Goal: Task Accomplishment & Management: Manage account settings

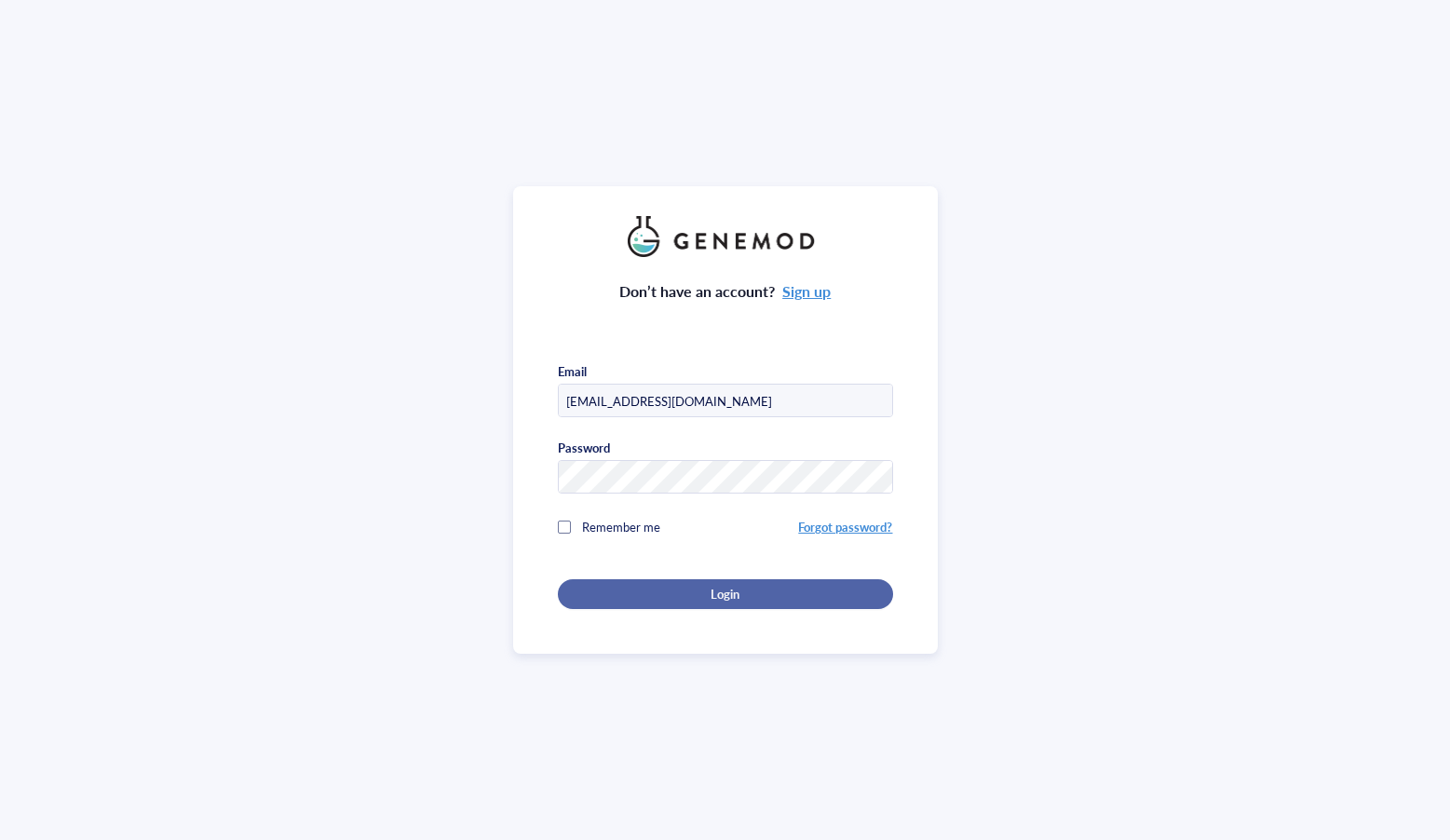
click at [784, 596] on div "Login" at bounding box center [725, 593] width 276 height 16
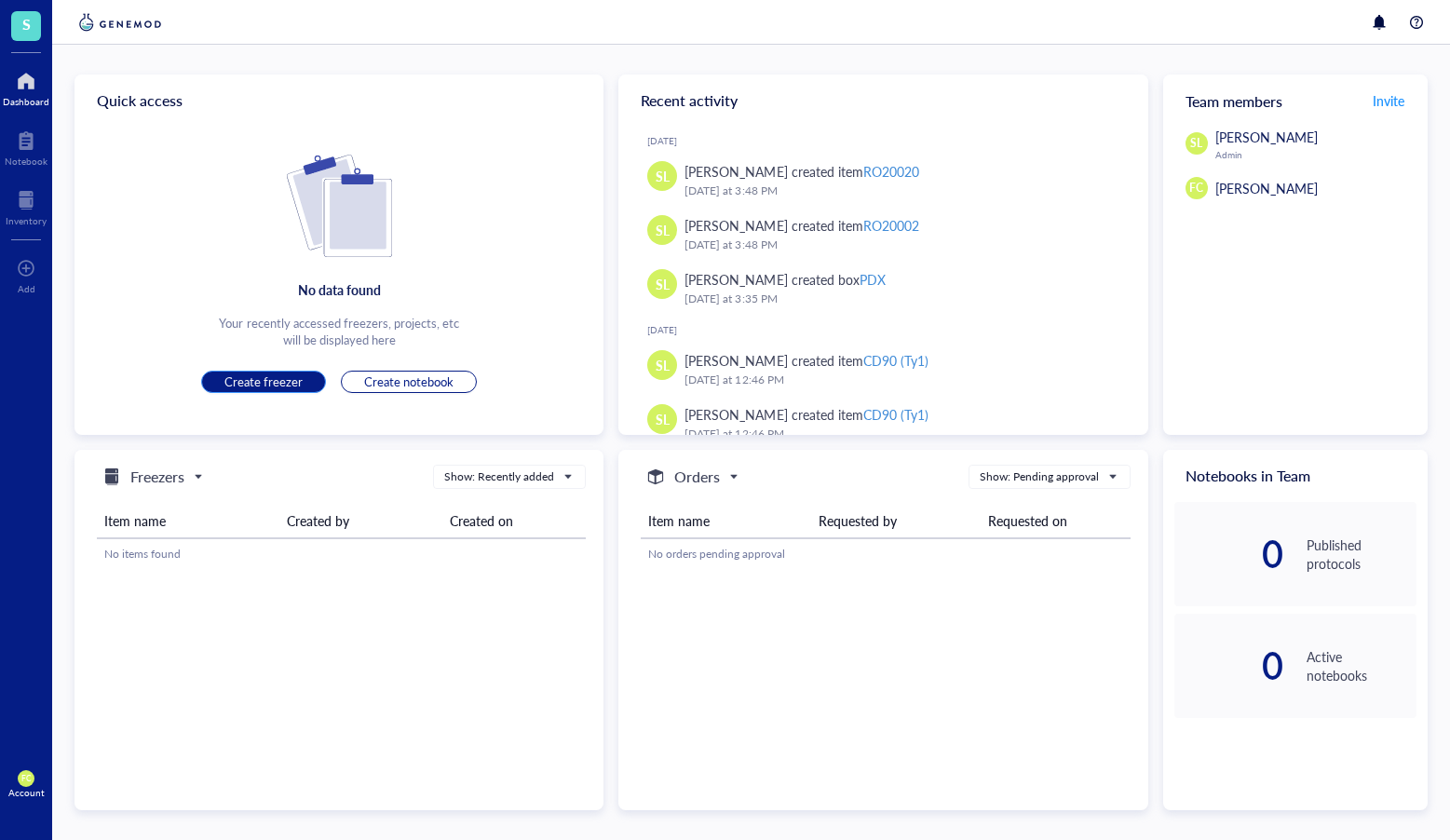
click at [253, 386] on span "Create freezer" at bounding box center [263, 381] width 78 height 16
click at [298, 383] on span "Create freezer" at bounding box center [263, 381] width 78 height 16
click at [23, 180] on div "Inventory" at bounding box center [26, 205] width 52 height 52
click at [15, 204] on div at bounding box center [26, 200] width 41 height 30
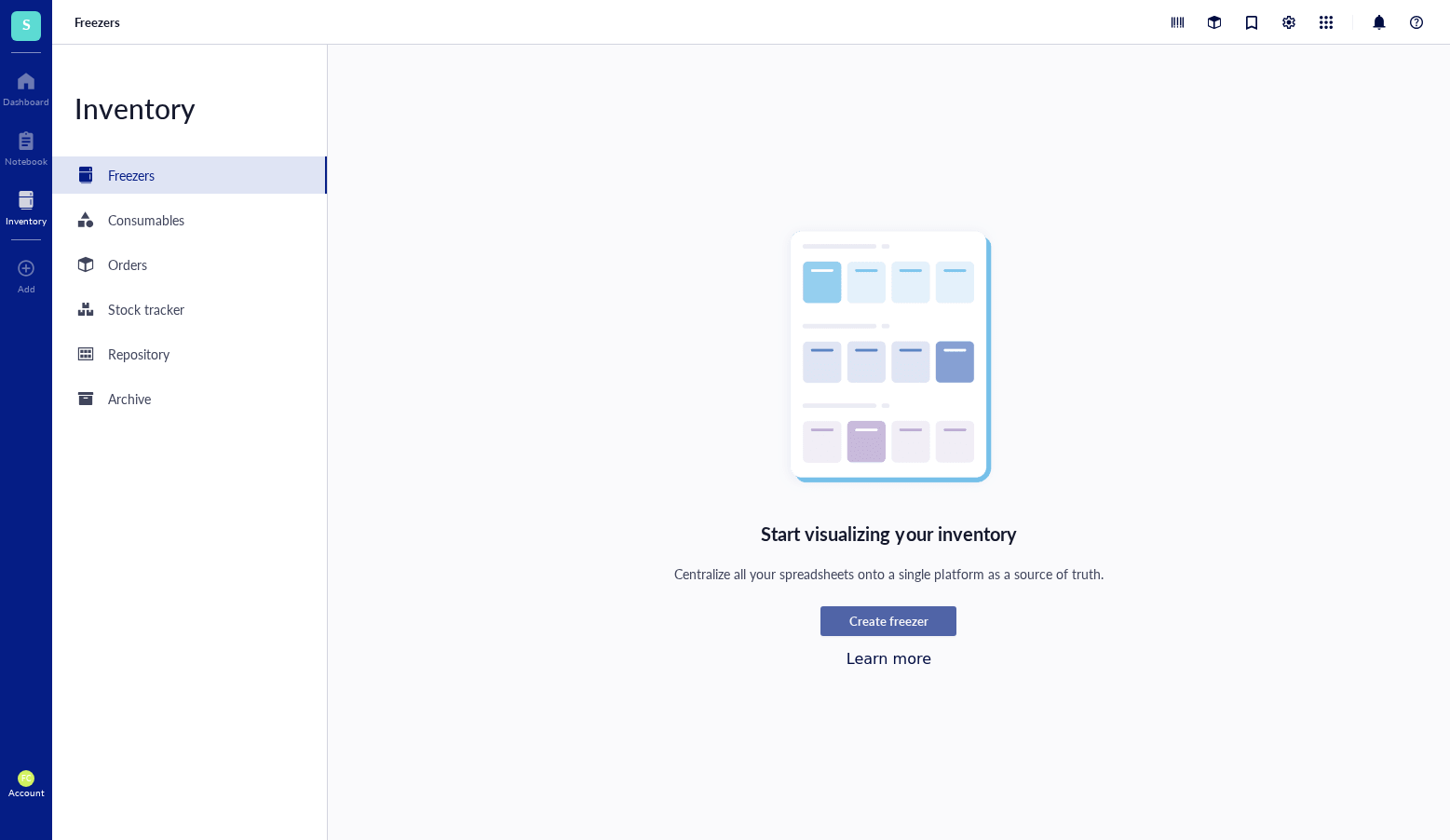
click at [908, 612] on button "Create freezer" at bounding box center [889, 621] width 136 height 30
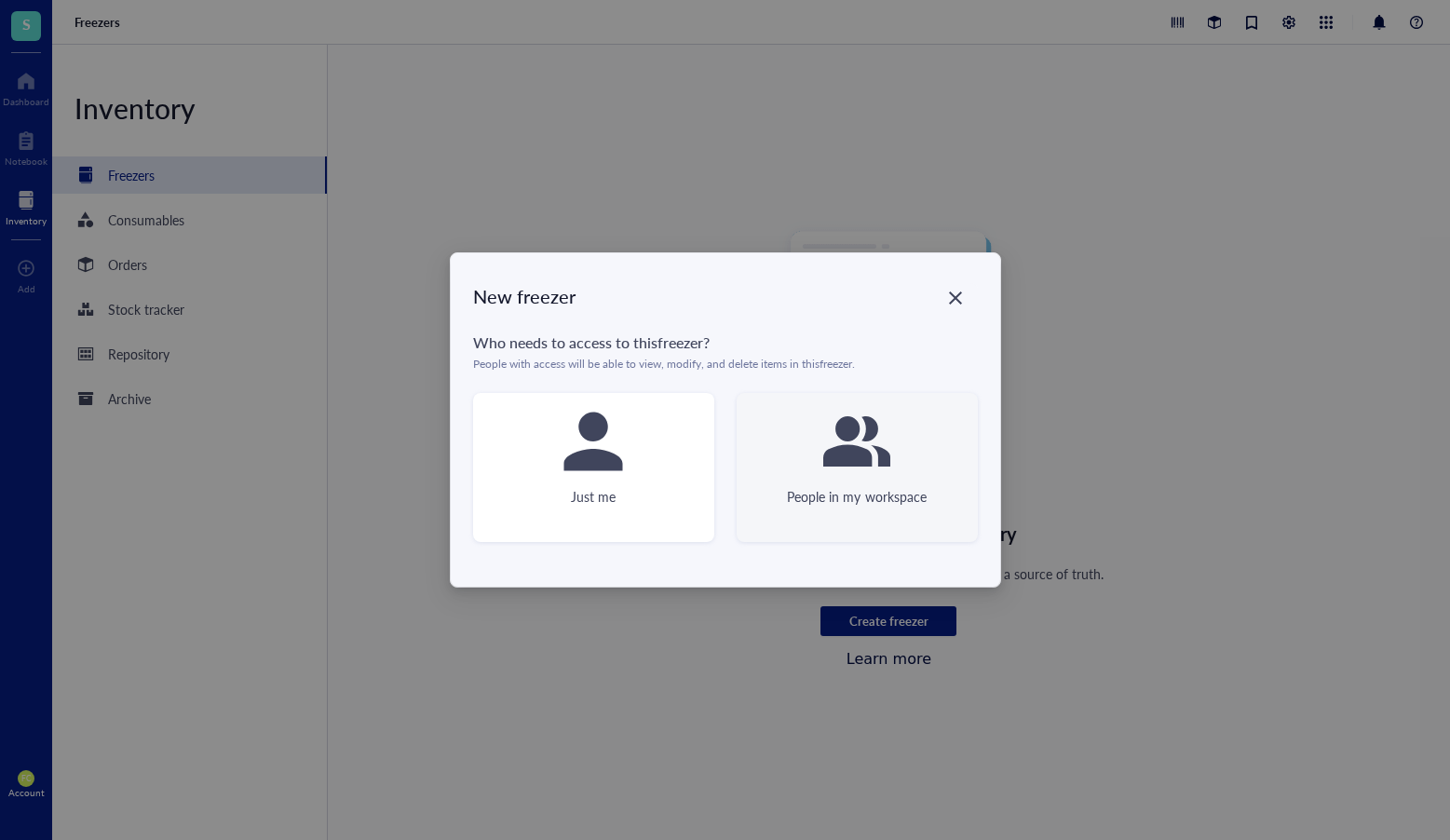
click at [765, 471] on div "People in my workspace" at bounding box center [857, 467] width 241 height 149
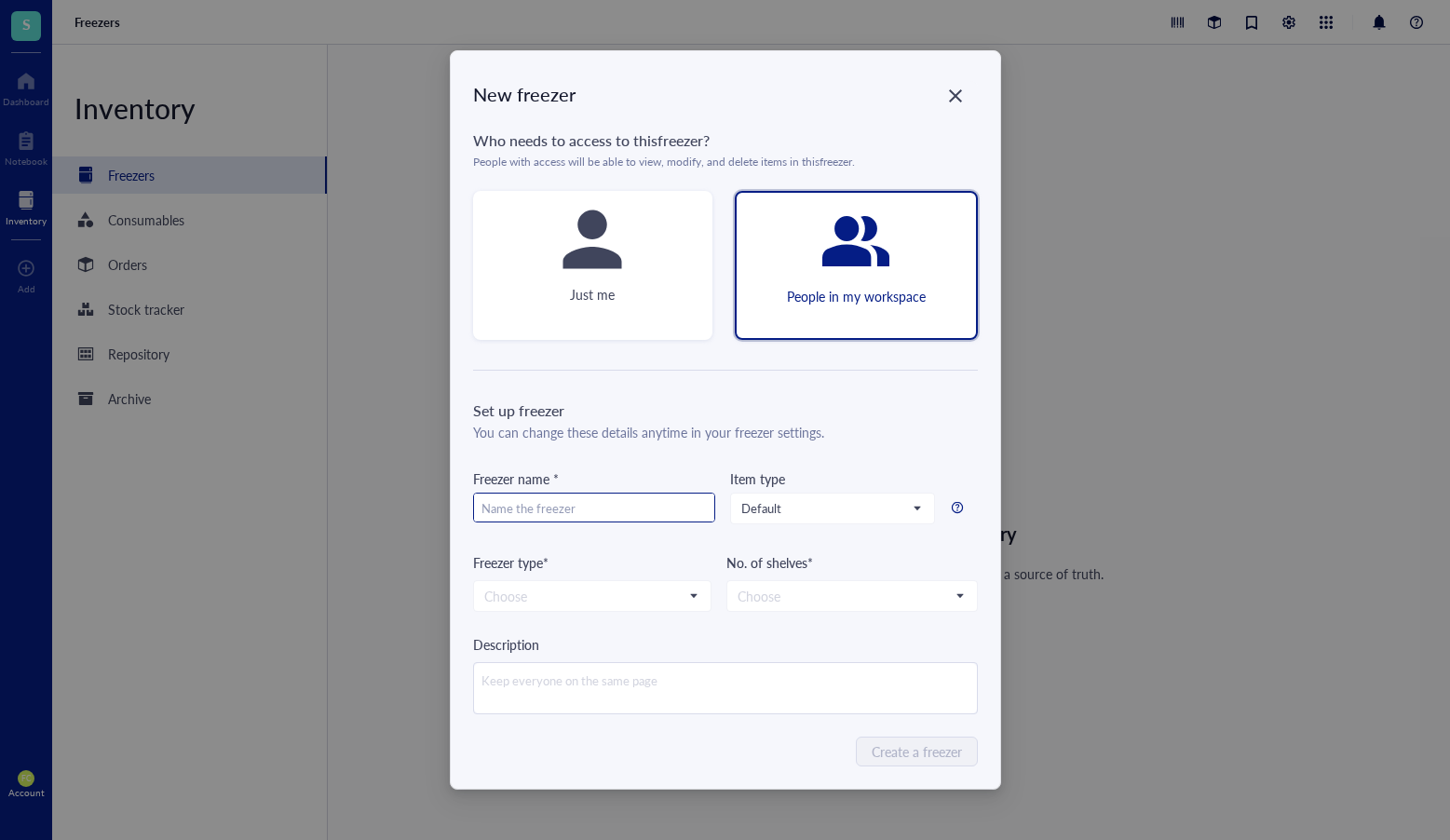
click at [621, 504] on input "text" at bounding box center [594, 508] width 240 height 30
type input "-80"
click at [890, 529] on div "Item type Default" at bounding box center [833, 510] width 205 height 84
click at [892, 523] on div "Default" at bounding box center [833, 508] width 205 height 32
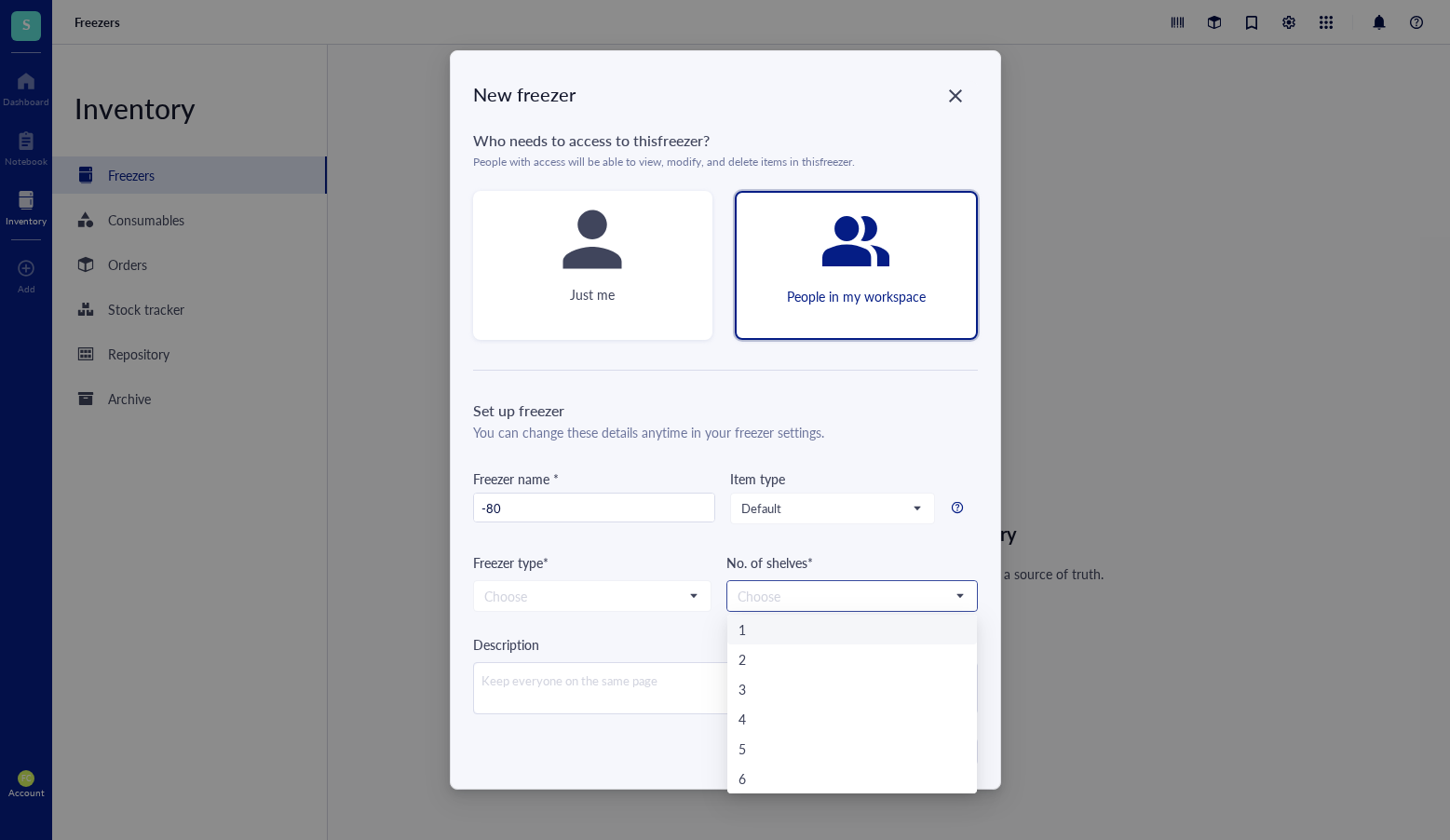
click at [883, 590] on input "search" at bounding box center [843, 595] width 212 height 28
click at [503, 596] on input "search" at bounding box center [584, 595] width 200 height 28
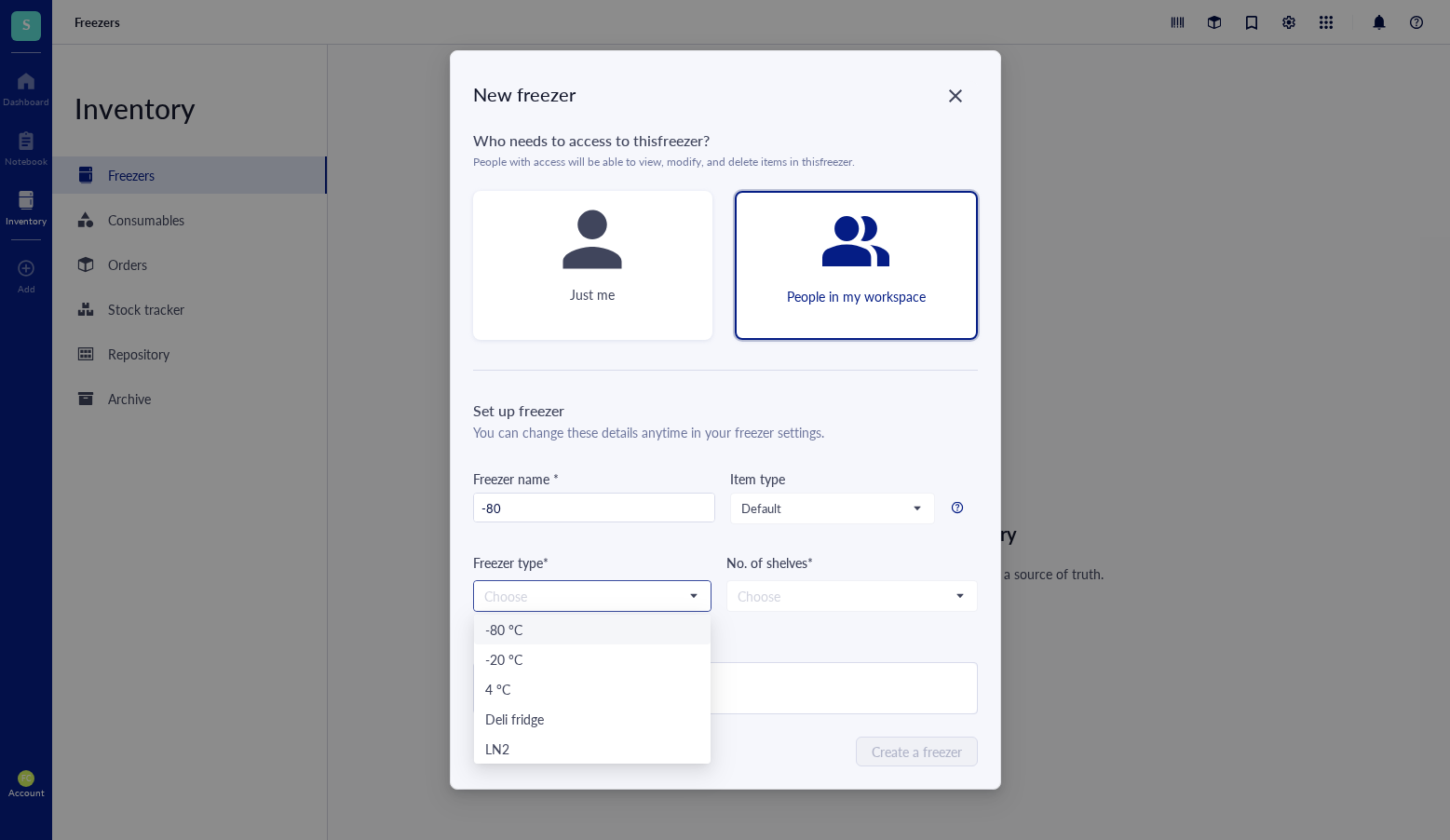
click at [557, 631] on div "-80 °C" at bounding box center [592, 629] width 214 height 20
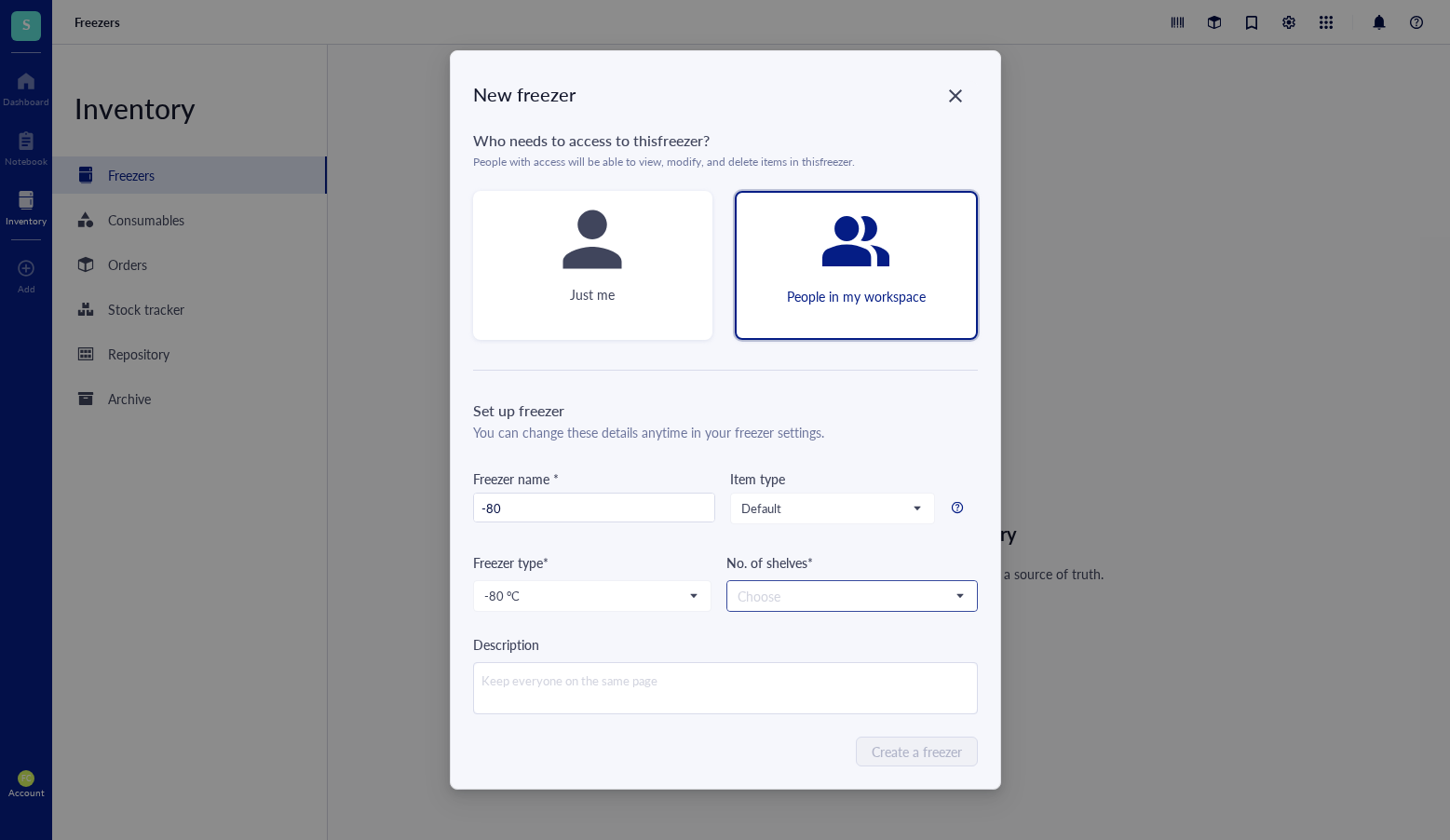
click at [837, 594] on input "search" at bounding box center [843, 595] width 212 height 28
click at [887, 588] on input "search" at bounding box center [843, 595] width 212 height 28
click at [866, 769] on div "6" at bounding box center [852, 778] width 228 height 20
click at [932, 755] on span "Create a freezer" at bounding box center [918, 751] width 90 height 20
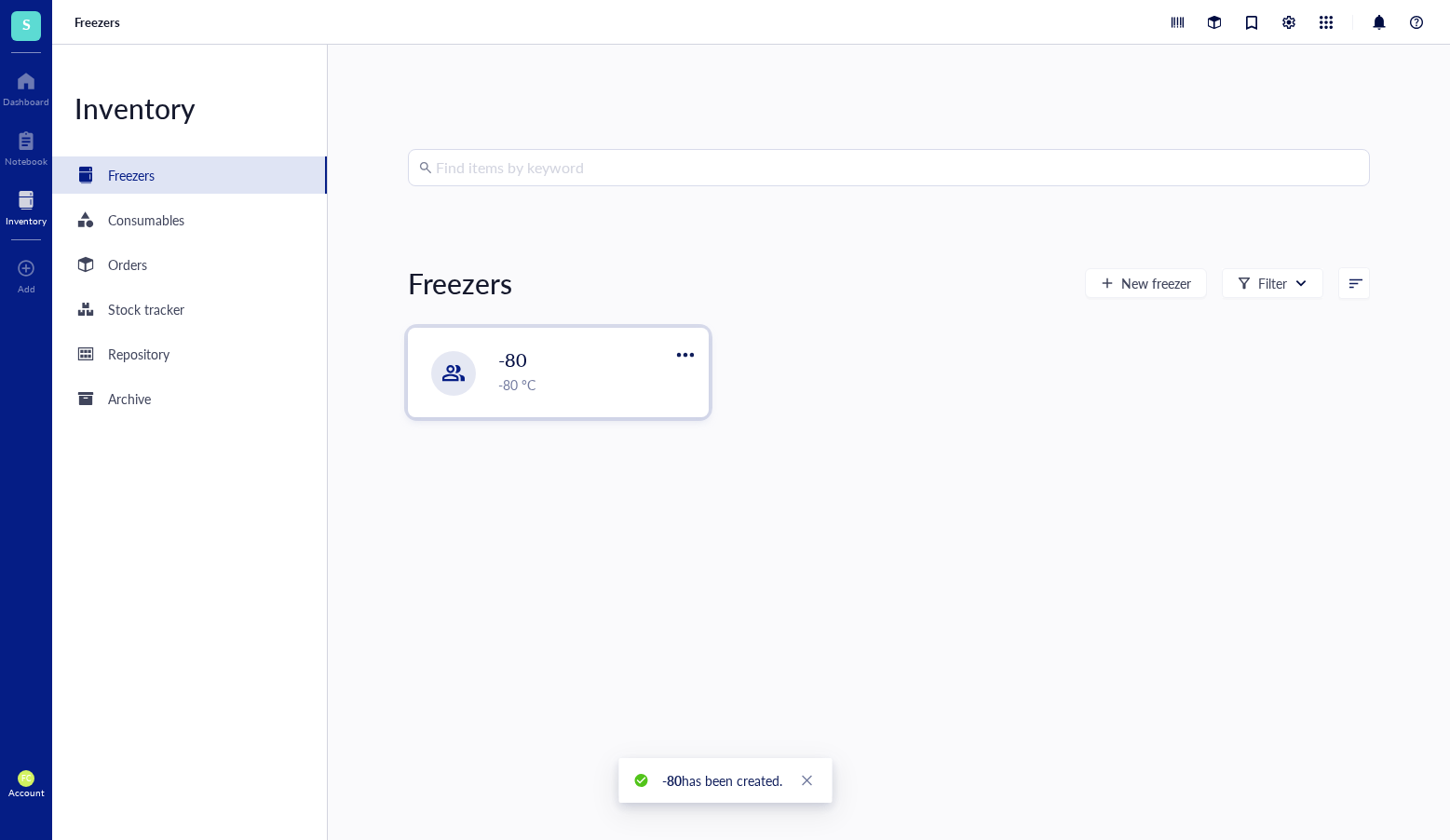
click at [614, 388] on div "-80 °C" at bounding box center [597, 384] width 199 height 20
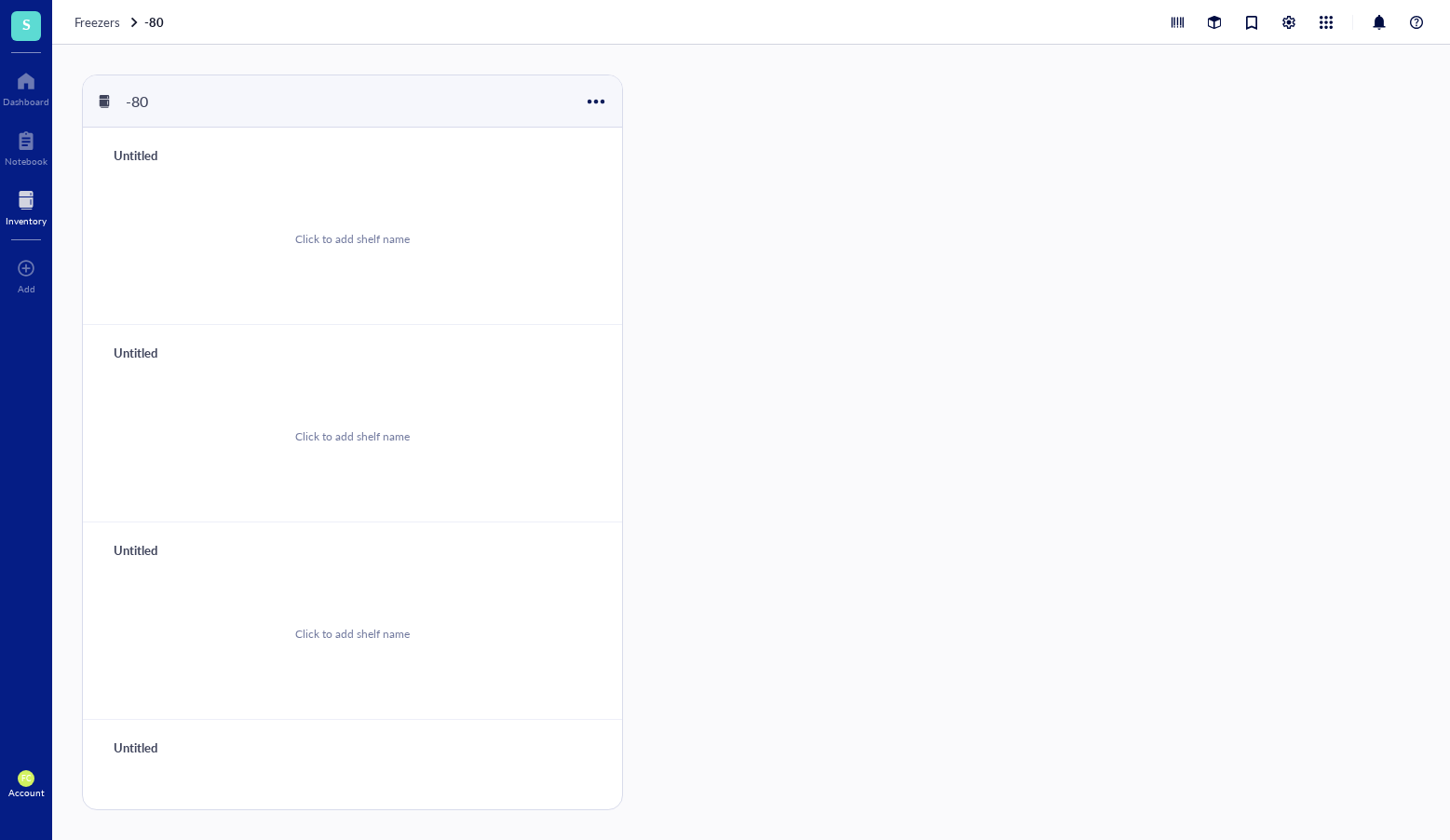
click at [345, 256] on div "Click to add shelf name" at bounding box center [352, 239] width 495 height 140
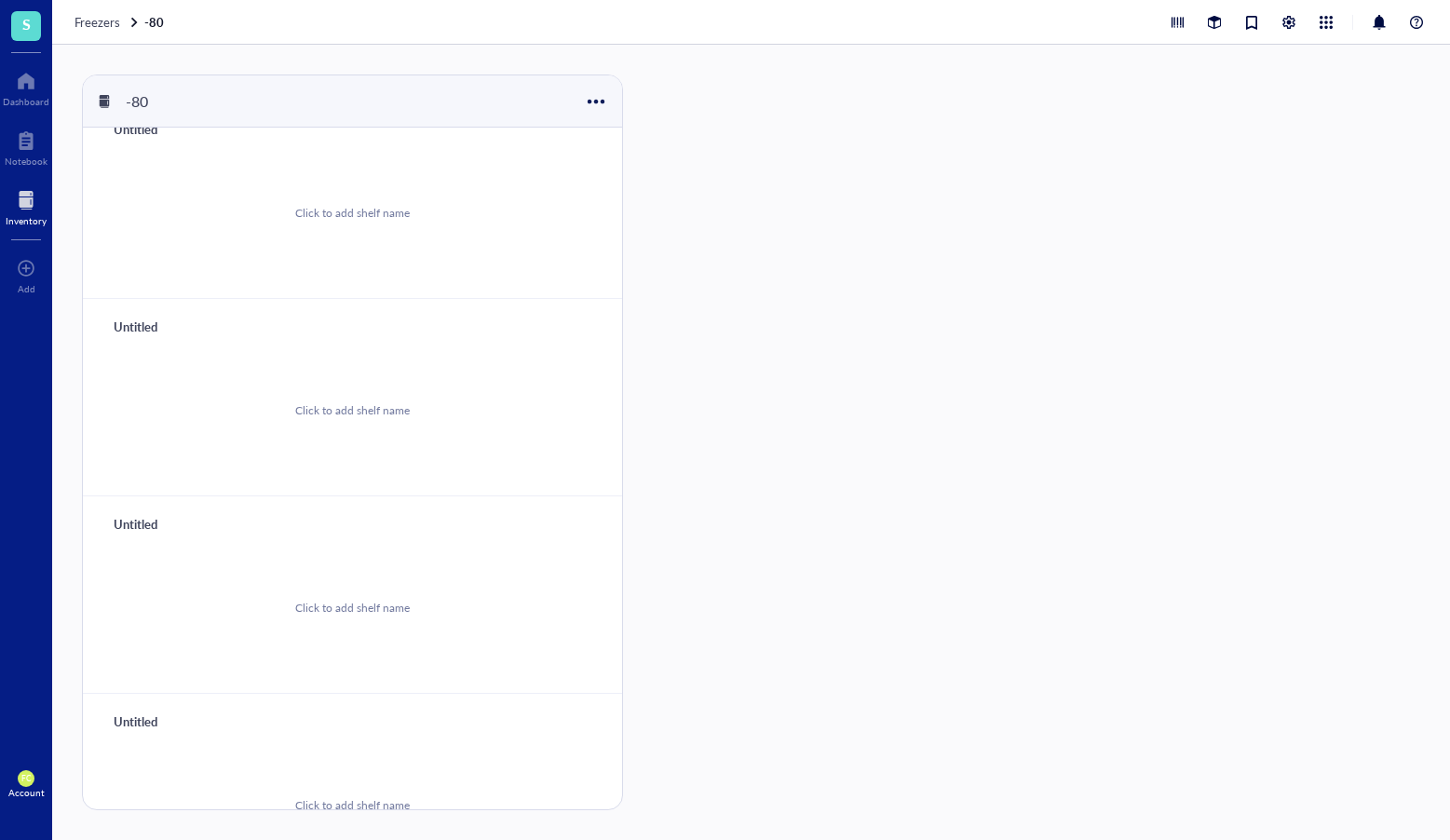
scroll to position [488, 0]
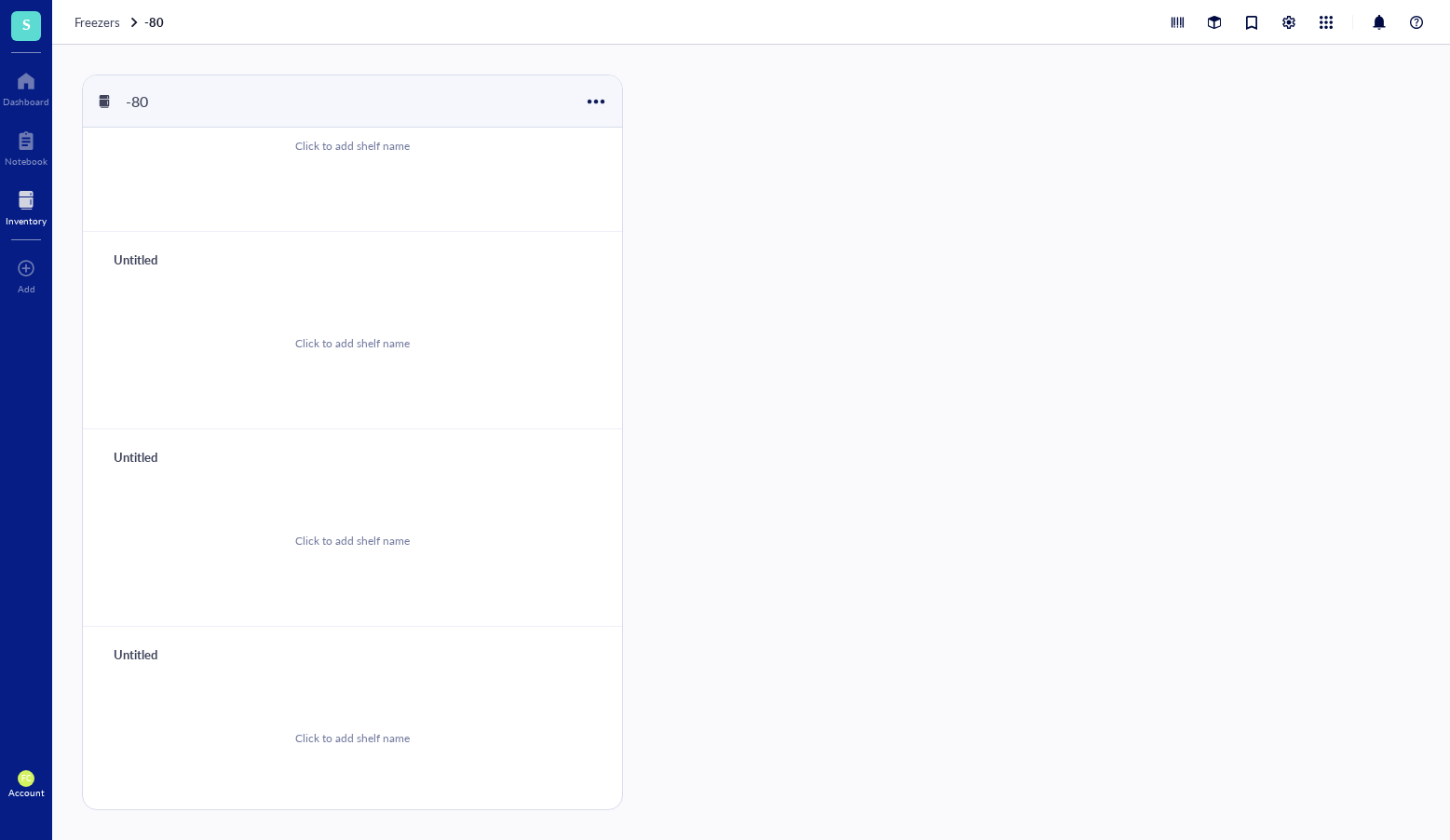
click at [297, 333] on div "Click to add shelf name" at bounding box center [352, 343] width 495 height 140
click at [364, 360] on div "Click to add shelf name" at bounding box center [352, 343] width 495 height 140
click at [593, 92] on div at bounding box center [596, 101] width 27 height 27
click at [450, 312] on div "Click to add shelf name" at bounding box center [352, 343] width 495 height 140
click at [342, 347] on div "Click to add shelf name" at bounding box center [352, 343] width 114 height 16
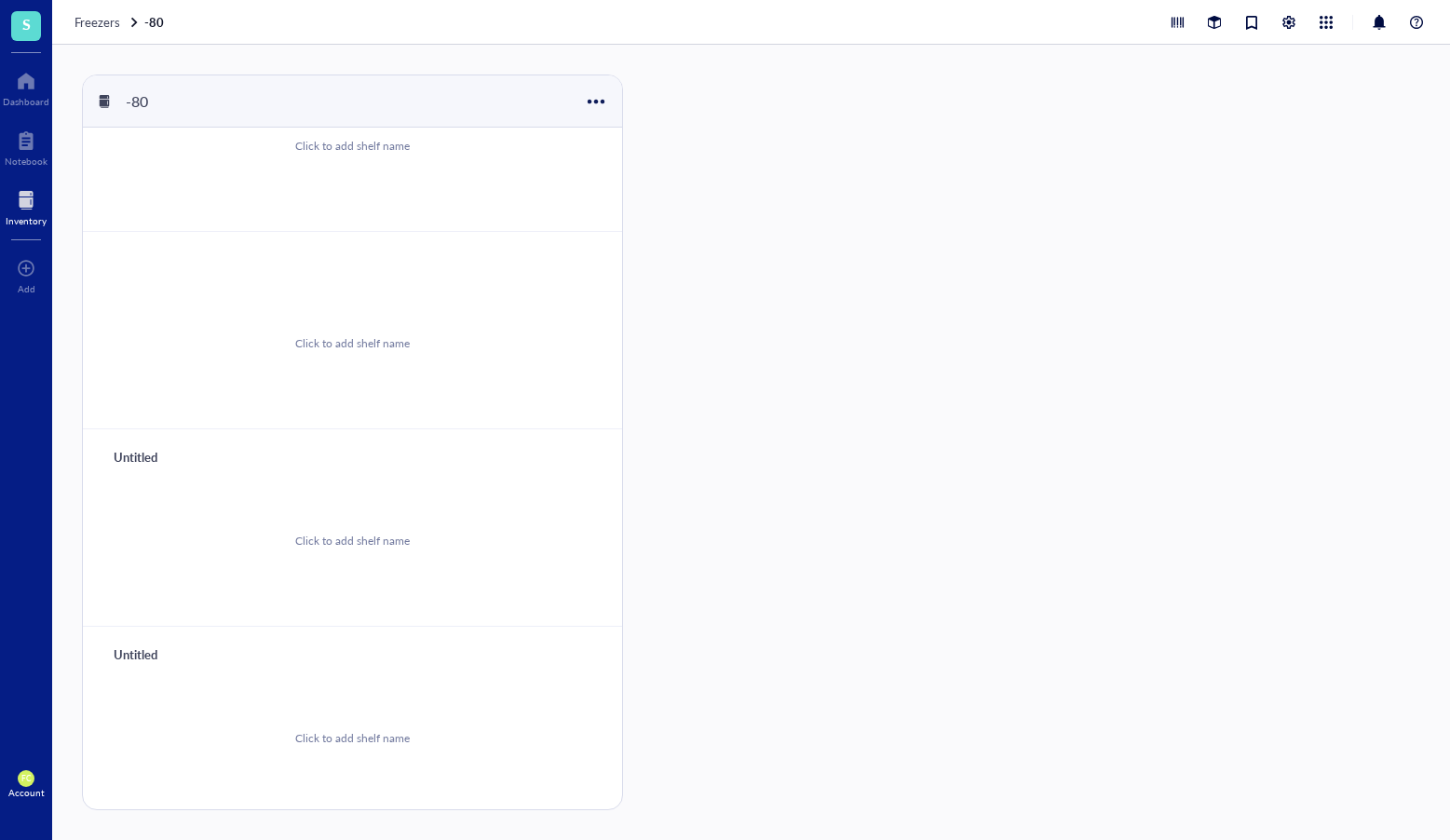
click at [342, 347] on div "Click to add shelf name" at bounding box center [352, 343] width 114 height 16
type input "dd"
click at [381, 315] on div "Click to add shelf name" at bounding box center [352, 343] width 495 height 140
click at [372, 361] on div "No storage" at bounding box center [352, 343] width 495 height 140
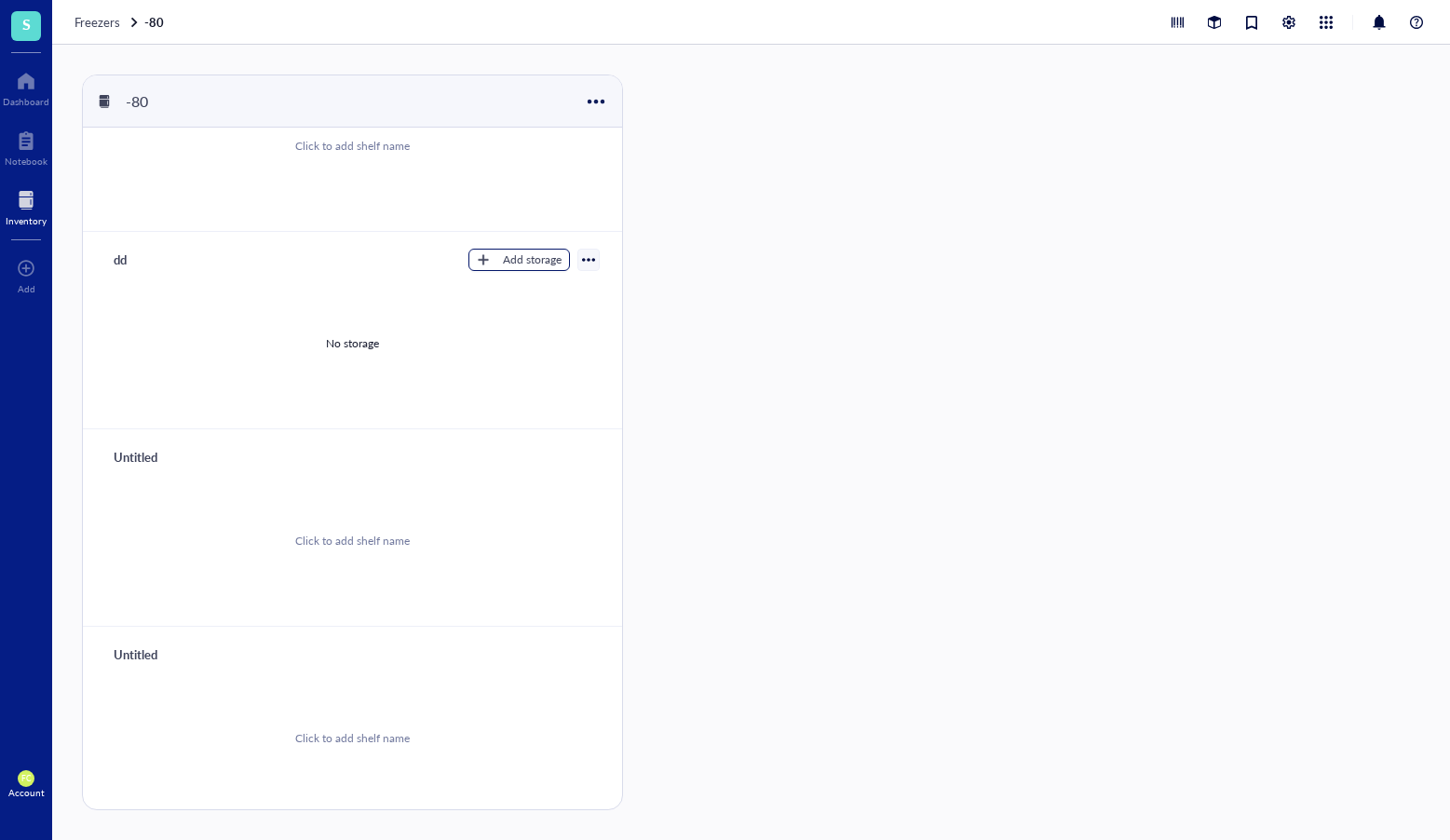
click at [506, 257] on div "Add storage" at bounding box center [532, 259] width 59 height 16
click at [504, 296] on span "Rack" at bounding box center [528, 291] width 107 height 20
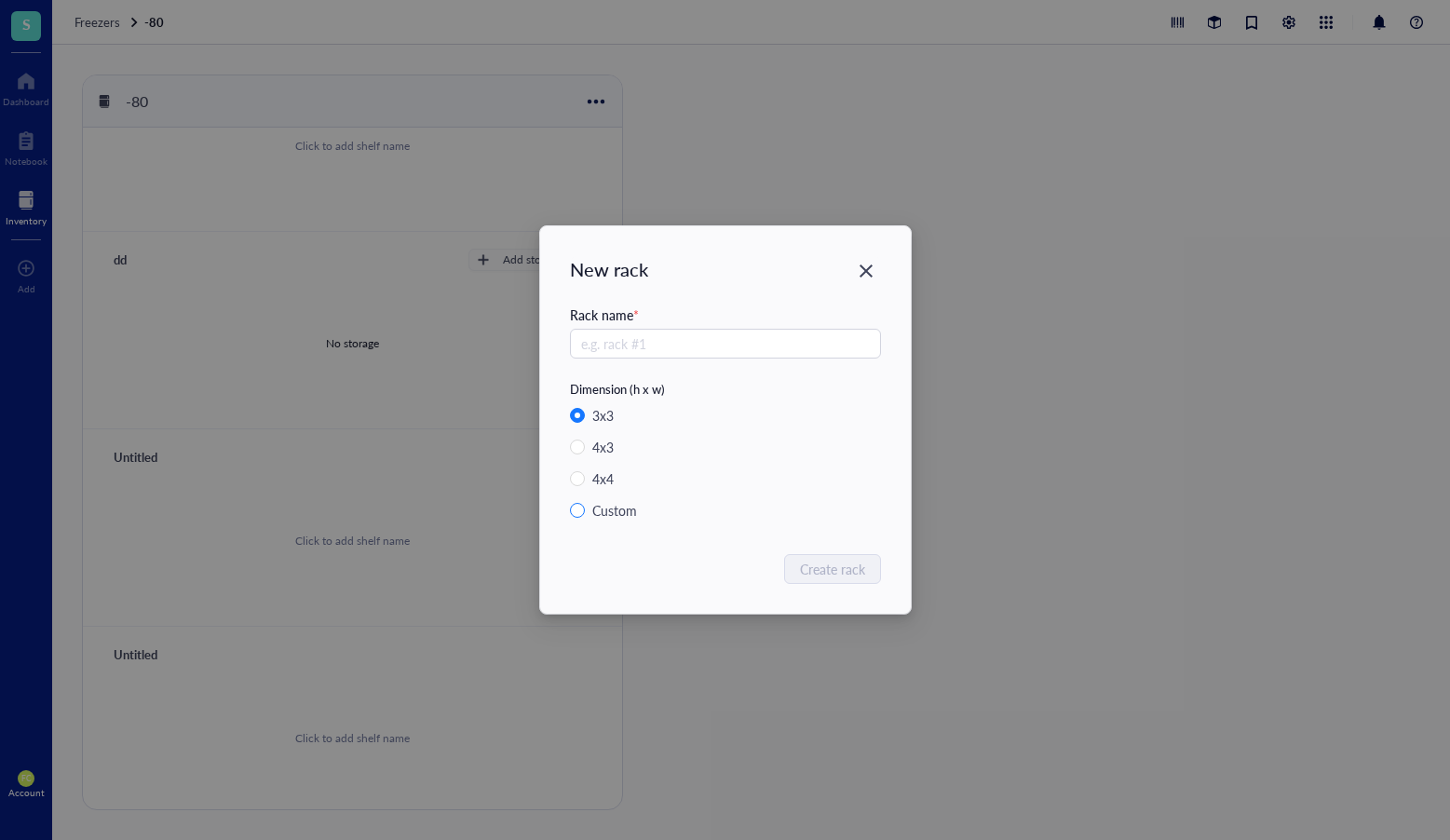
click at [585, 508] on span "Custom" at bounding box center [622, 510] width 75 height 20
click at [584, 508] on input "Custom" at bounding box center [578, 511] width 15 height 15
radio input "true"
radio input "false"
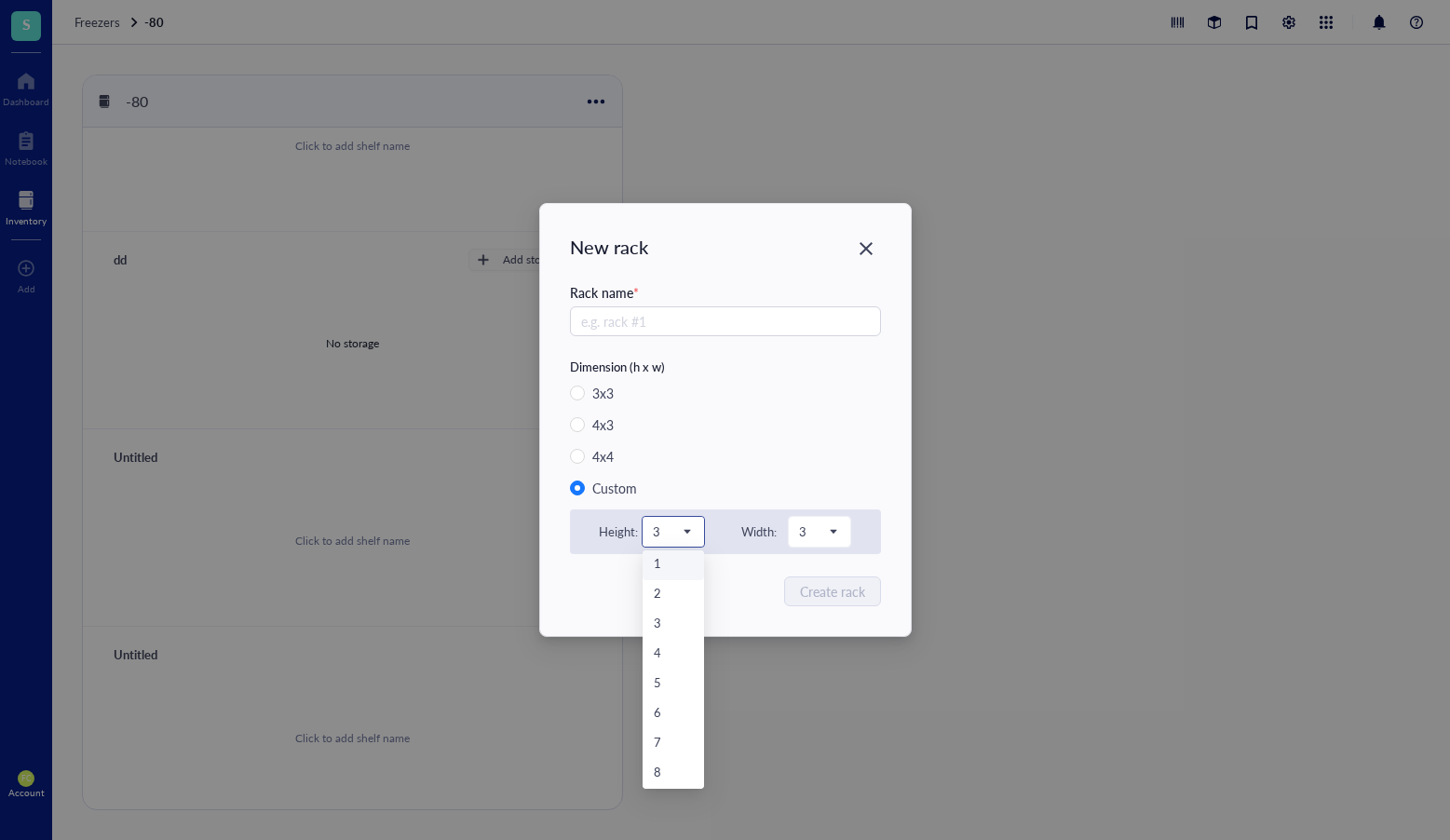
click at [679, 528] on span "3" at bounding box center [671, 531] width 37 height 16
click at [670, 592] on div "2" at bounding box center [673, 594] width 39 height 20
click at [811, 523] on span "3" at bounding box center [817, 531] width 37 height 16
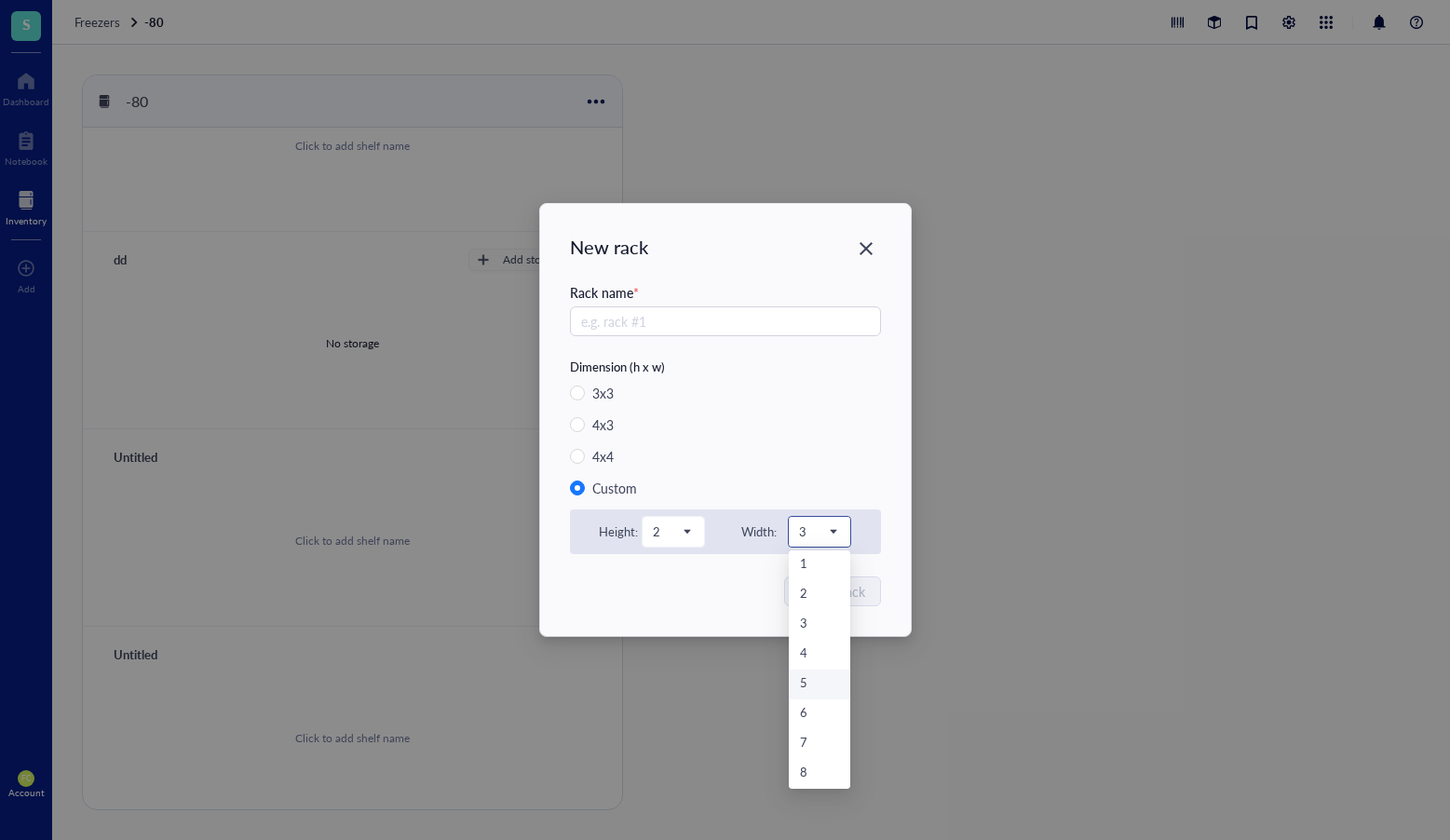
click at [821, 688] on div "5" at bounding box center [819, 684] width 39 height 20
click at [691, 586] on div "Create rack" at bounding box center [726, 590] width 311 height 30
click at [742, 577] on div "Create rack" at bounding box center [726, 590] width 311 height 30
click at [864, 250] on icon "Close" at bounding box center [866, 249] width 13 height 13
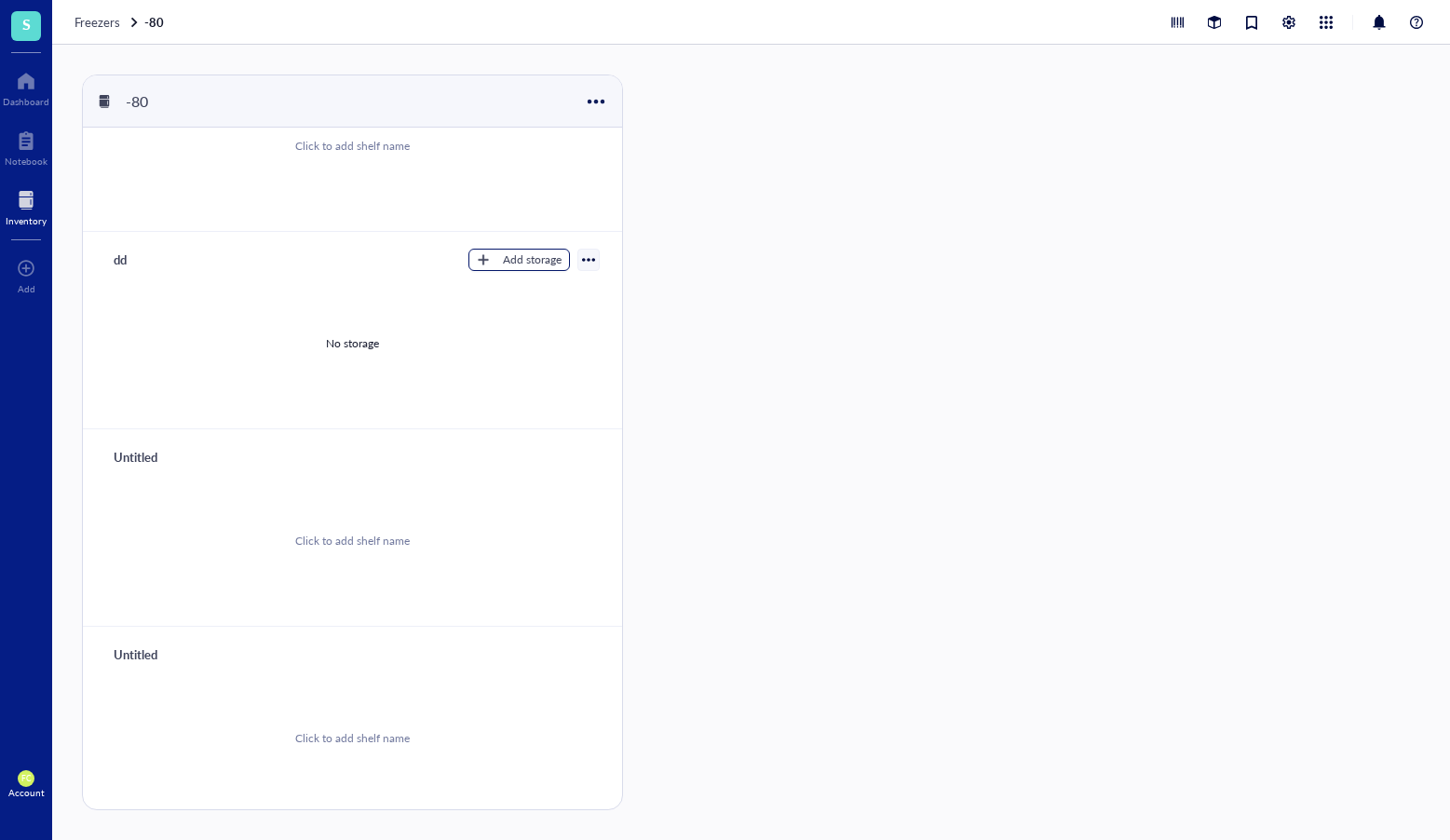
click at [519, 257] on div "Add storage" at bounding box center [532, 259] width 59 height 16
click at [524, 327] on span "Category" at bounding box center [528, 321] width 107 height 20
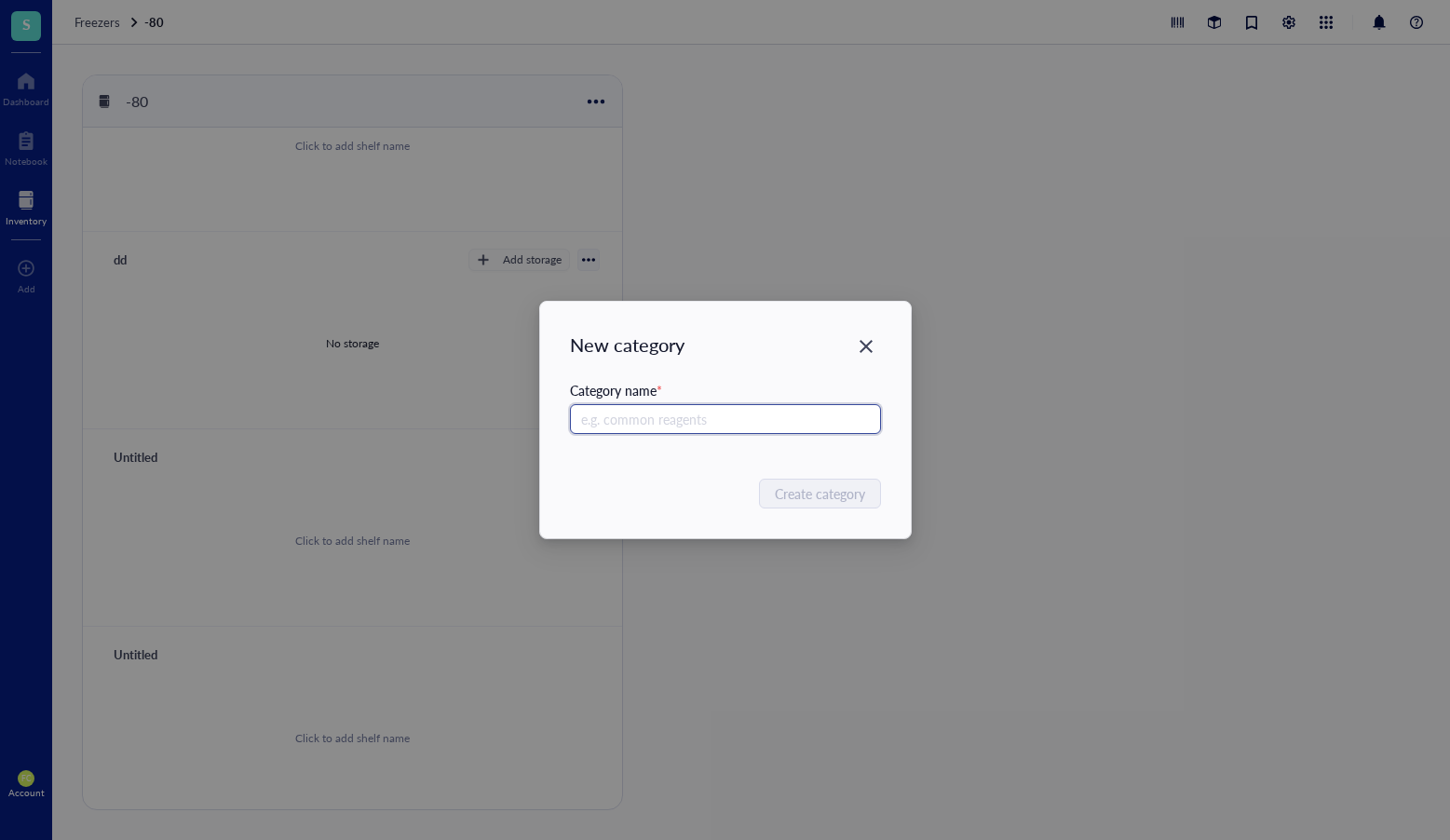
click at [720, 420] on input "text" at bounding box center [726, 419] width 311 height 30
type input "[MEDICAL_DATA]"
click at [846, 507] on button "Create category" at bounding box center [821, 493] width 120 height 30
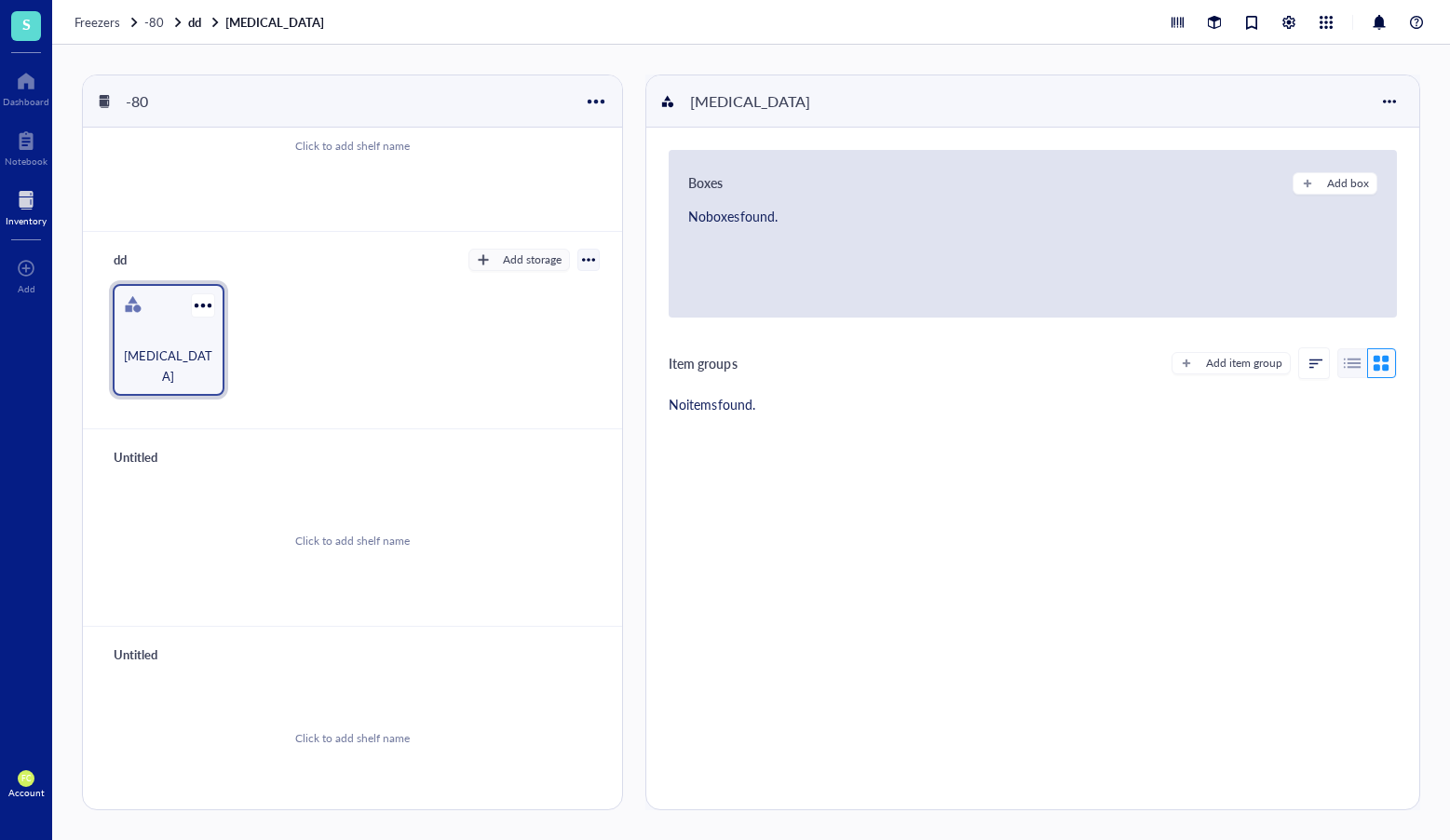
click at [154, 351] on div "[MEDICAL_DATA]" at bounding box center [168, 366] width 93 height 41
drag, startPoint x: 166, startPoint y: 362, endPoint x: 180, endPoint y: 434, distance: 73.3
click at [166, 542] on div "Untitled Click to add shelf name Untitled Click to add shelf name Untitled Clic…" at bounding box center [352, 494] width 540 height 733
click at [177, 355] on div "[MEDICAL_DATA]" at bounding box center [168, 366] width 93 height 41
click at [203, 307] on div at bounding box center [203, 305] width 27 height 27
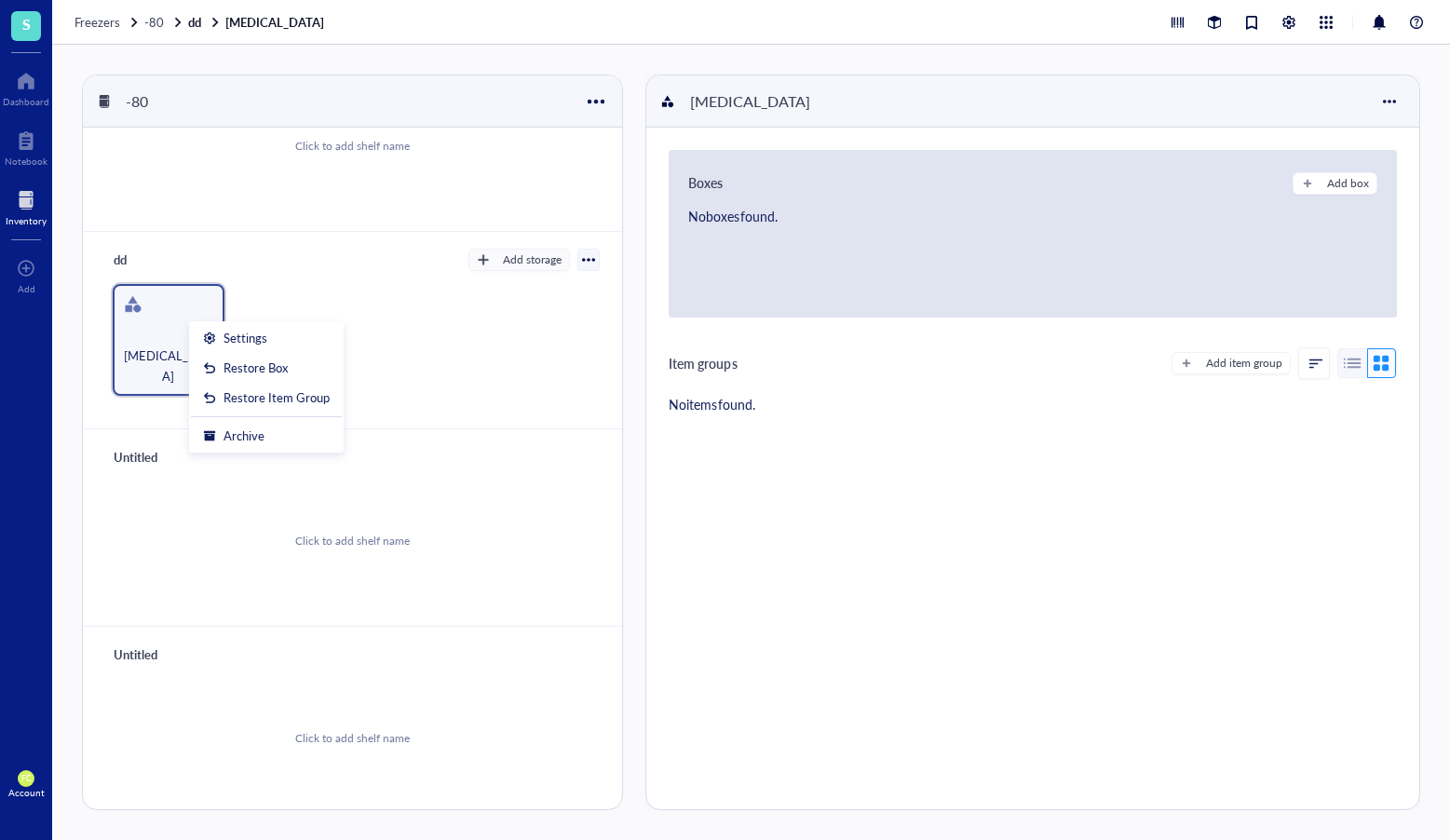
click at [461, 375] on div "[MEDICAL_DATA]" at bounding box center [352, 340] width 495 height 111
click at [201, 300] on div at bounding box center [203, 305] width 27 height 27
click at [387, 284] on div "[MEDICAL_DATA]" at bounding box center [352, 340] width 495 height 111
click at [143, 260] on div "dd" at bounding box center [161, 259] width 111 height 26
type input "d"
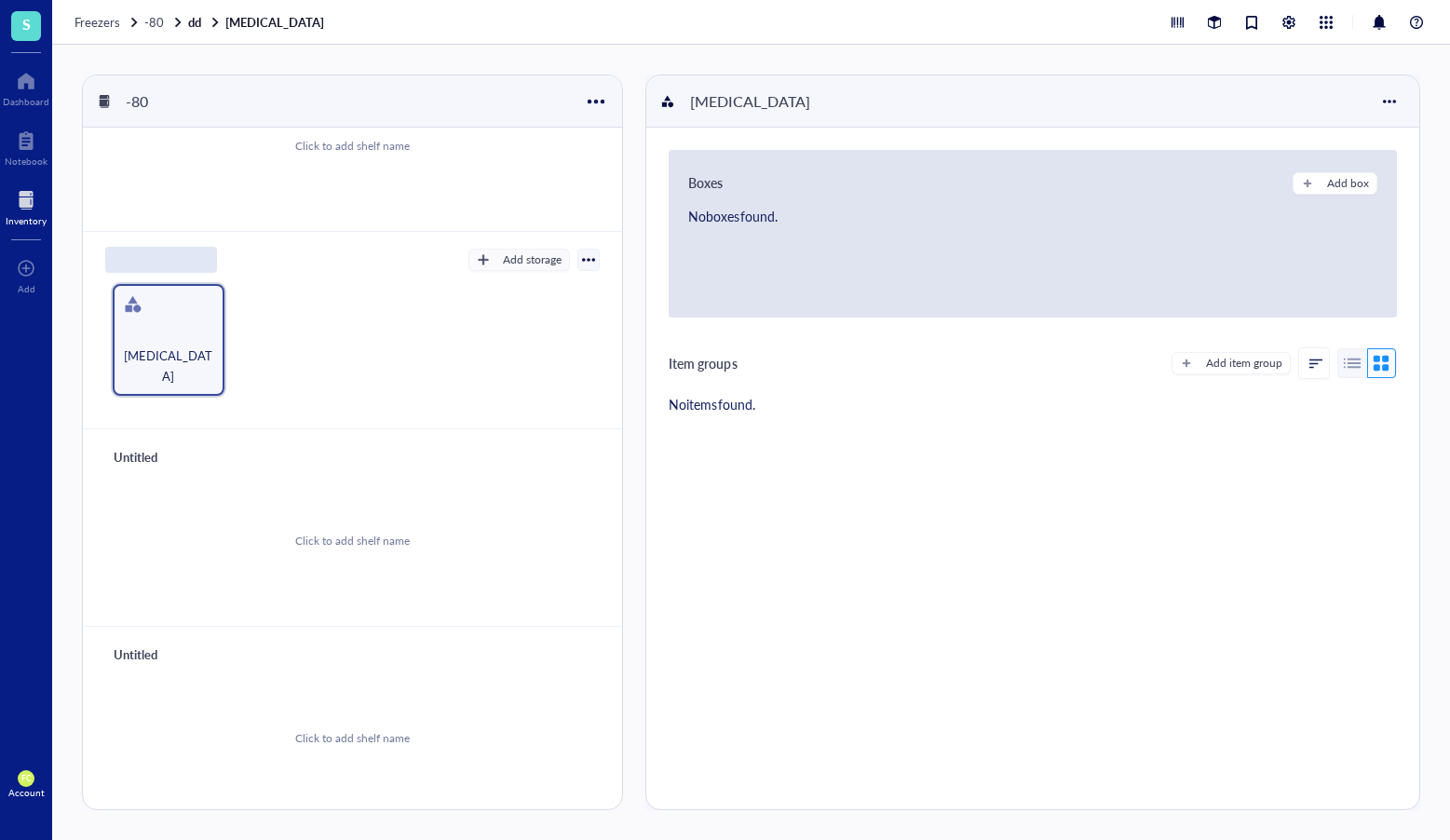
click at [270, 352] on div "[MEDICAL_DATA]" at bounding box center [352, 340] width 495 height 111
click at [158, 332] on div "[MEDICAL_DATA]" at bounding box center [168, 340] width 111 height 111
click at [191, 304] on div at bounding box center [203, 305] width 27 height 27
click at [780, 456] on div "Boxes Add box No boxes found. Item groups Add item group No items found." at bounding box center [1032, 468] width 773 height 682
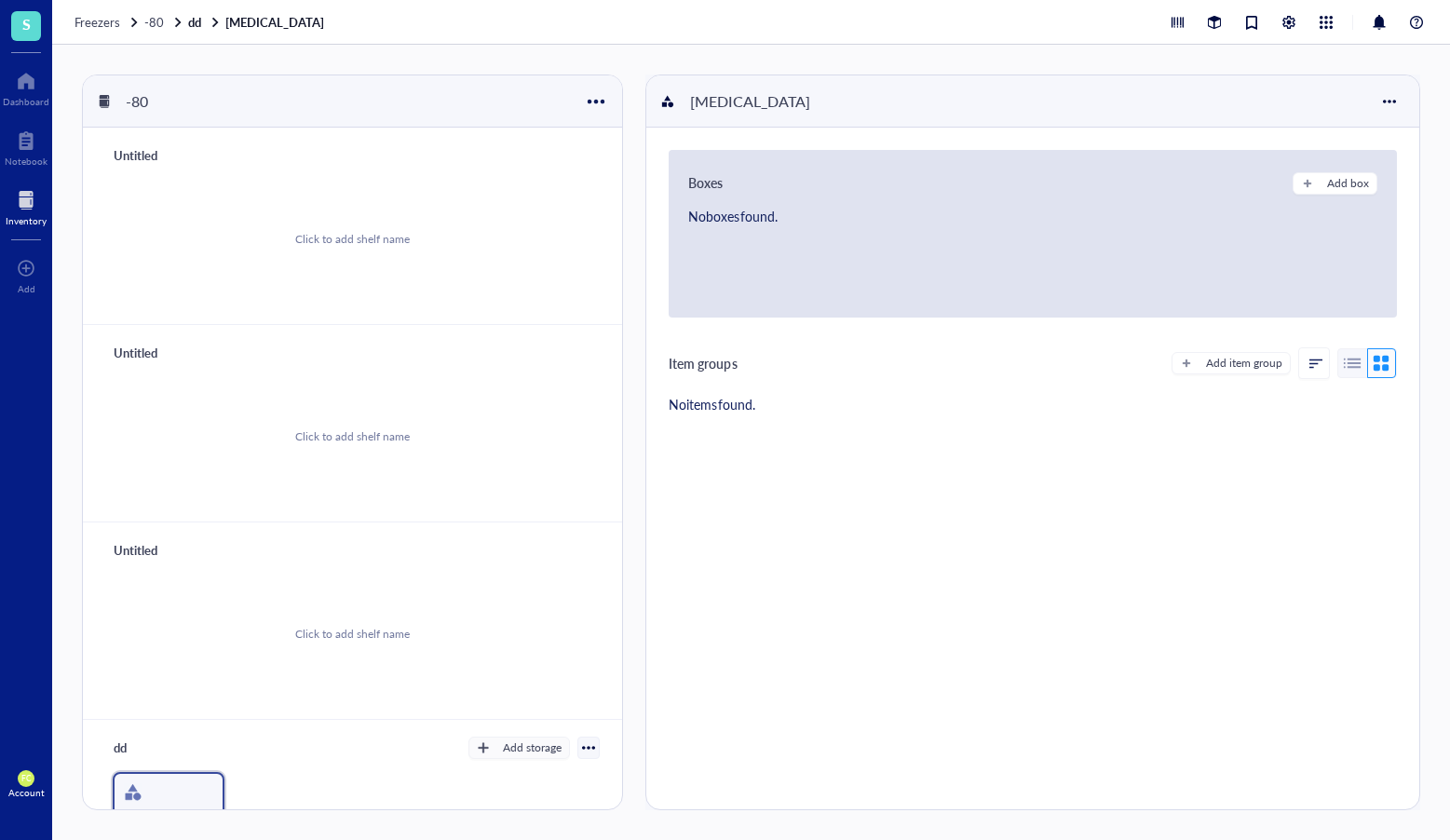
click at [149, 152] on div "Untitled" at bounding box center [161, 155] width 111 height 26
type input "1"
click at [145, 346] on div "Untitled" at bounding box center [161, 352] width 111 height 26
type input "2"
click at [117, 545] on div "Untitled" at bounding box center [161, 550] width 111 height 26
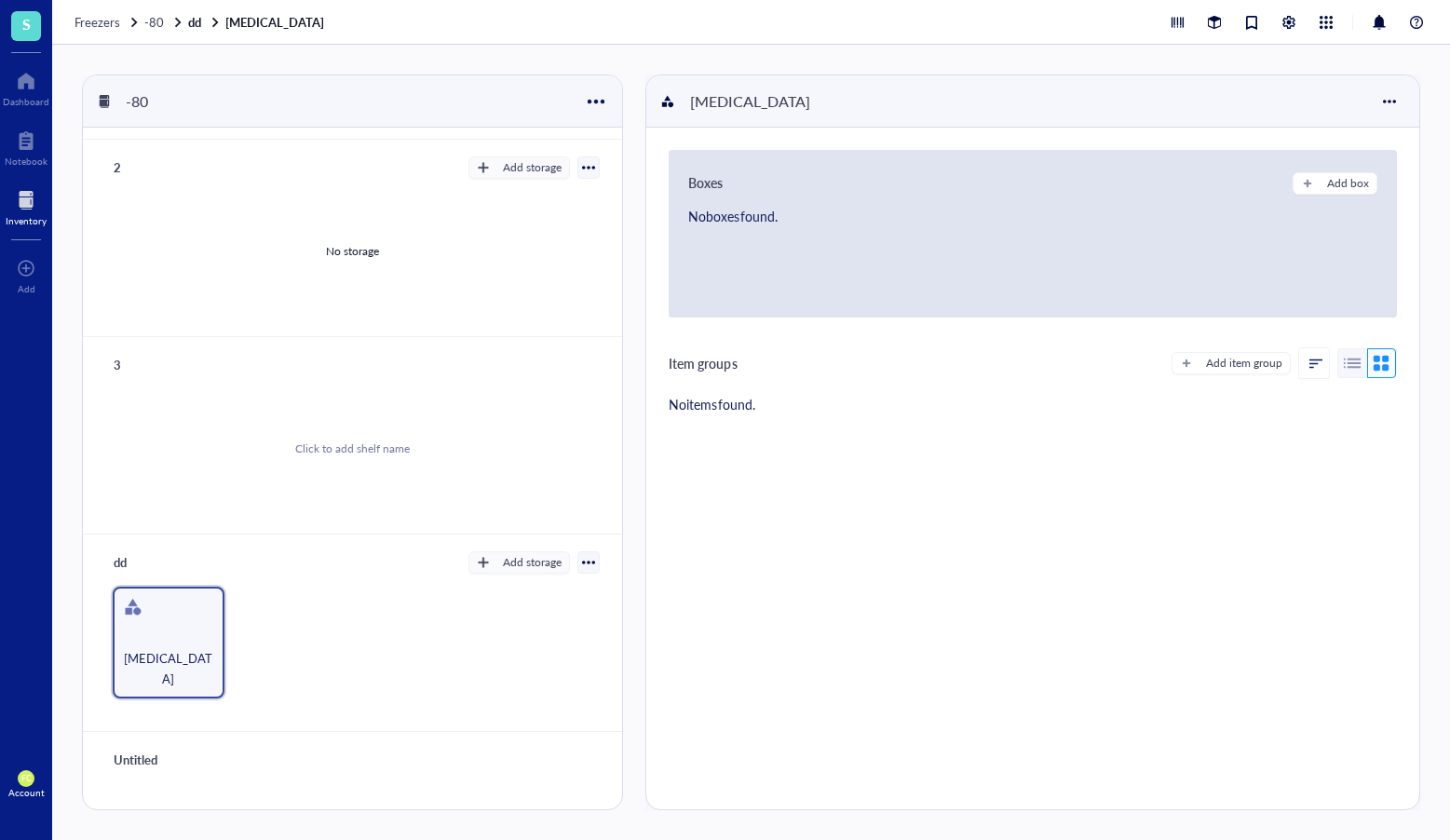
scroll to position [186, 0]
type input "3"
click at [122, 566] on div "dd" at bounding box center [161, 561] width 111 height 26
click at [122, 566] on input "dd" at bounding box center [134, 561] width 56 height 24
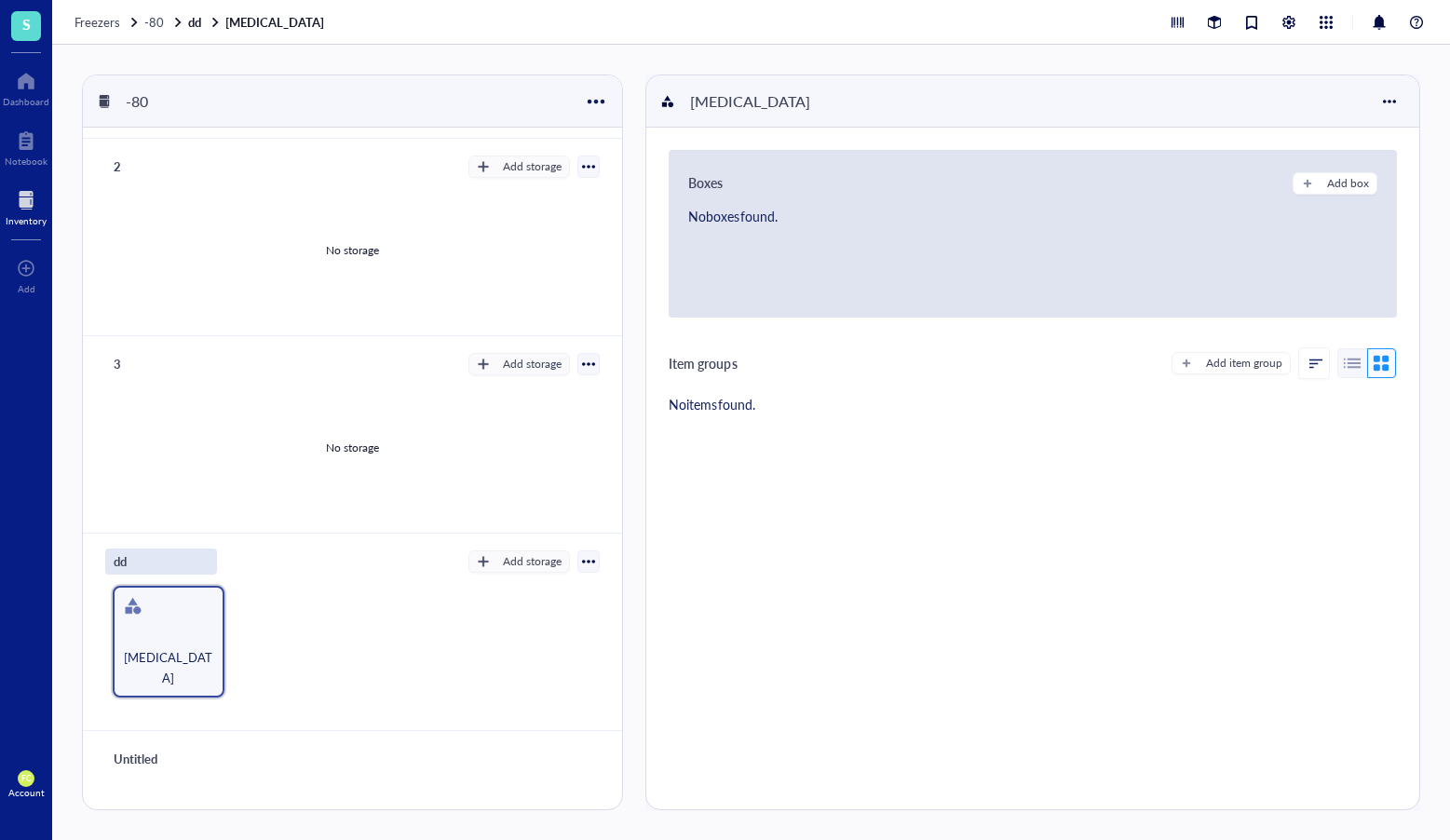
type input "4"
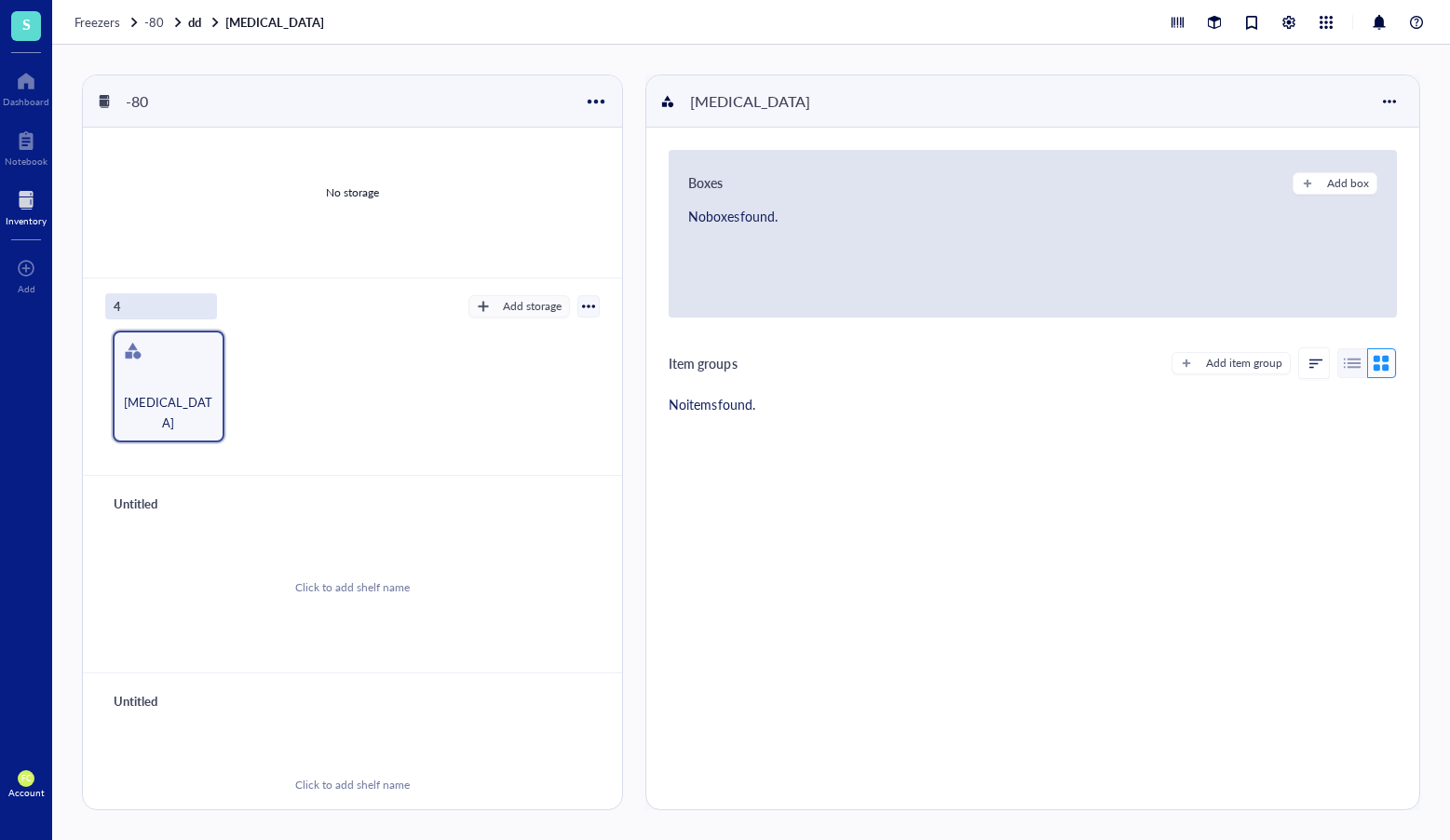
scroll to position [445, 0]
click at [133, 499] on div "Untitled" at bounding box center [161, 499] width 111 height 26
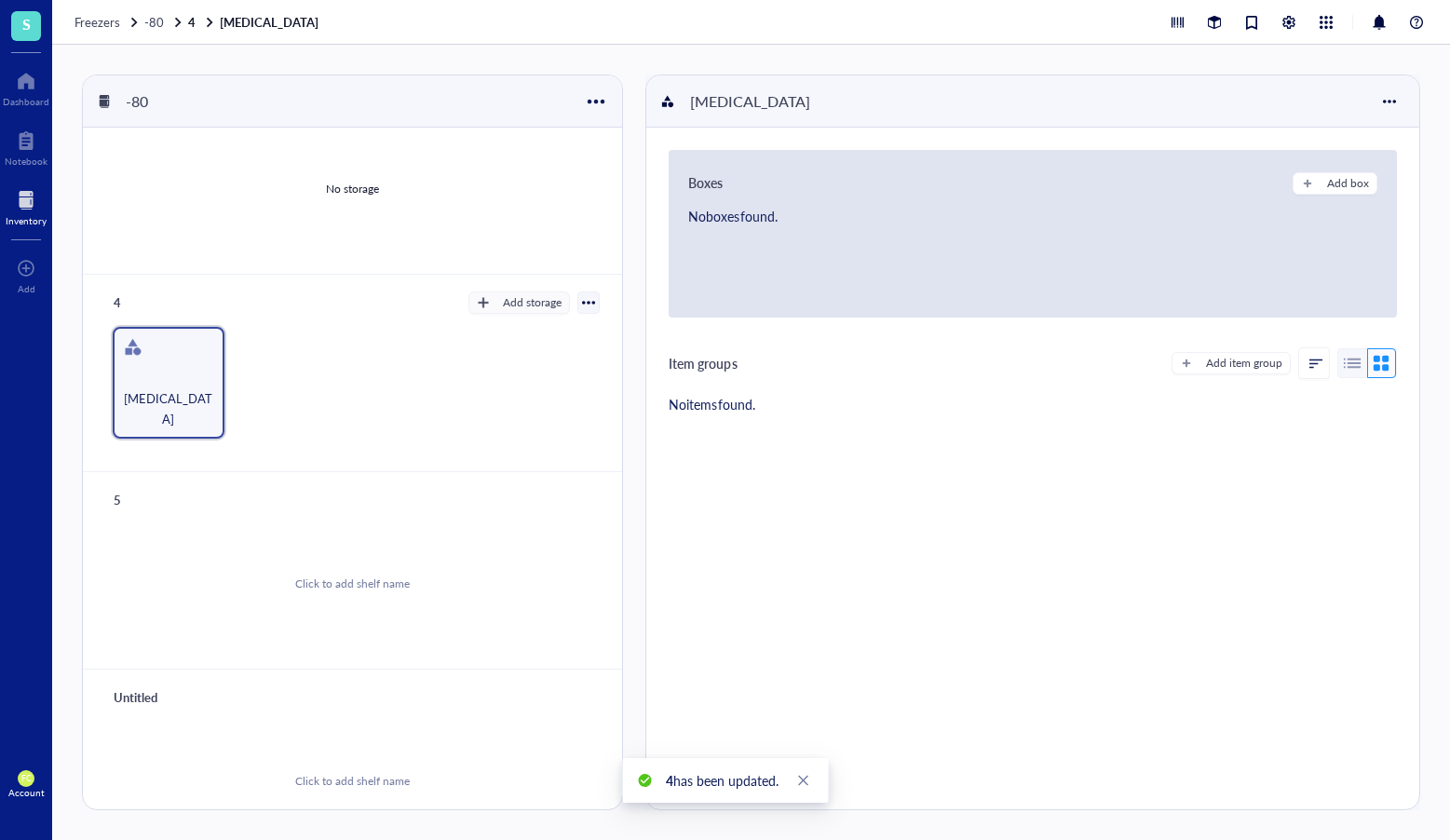
scroll to position [488, 0]
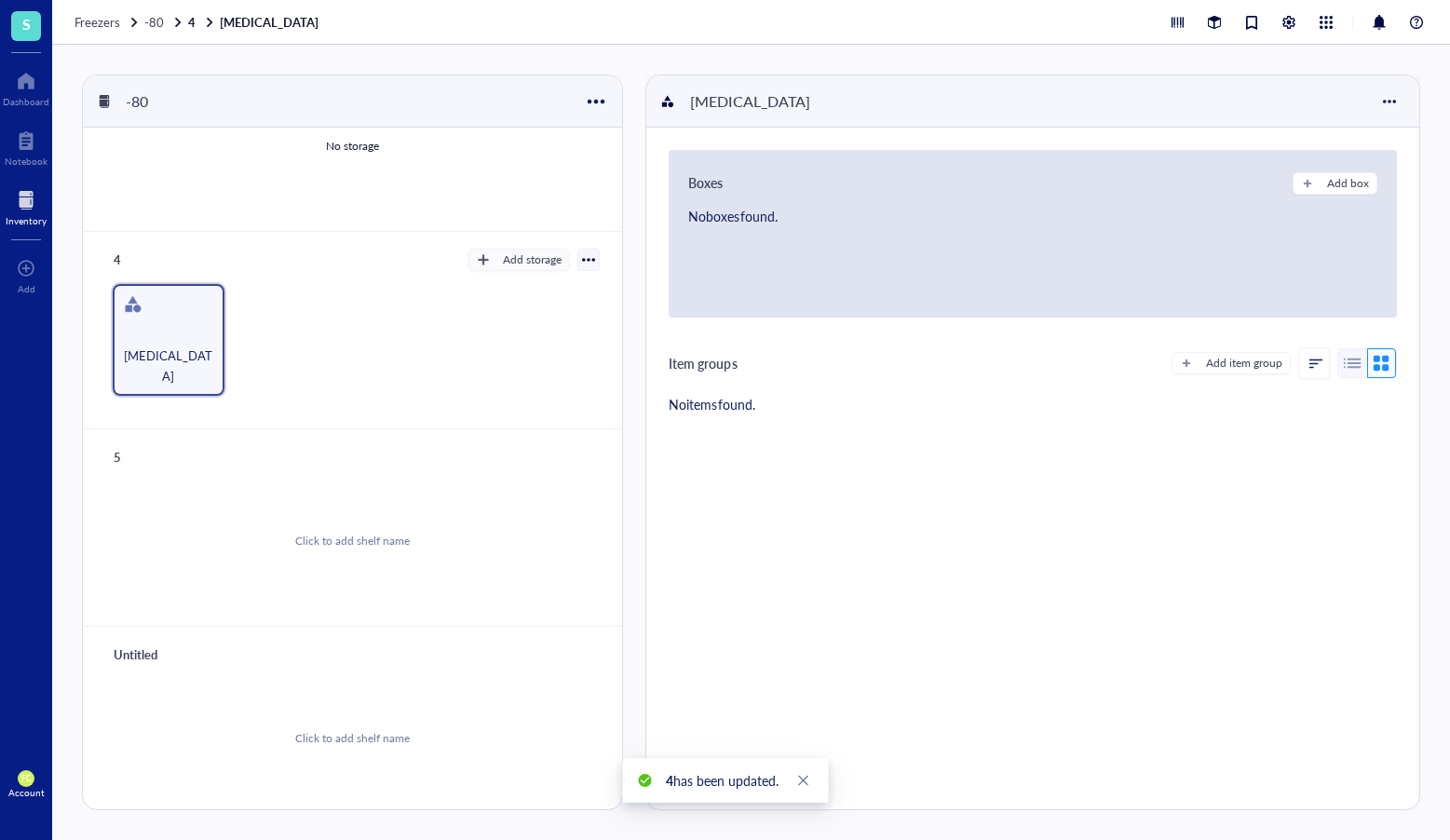
type input "5"
click at [142, 656] on div "Untitled" at bounding box center [161, 654] width 111 height 26
type input "6"
click at [397, 659] on div "6" at bounding box center [352, 654] width 495 height 26
click at [181, 709] on div "No storage" at bounding box center [352, 738] width 495 height 140
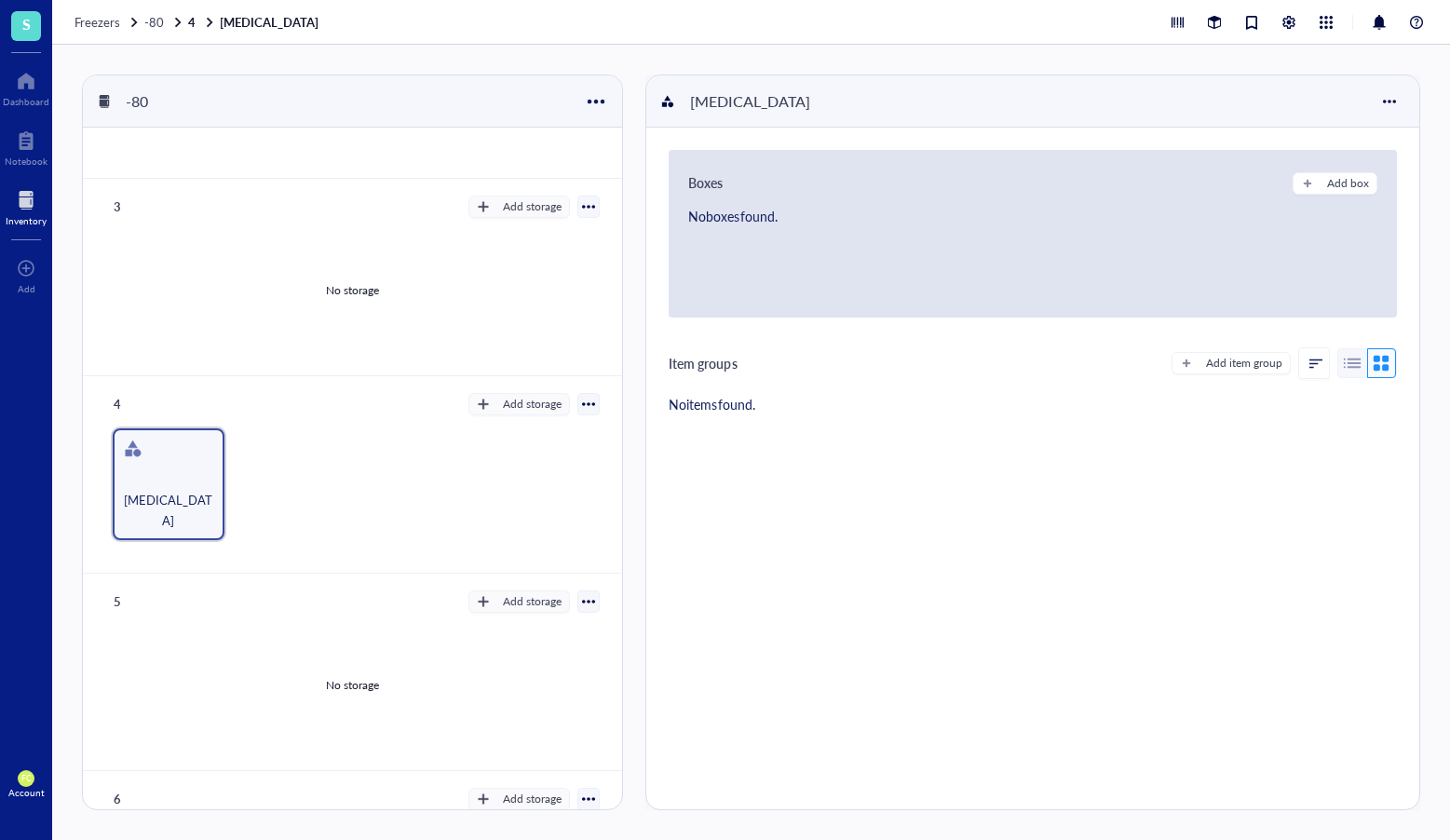
scroll to position [343, 0]
drag, startPoint x: 191, startPoint y: 483, endPoint x: 278, endPoint y: 488, distance: 87.1
click at [278, 488] on div "[MEDICAL_DATA]" at bounding box center [352, 485] width 495 height 111
click at [539, 399] on div "Add storage" at bounding box center [532, 404] width 59 height 16
click at [528, 472] on span "Category" at bounding box center [528, 466] width 107 height 20
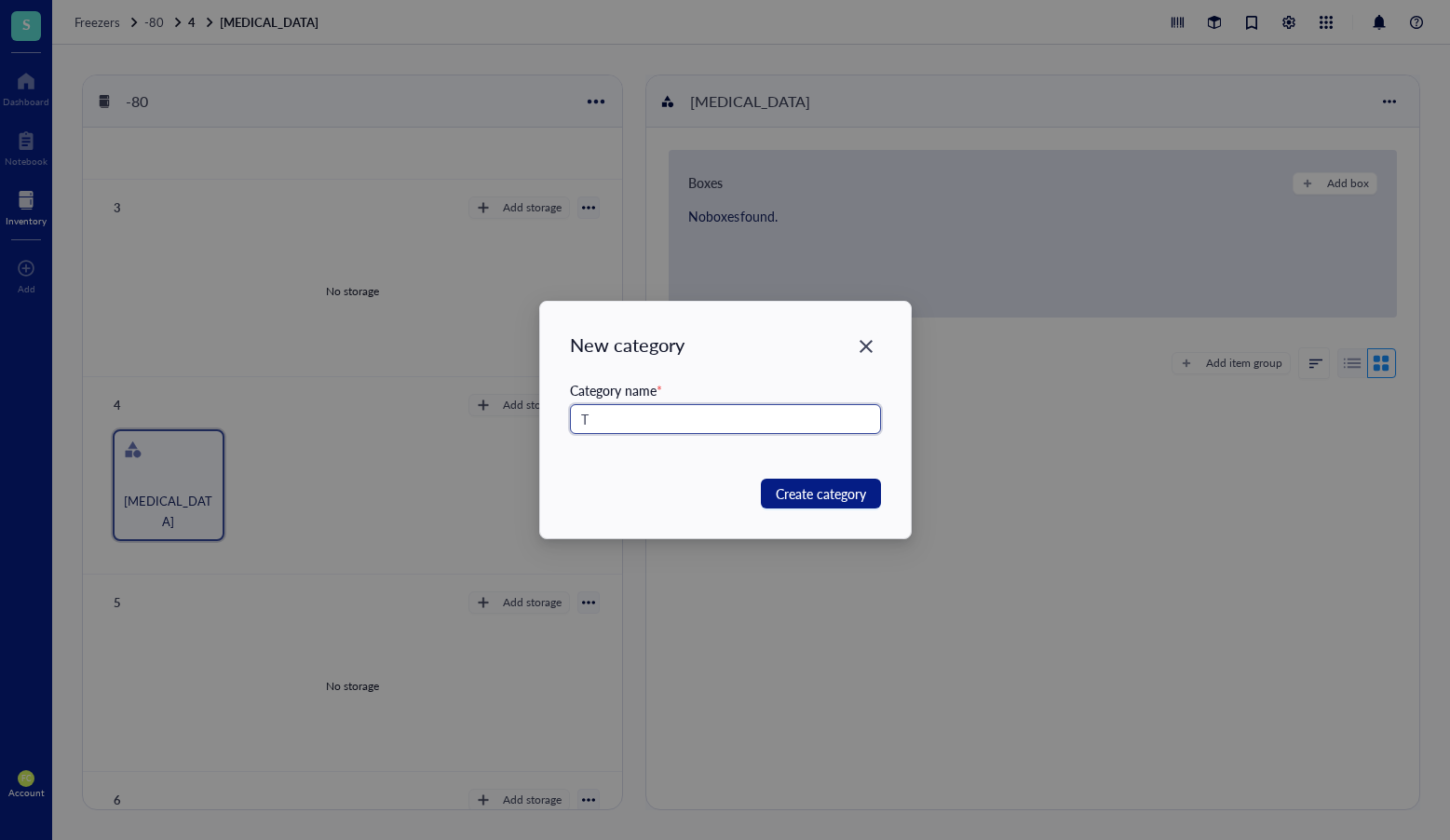
type input "T"
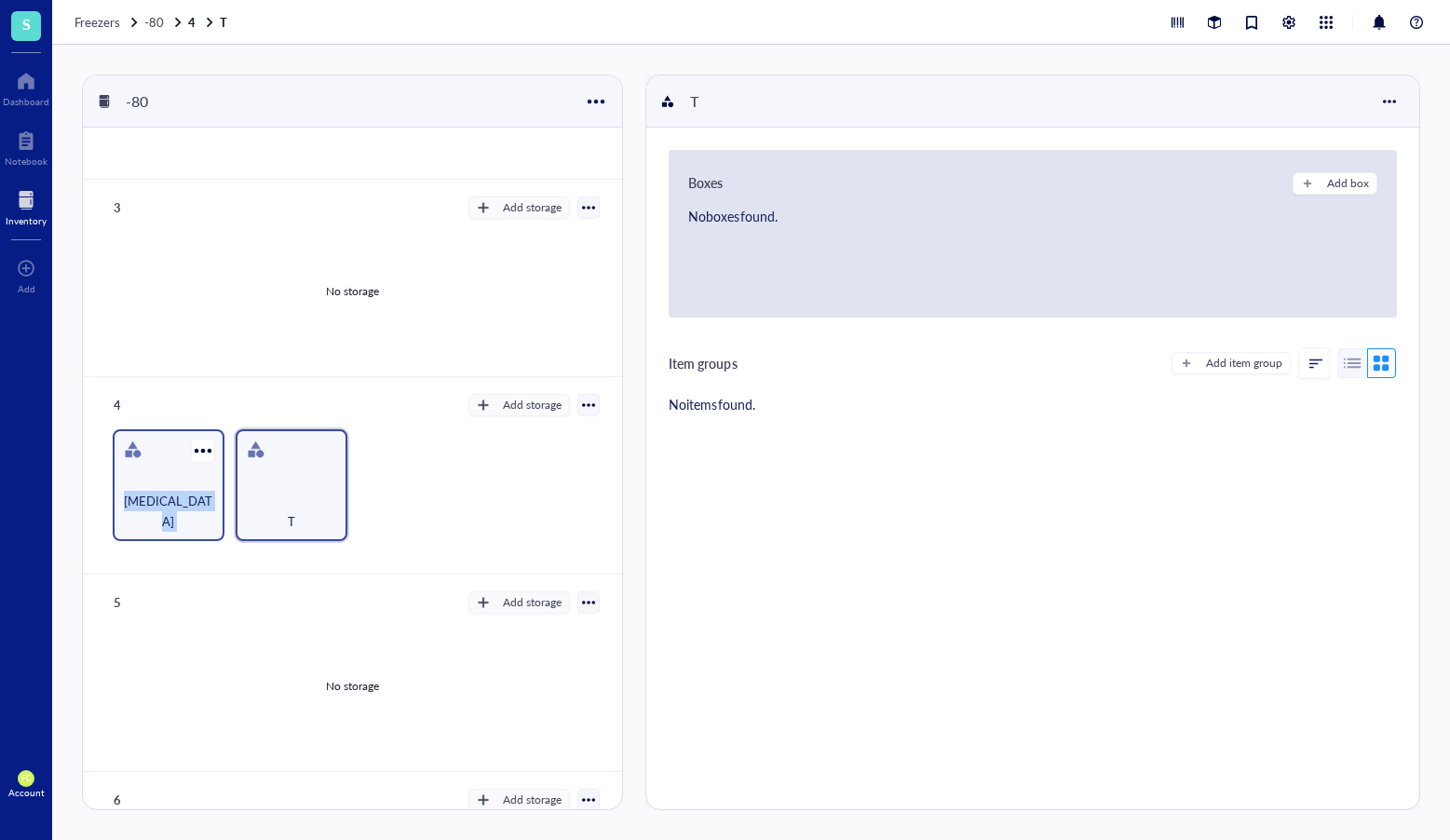
drag, startPoint x: 254, startPoint y: 485, endPoint x: 152, endPoint y: 489, distance: 102.1
click at [152, 489] on div "[MEDICAL_DATA] T" at bounding box center [352, 485] width 495 height 111
drag, startPoint x: 180, startPoint y: 481, endPoint x: 351, endPoint y: 478, distance: 171.0
click at [353, 478] on div "[MEDICAL_DATA] T" at bounding box center [352, 485] width 495 height 111
click at [321, 449] on div at bounding box center [326, 450] width 27 height 27
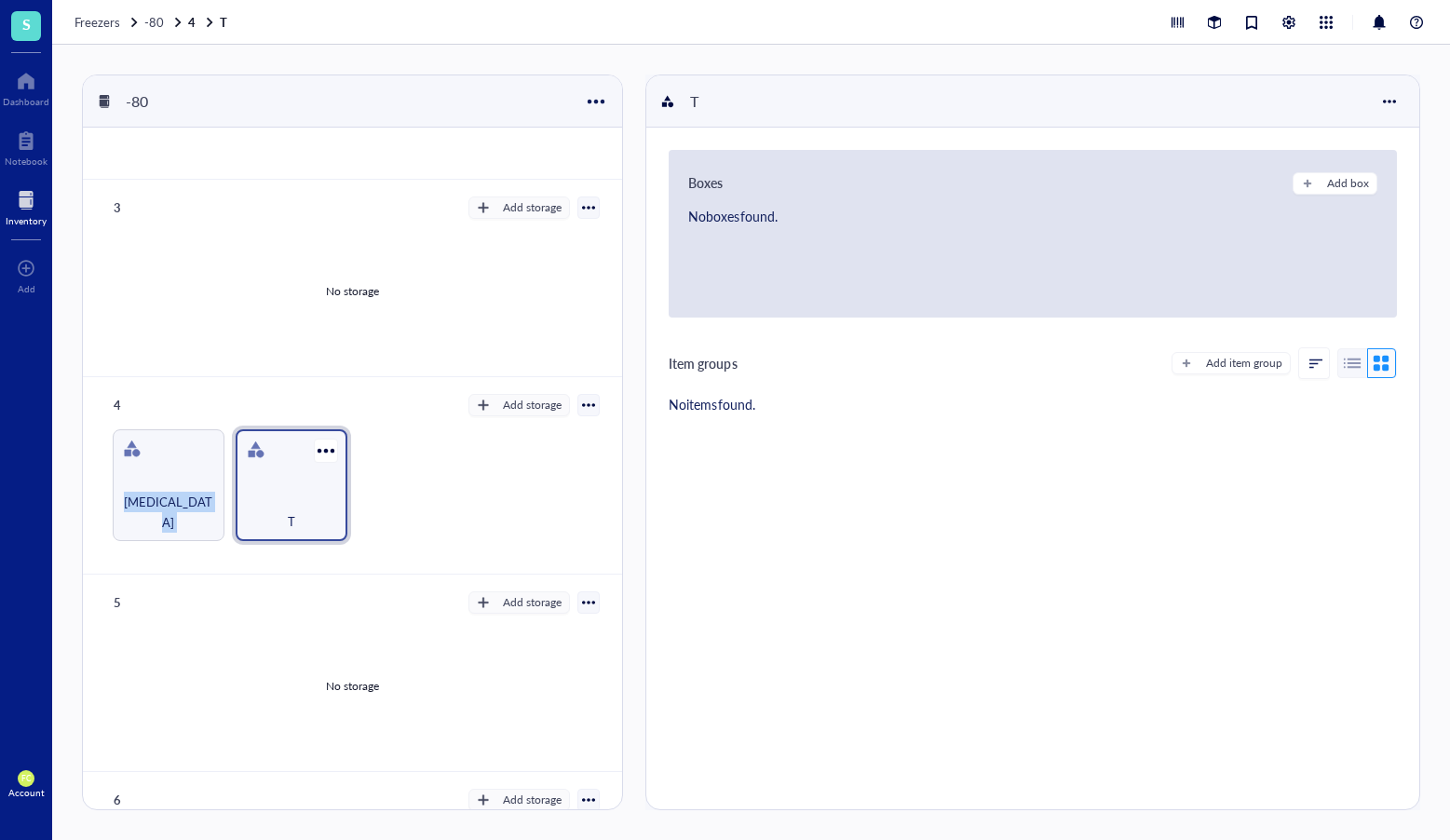
click at [263, 450] on div at bounding box center [255, 449] width 30 height 30
drag, startPoint x: 284, startPoint y: 468, endPoint x: 131, endPoint y: 457, distance: 153.4
click at [131, 457] on div "[MEDICAL_DATA] T" at bounding box center [352, 485] width 495 height 111
drag, startPoint x: 149, startPoint y: 446, endPoint x: 170, endPoint y: 444, distance: 21.1
click at [154, 445] on div "[MEDICAL_DATA]" at bounding box center [168, 485] width 111 height 111
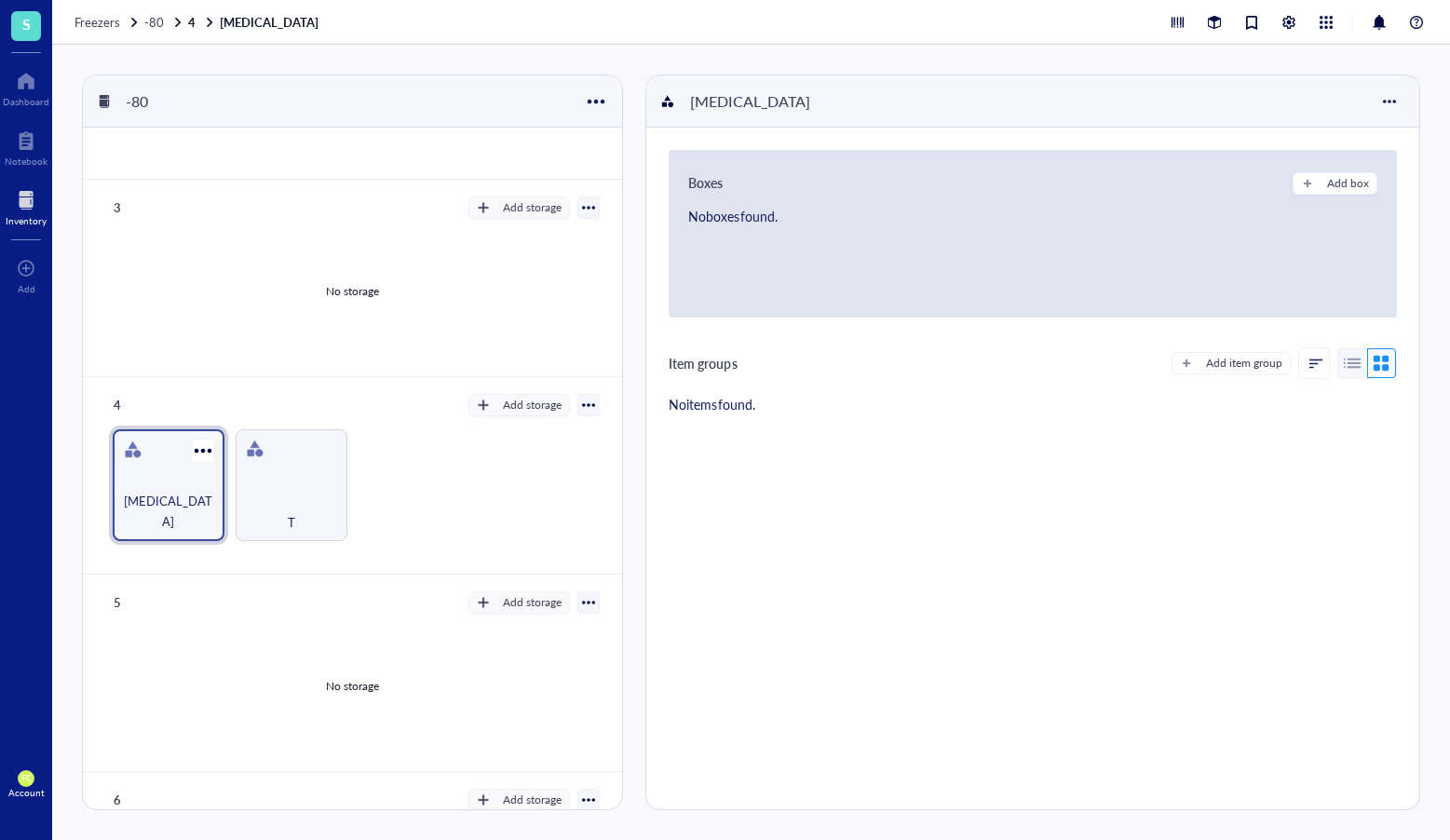
click at [170, 444] on div "[MEDICAL_DATA]" at bounding box center [168, 485] width 111 height 111
drag, startPoint x: 155, startPoint y: 448, endPoint x: 292, endPoint y: 452, distance: 137.1
click at [292, 452] on div "[MEDICAL_DATA] T" at bounding box center [352, 485] width 495 height 111
click at [255, 479] on div "T" at bounding box center [291, 485] width 111 height 111
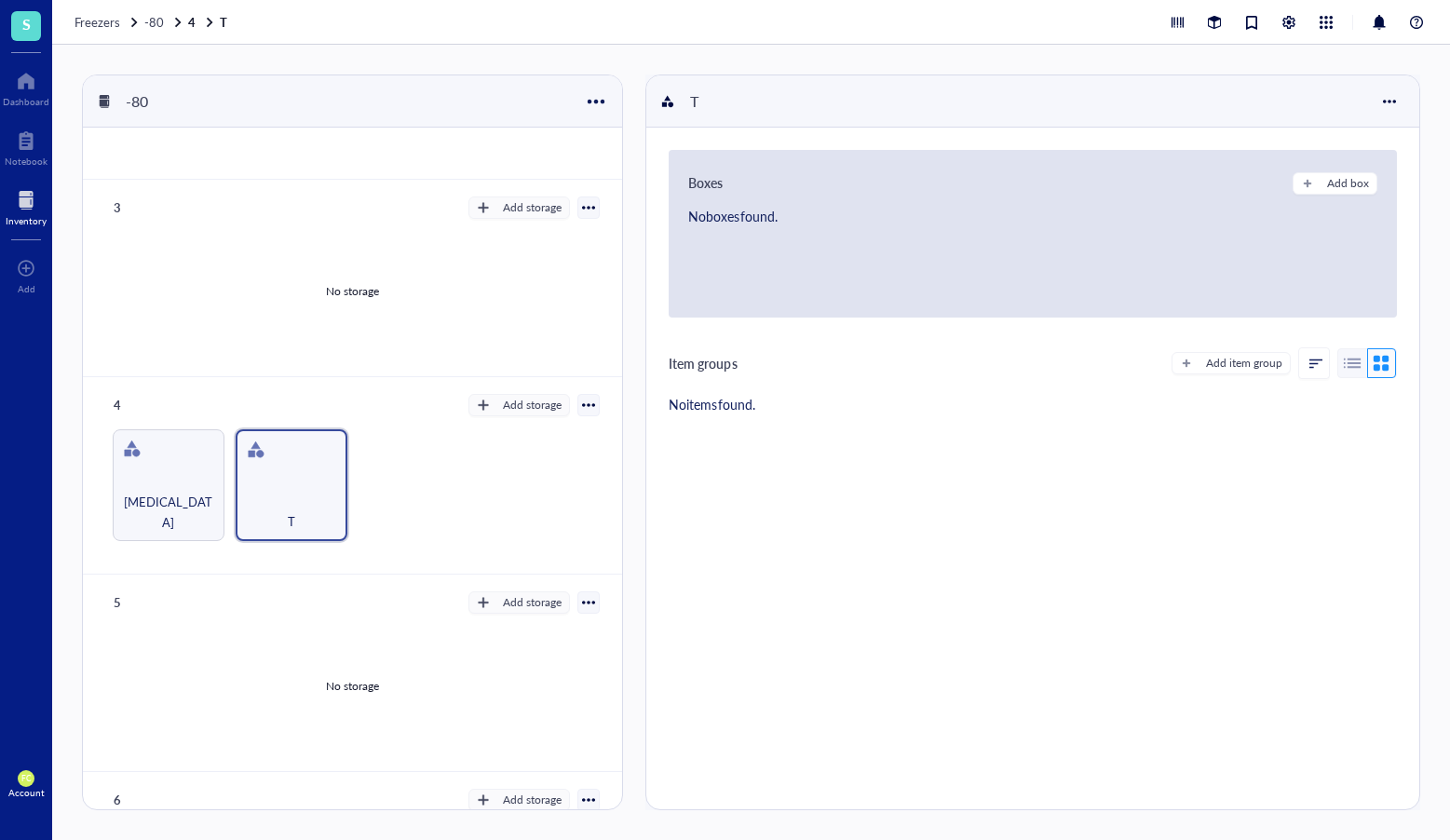
click at [582, 405] on div at bounding box center [589, 405] width 13 height 13
click at [573, 527] on div "Restore category" at bounding box center [532, 534] width 91 height 16
click at [321, 499] on div "T" at bounding box center [291, 511] width 93 height 41
click at [583, 405] on div at bounding box center [589, 405] width 13 height 13
click at [563, 424] on li "Settings" at bounding box center [522, 436] width 136 height 30
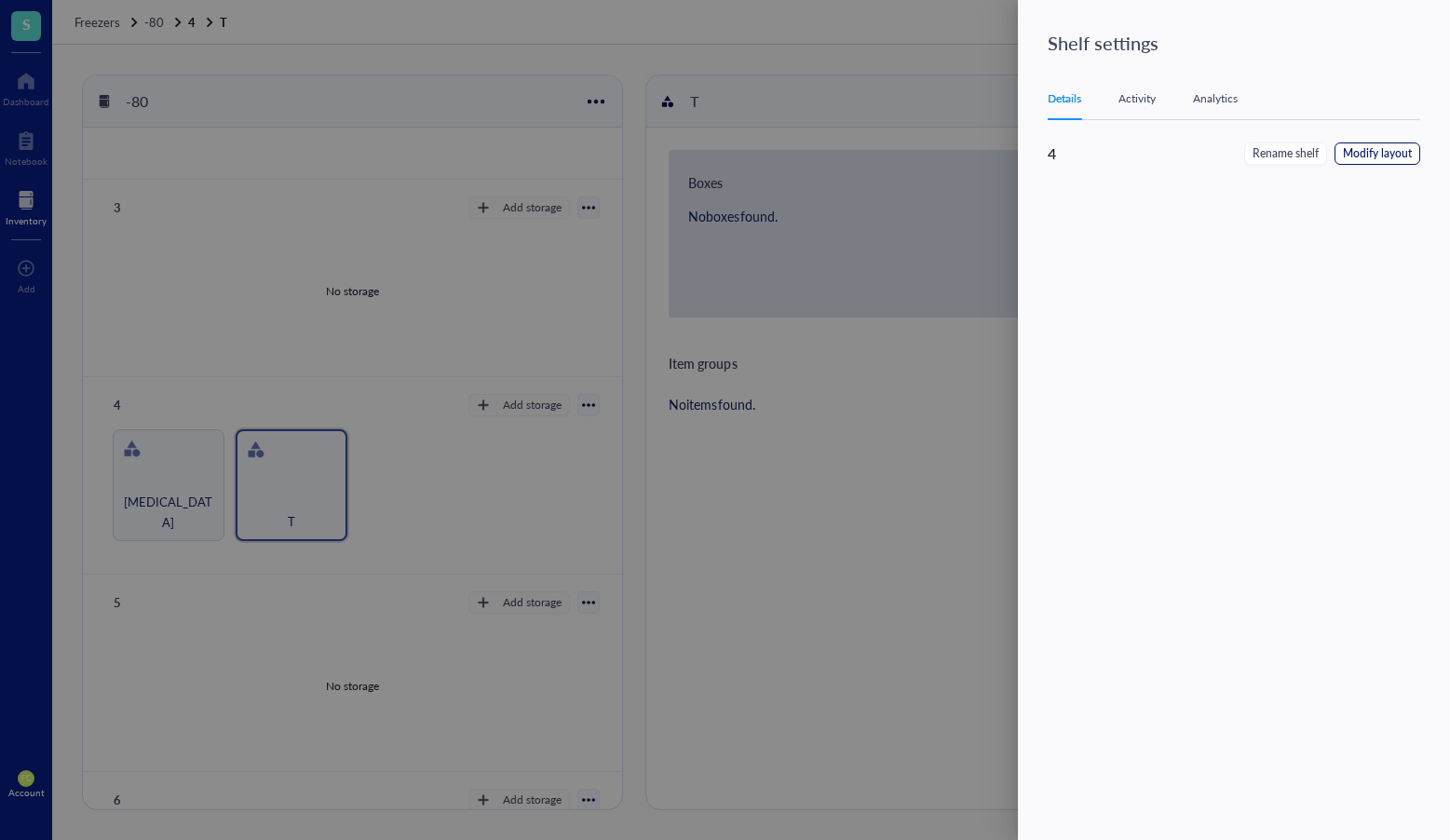
click at [1357, 157] on span "Modify layout" at bounding box center [1378, 154] width 69 height 17
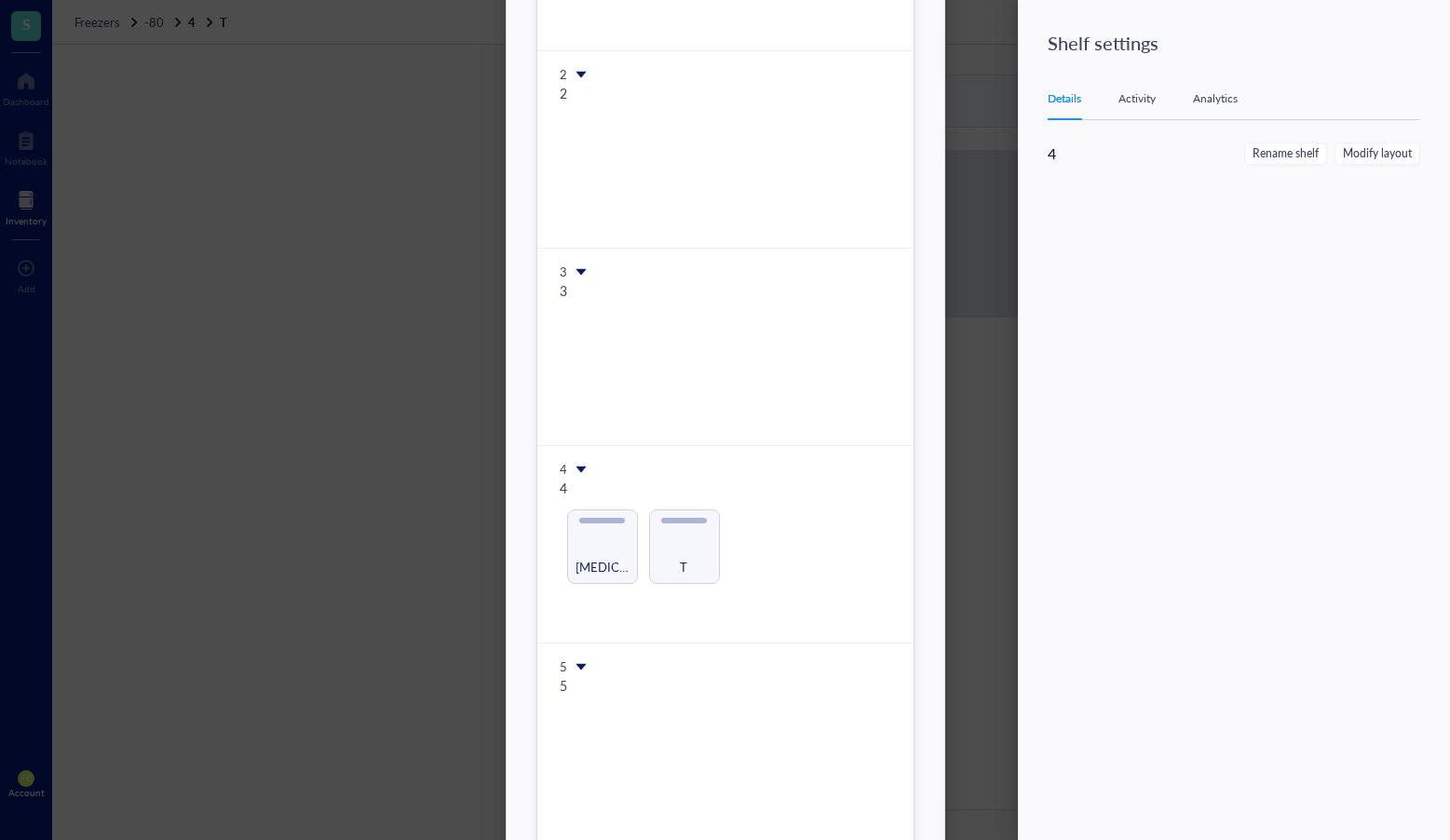
scroll to position [264, 0]
drag, startPoint x: 695, startPoint y: 545, endPoint x: 589, endPoint y: 548, distance: 106.0
click at [589, 548] on div "Modify layout 1 1 2 2 3 3 4 4 [MEDICAL_DATA] T 5 5 6 6 T To pick up a draggable…" at bounding box center [726, 415] width 378 height 1235
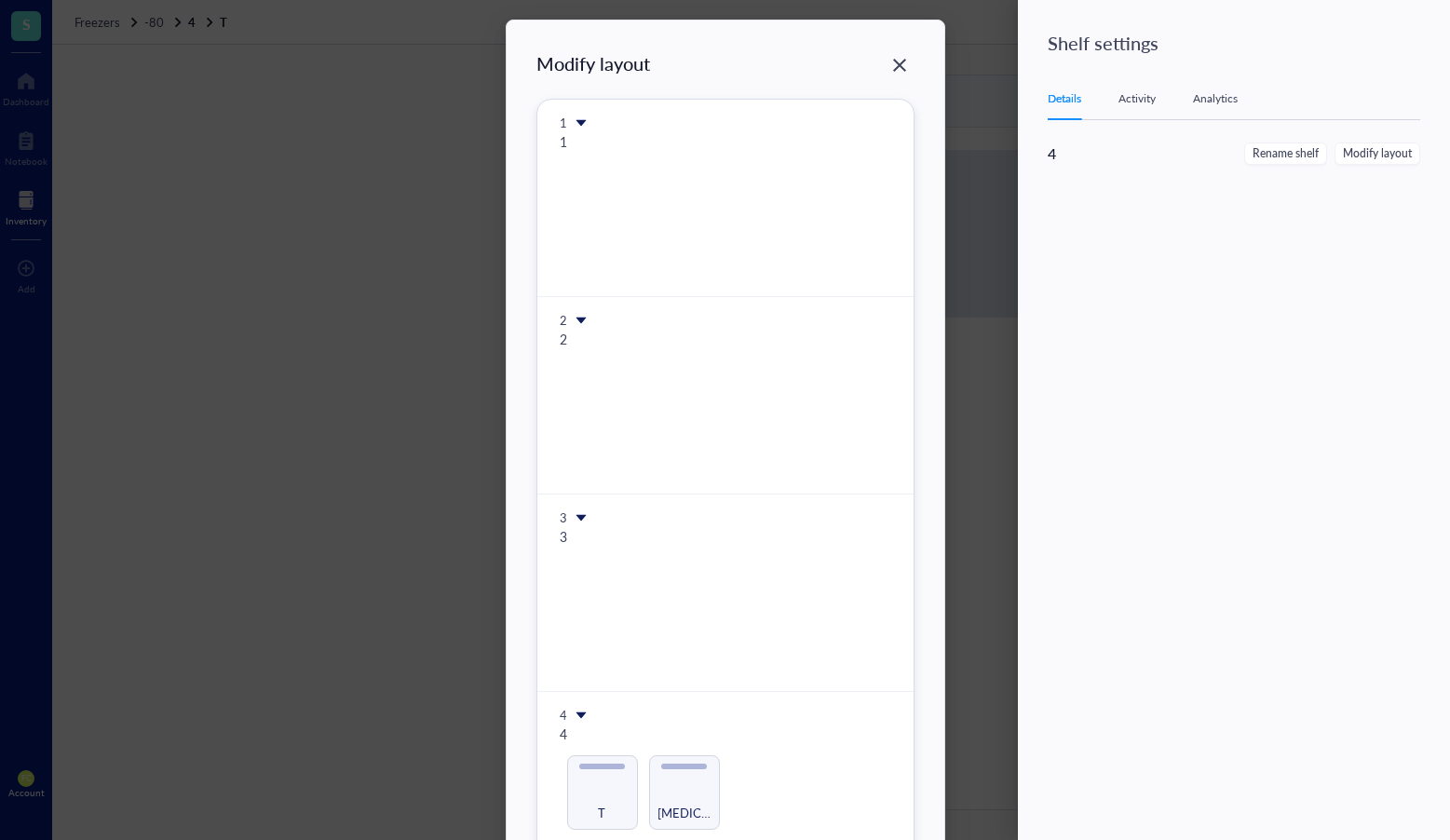
scroll to position [0, 0]
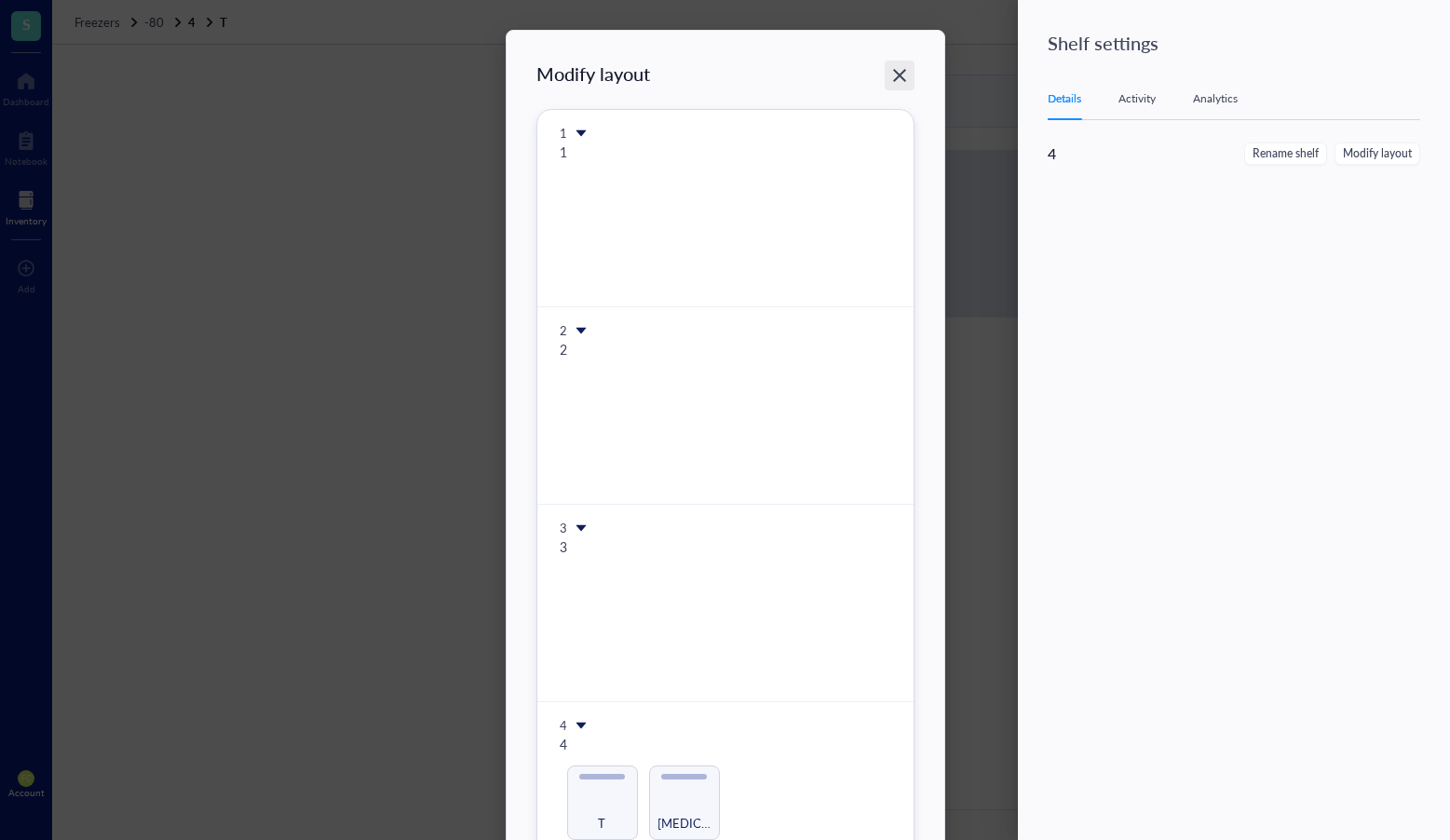
click at [900, 73] on icon "Close" at bounding box center [899, 76] width 17 height 17
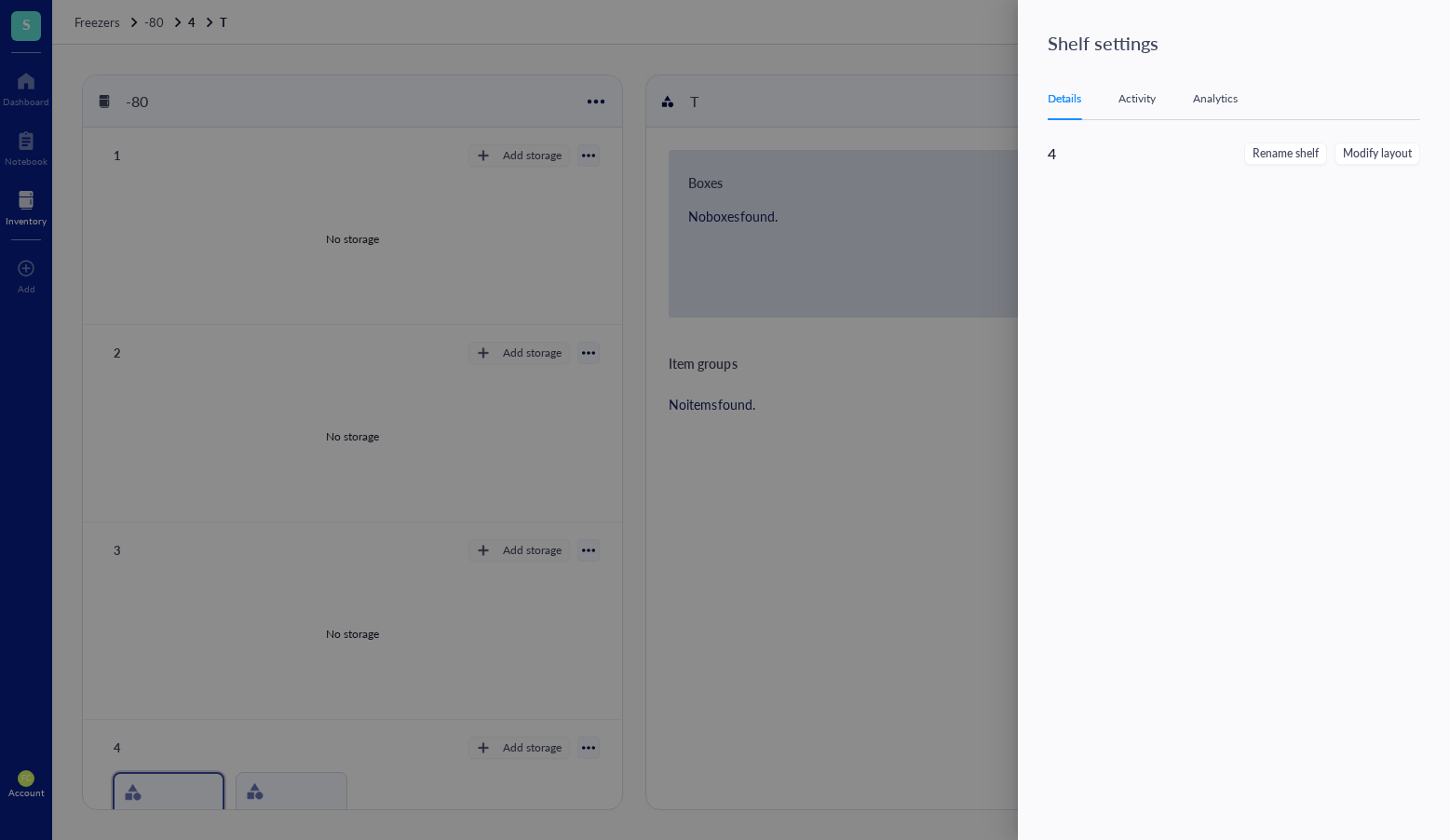
click at [786, 522] on div at bounding box center [725, 420] width 1450 height 840
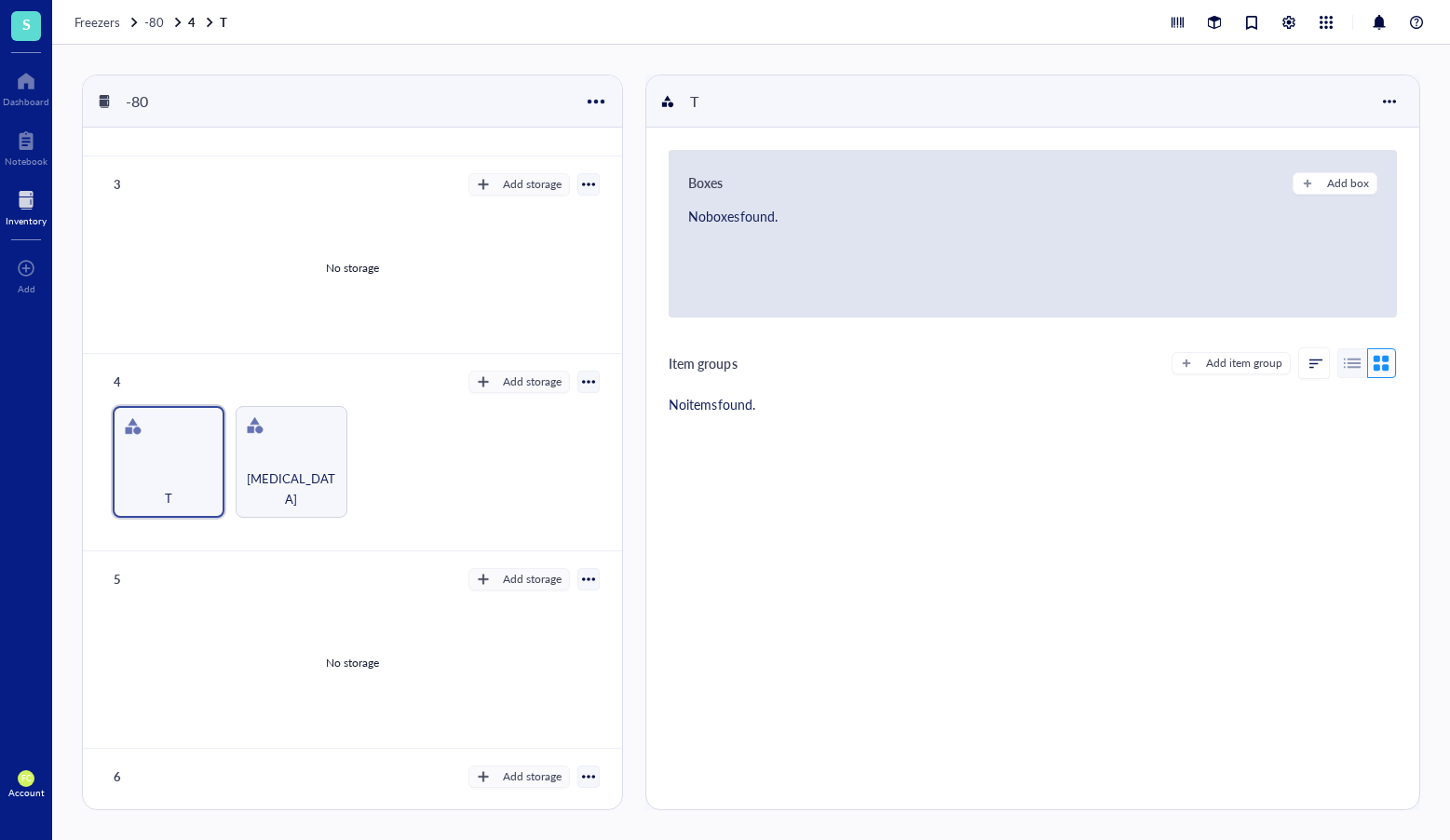
scroll to position [409, 0]
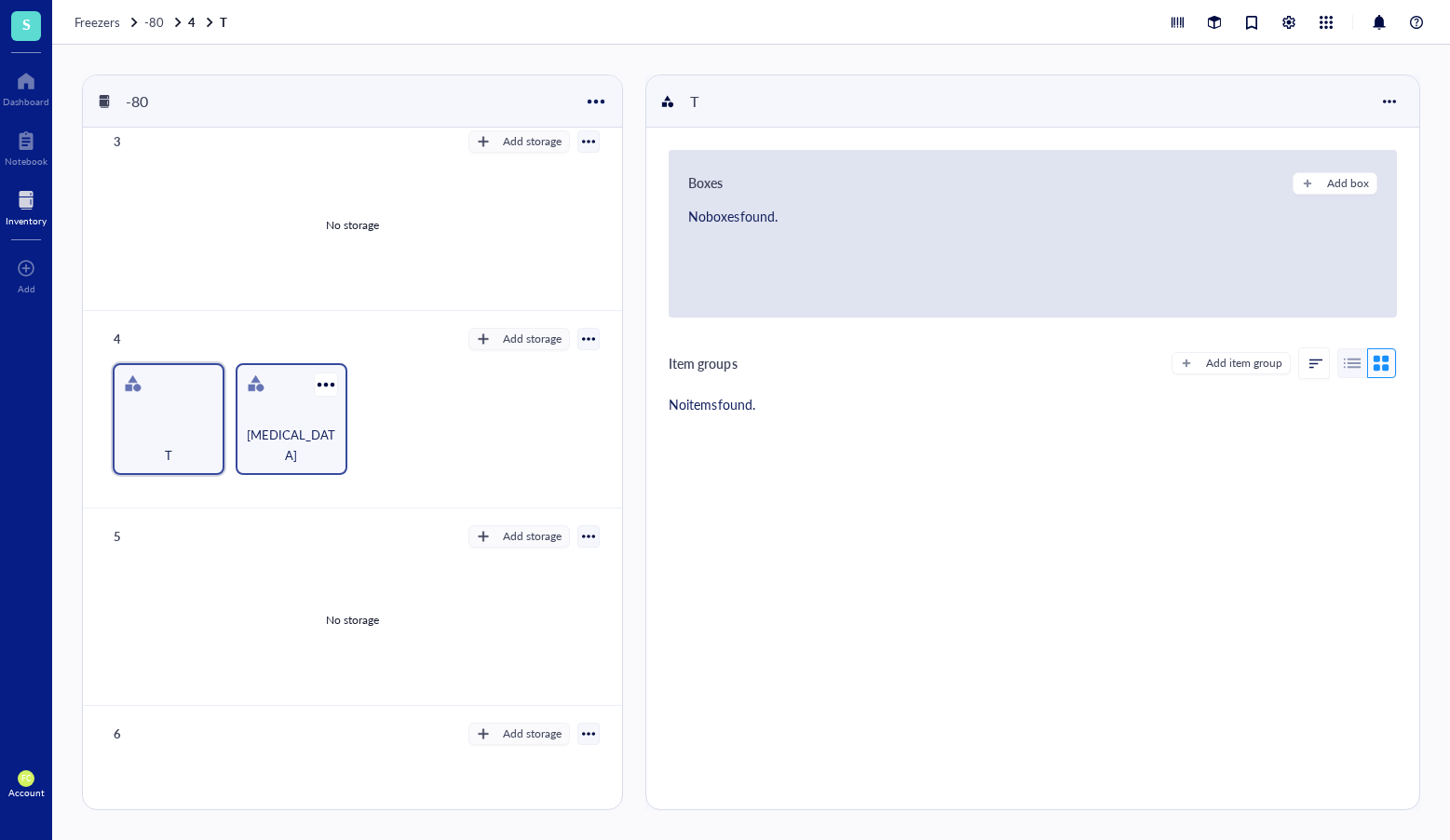
click at [296, 444] on span "[MEDICAL_DATA]" at bounding box center [291, 444] width 93 height 41
click at [1355, 182] on div "Add box" at bounding box center [1348, 182] width 42 height 16
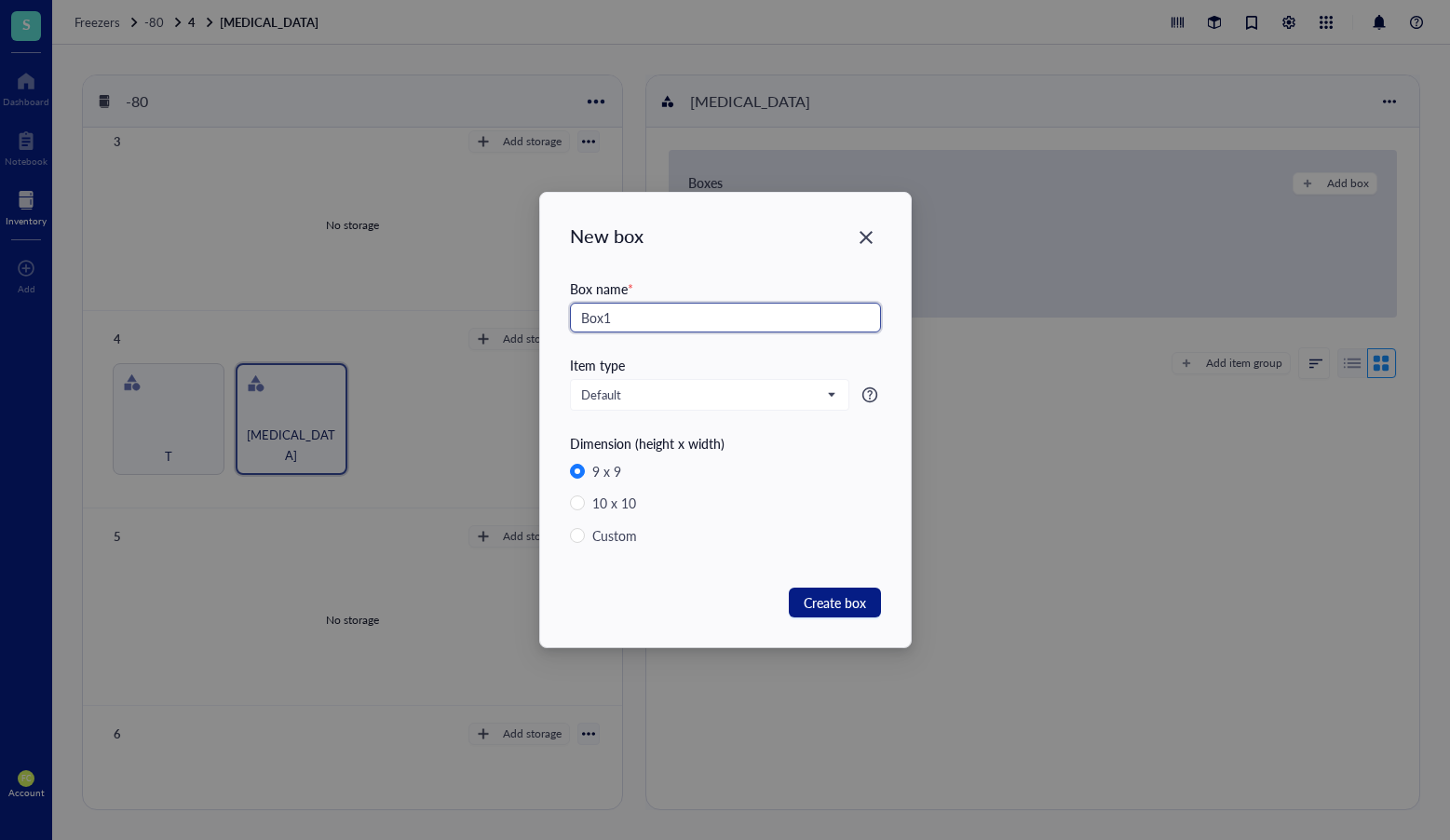
click at [648, 316] on input "Box1" at bounding box center [726, 317] width 311 height 30
paste input "Mouse [MEDICAL_DATA]"
type input "Mouse [MEDICAL_DATA] Box1"
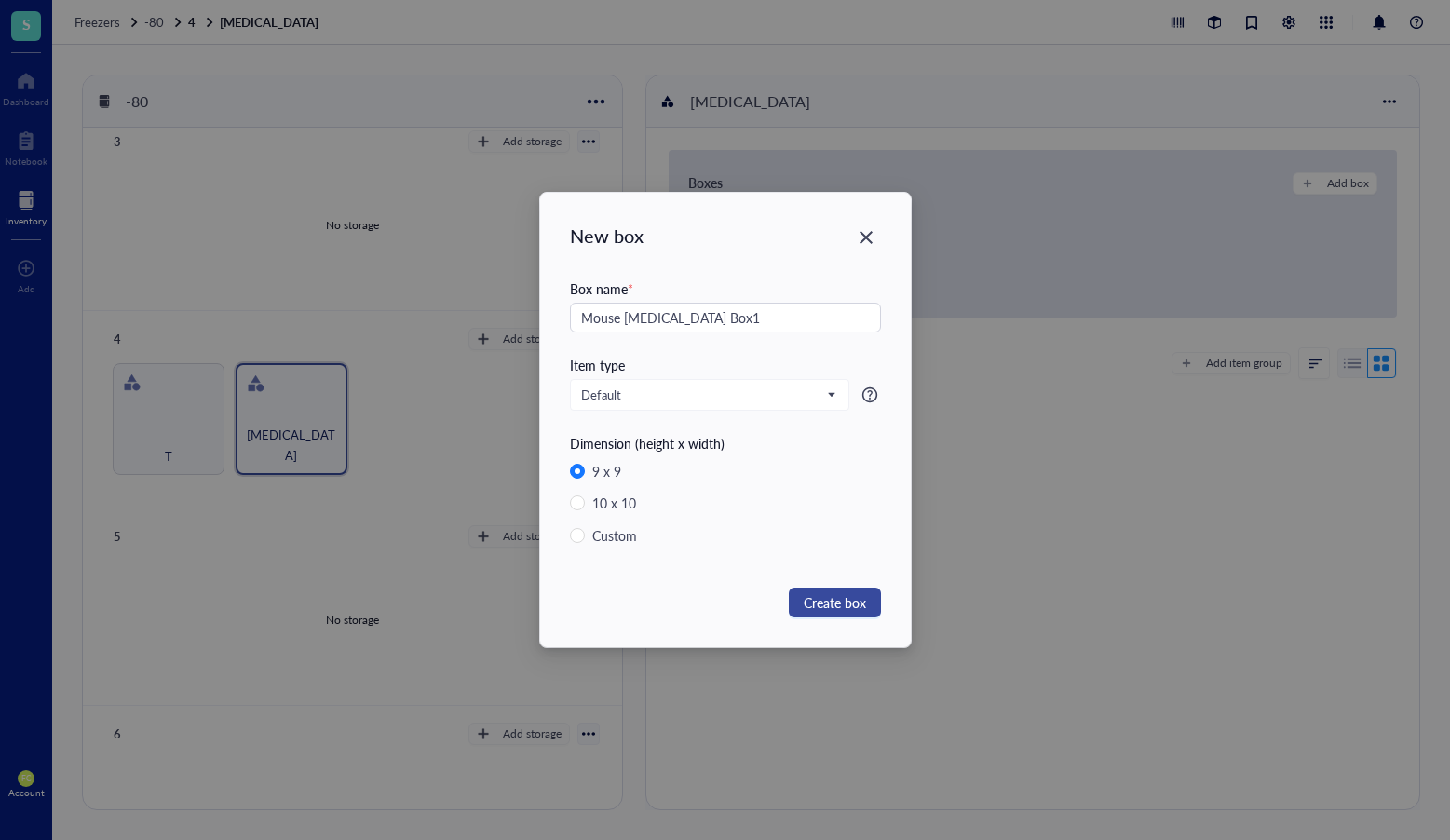
click at [834, 593] on span "Create box" at bounding box center [834, 602] width 62 height 20
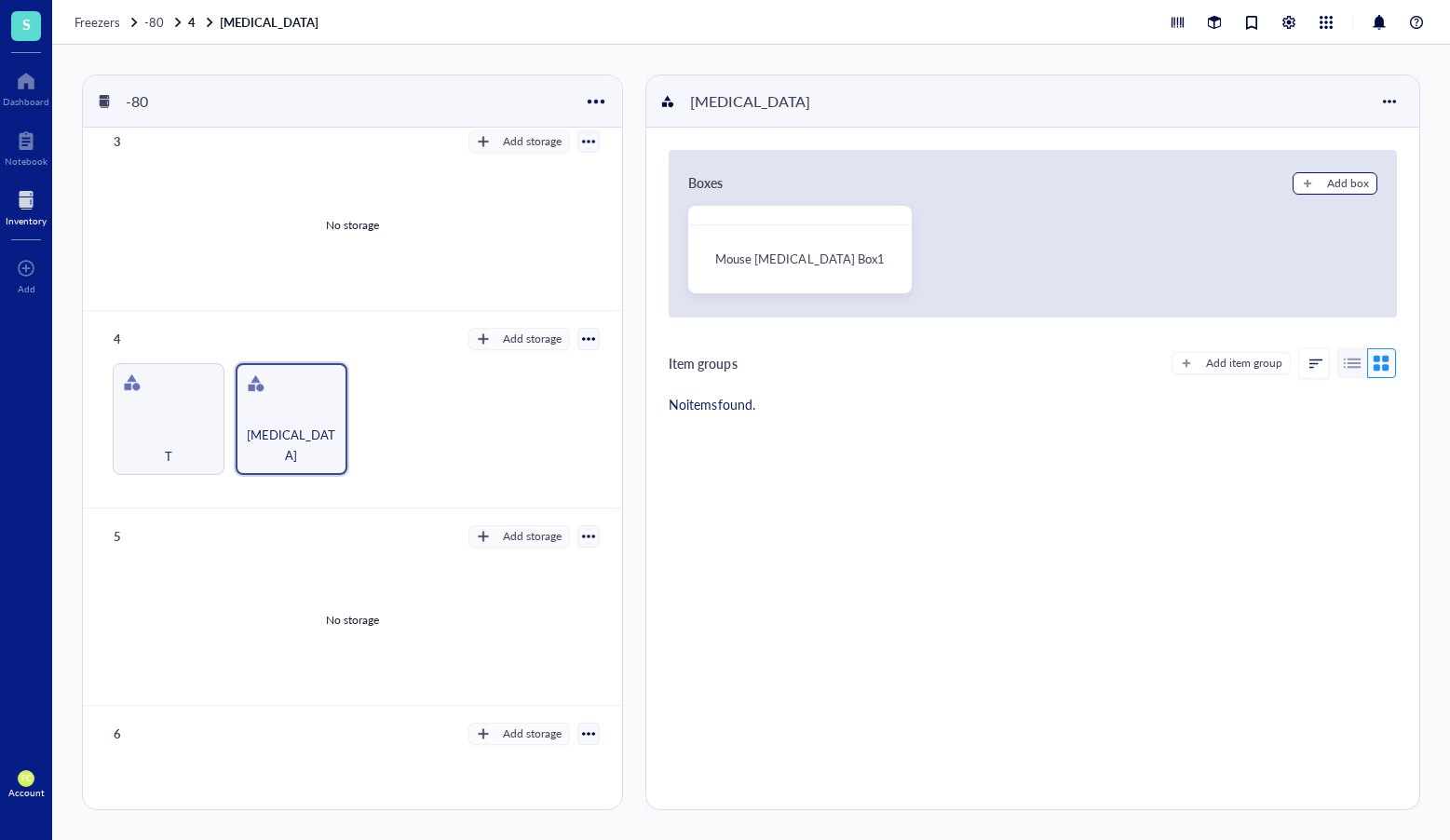
click at [1327, 180] on div "Add box" at bounding box center [1348, 182] width 42 height 16
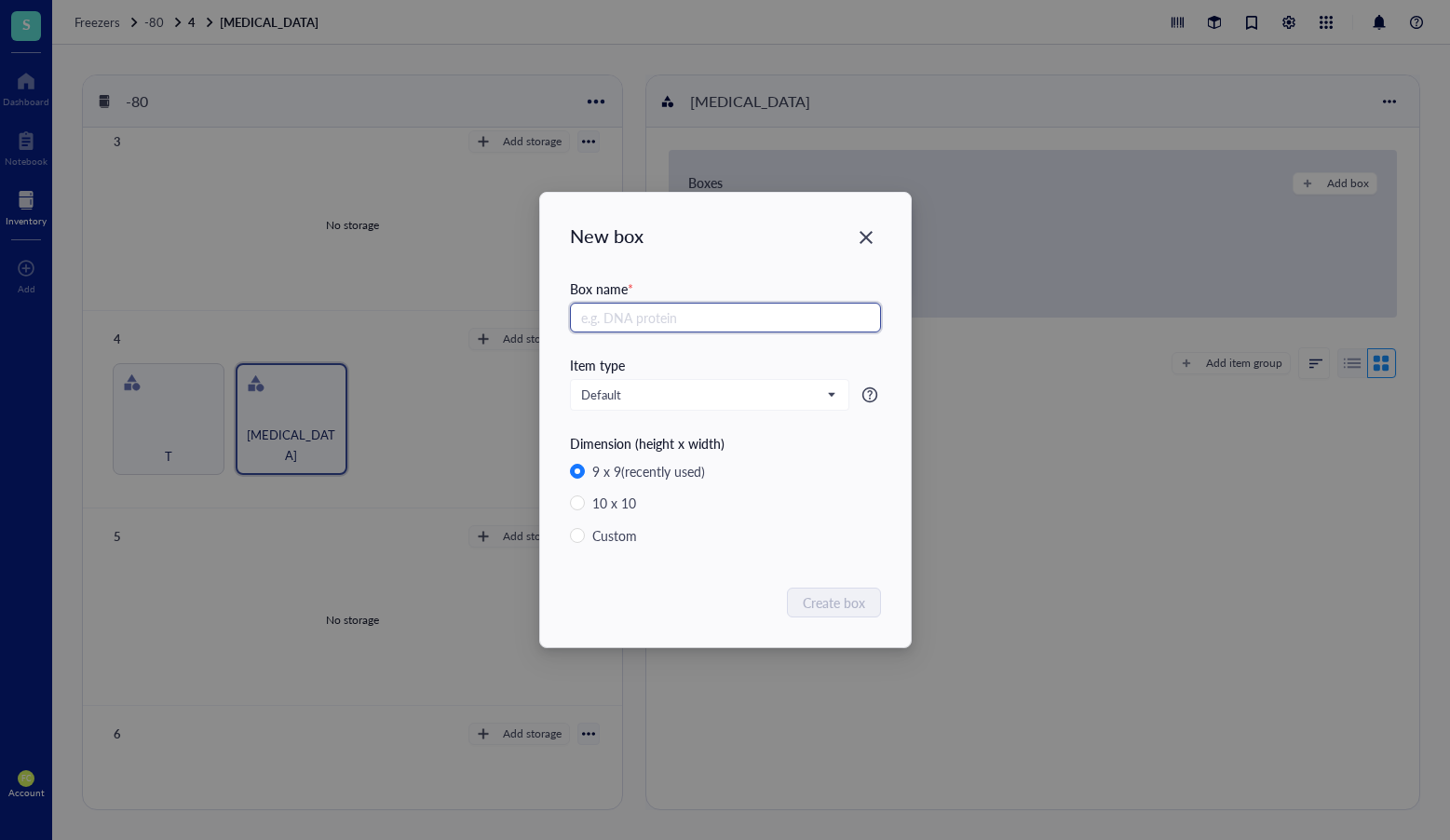
paste input "Mouse [MEDICAL_DATA] Box1"
type input "Mouse [MEDICAL_DATA] Box2"
click at [853, 605] on span "Create box" at bounding box center [834, 602] width 62 height 20
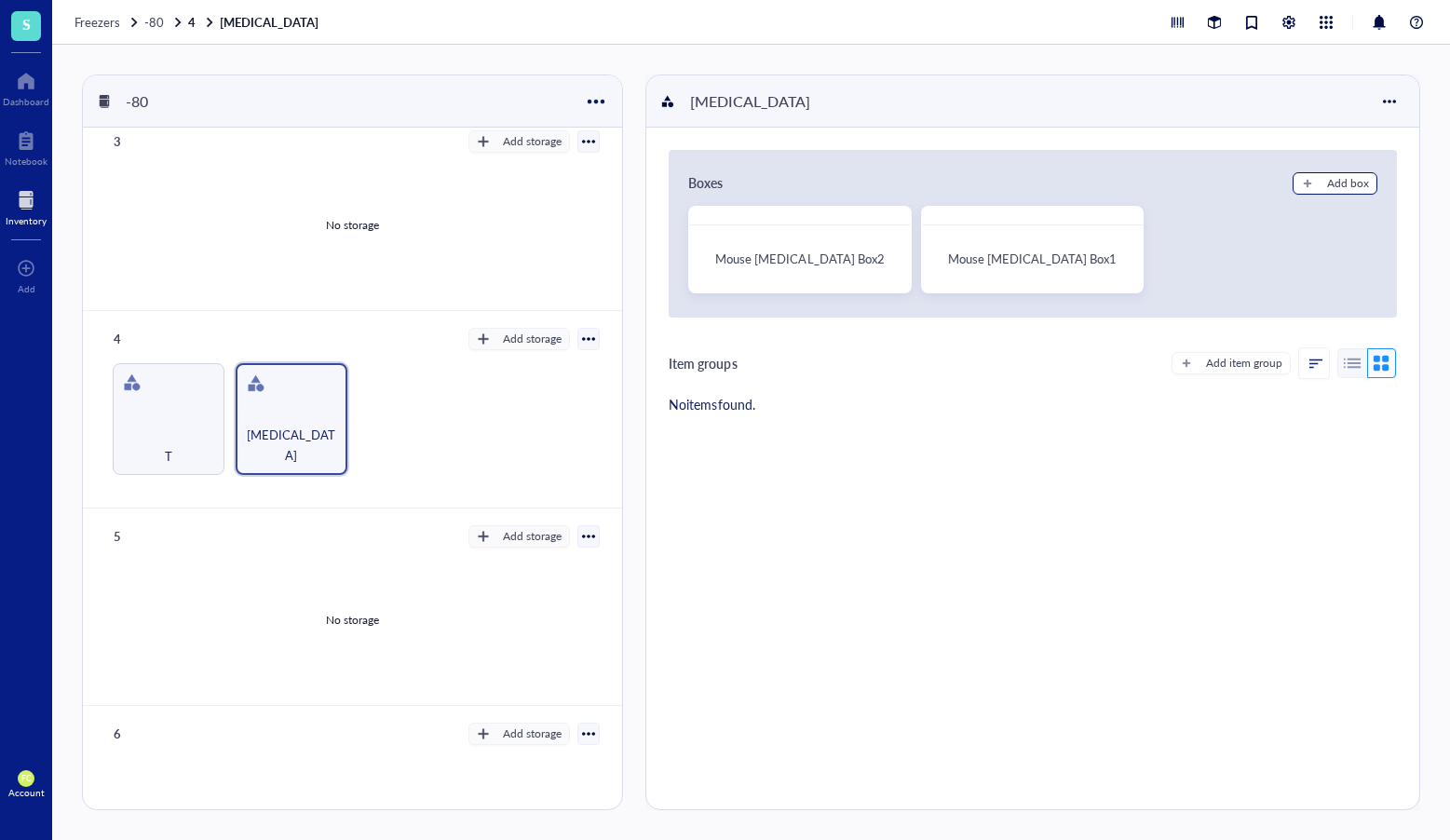
click at [1345, 178] on div "Add box" at bounding box center [1348, 182] width 42 height 16
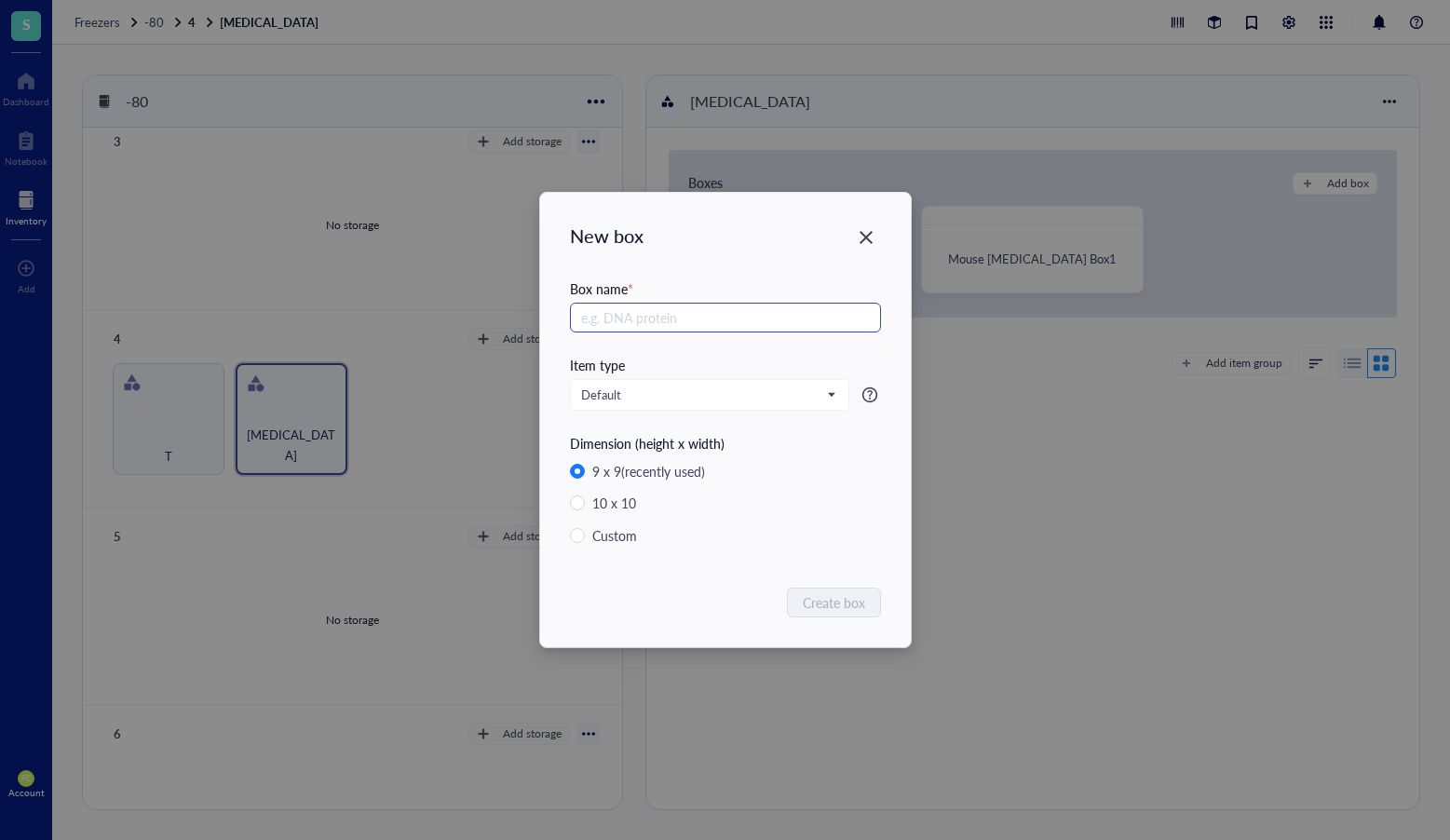
click at [646, 318] on input "text" at bounding box center [726, 317] width 311 height 30
click at [610, 323] on input "Mouse [MEDICAL_DATA] Box1" at bounding box center [726, 317] width 311 height 30
drag, startPoint x: 722, startPoint y: 323, endPoint x: 641, endPoint y: 321, distance: 81.0
click at [641, 321] on input "[MEDICAL_DATA] Box1" at bounding box center [726, 317] width 311 height 30
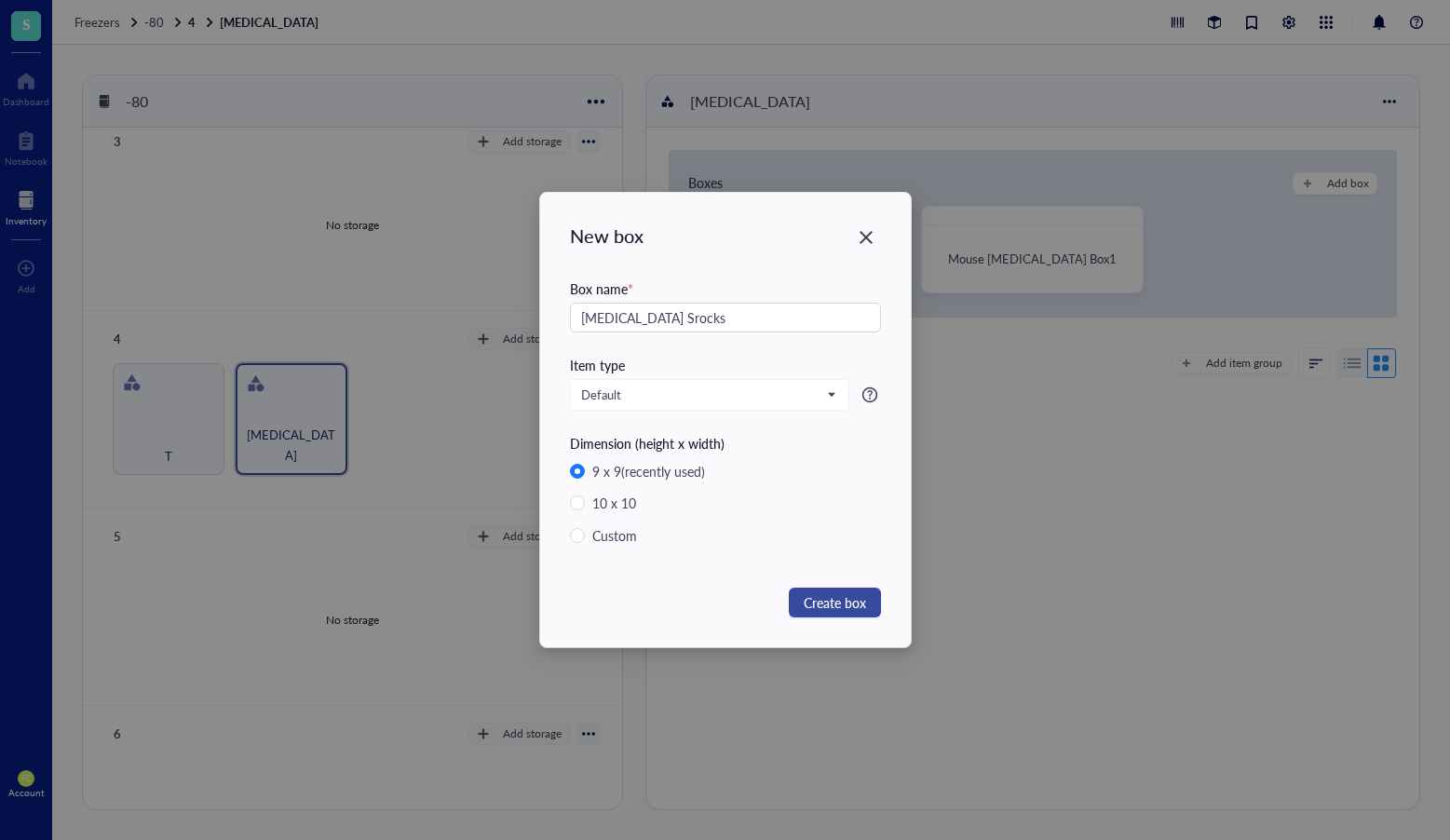
type input "[MEDICAL_DATA] Srocks"
click at [862, 594] on span "Create box" at bounding box center [834, 602] width 62 height 20
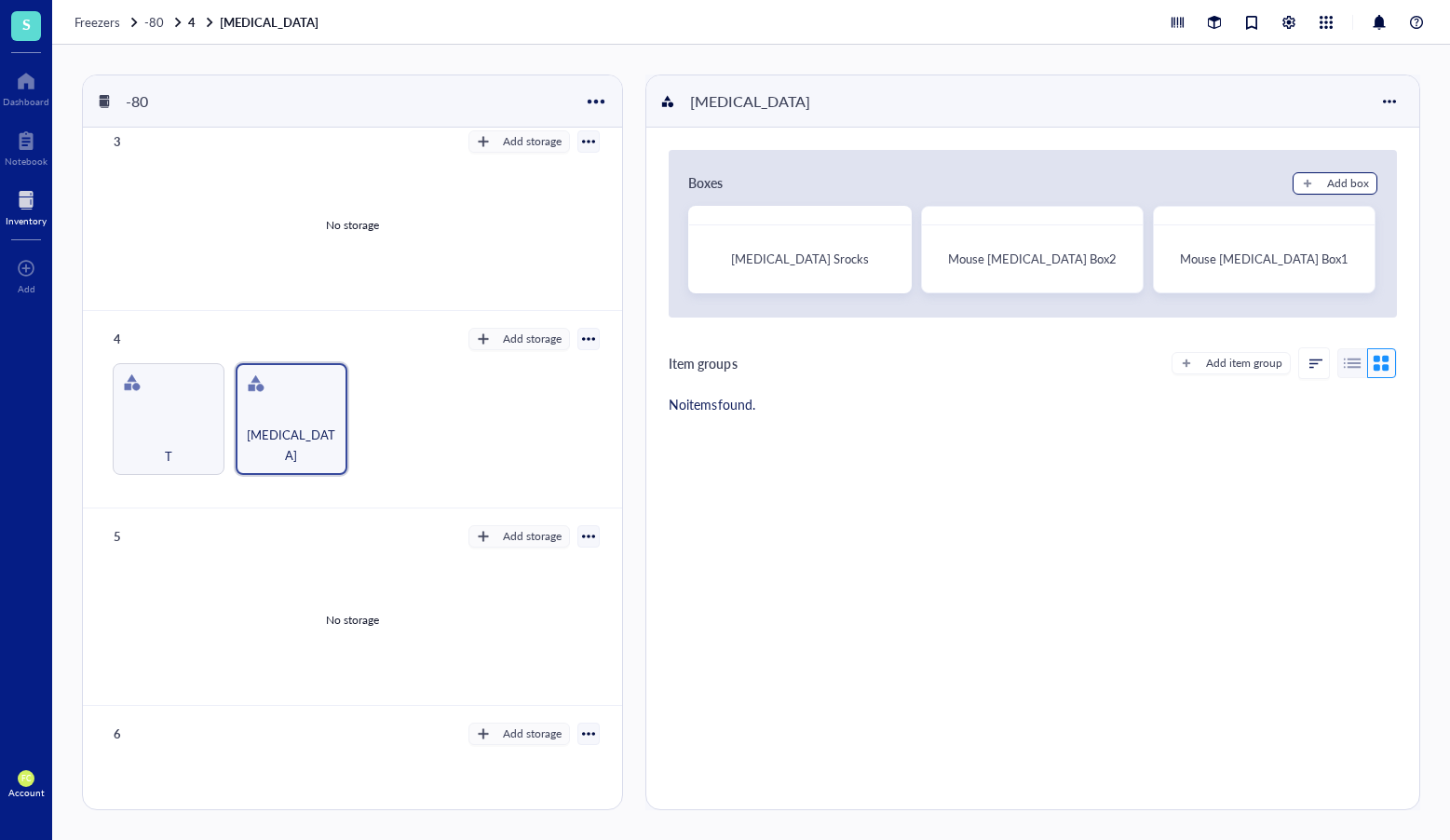
click at [1334, 180] on div "Add box" at bounding box center [1348, 182] width 42 height 16
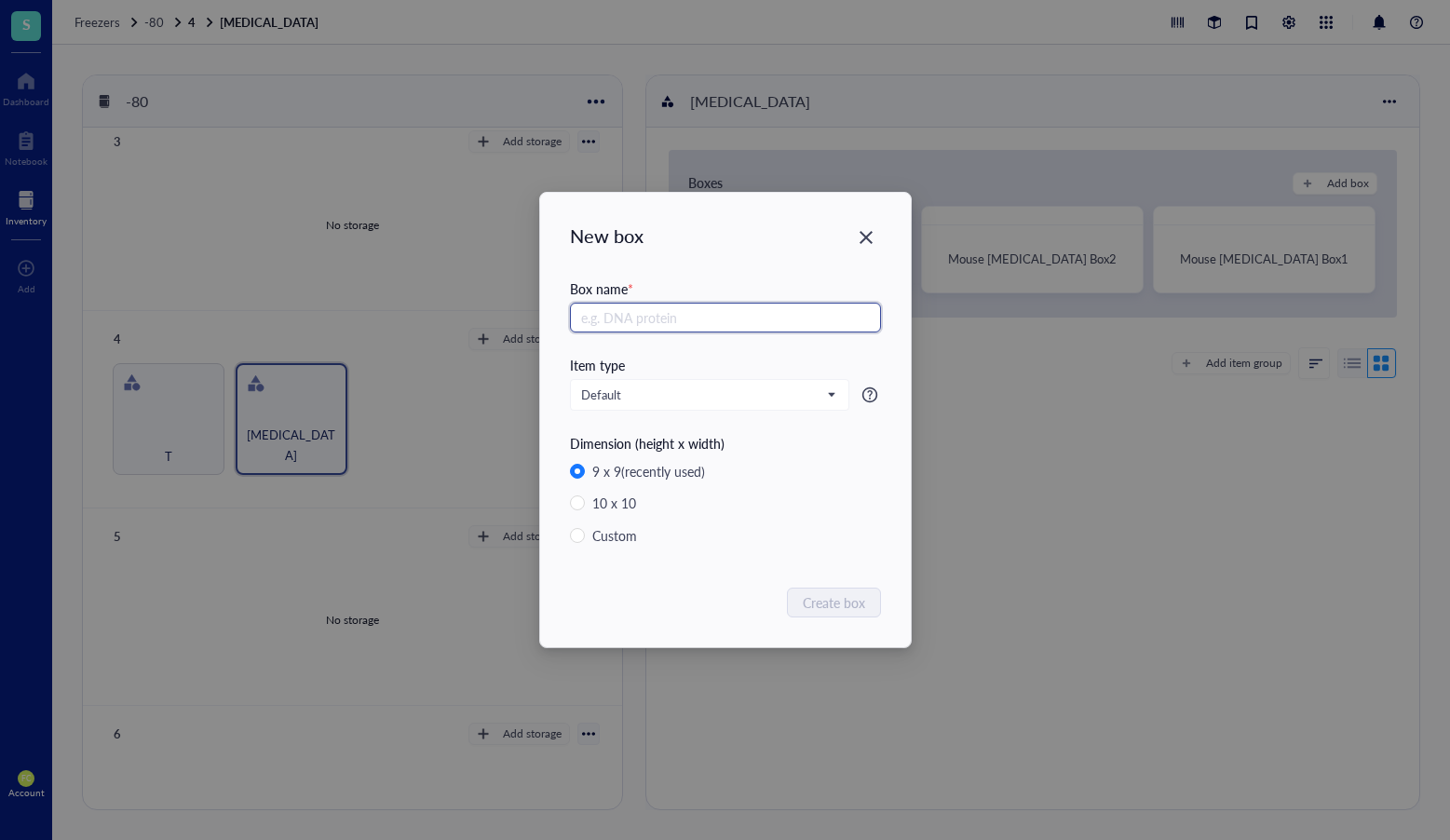
paste input "Mouse [MEDICAL_DATA] Box1"
click at [592, 327] on input "Mouse [MEDICAL_DATA] Box1" at bounding box center [726, 317] width 311 height 30
click at [595, 324] on input "Mouse [MEDICAL_DATA] Box1" at bounding box center [726, 317] width 311 height 30
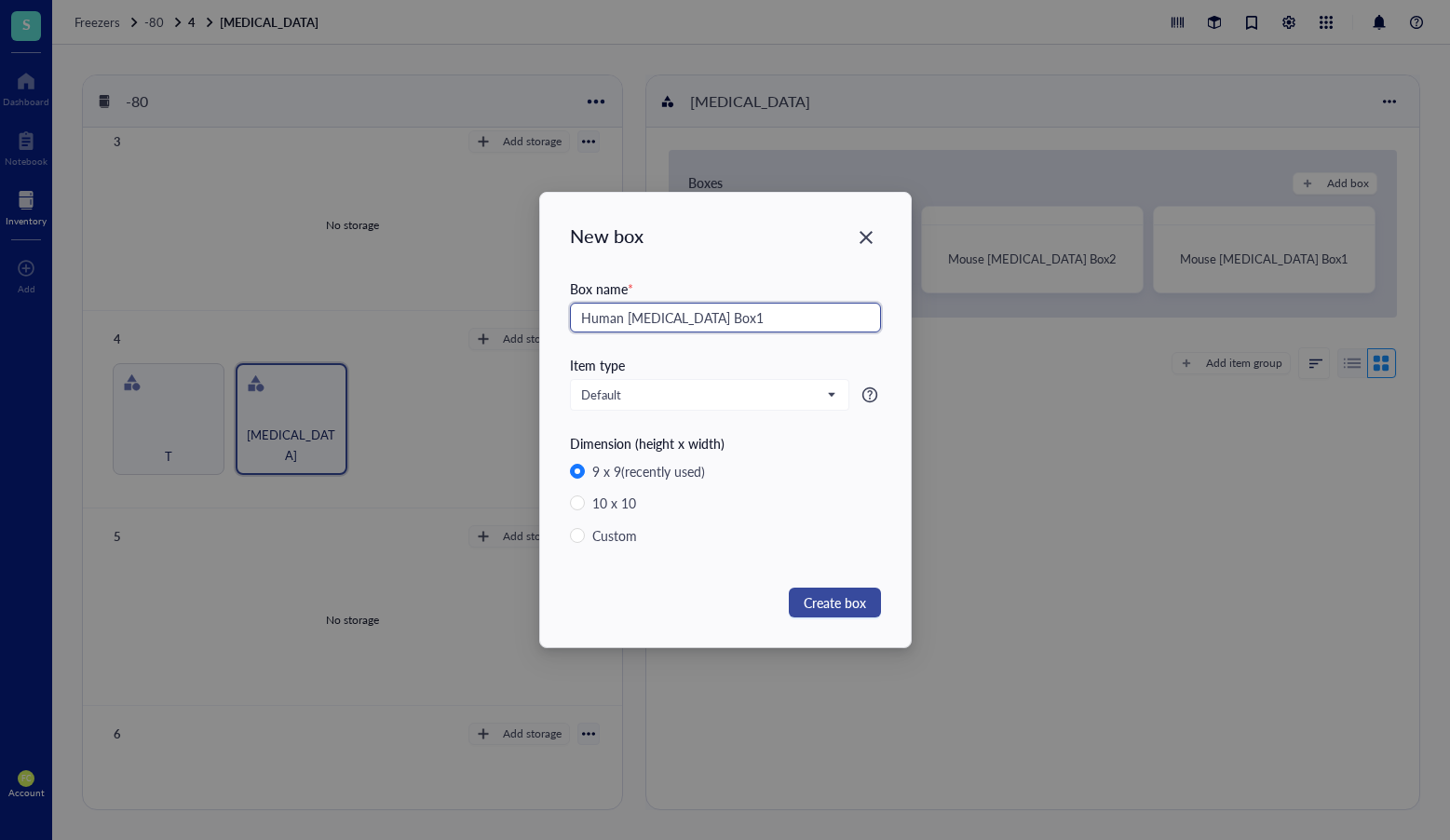
type input "Human [MEDICAL_DATA] Box1"
click at [846, 600] on span "Create box" at bounding box center [834, 602] width 62 height 20
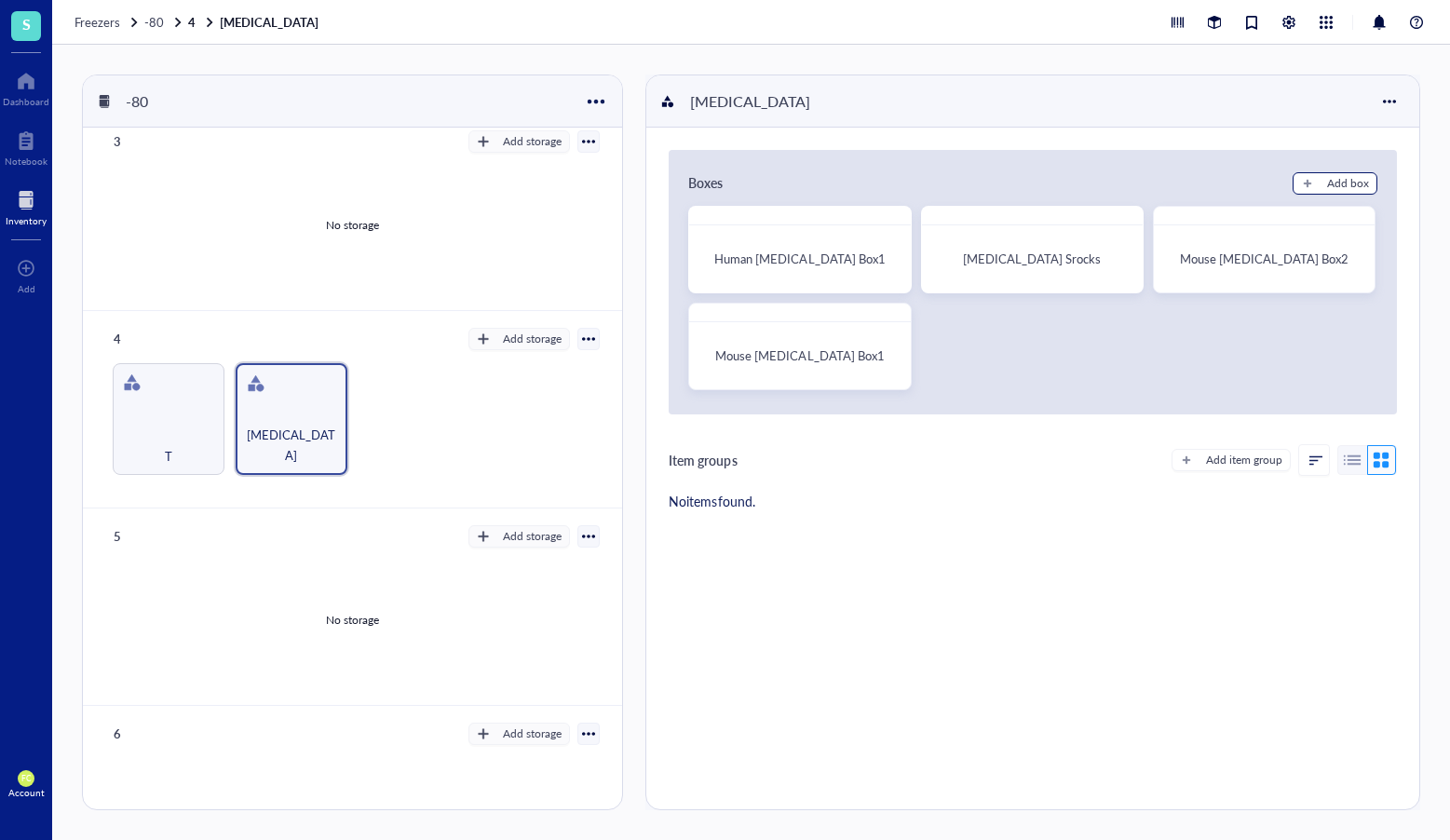
click at [1341, 186] on div "Add box" at bounding box center [1348, 182] width 42 height 16
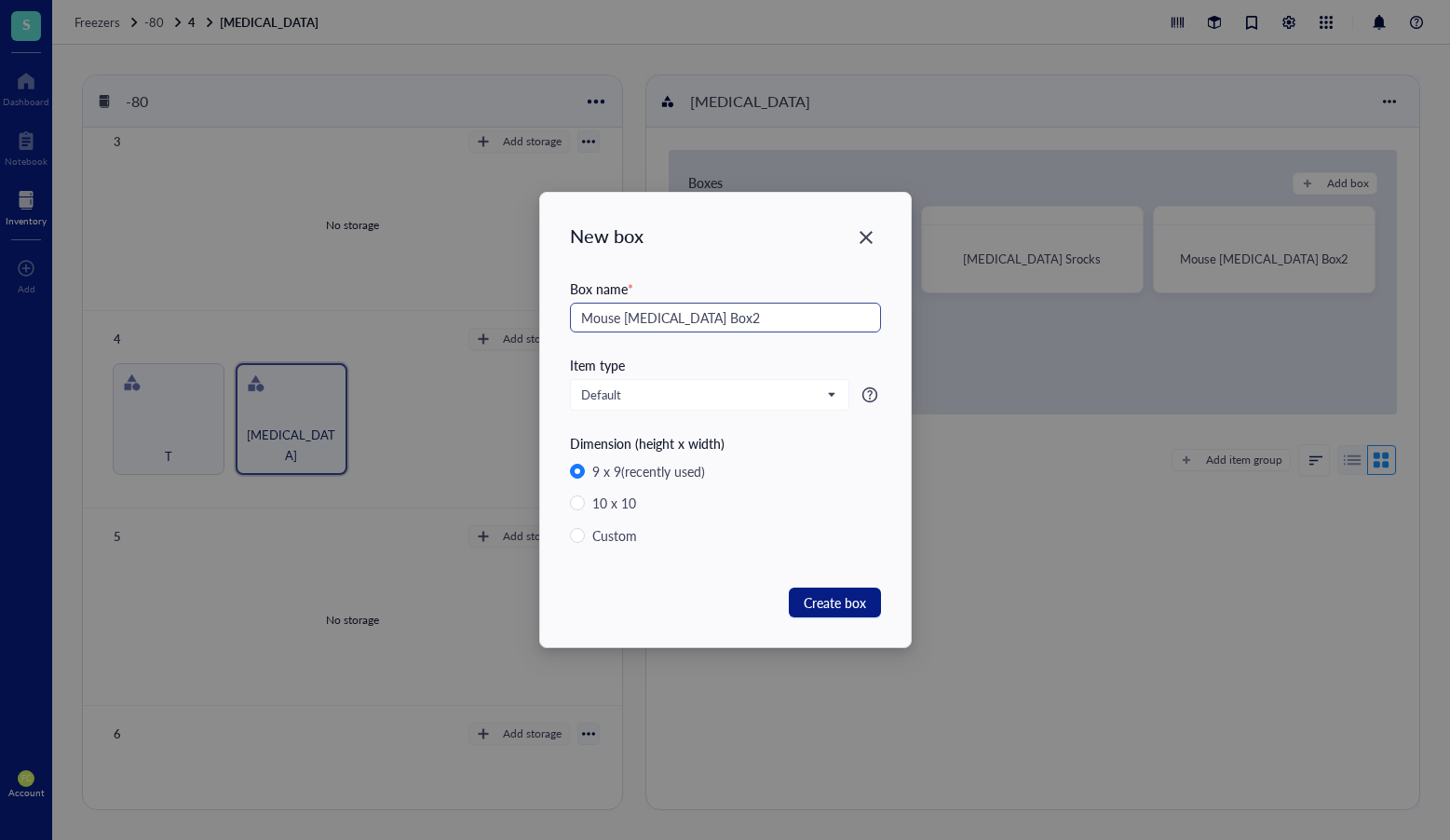
click at [594, 324] on input "Mouse [MEDICAL_DATA] Box2" at bounding box center [726, 317] width 311 height 30
click at [639, 316] on input "Human [MEDICAL_DATA] Box2" at bounding box center [726, 317] width 311 height 30
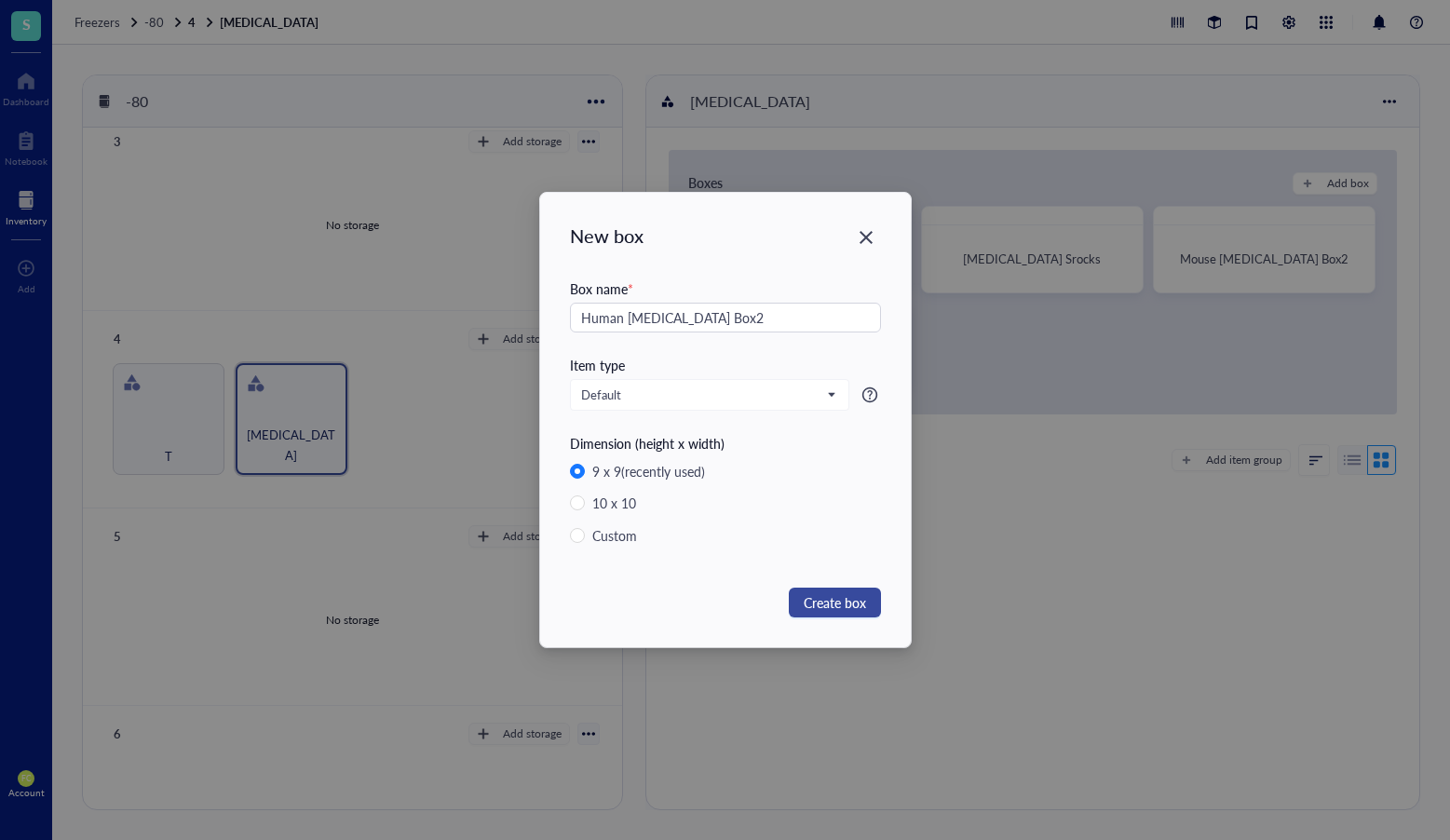
type input "Human [MEDICAL_DATA] Box2"
click at [858, 606] on span "Create box" at bounding box center [834, 602] width 62 height 20
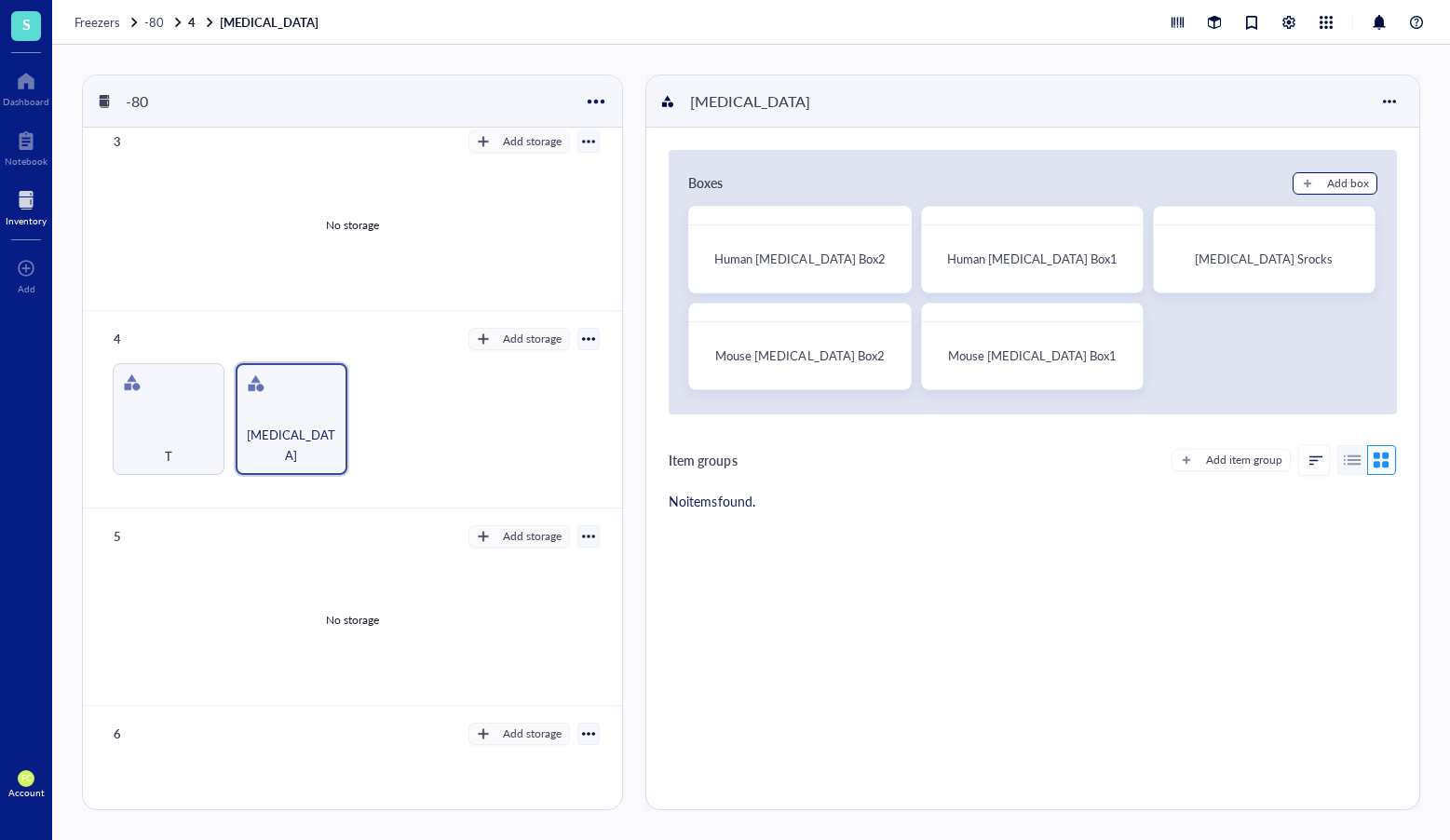
click at [1342, 185] on div "Add box" at bounding box center [1348, 182] width 42 height 16
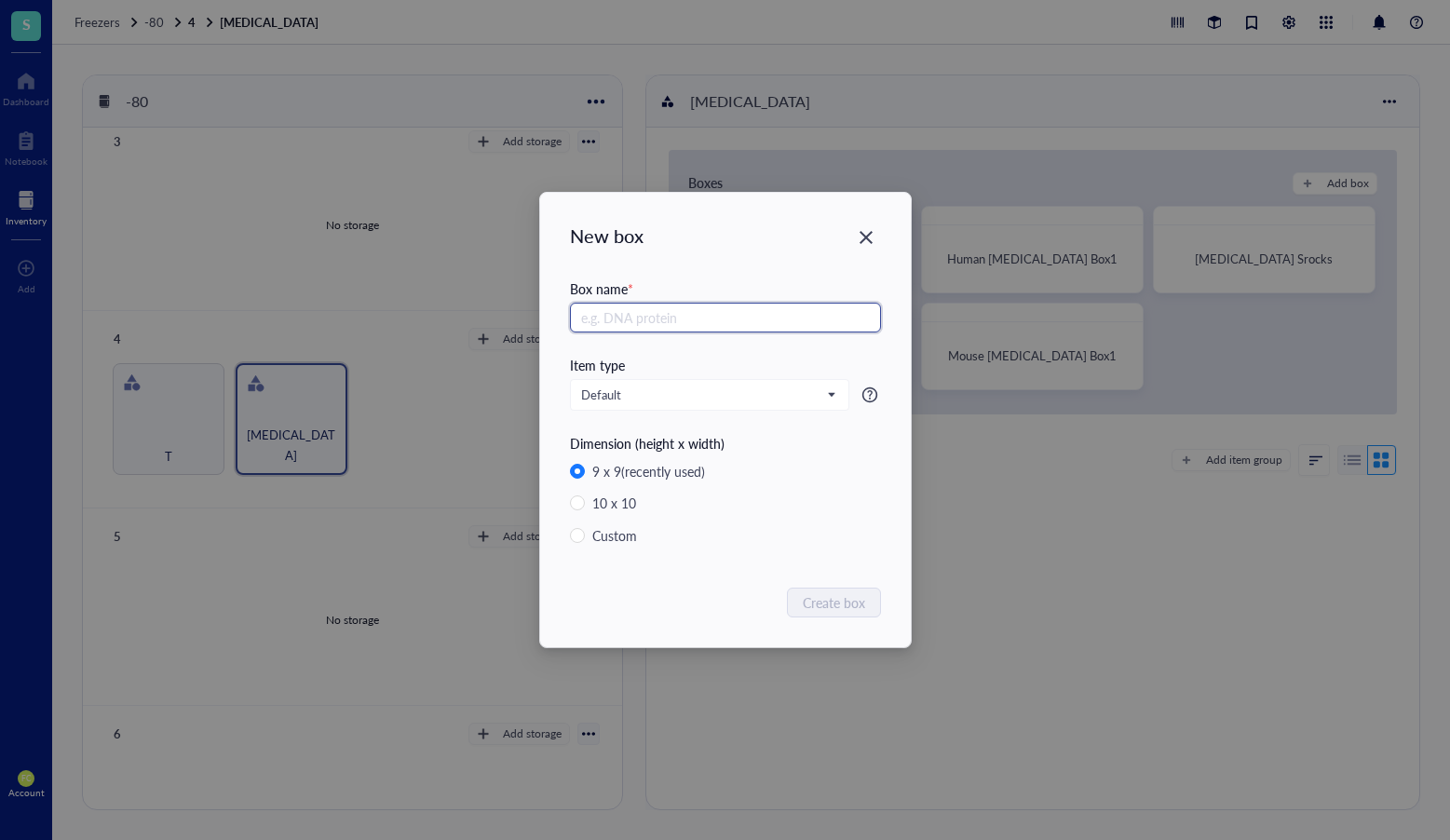
paste input "Human [MEDICAL_DATA] Box2"
type input "Human [MEDICAL_DATA] Box3"
click at [858, 604] on span "Create box" at bounding box center [834, 602] width 62 height 20
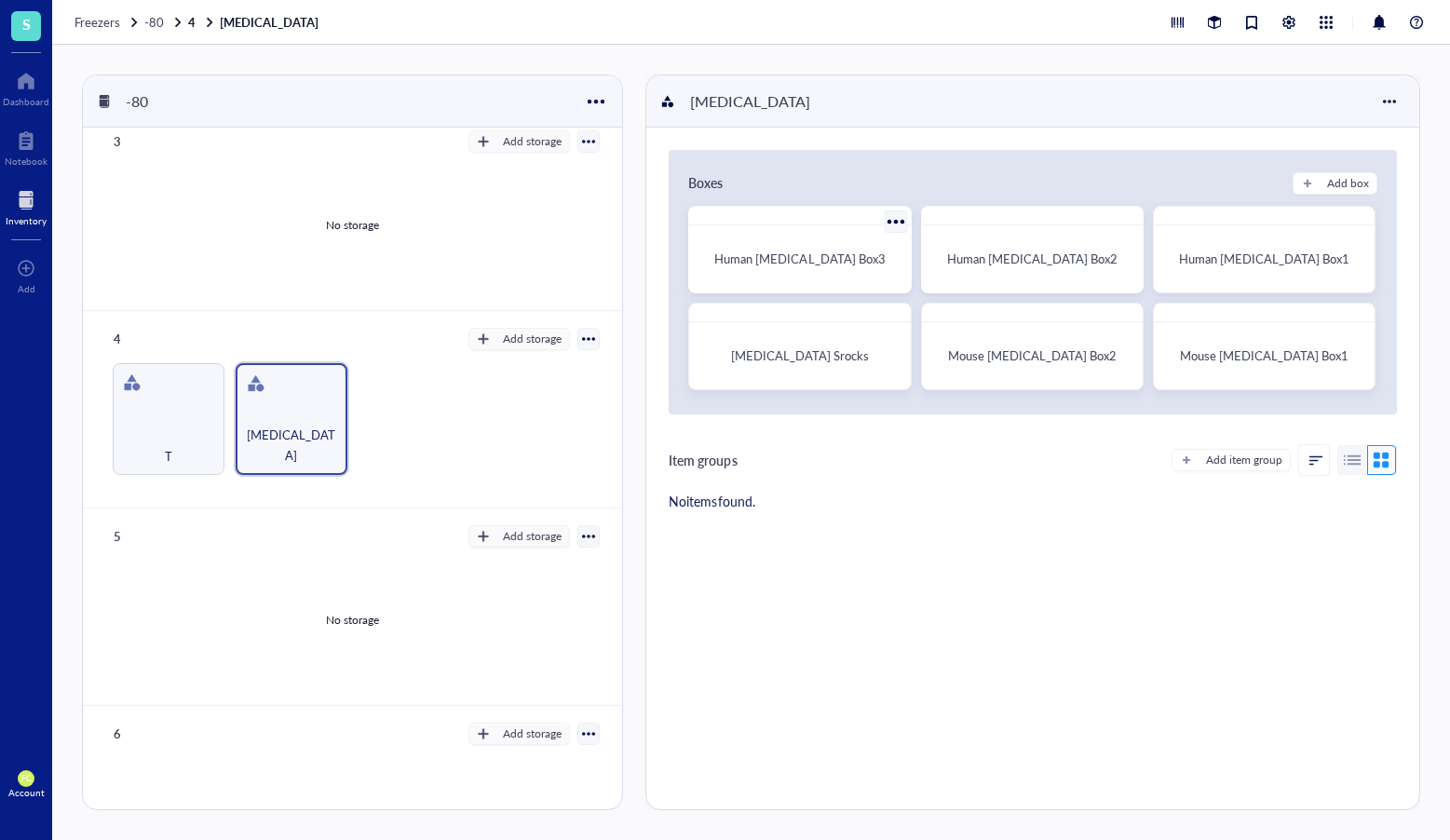
click at [812, 254] on span "Human [MEDICAL_DATA] Box3" at bounding box center [800, 258] width 171 height 17
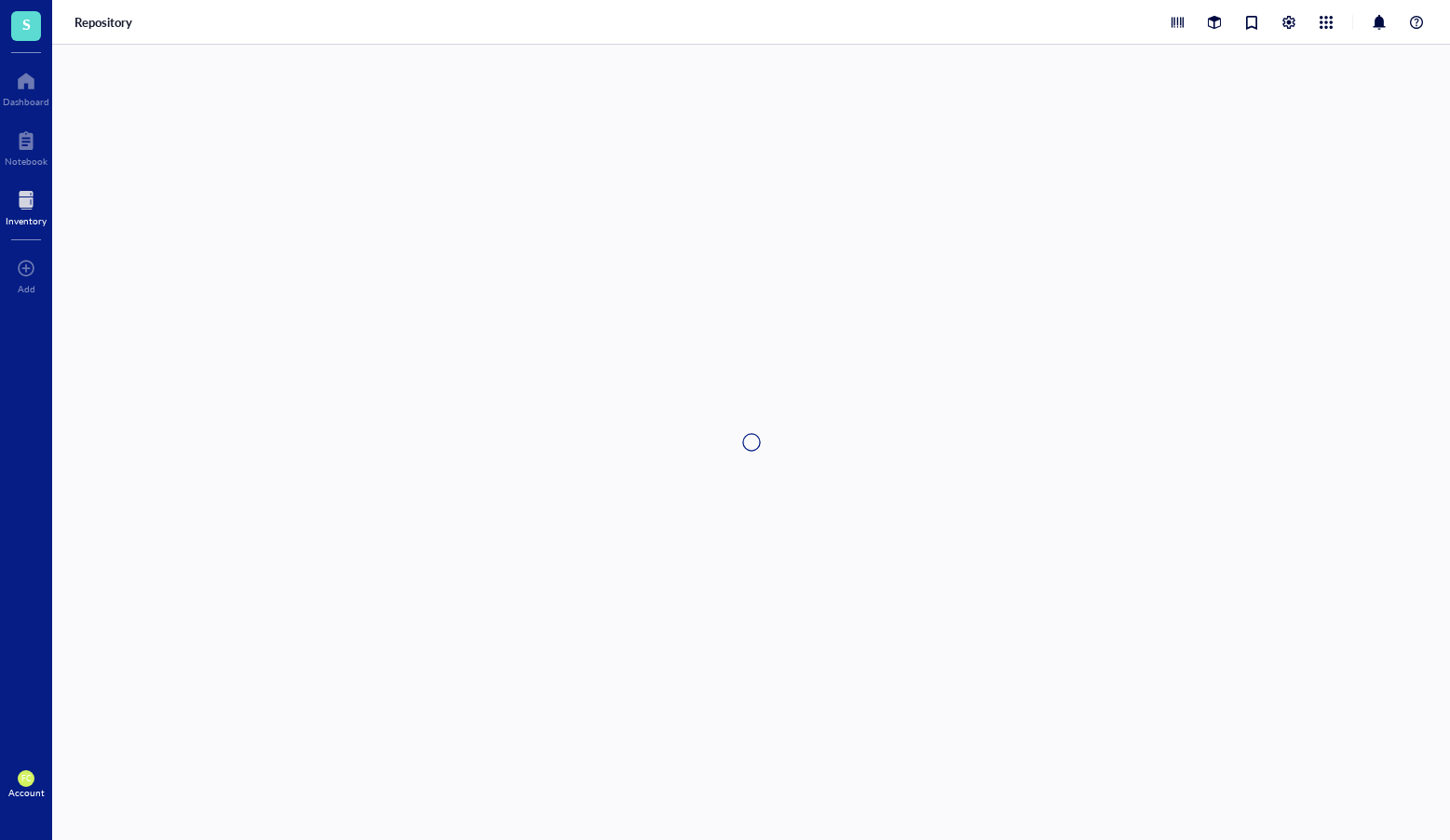
type textarea "Keep everyone on the same page…"
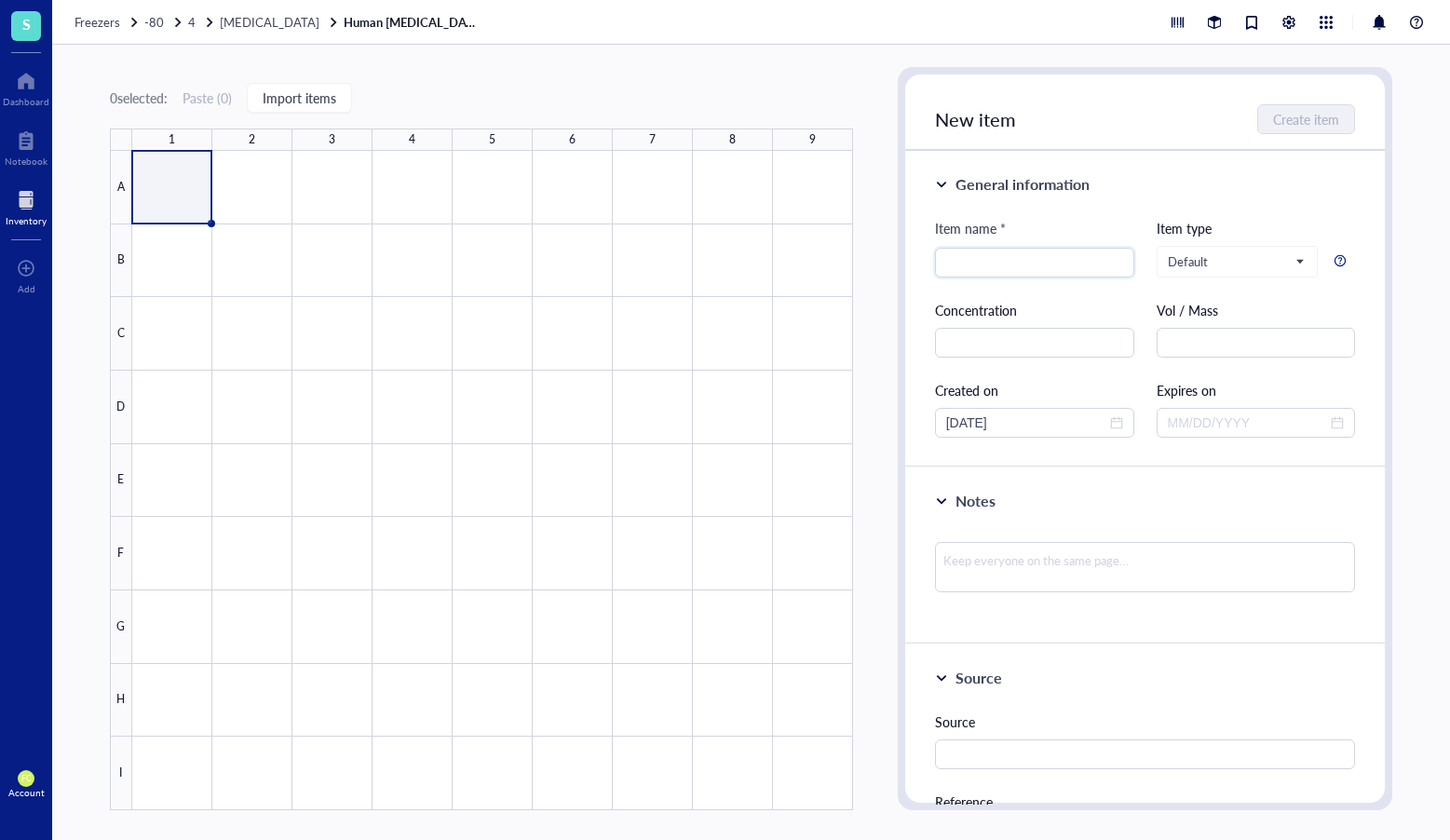
paste input "Mouse"
click at [1077, 253] on input "Mouse" at bounding box center [1035, 262] width 177 height 28
paste input "IL-3"
type input "Mouse IL-3"
click at [1012, 336] on input "text" at bounding box center [1035, 342] width 200 height 30
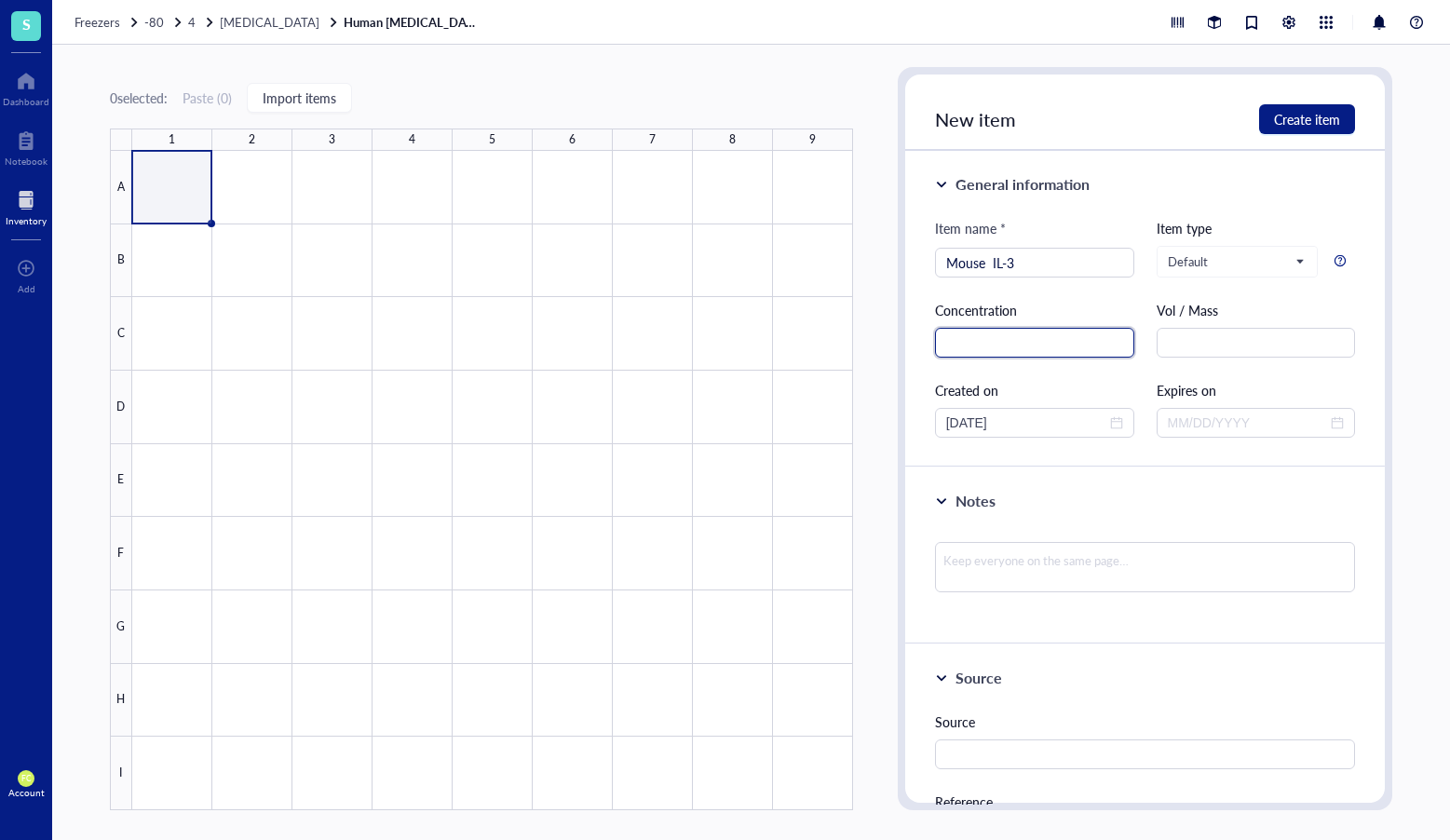
paste input "500 µg /ml"
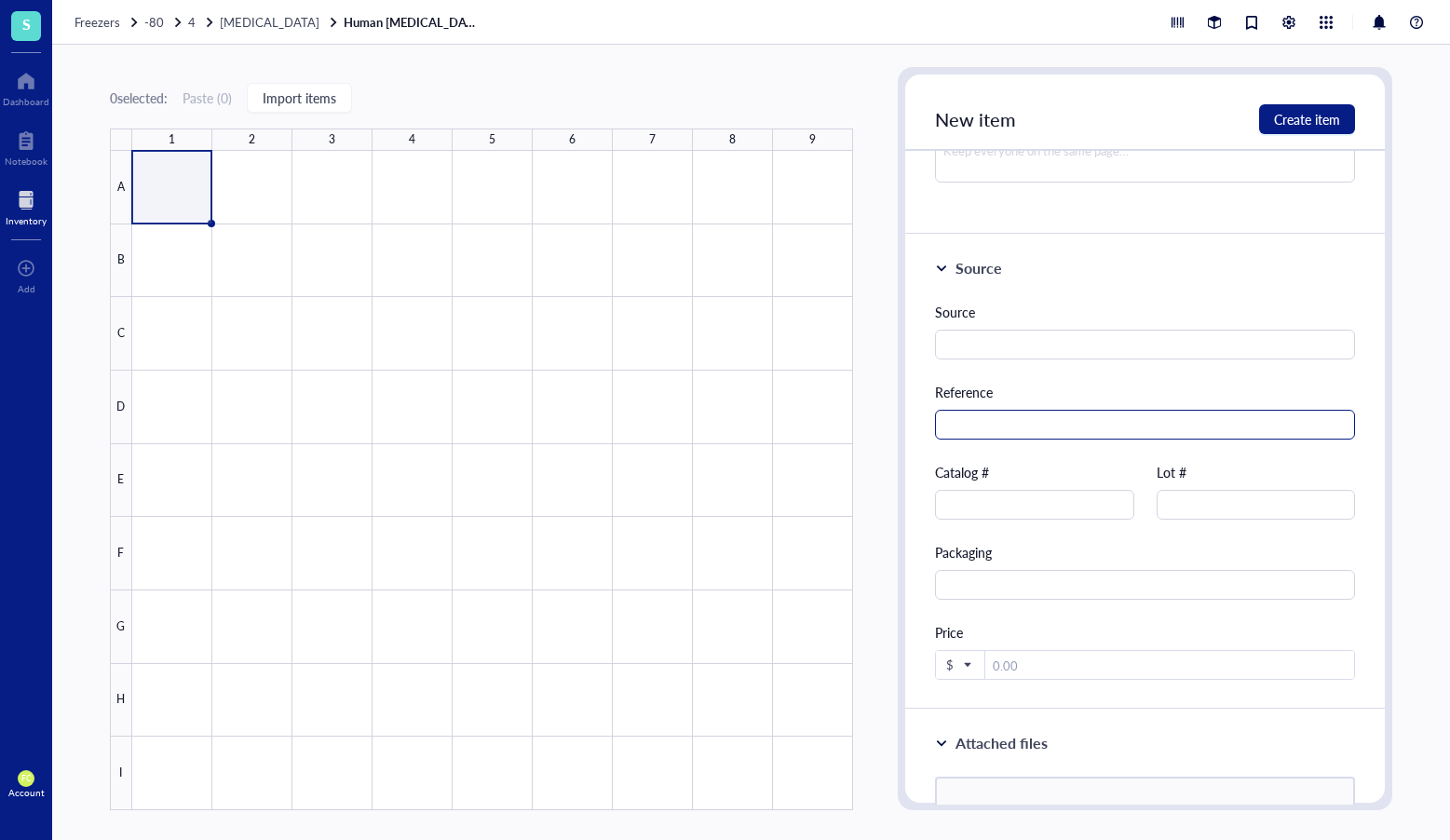
scroll to position [405, 0]
type input "500 µg /ml"
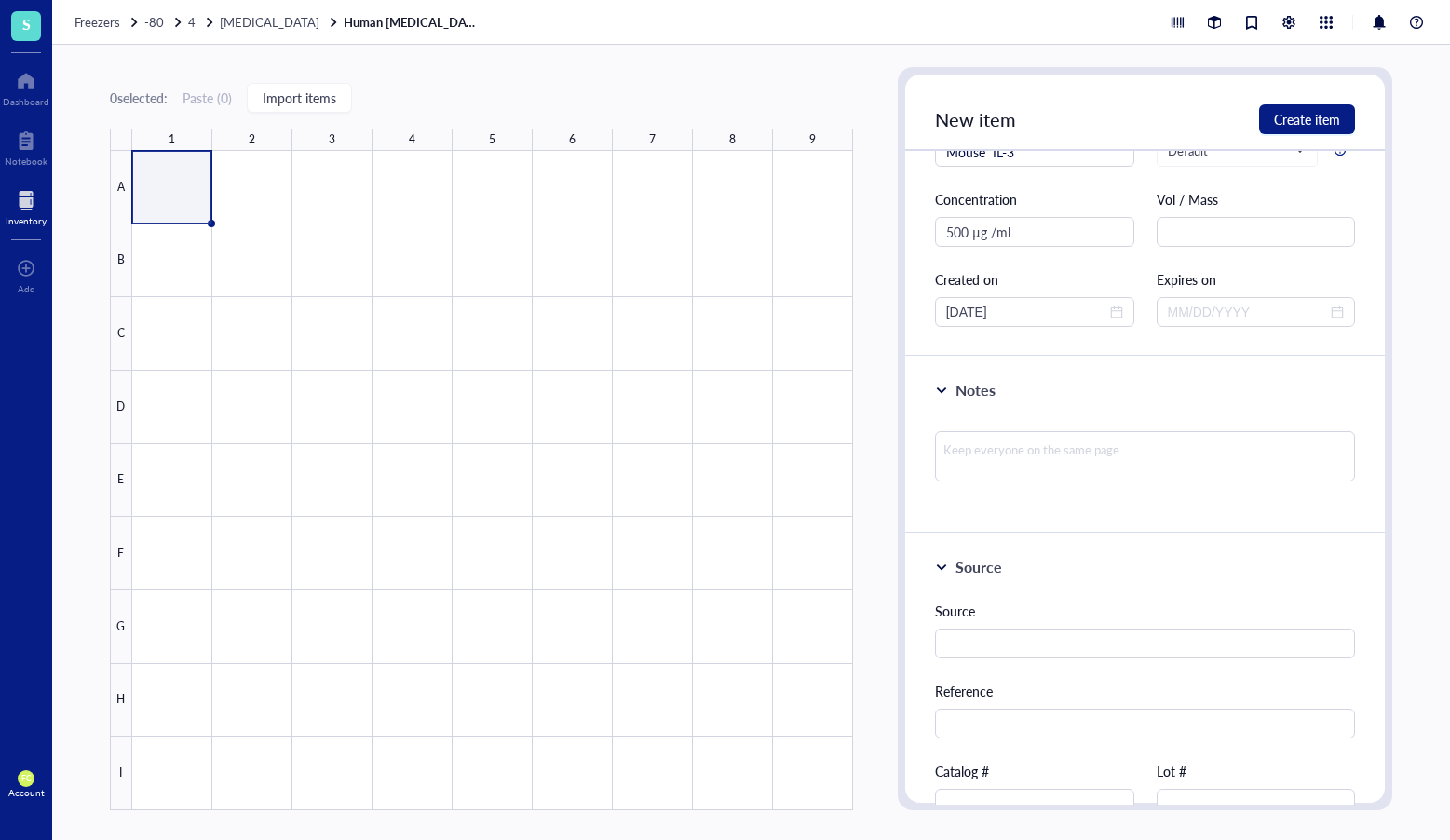
scroll to position [122, 0]
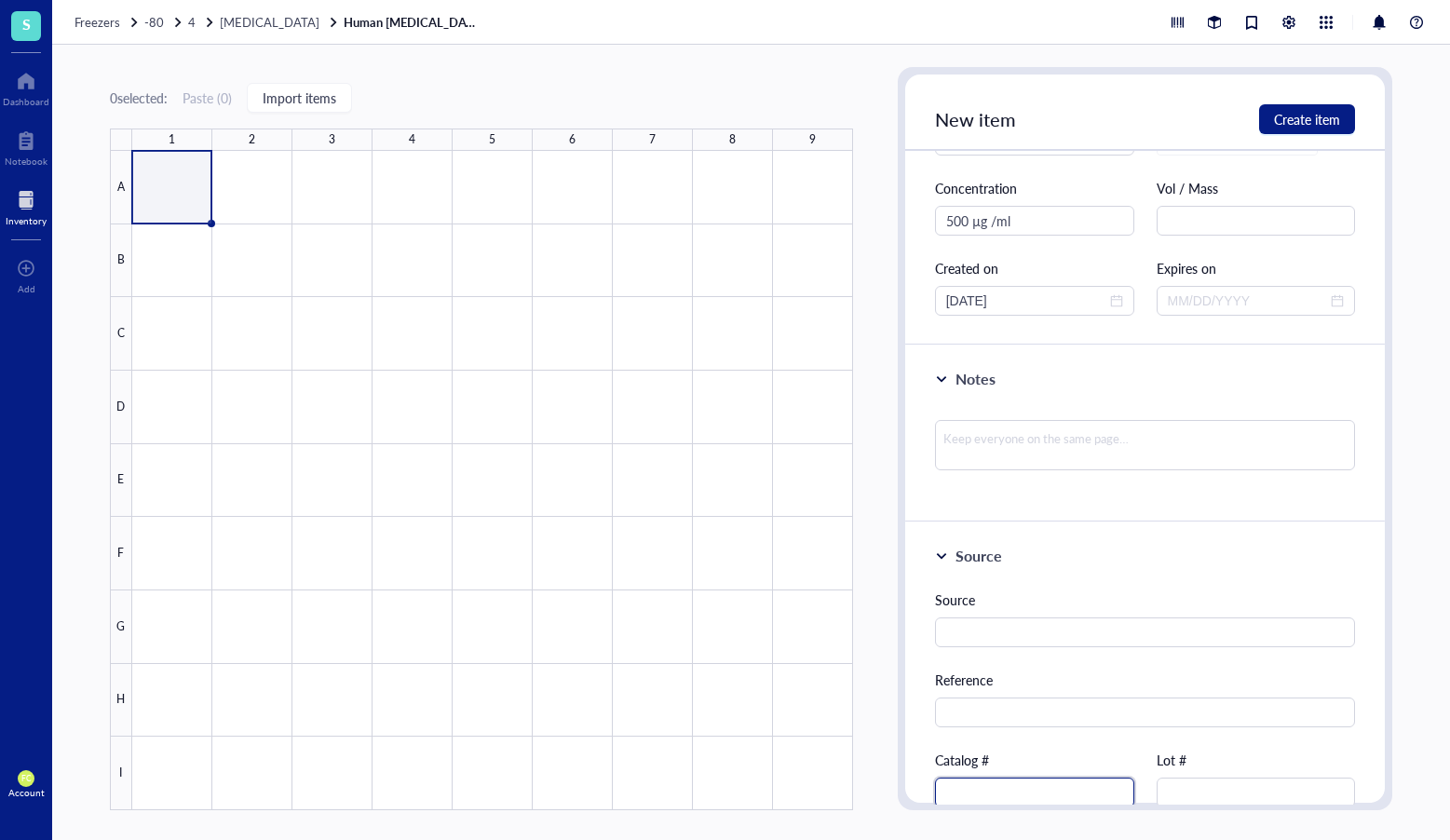
click at [1023, 782] on input "text" at bounding box center [1035, 792] width 200 height 30
paste input "213-13"
type input "213-13"
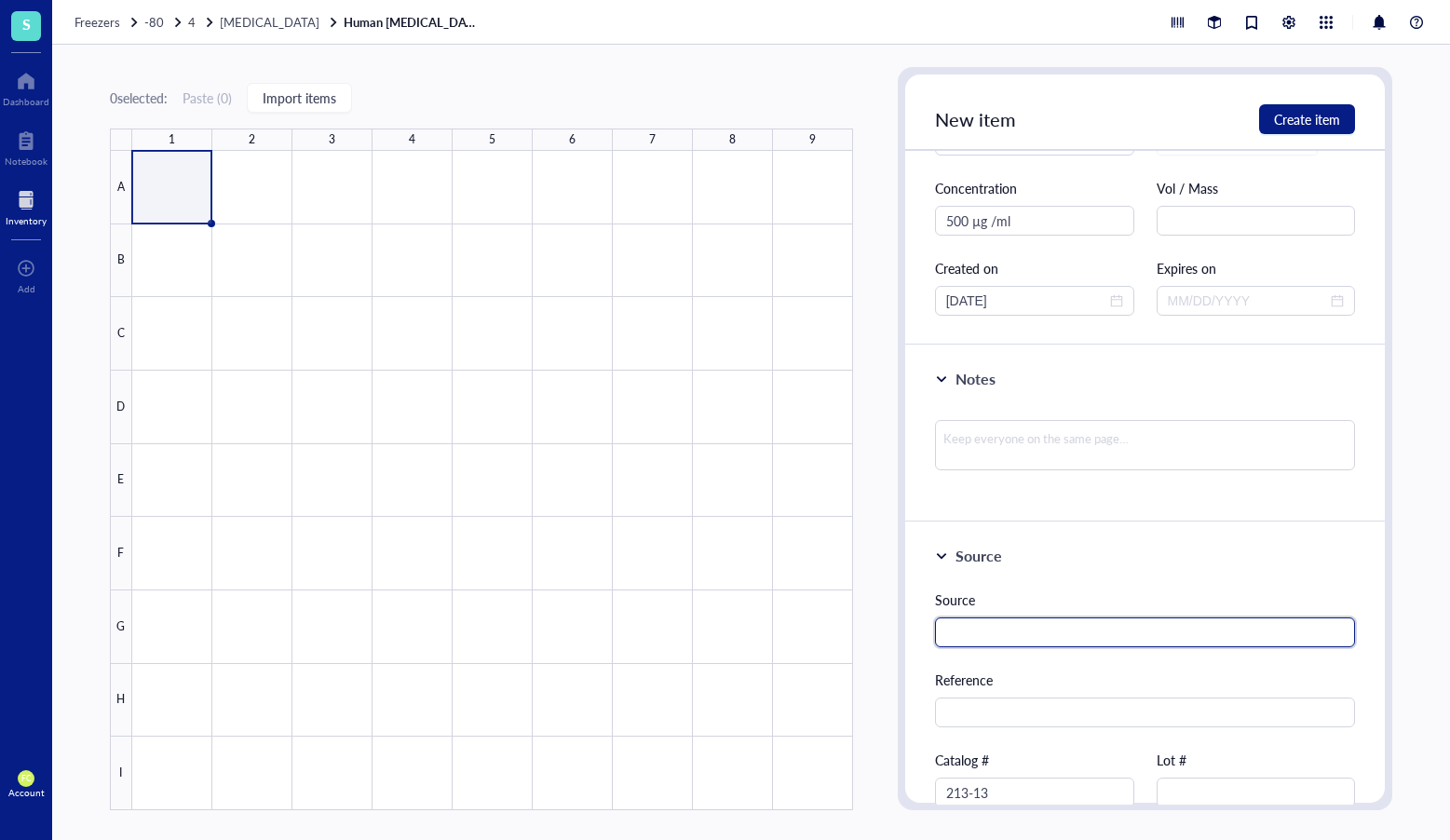
click at [1030, 633] on input "text" at bounding box center [1146, 632] width 421 height 30
paste input "PeproTech"
type input "PeproTech"
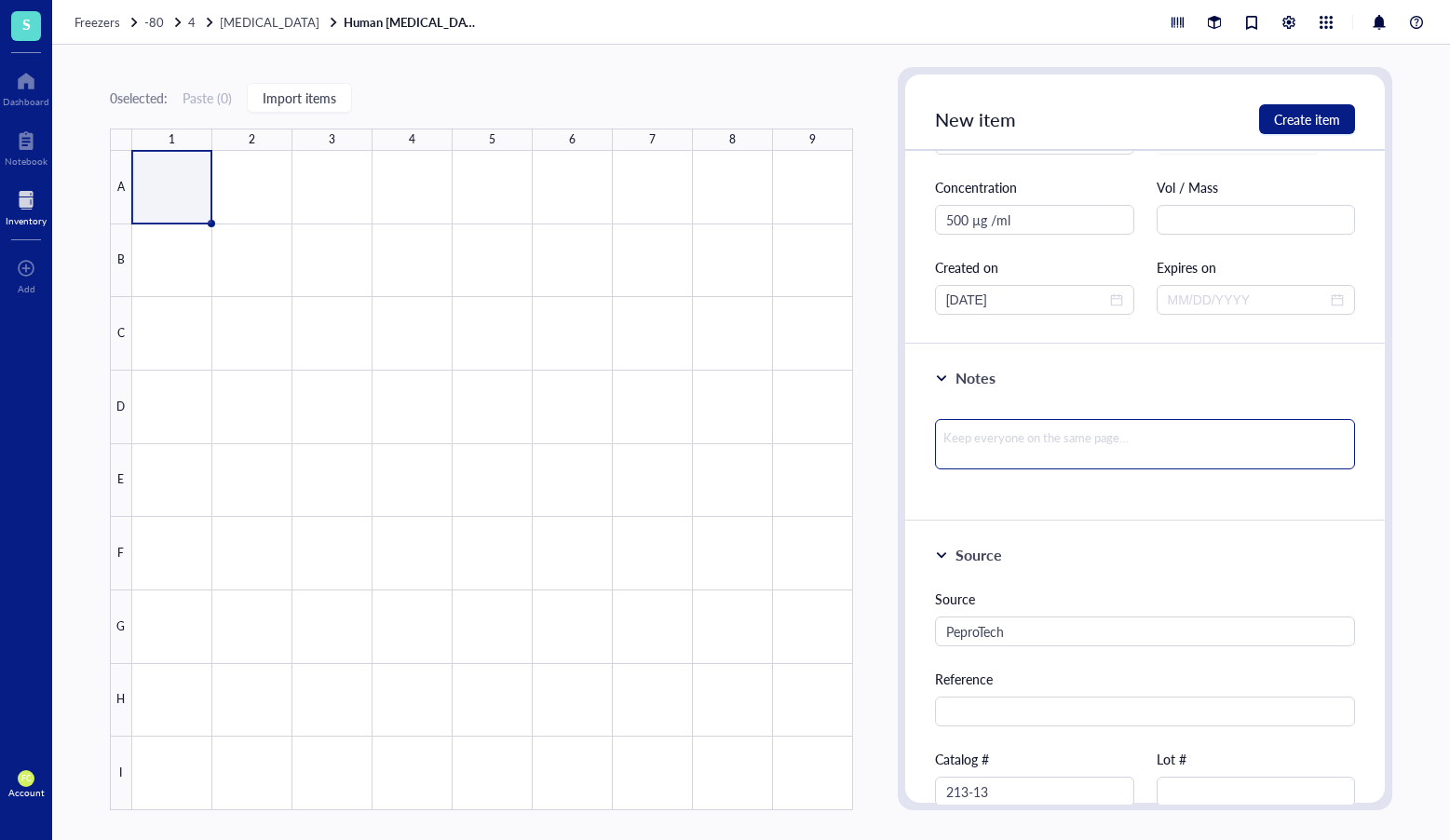
click at [1013, 443] on textarea at bounding box center [1146, 444] width 421 height 50
paste textarea "Dissolved in H2O"
type textarea "Dissolved in H2O"
click at [939, 453] on textarea "Dissolved in H2O" at bounding box center [1146, 448] width 421 height 58
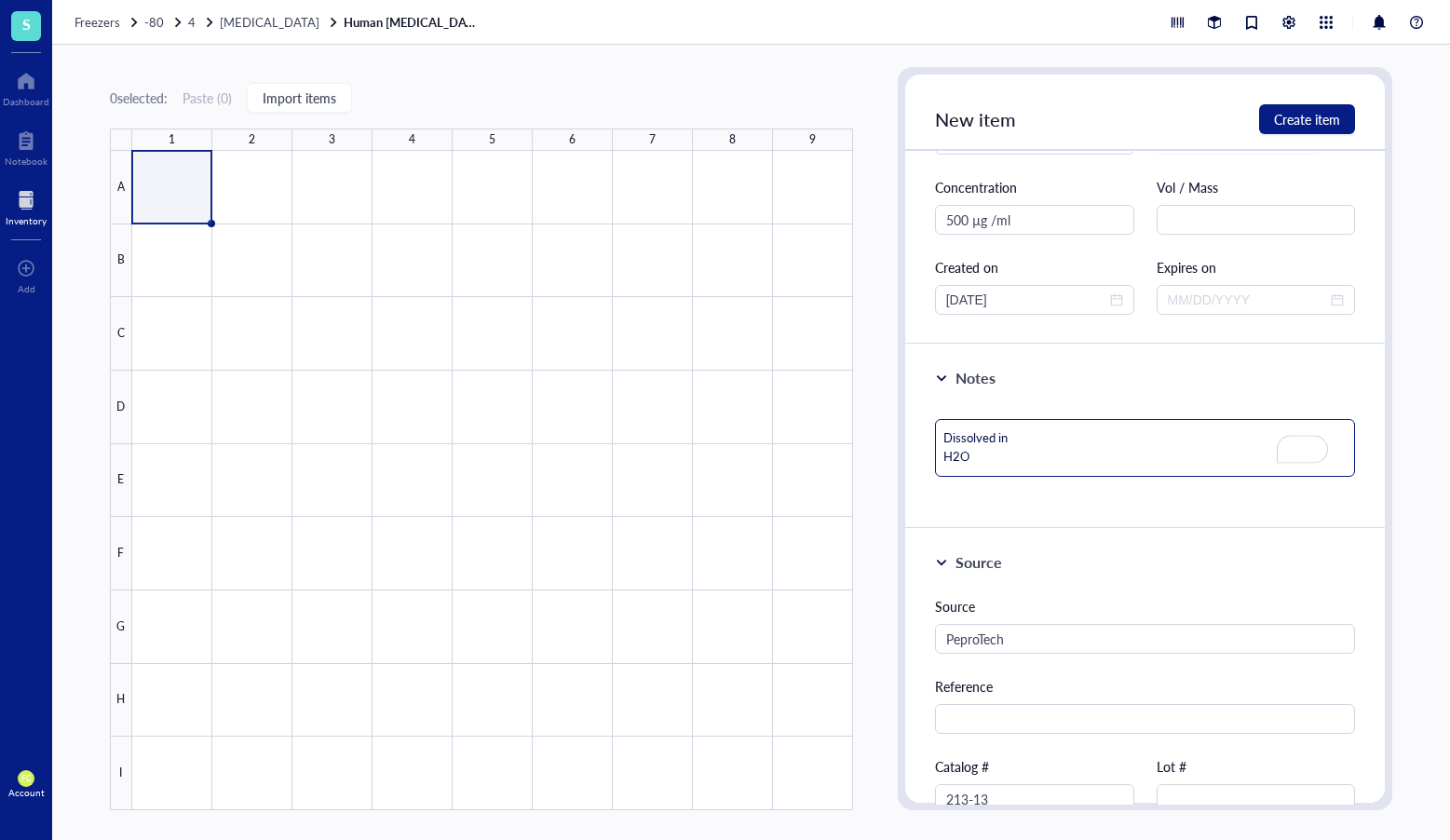
type textarea "Dissolved in H2O"
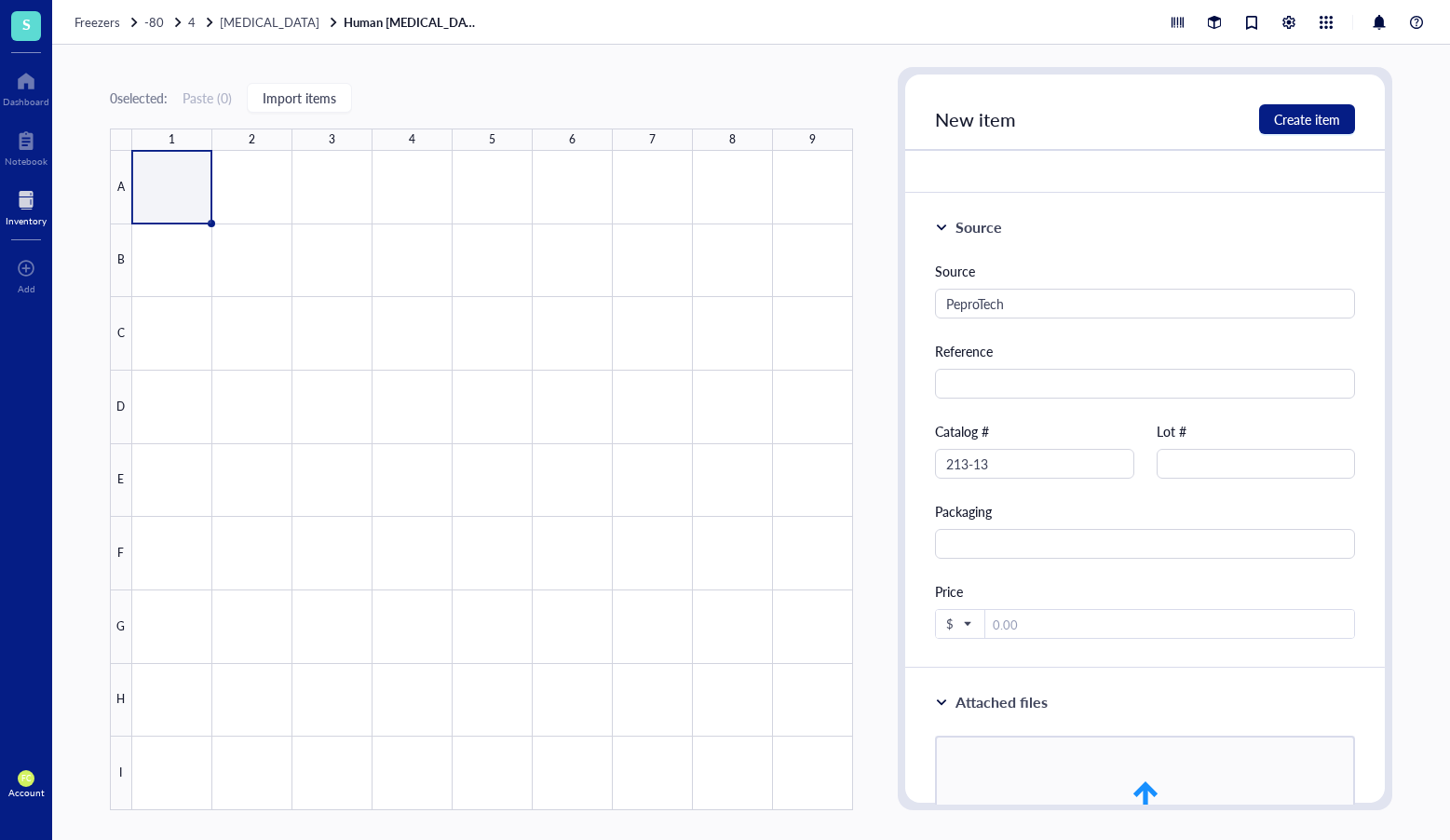
scroll to position [452, 0]
type textarea "Dissolved in H2O"
click at [1265, 466] on input "text" at bounding box center [1257, 463] width 200 height 30
paste input "Dissolved in H2O"
type input "Dissolved in H2O"
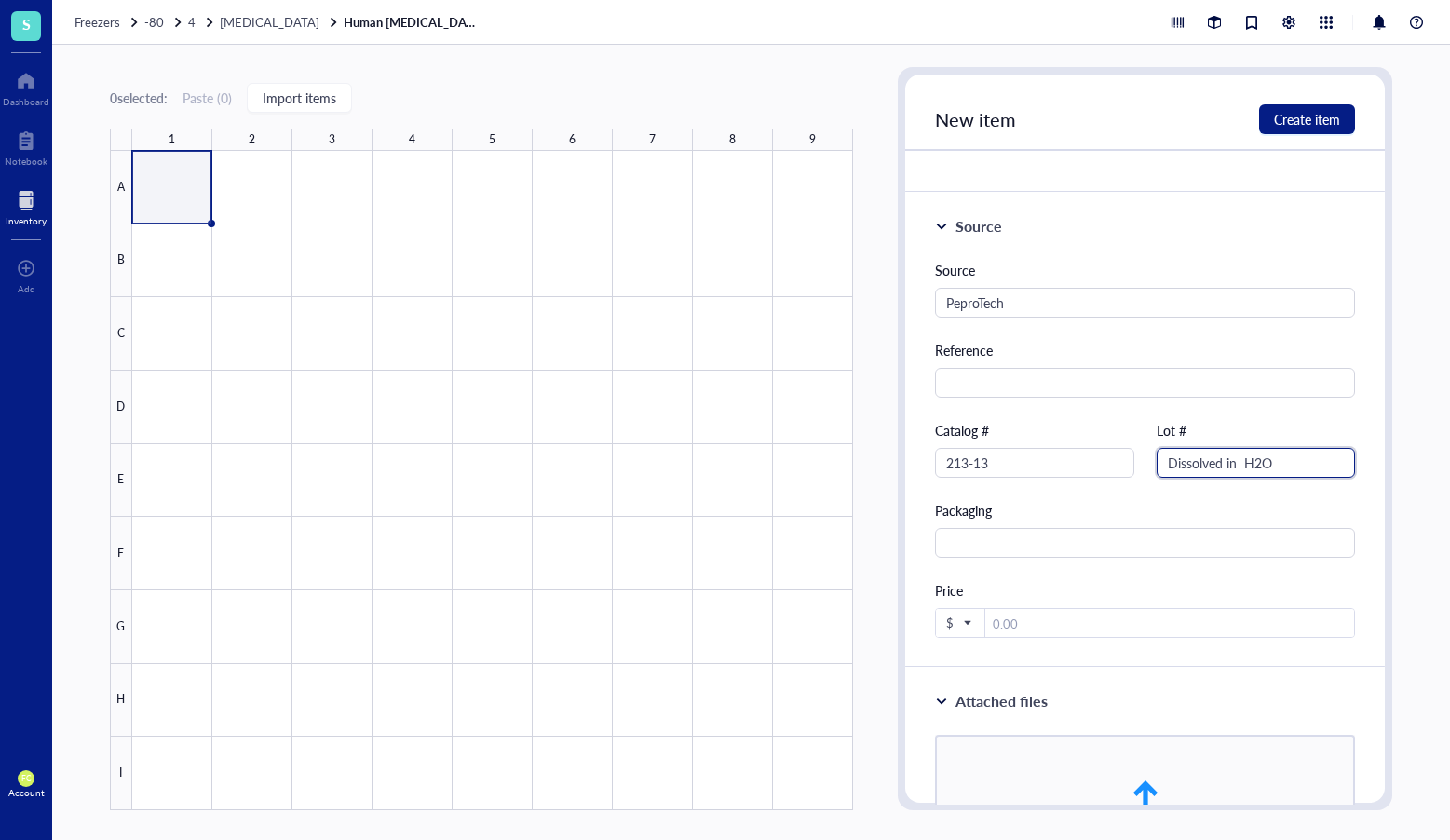
drag, startPoint x: 1275, startPoint y: 467, endPoint x: 1121, endPoint y: 441, distance: 156.2
click at [1075, 458] on div "Source PeproTech Reference Catalog # 213-13 Lot # Dissolved in H2O Packaging Pr…" at bounding box center [1146, 449] width 421 height 378
paste input "11048"
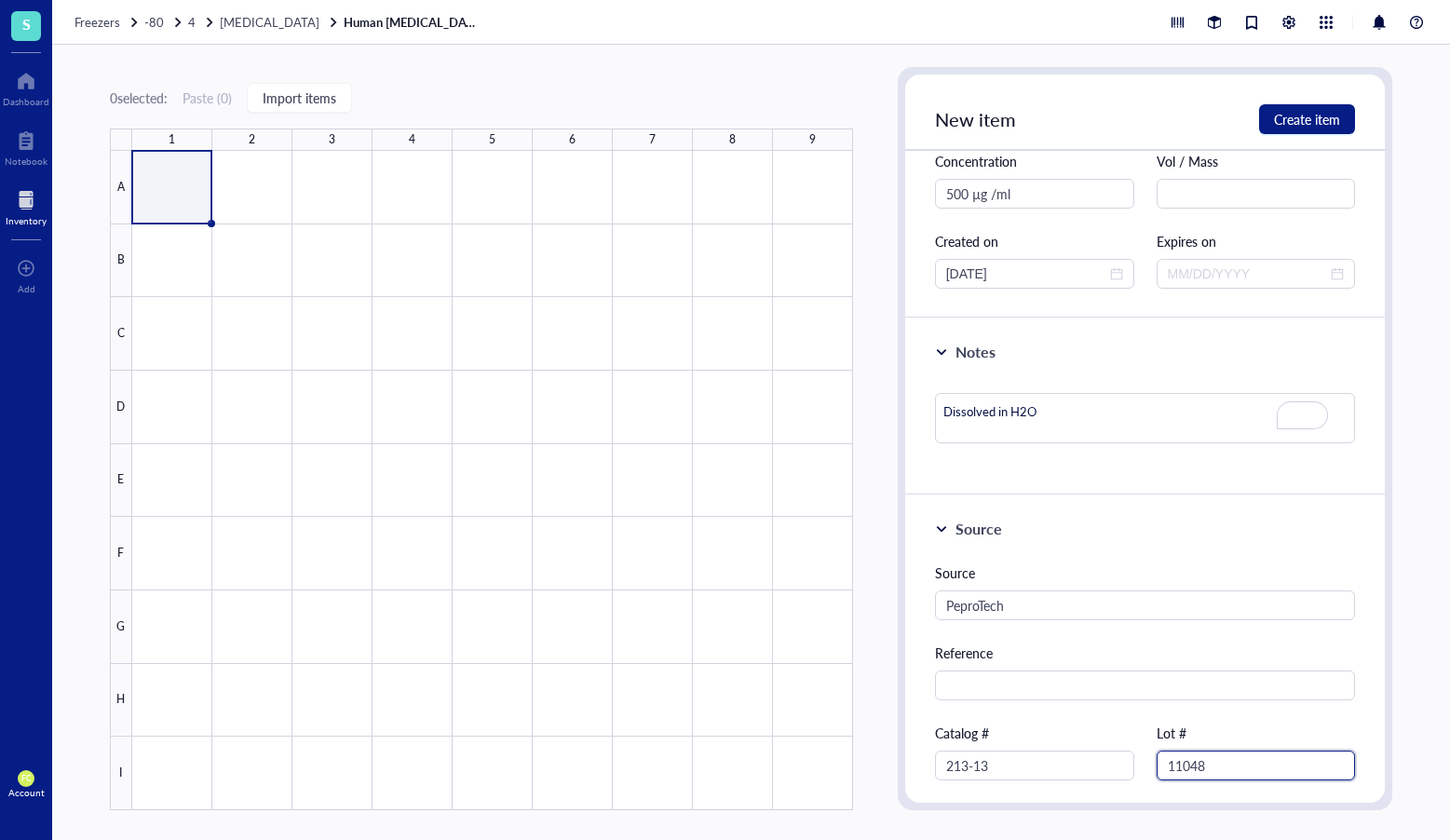
scroll to position [0, 0]
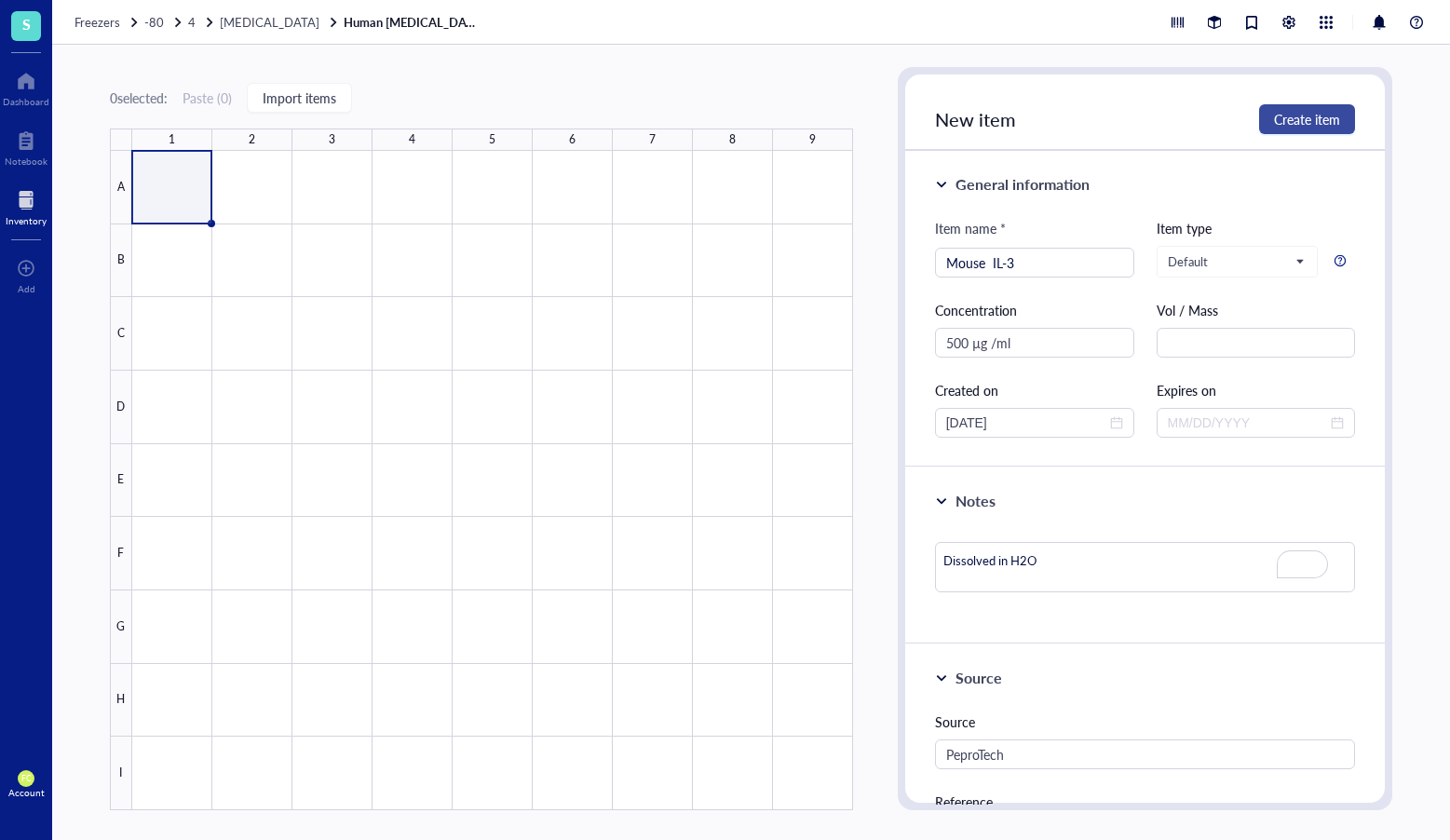
type input "11048"
click at [1302, 119] on span "Create item" at bounding box center [1307, 119] width 66 height 15
type textarea "Keep everyone on the same page…"
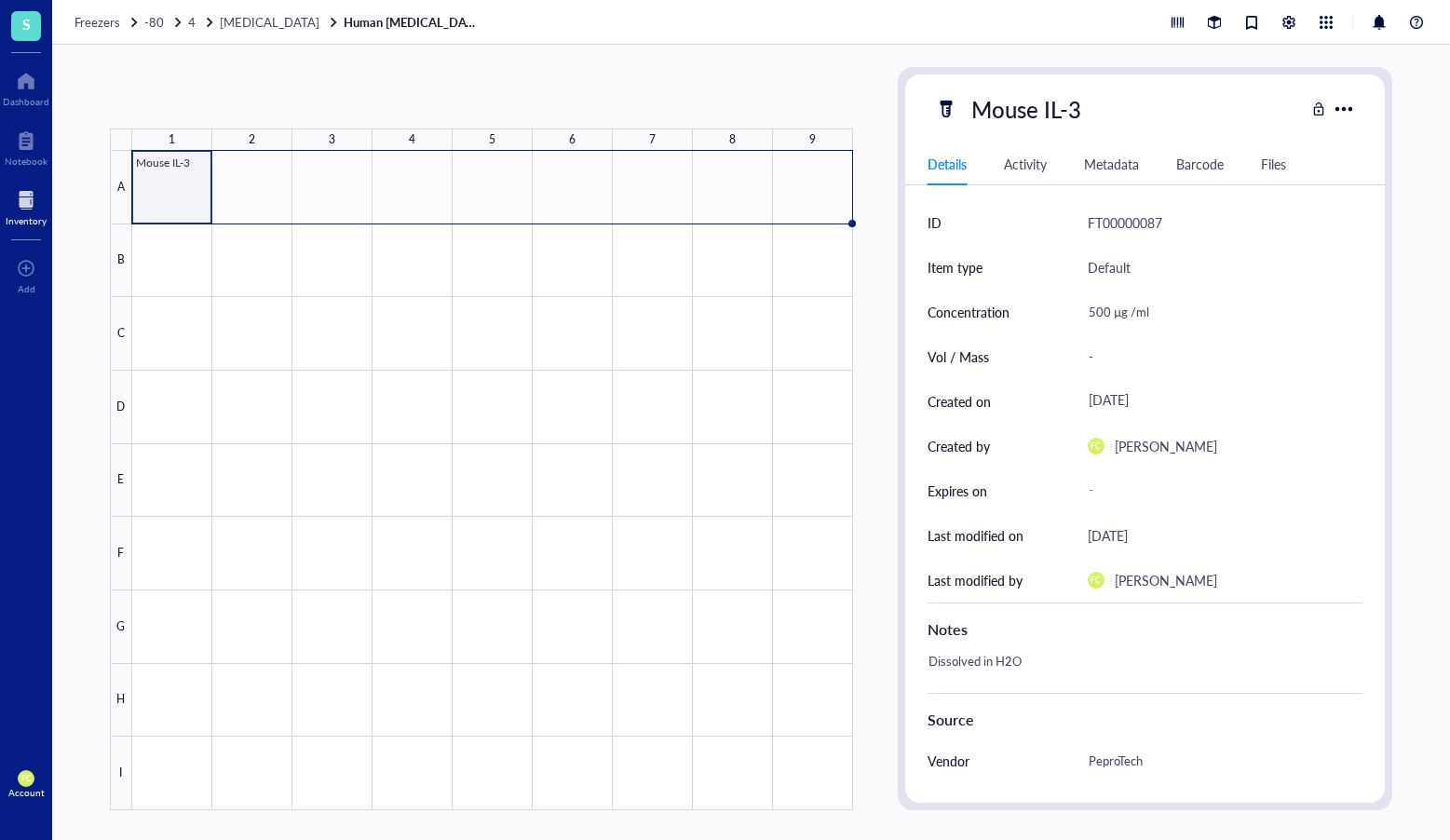
drag, startPoint x: 211, startPoint y: 220, endPoint x: 813, endPoint y: 179, distance: 603.4
click at [0, 0] on div "Mouse IL-3" at bounding box center [0, 0] width 0 height 0
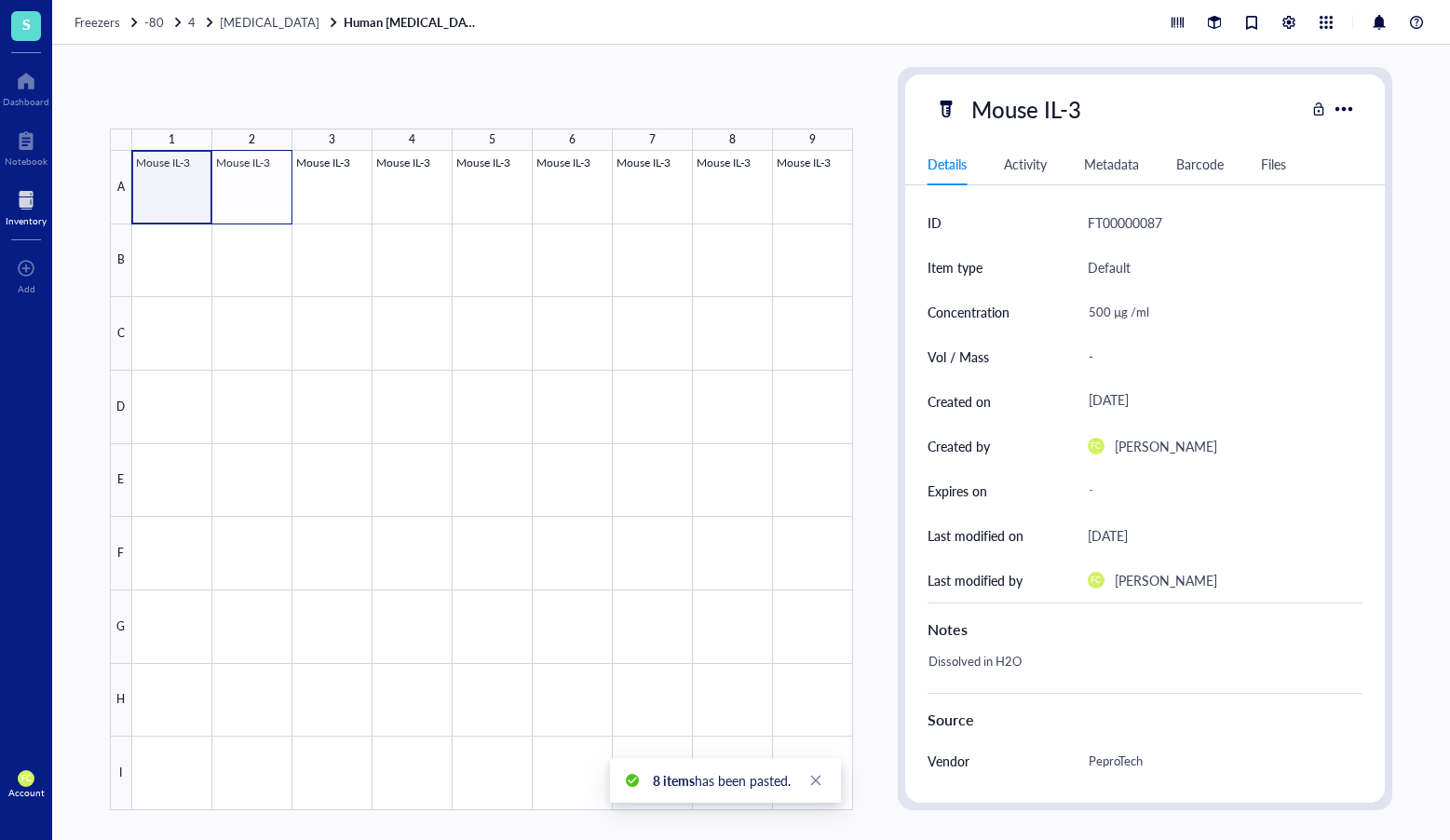
drag, startPoint x: 193, startPoint y: 209, endPoint x: 264, endPoint y: 209, distance: 71.0
click at [264, 209] on div at bounding box center [493, 480] width 721 height 660
drag, startPoint x: 293, startPoint y: 220, endPoint x: 289, endPoint y: 265, distance: 45.2
click at [0, 0] on div "Mouse IL-3 Mouse IL-3 Mouse IL-3 Mouse IL-3 Mouse IL-3 Mouse IL-3 Mouse IL-3 Mo…" at bounding box center [0, 0] width 0 height 0
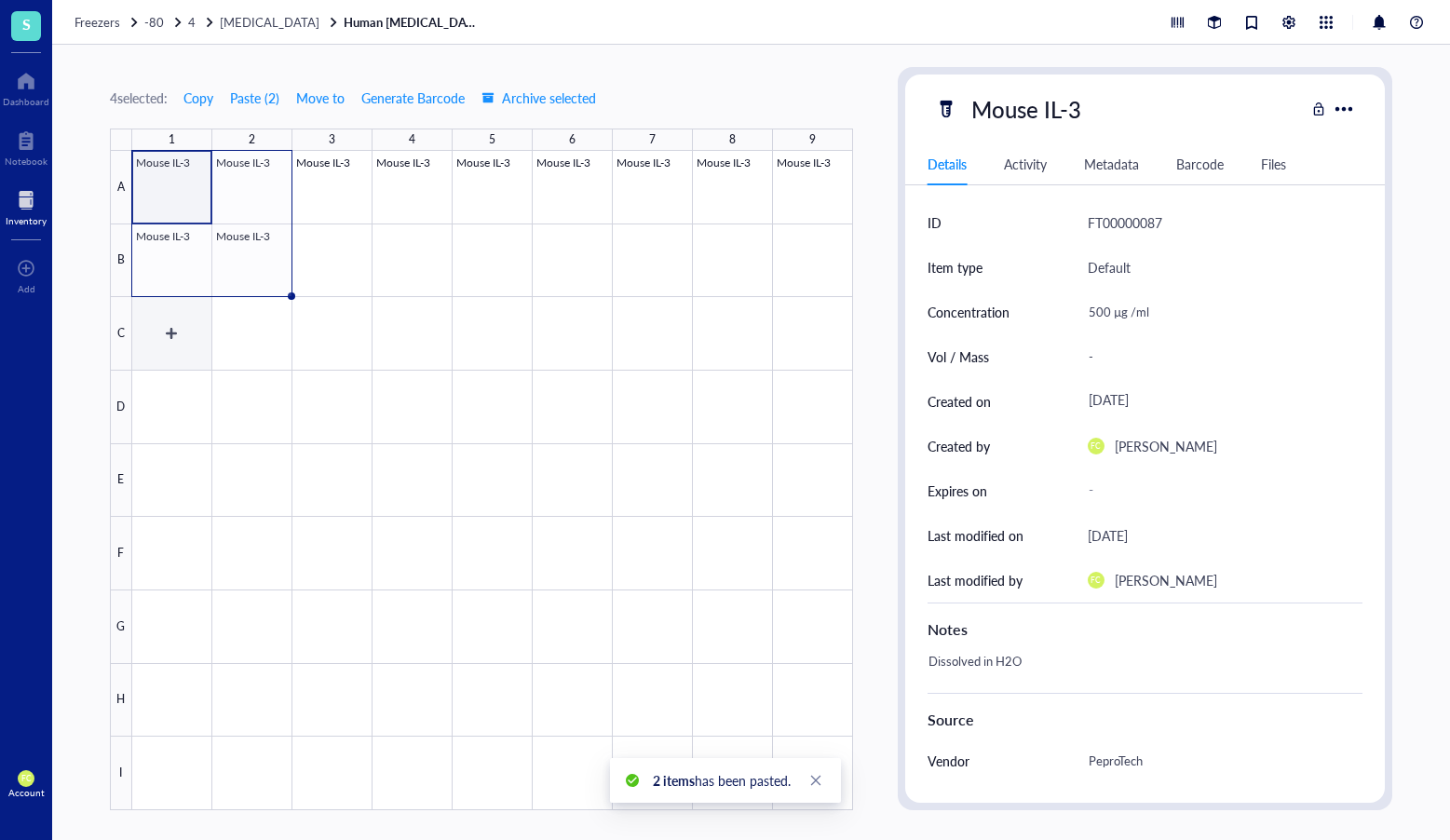
click at [198, 336] on div at bounding box center [493, 480] width 721 height 660
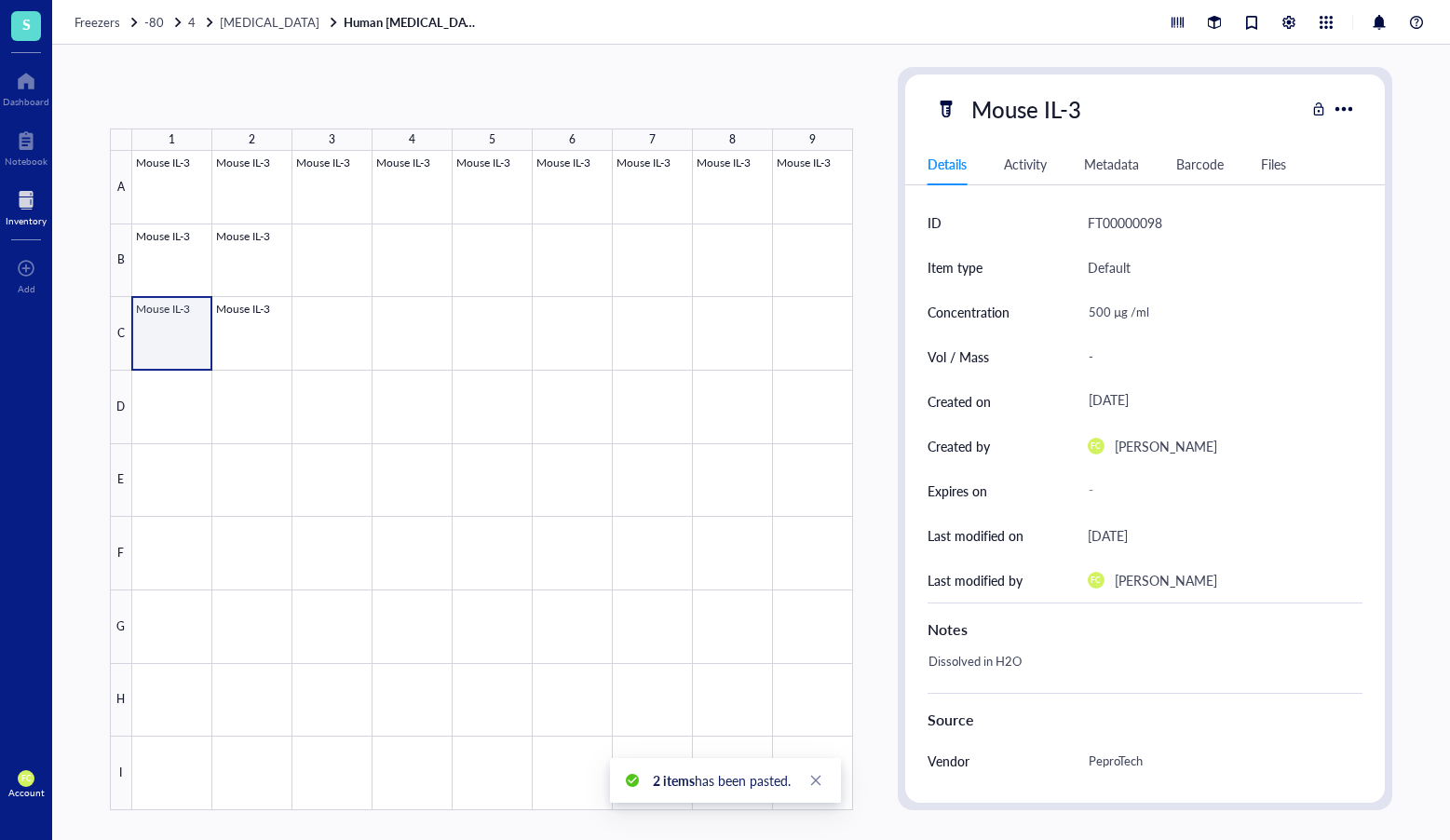
click at [156, 341] on div at bounding box center [493, 480] width 721 height 660
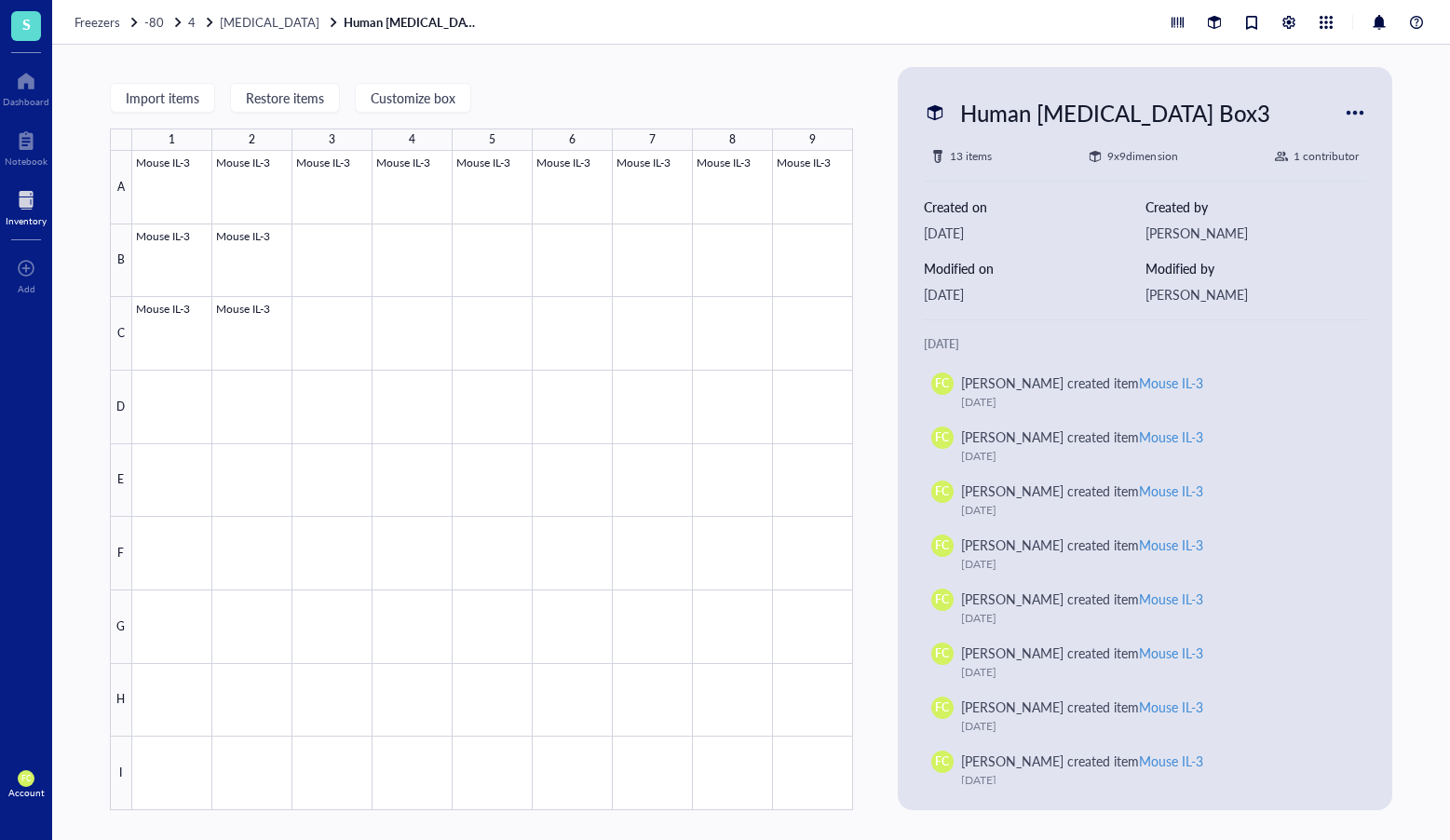
click at [1357, 108] on div at bounding box center [1355, 112] width 30 height 30
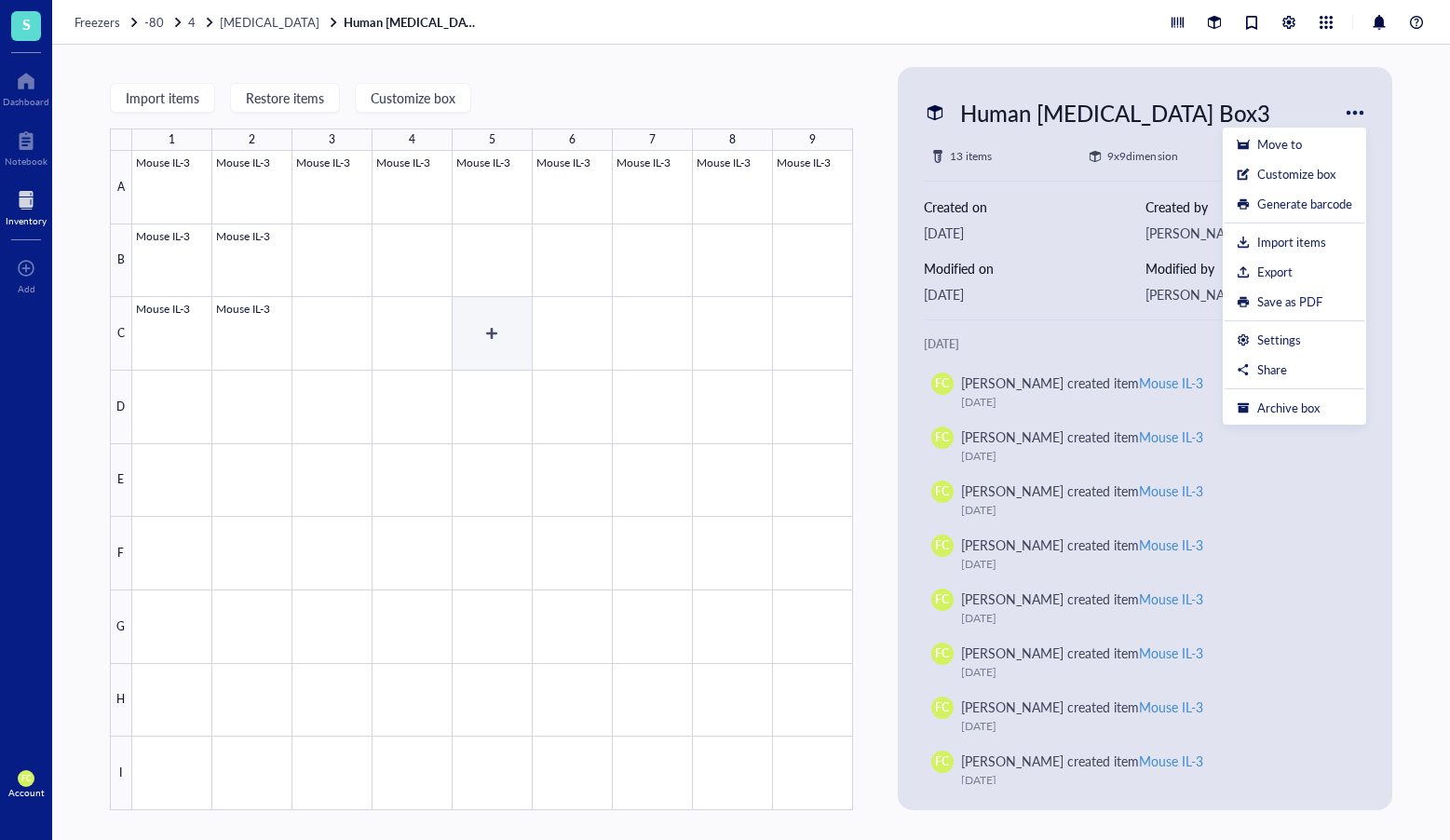
click at [502, 334] on div at bounding box center [493, 480] width 721 height 660
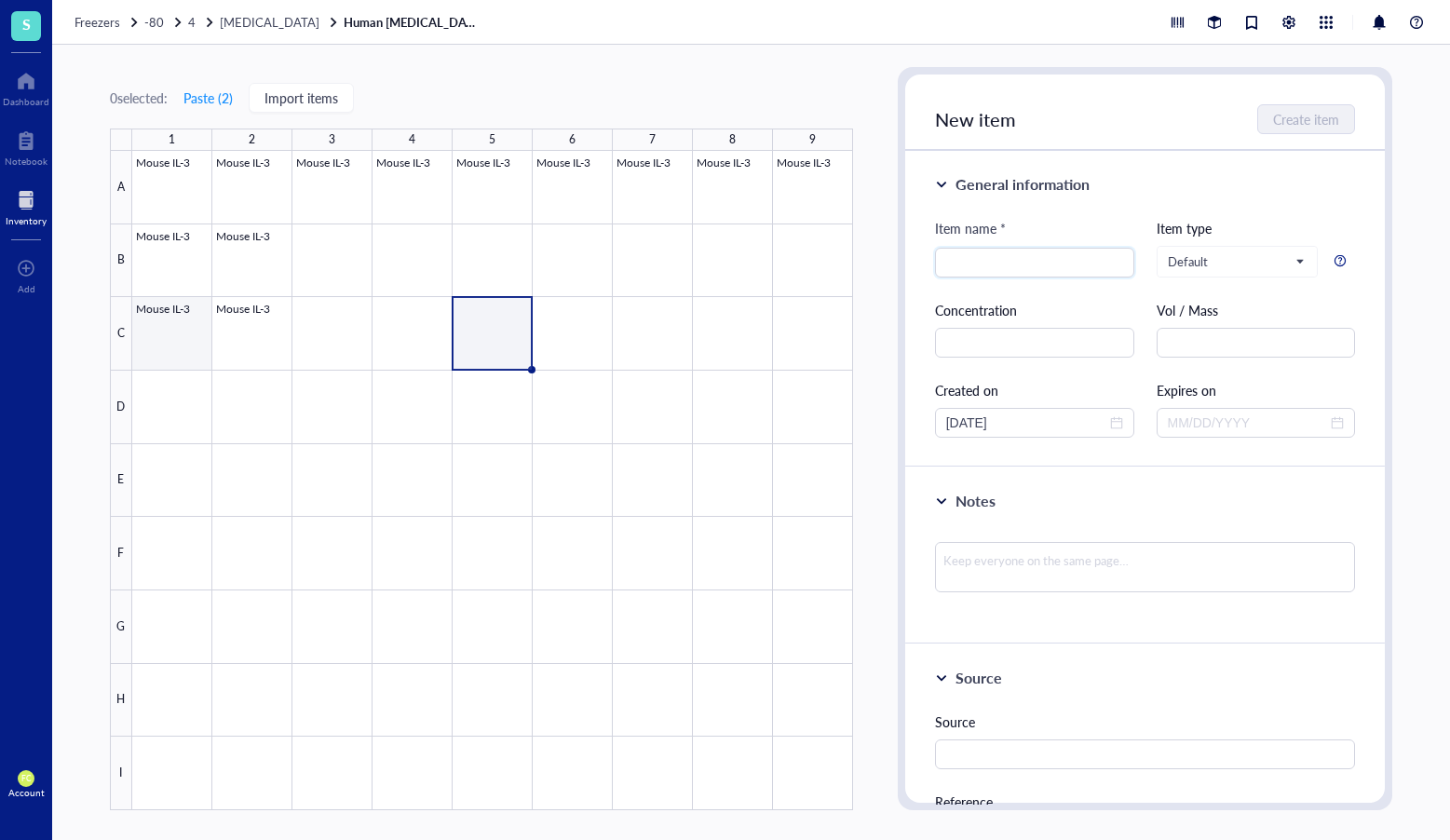
click at [201, 307] on div at bounding box center [493, 480] width 721 height 660
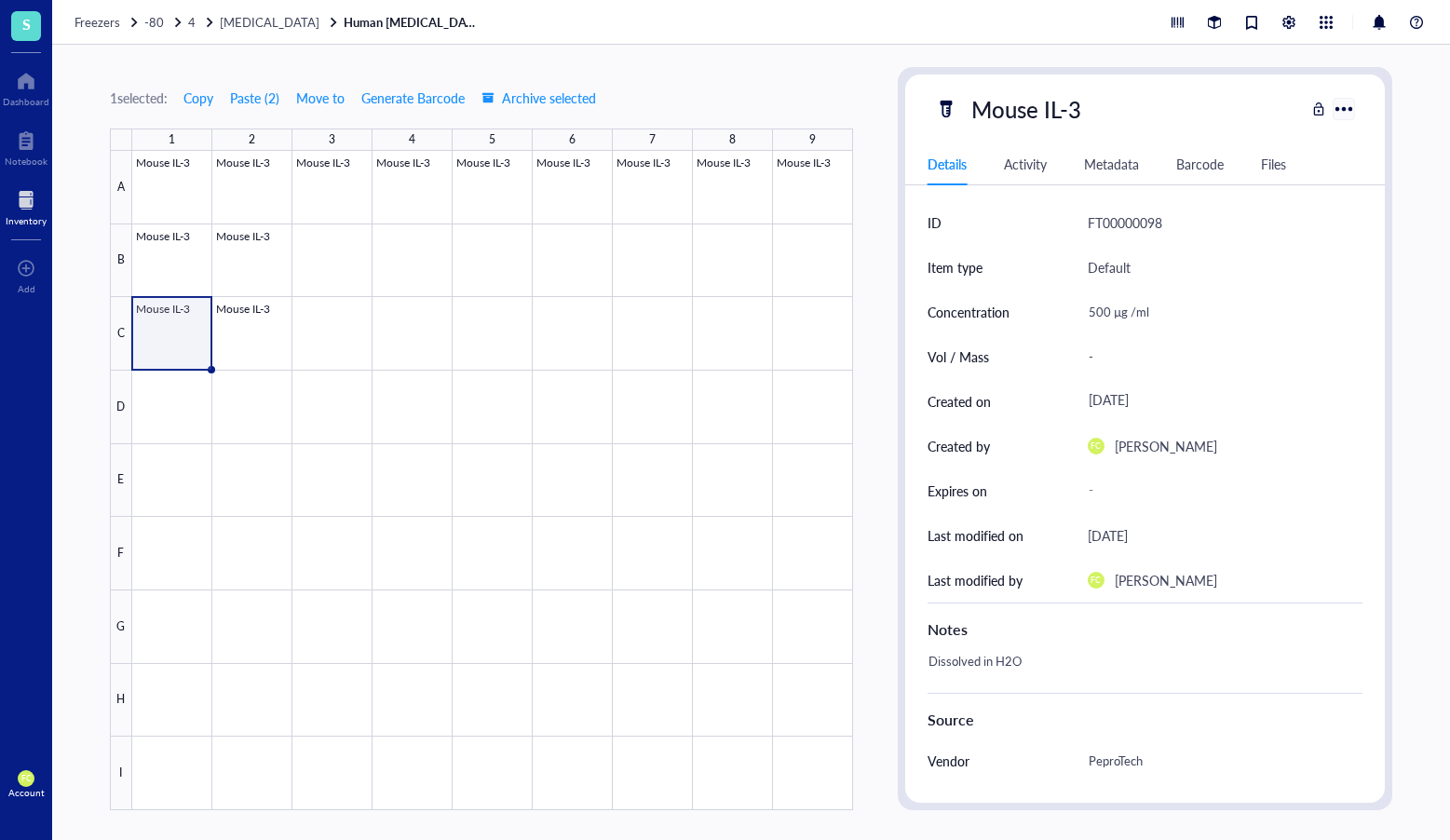
click at [1351, 108] on div at bounding box center [1344, 108] width 27 height 27
click at [1149, 223] on div "FT00000098" at bounding box center [1125, 222] width 75 height 22
click at [1339, 109] on div at bounding box center [1344, 108] width 27 height 27
click at [167, 337] on div at bounding box center [493, 480] width 721 height 660
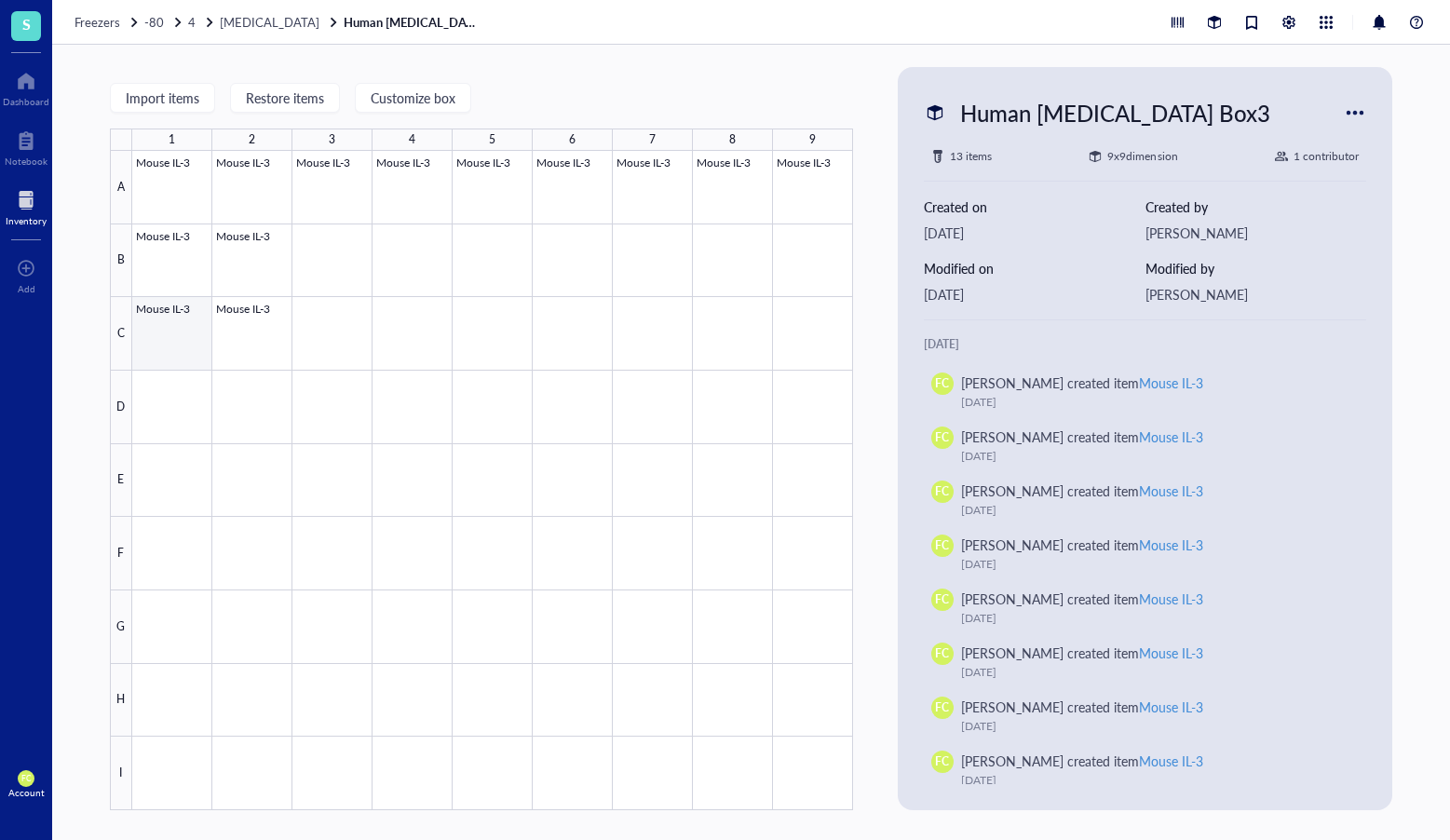
click at [186, 338] on div at bounding box center [493, 480] width 721 height 660
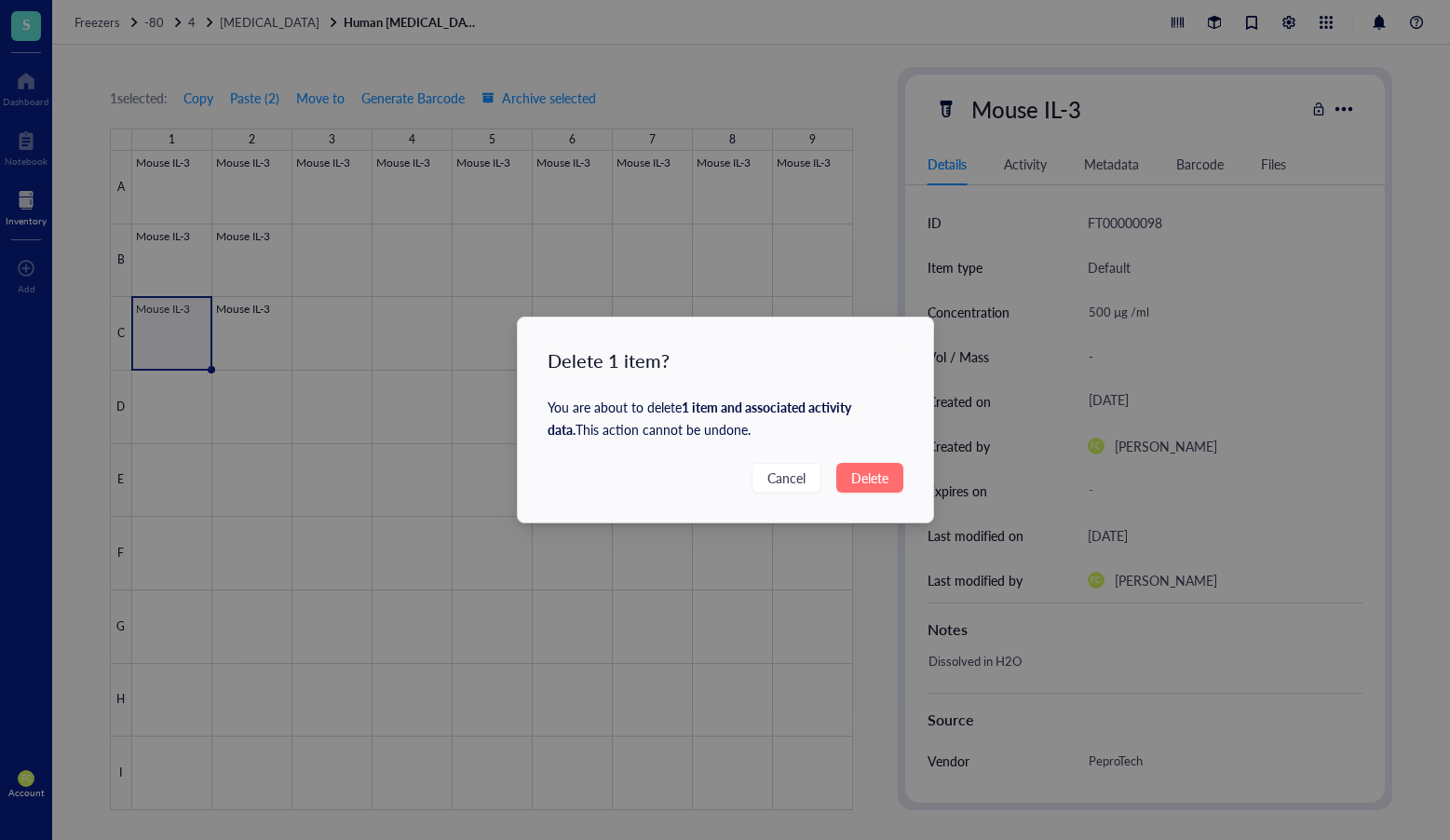
click at [856, 474] on span "Delete" at bounding box center [870, 477] width 37 height 20
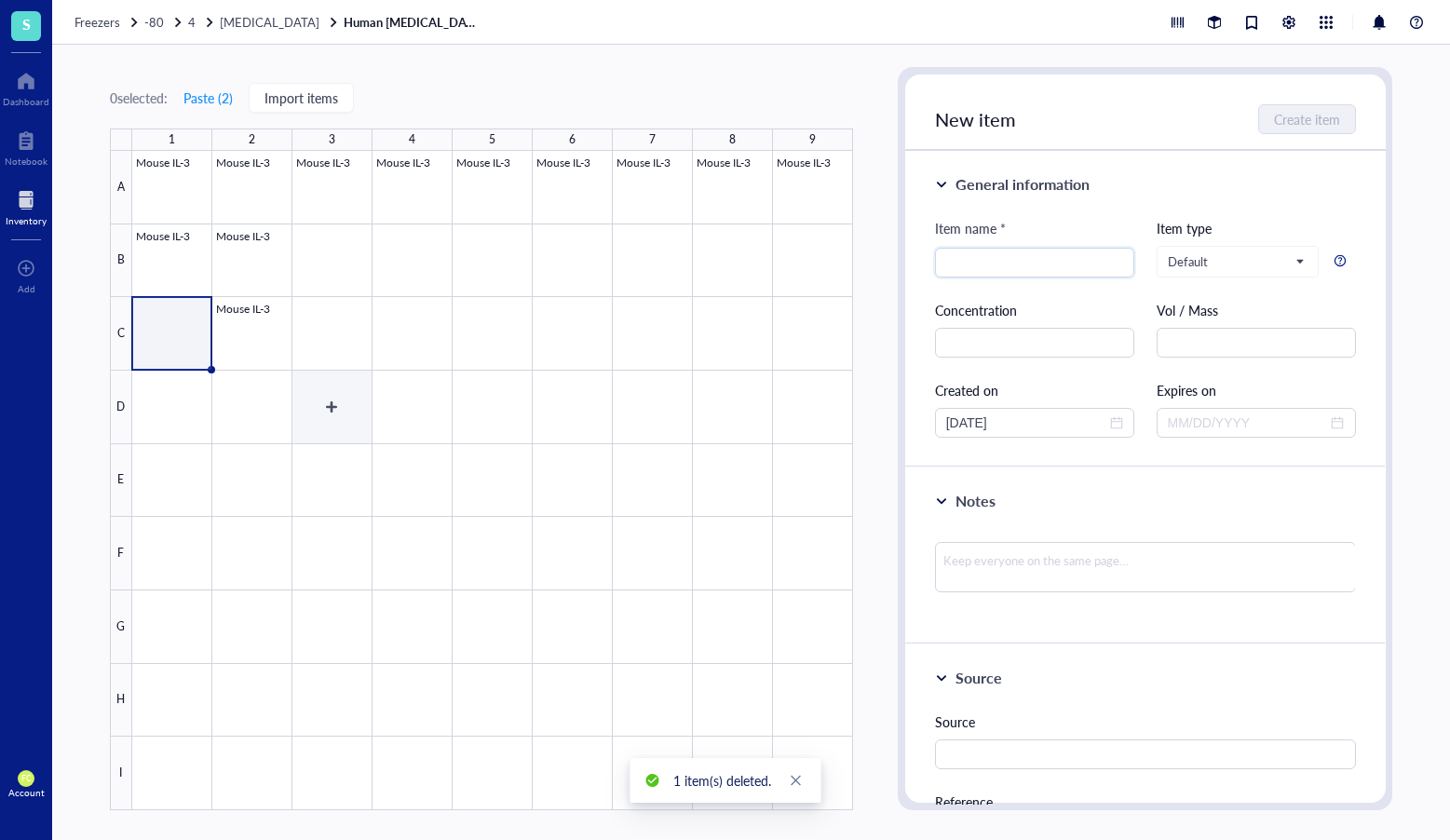
click at [240, 325] on div at bounding box center [493, 480] width 721 height 660
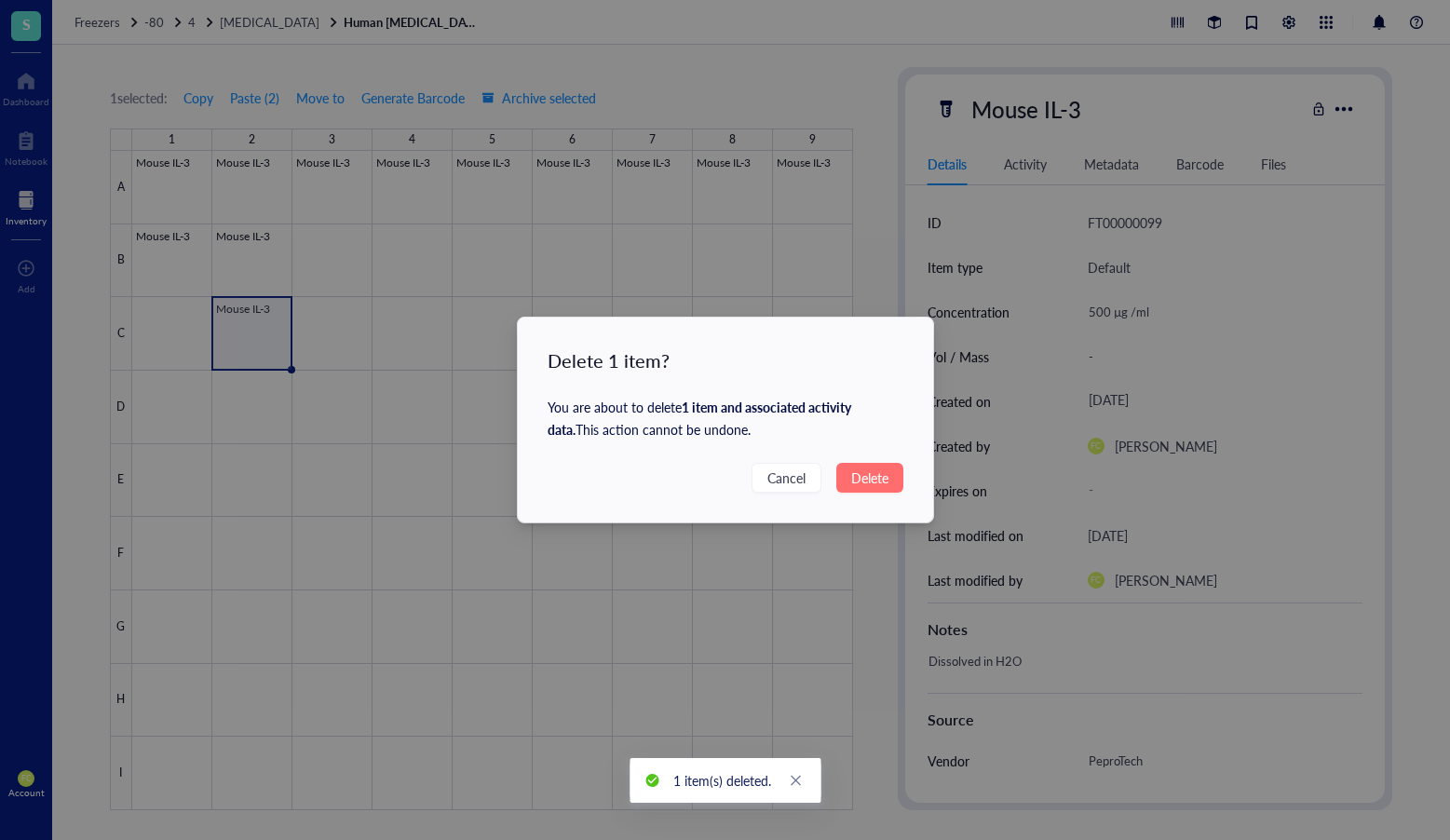
click at [884, 469] on span "Delete" at bounding box center [870, 477] width 37 height 20
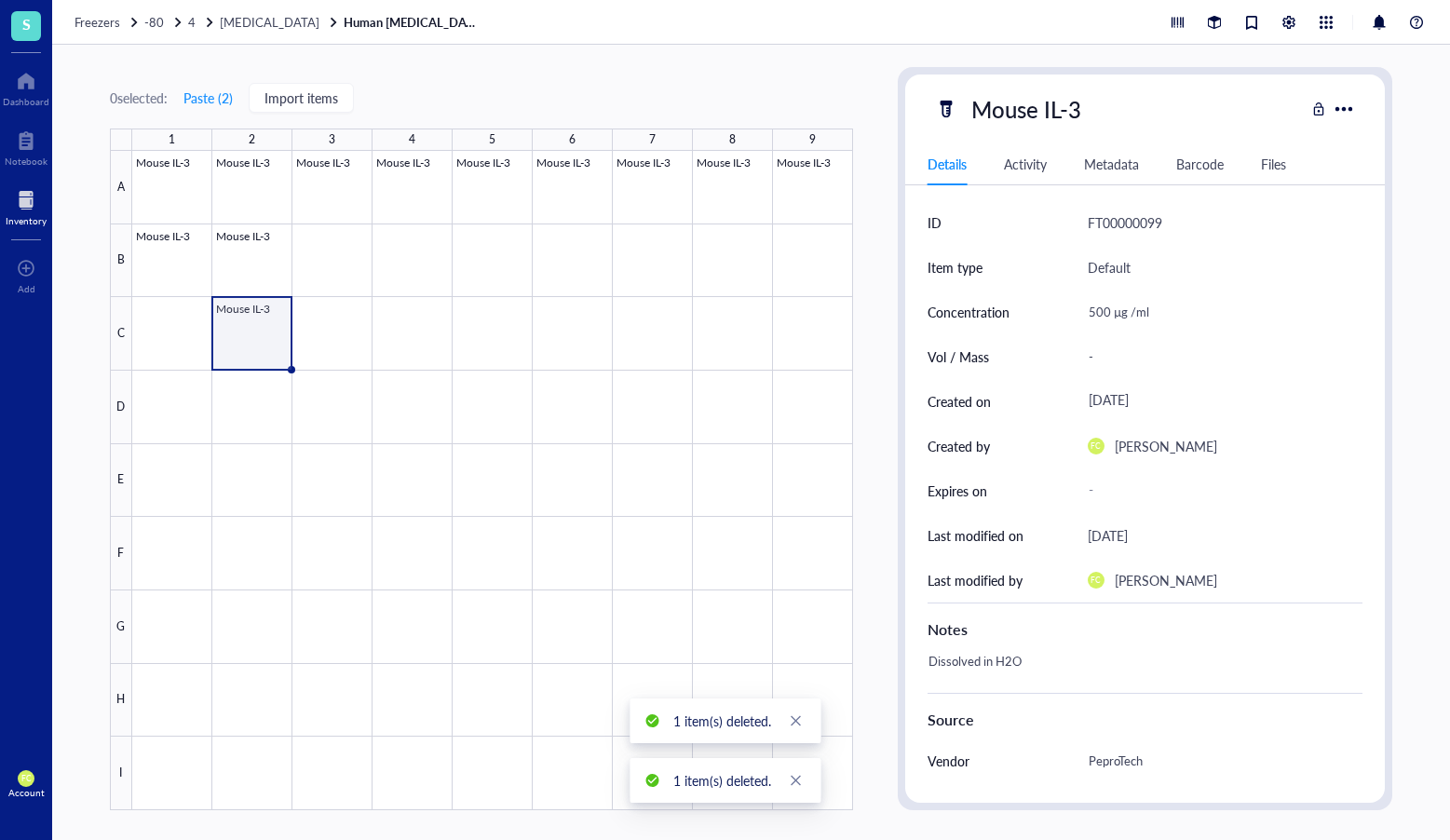
click at [173, 328] on div at bounding box center [493, 480] width 721 height 660
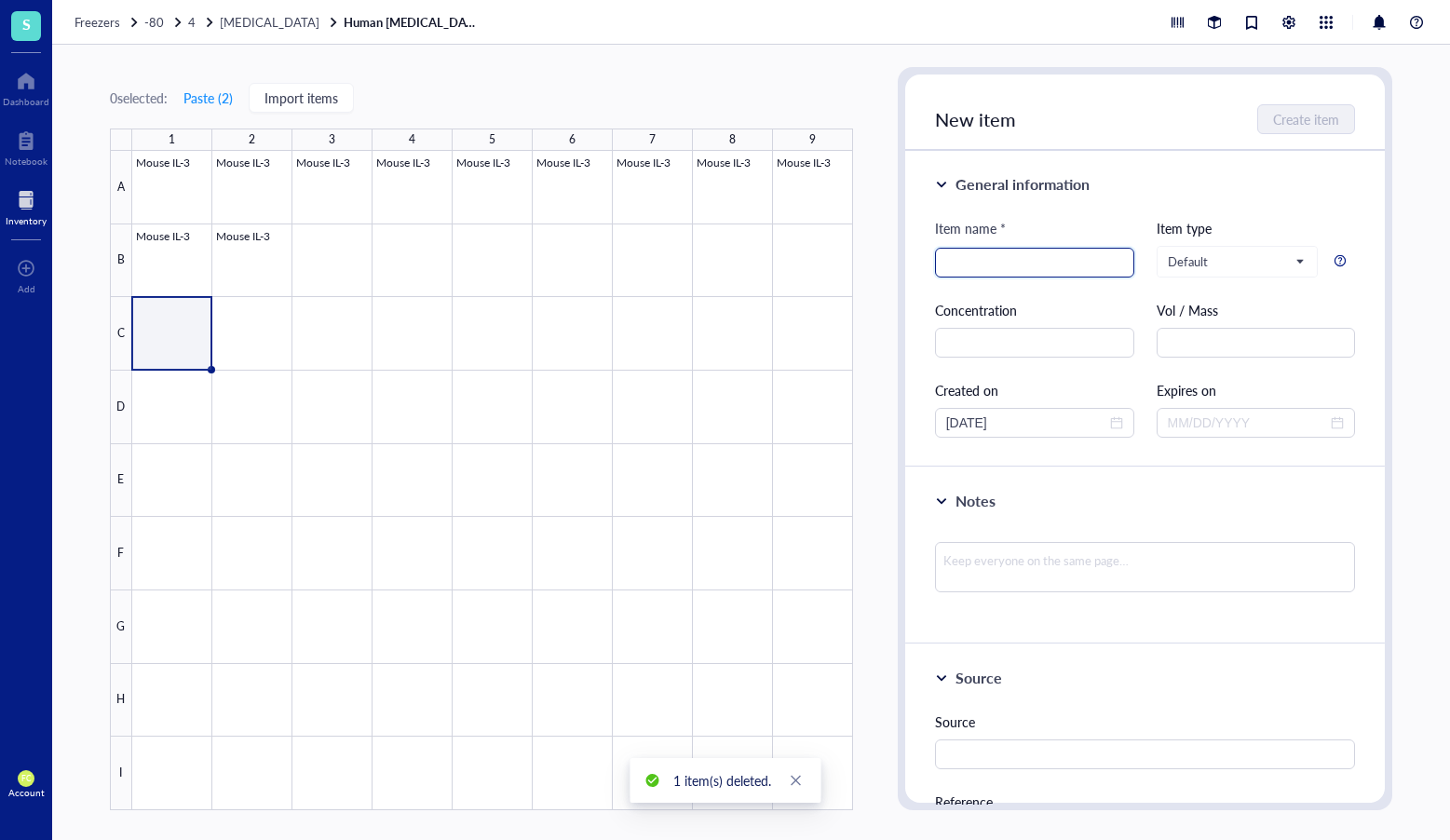
click at [1040, 263] on input "search" at bounding box center [1035, 262] width 177 height 28
paste input "IFN-r"
click at [944, 261] on div "IFN-r" at bounding box center [1035, 262] width 200 height 30
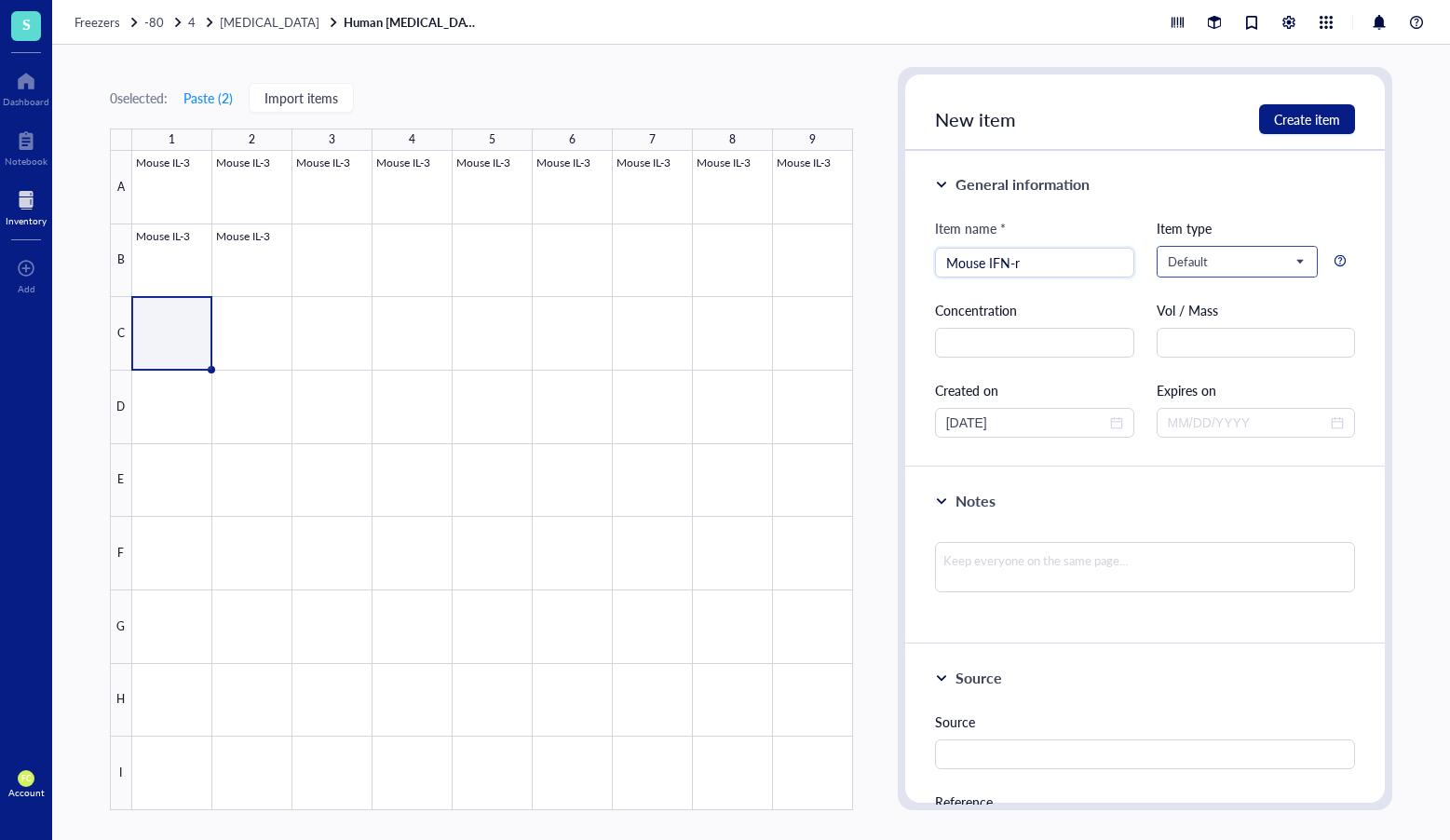
click at [1203, 265] on span "Default" at bounding box center [1237, 261] width 136 height 16
type input "Mouse IFN-r"
click at [1065, 347] on input "text" at bounding box center [1035, 342] width 200 height 30
paste input "100 µg /ml"
type input "100 µg /ml"
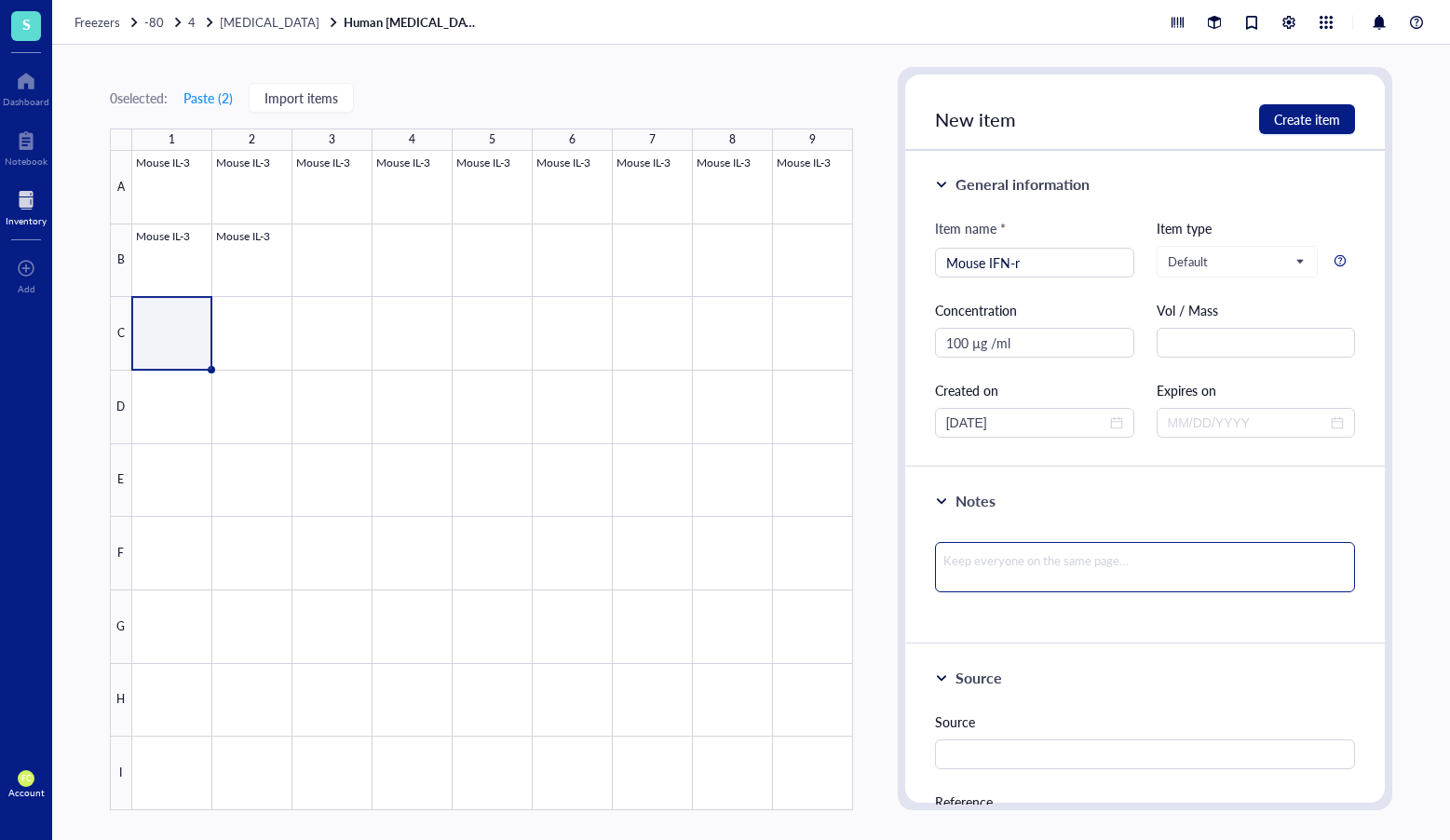
click at [1104, 552] on textarea at bounding box center [1146, 567] width 421 height 50
paste textarea "Dissolved in H2O"
type textarea "Dissolved in H2O"
click at [946, 579] on textarea "Dissolved in H2O" at bounding box center [1146, 571] width 421 height 58
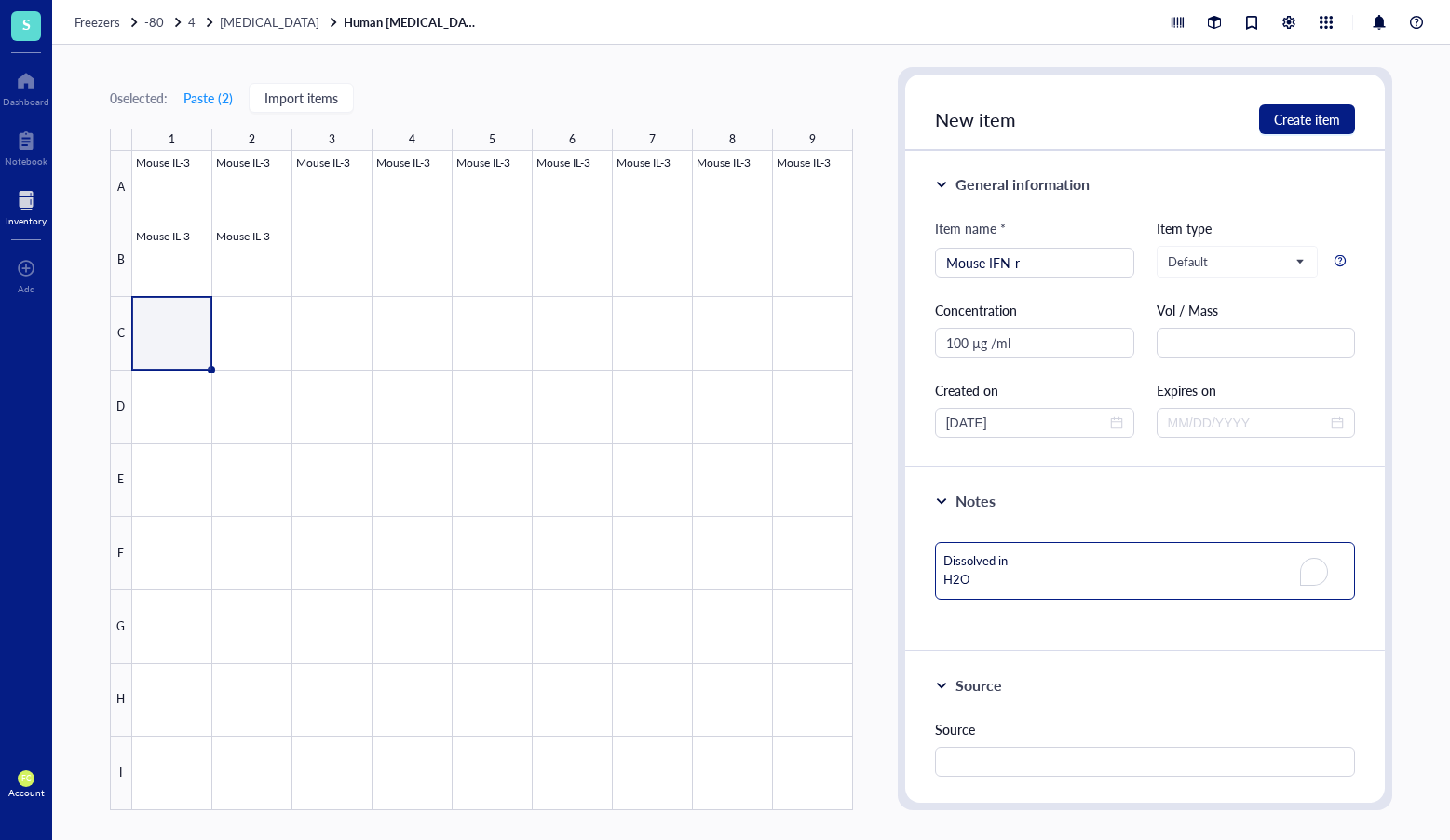
type textarea "Dissolved in H2O"
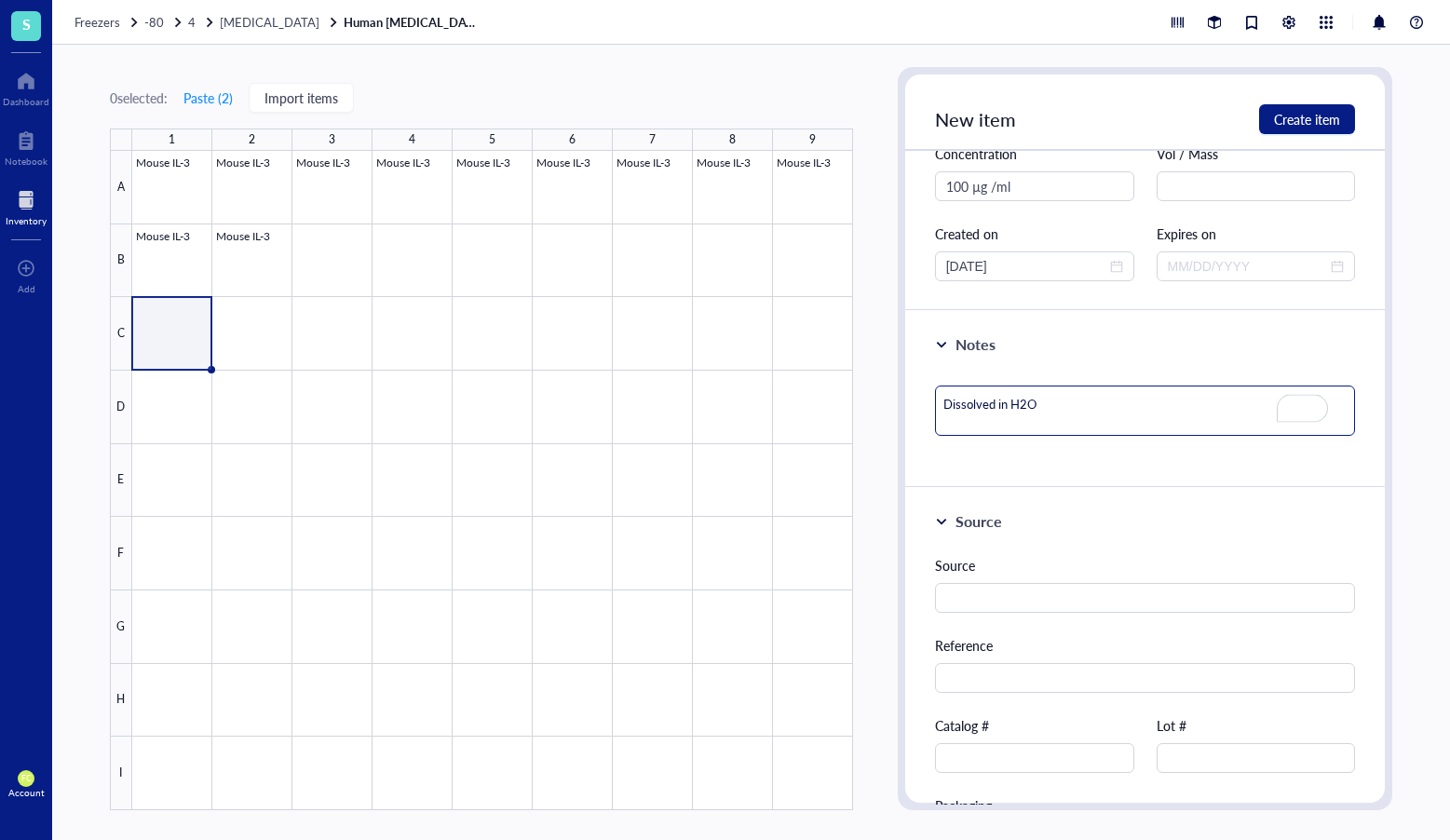
scroll to position [158, 0]
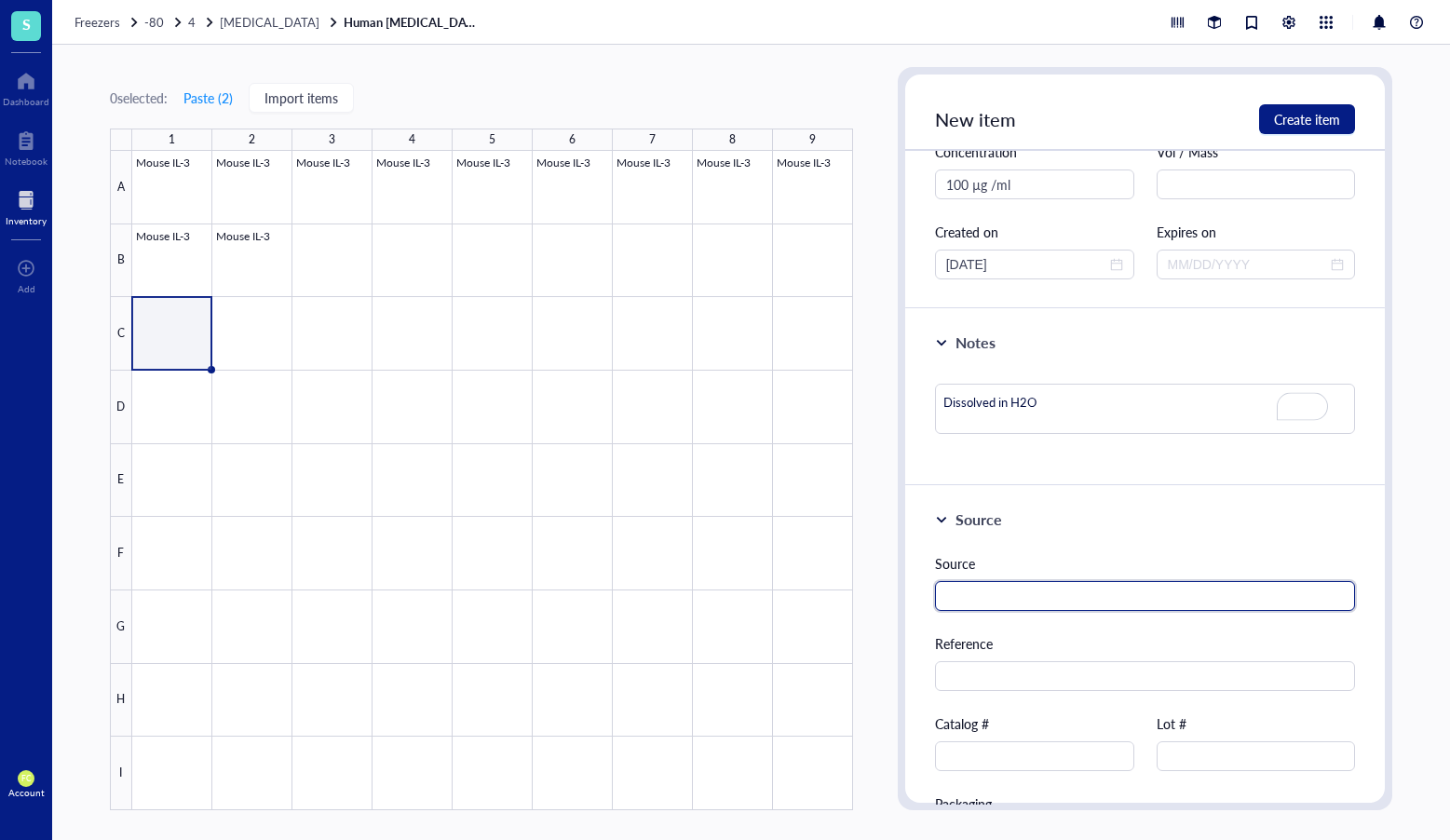
click at [1110, 581] on input "text" at bounding box center [1146, 595] width 421 height 30
paste input "315-05"
paste input "PeproTech"
drag, startPoint x: 989, startPoint y: 602, endPoint x: 951, endPoint y: 591, distance: 39.6
click at [906, 601] on div "Source Source 315-05PeproTech Reference Catalog # Lot # Packaging Price $" at bounding box center [1146, 723] width 481 height 475
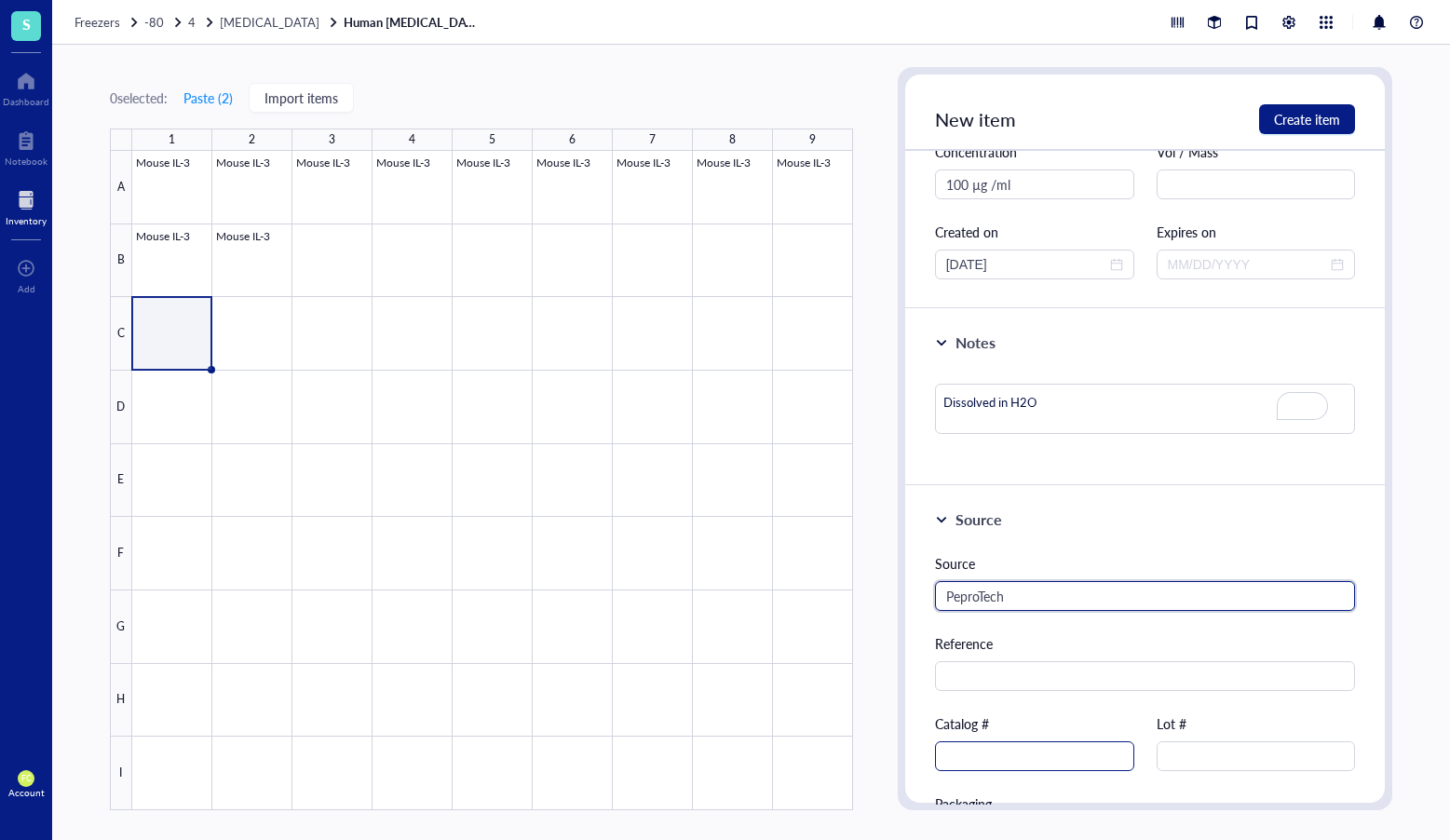
type input "PeproTech"
click at [988, 742] on input "text" at bounding box center [1035, 756] width 200 height 30
paste input "315-05"
type input "315-05"
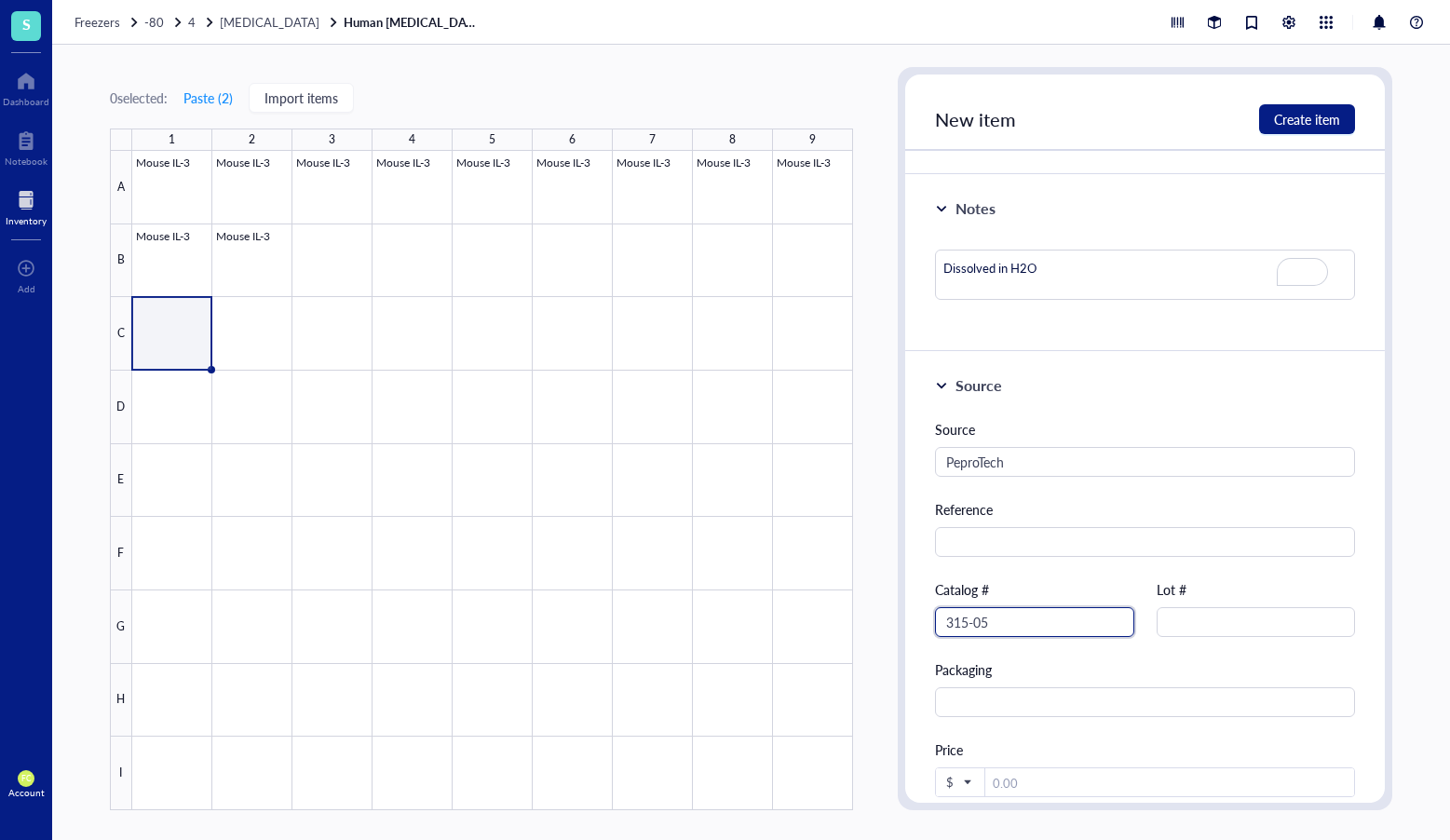
scroll to position [301, 0]
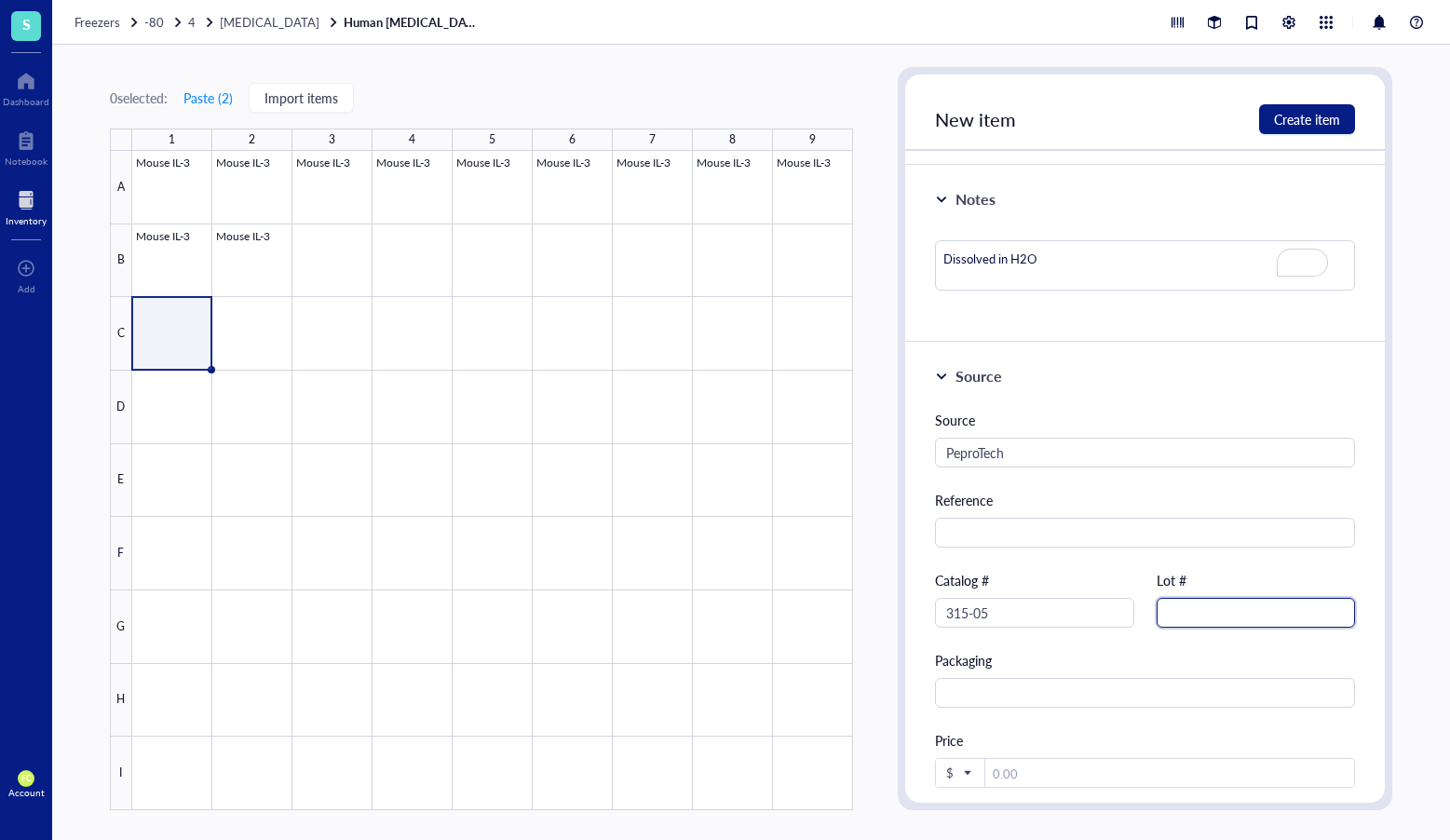
click at [1188, 608] on input "text" at bounding box center [1257, 612] width 200 height 30
paste input "122298"
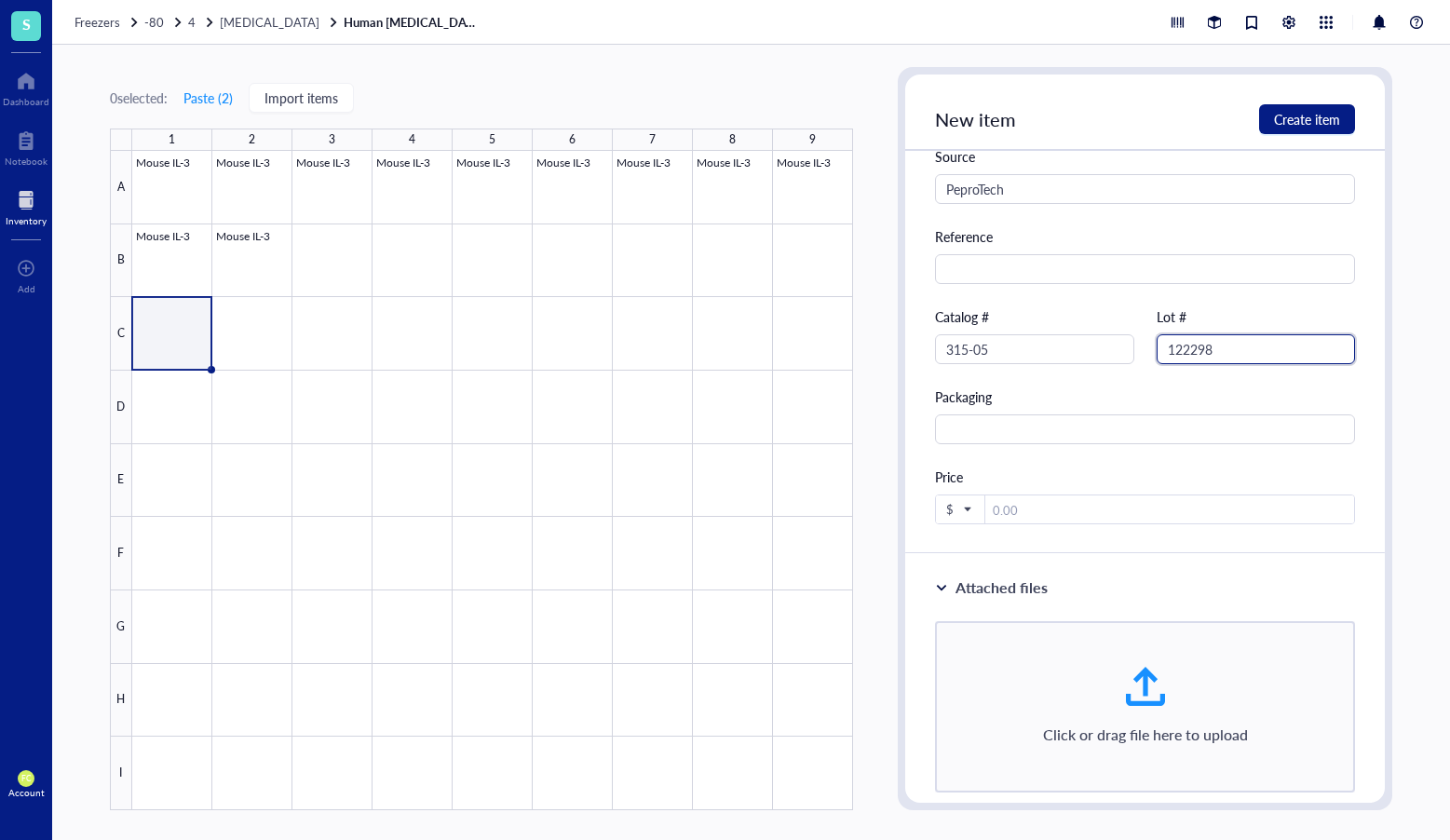
scroll to position [606, 0]
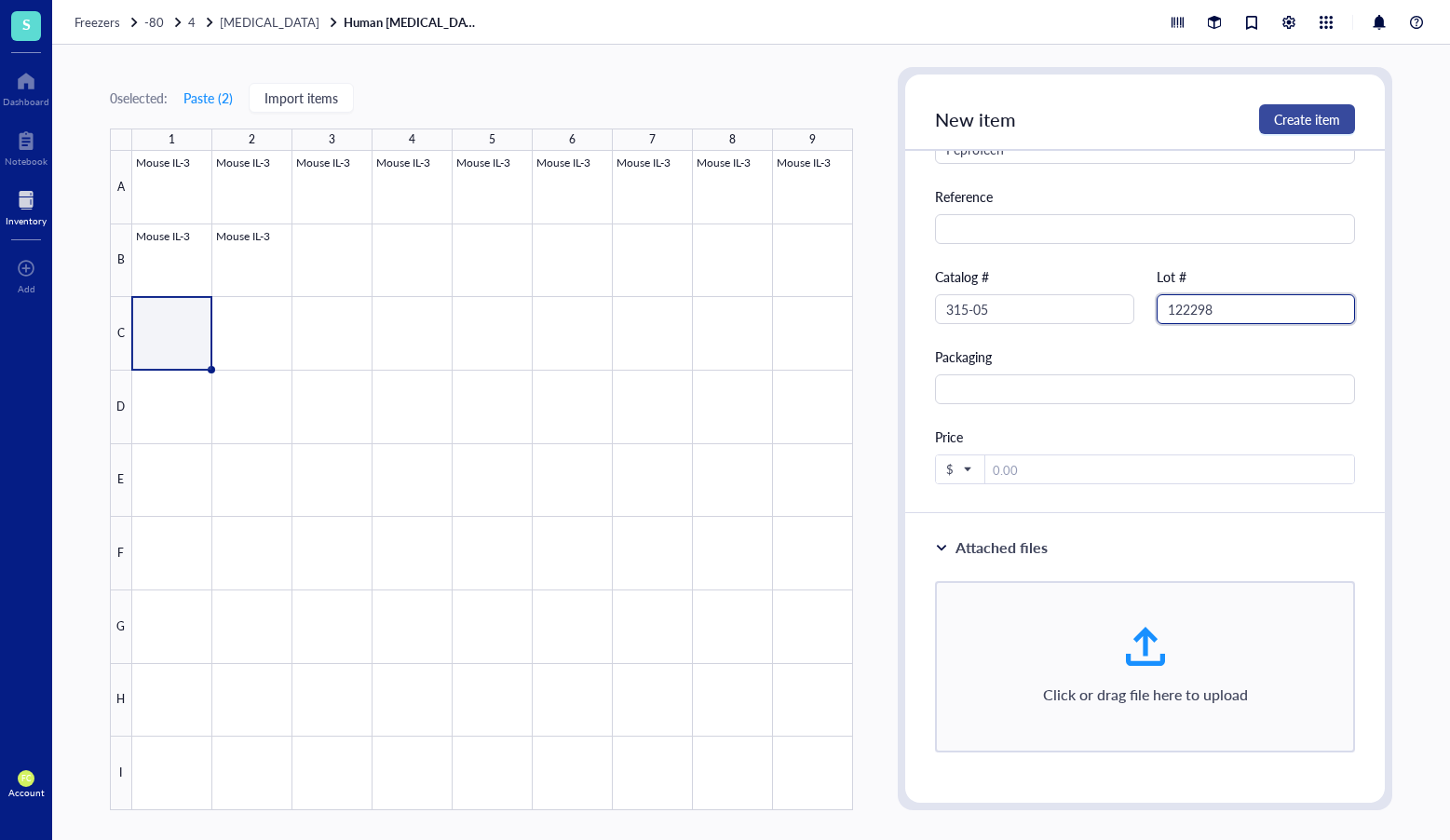
type input "122298"
click at [1335, 127] on span "Create item" at bounding box center [1307, 119] width 66 height 15
type textarea "Keep everyone on the same page…"
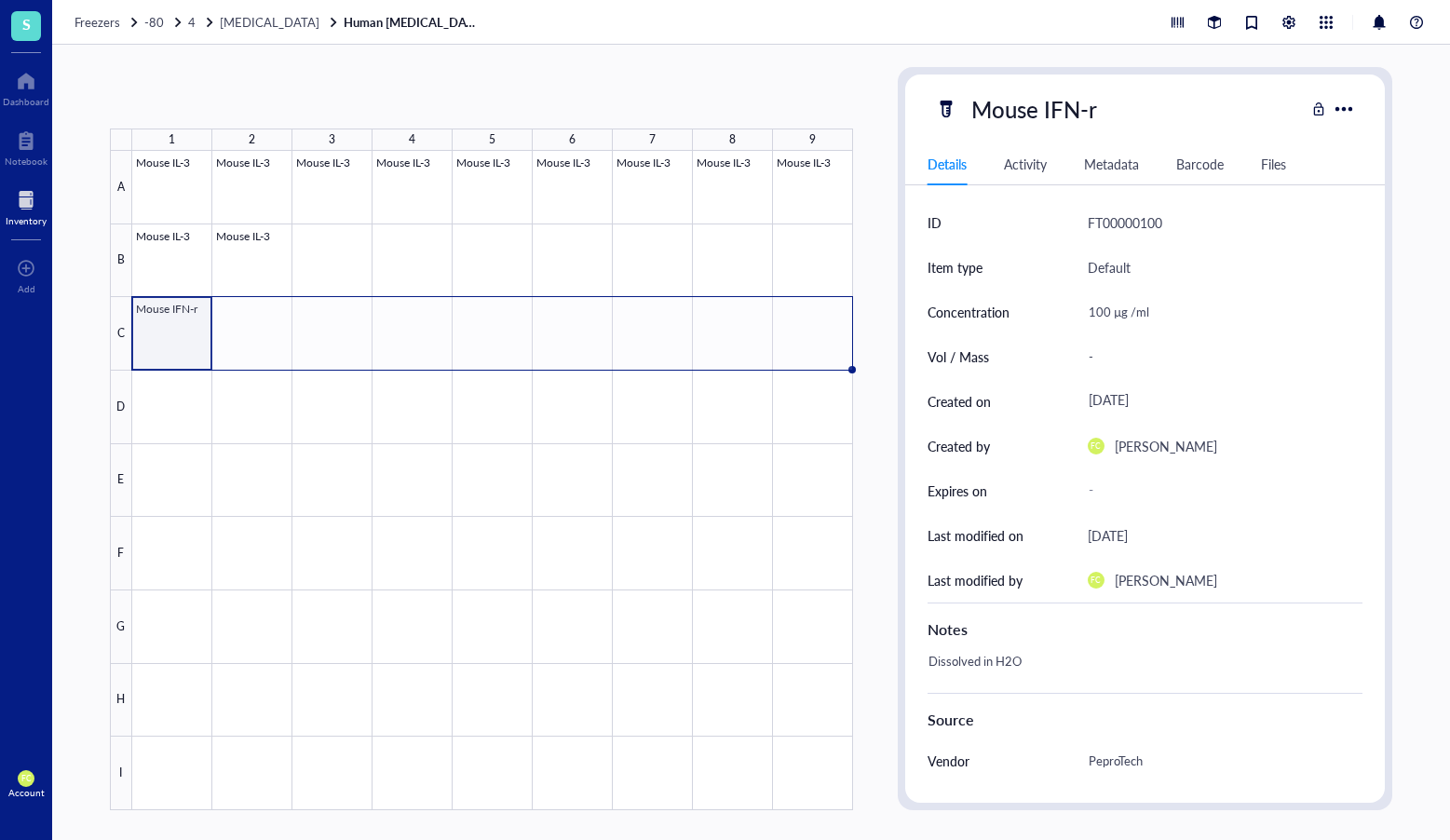
drag, startPoint x: 211, startPoint y: 367, endPoint x: 786, endPoint y: 322, distance: 576.8
click at [0, 0] on div "Mouse IL-3 Mouse IL-3 Mouse IL-3 Mouse IL-3 Mouse IL-3 Mouse IL-3 Mouse IL-3 Mo…" at bounding box center [0, 0] width 0 height 0
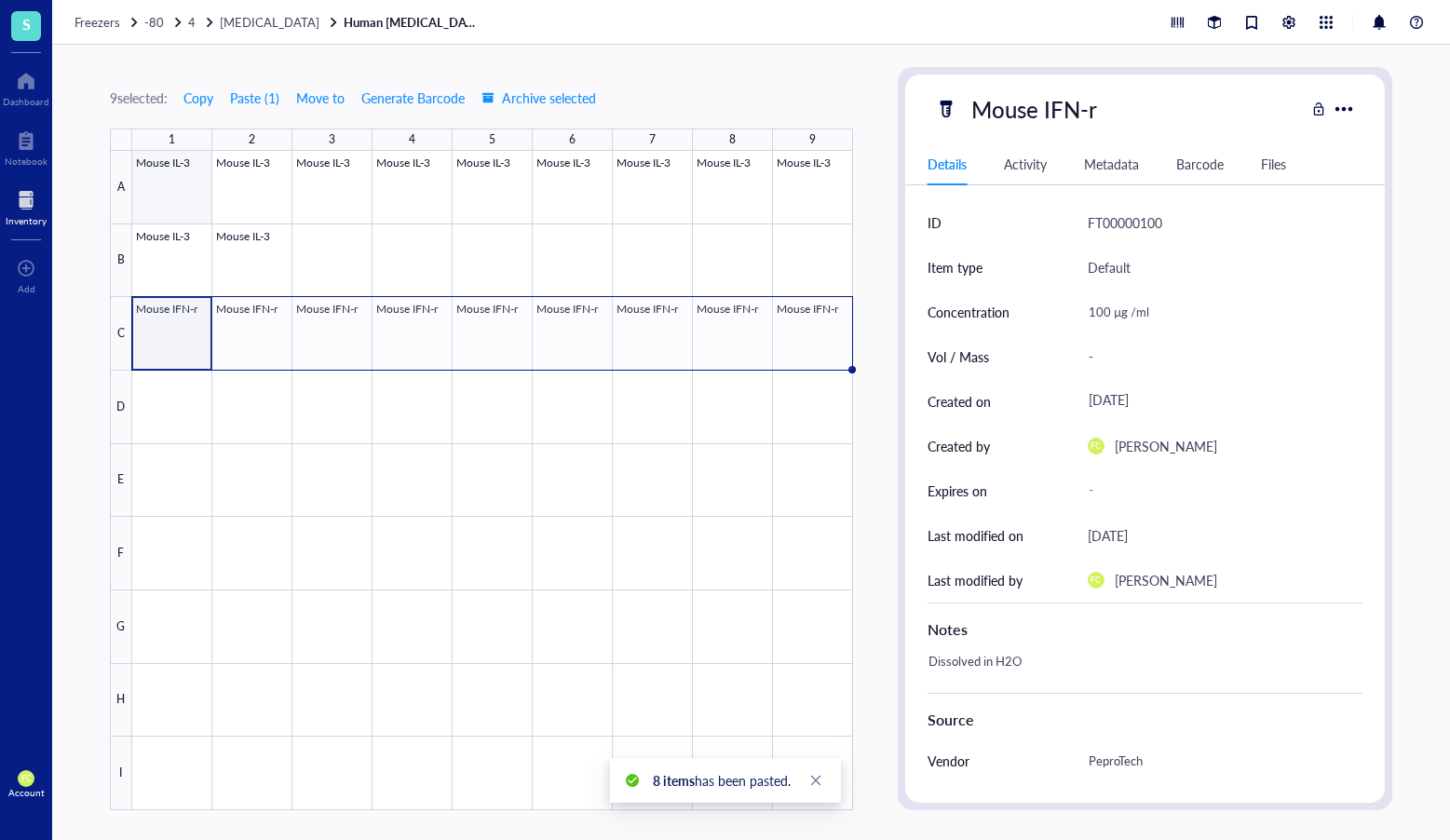
click at [146, 185] on div at bounding box center [493, 480] width 721 height 660
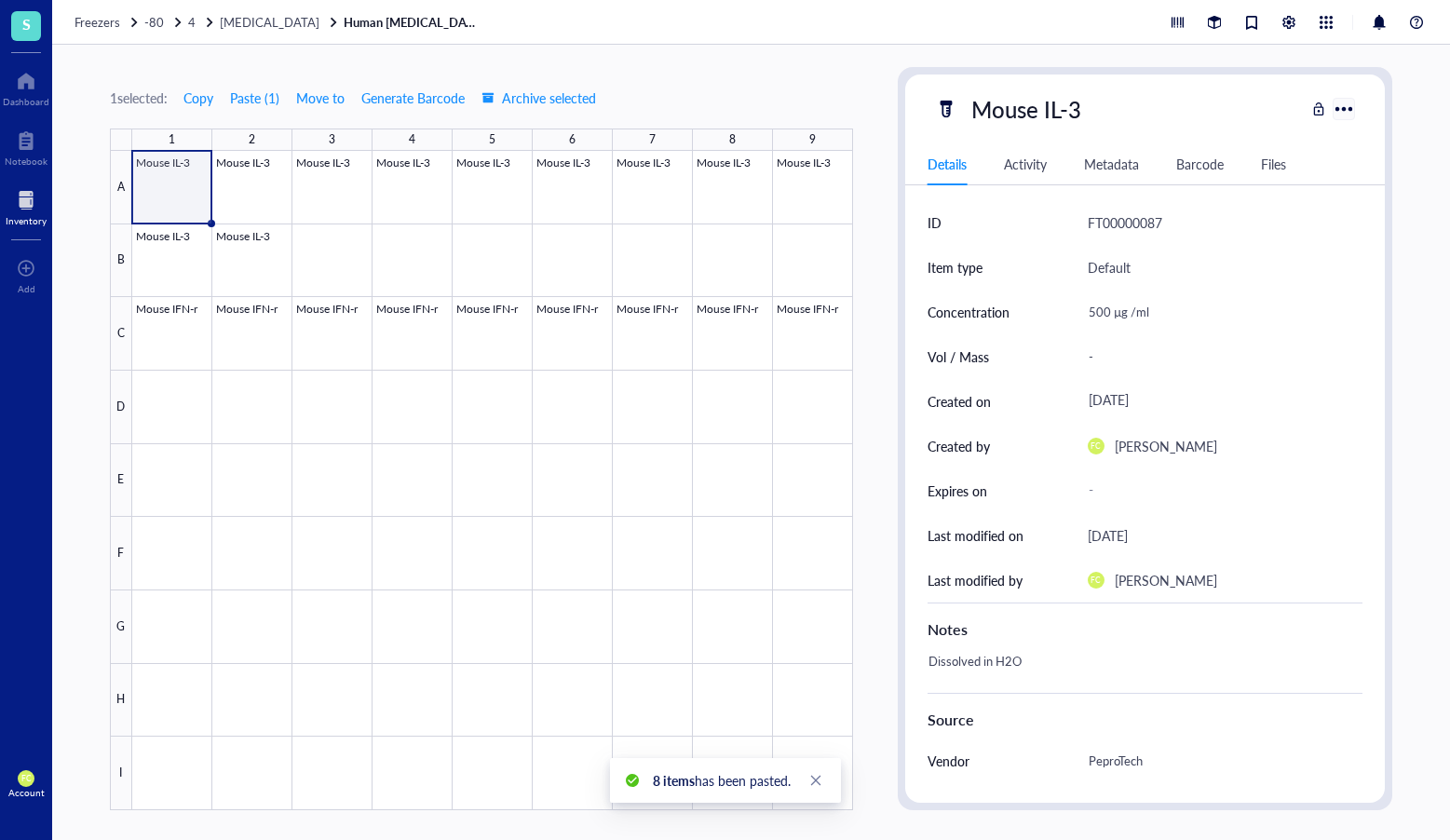
click at [1352, 111] on div at bounding box center [1344, 108] width 27 height 27
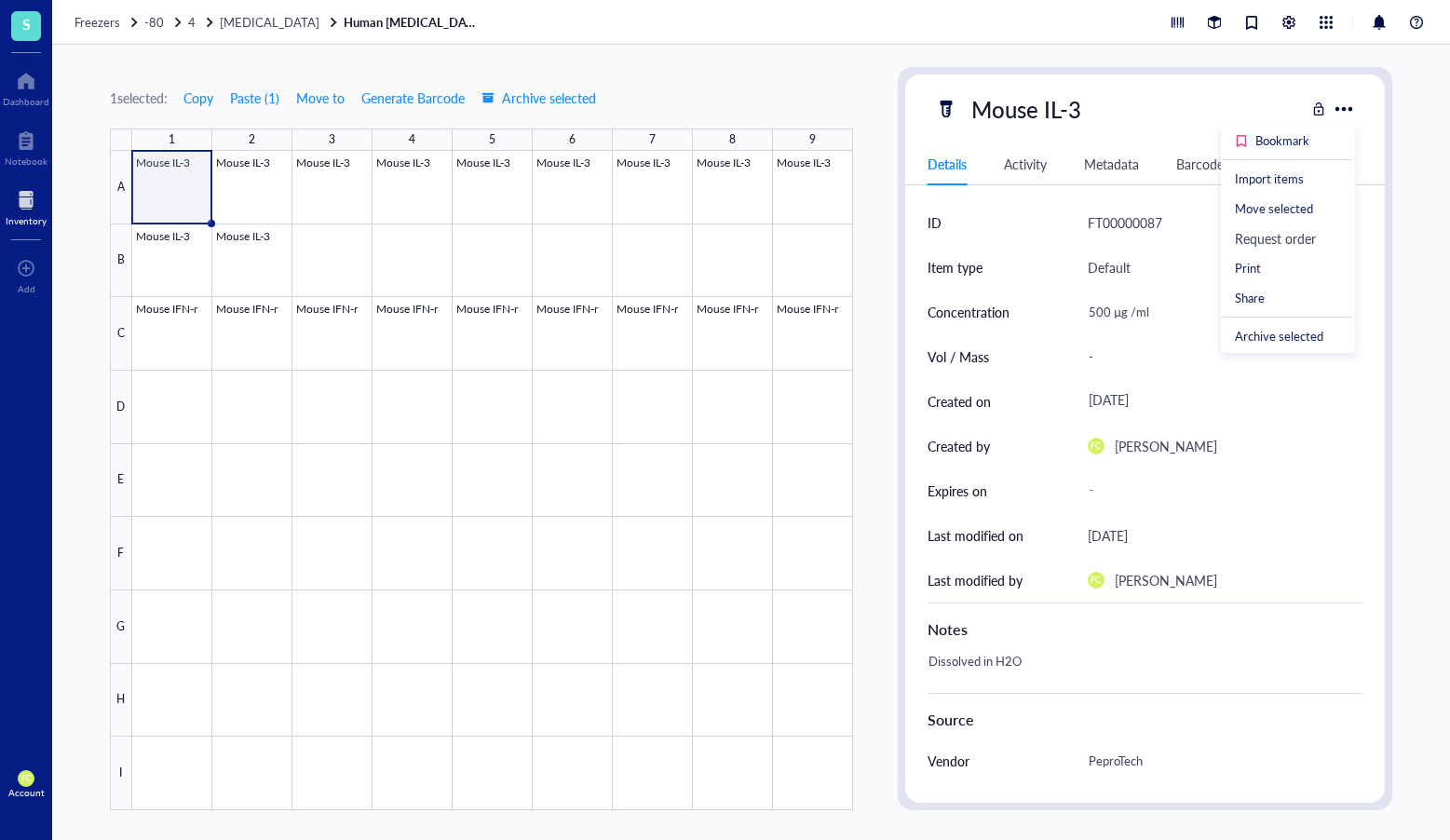
click at [1096, 233] on div "FT00000087" at bounding box center [1225, 223] width 276 height 45
click at [1016, 164] on div "Activity" at bounding box center [1026, 163] width 43 height 20
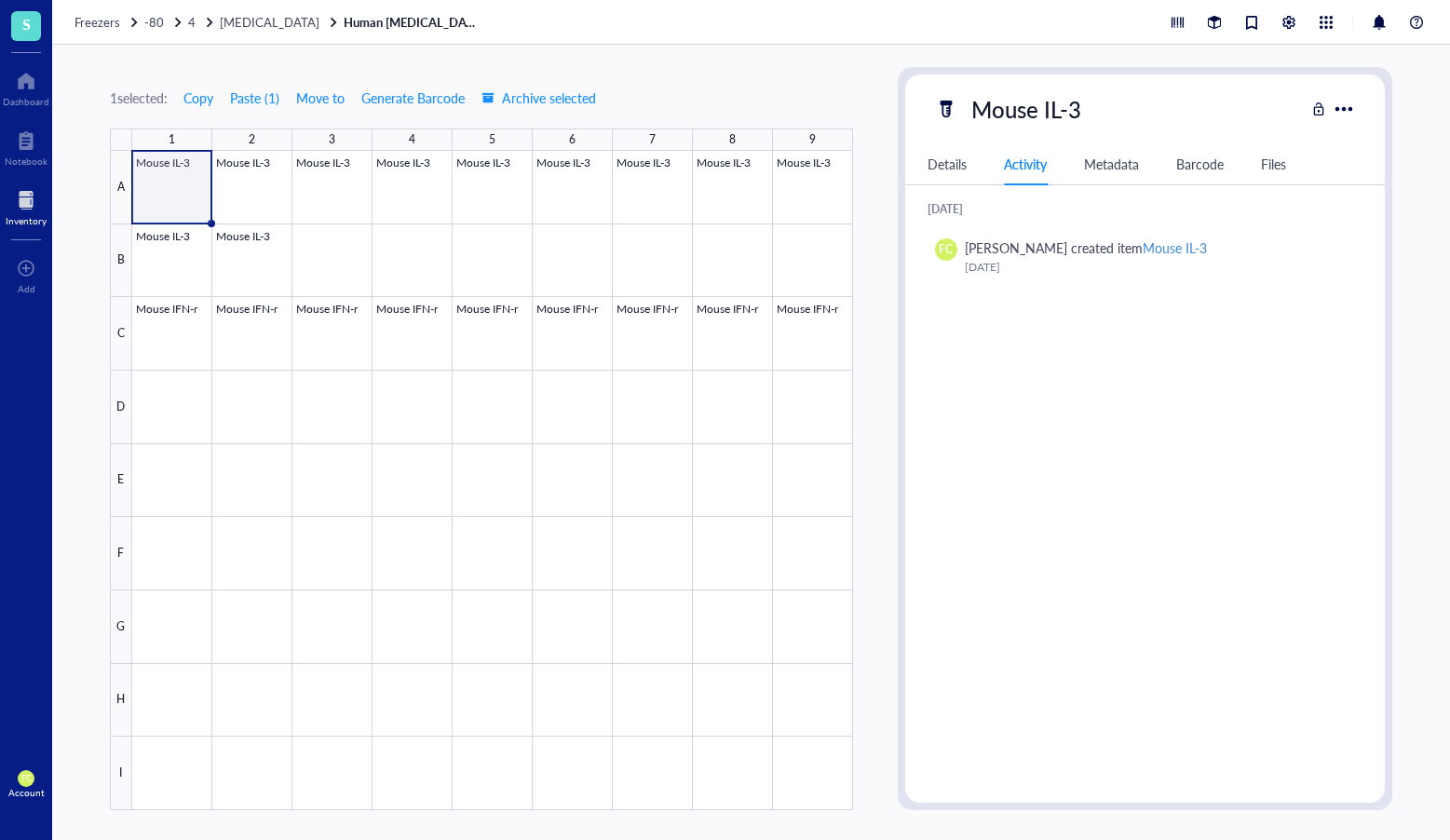
click at [1277, 168] on div "Files" at bounding box center [1274, 163] width 25 height 20
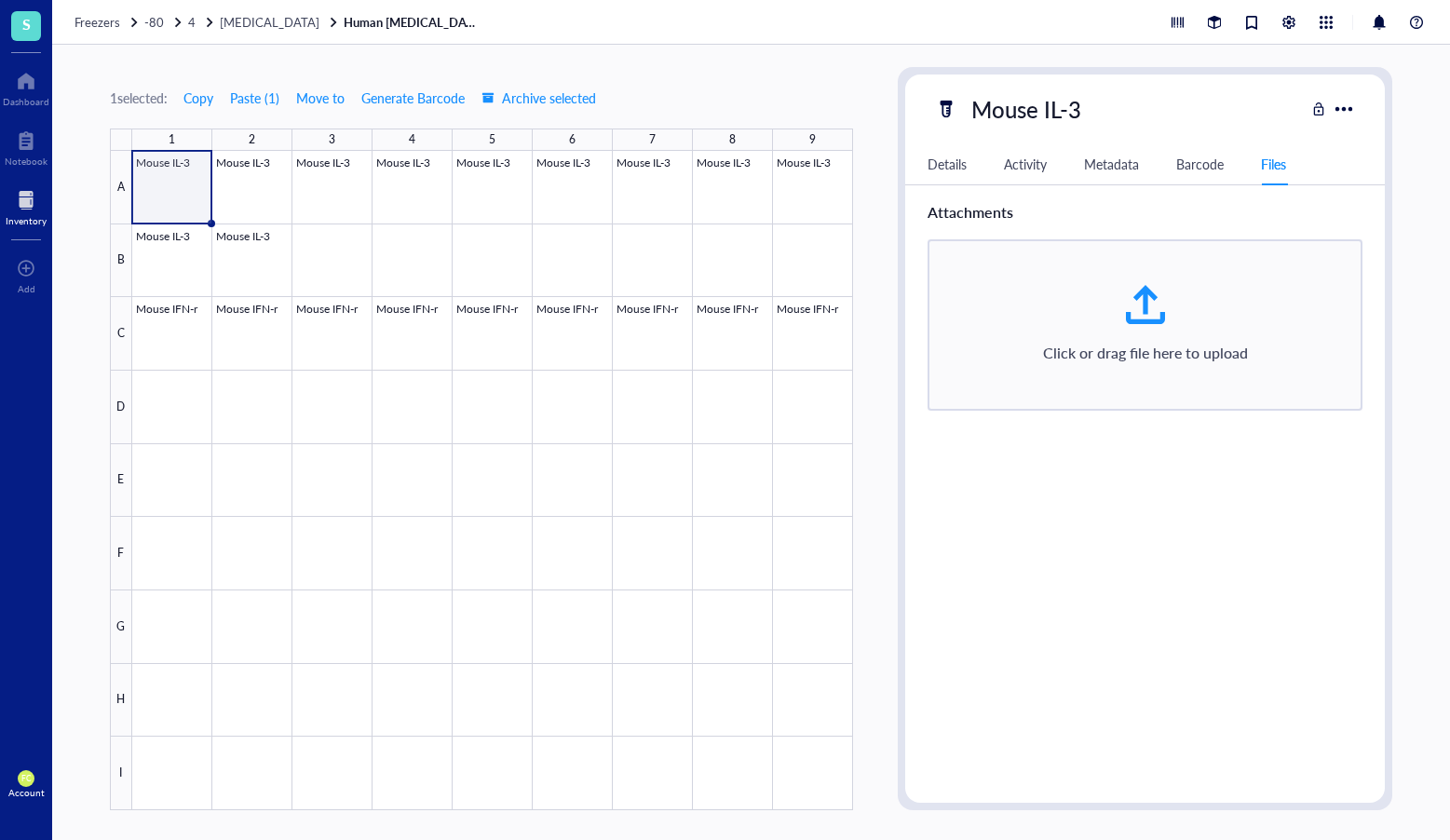
click at [1149, 307] on div at bounding box center [1146, 304] width 45 height 45
click at [169, 399] on div at bounding box center [493, 480] width 721 height 660
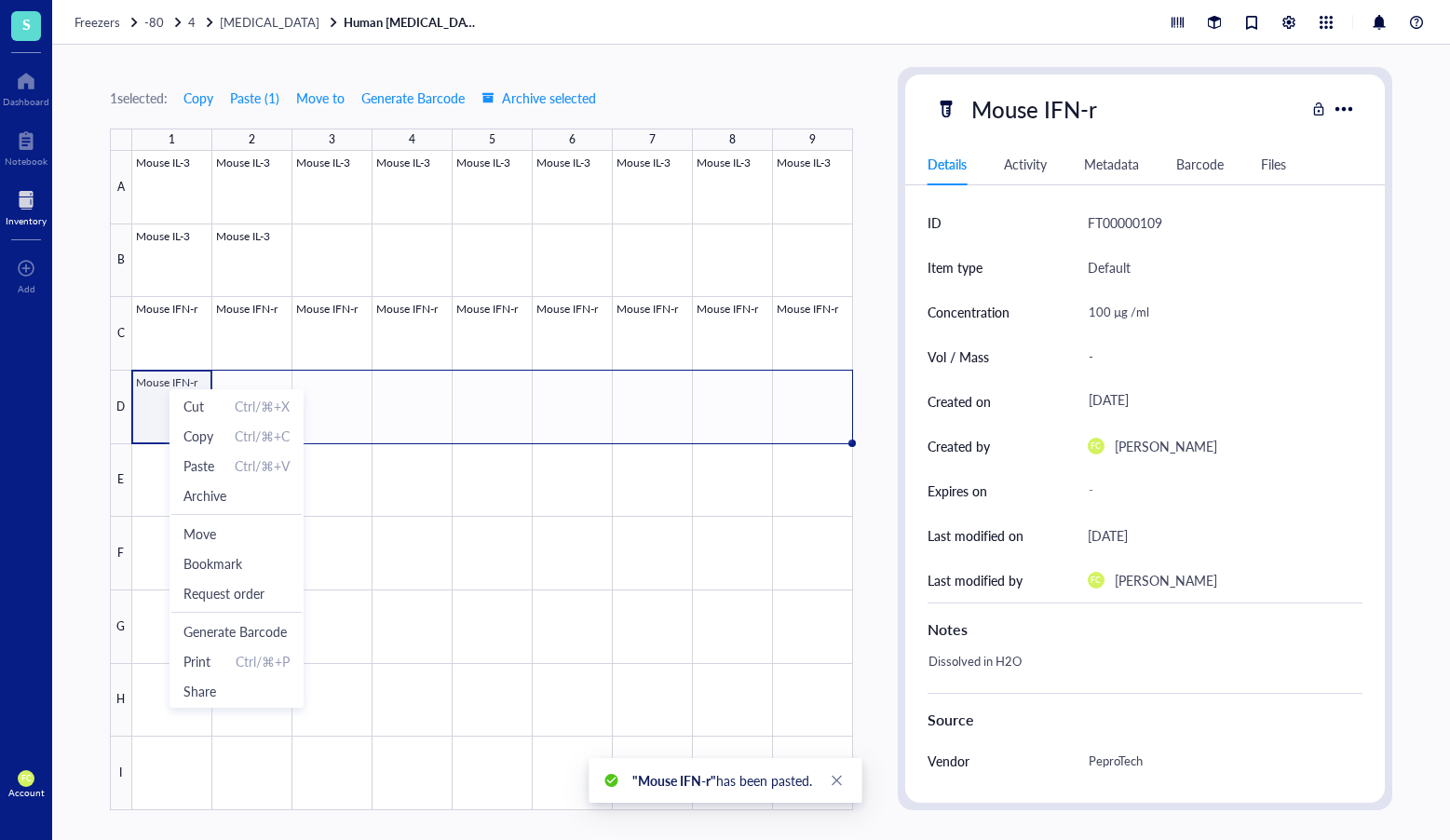
click at [157, 408] on div at bounding box center [493, 480] width 721 height 660
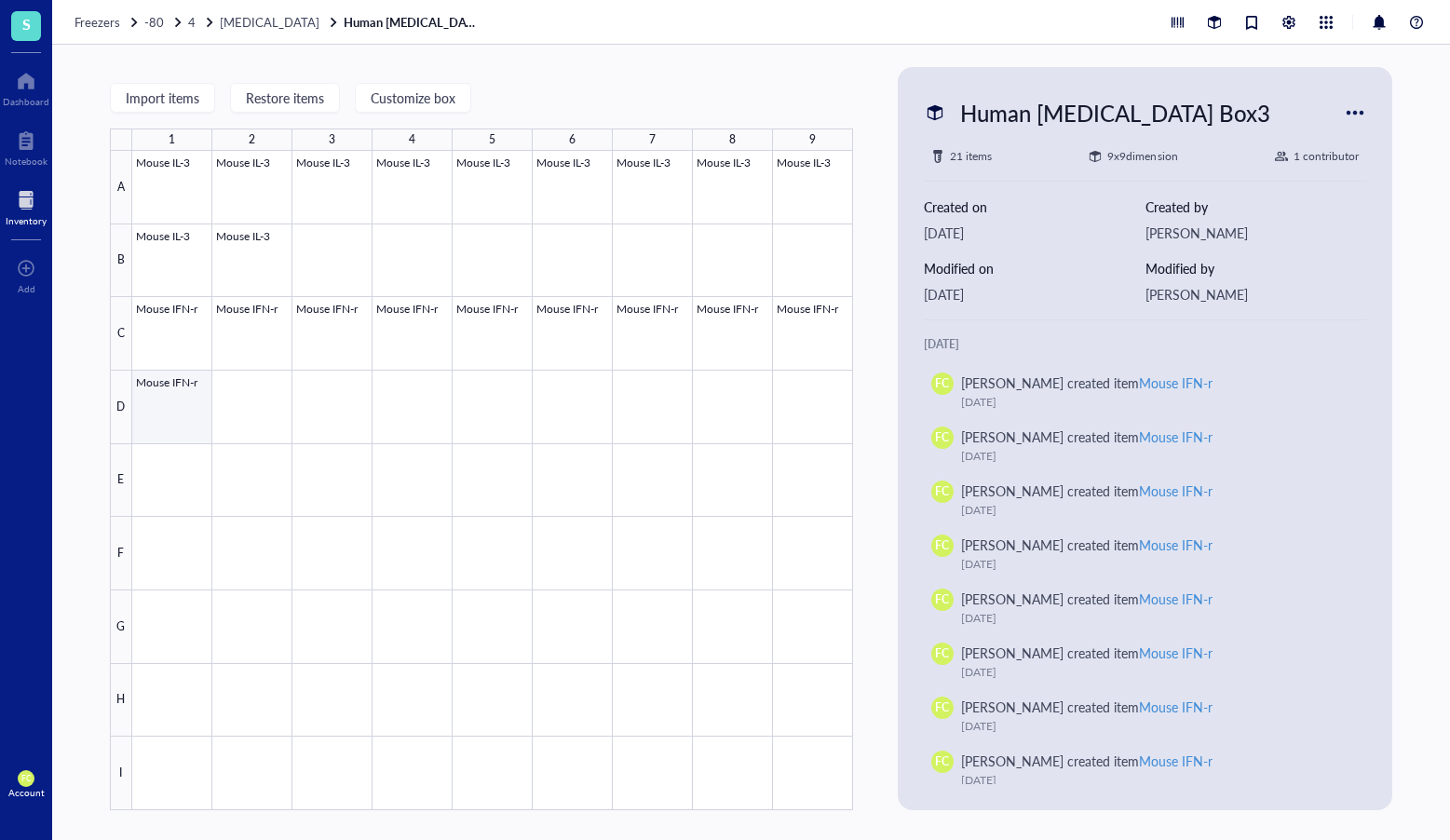
click at [171, 407] on div at bounding box center [493, 480] width 721 height 660
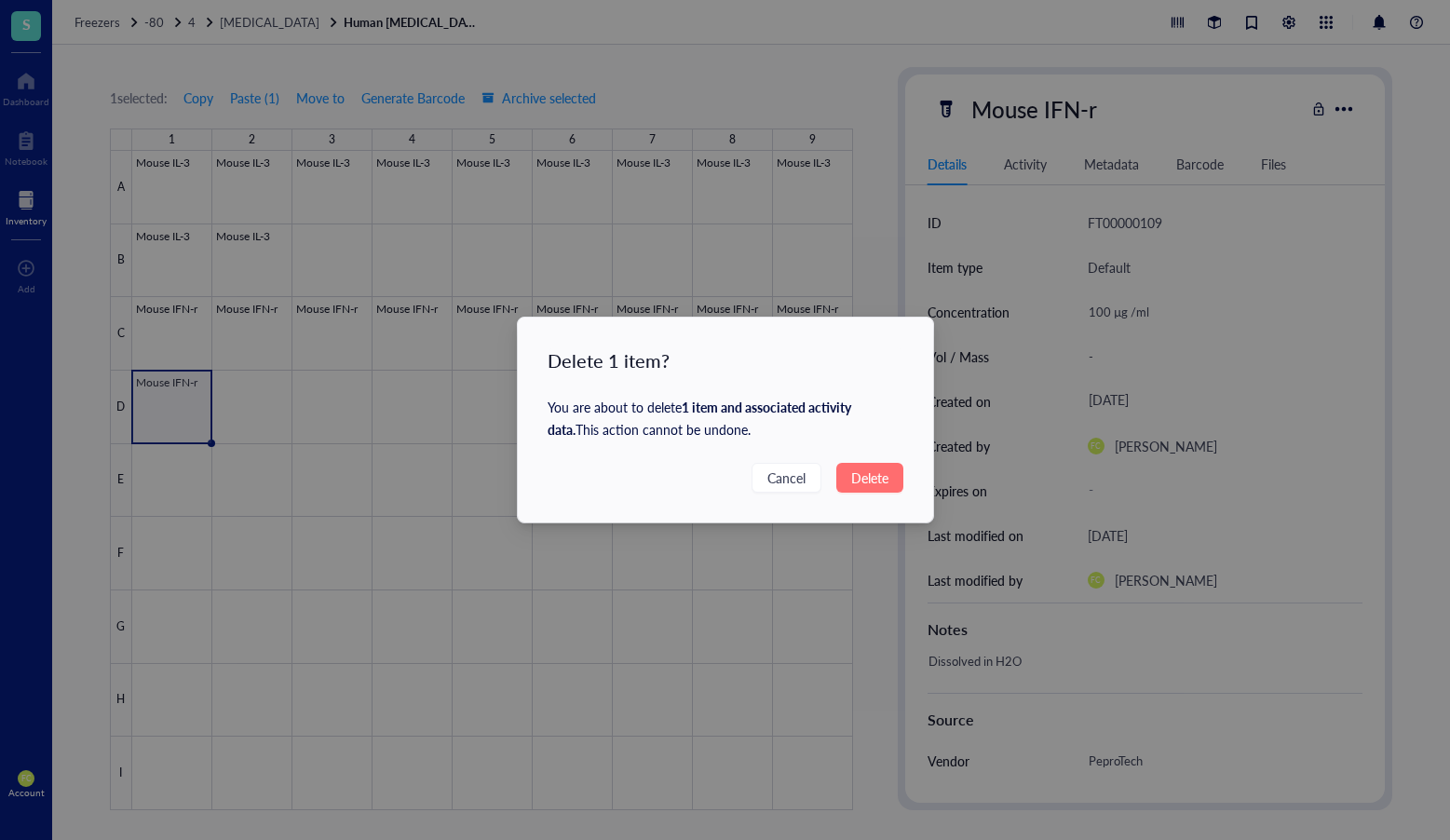
click at [877, 469] on span "Delete" at bounding box center [870, 477] width 37 height 20
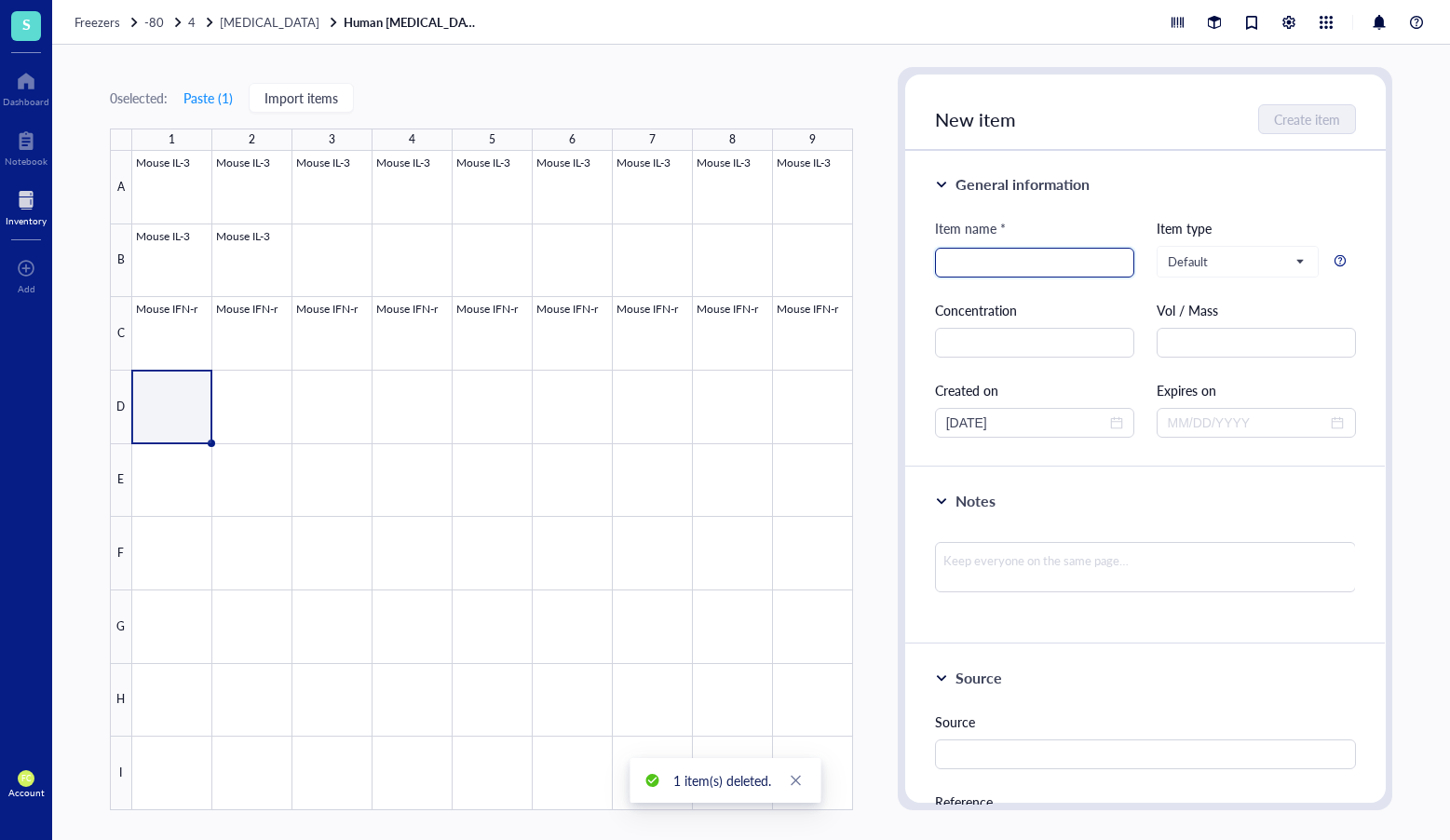
click at [985, 265] on input "search" at bounding box center [1035, 262] width 177 height 28
paste input "IGF-1"
click at [950, 265] on input "IGF-1" at bounding box center [1035, 262] width 177 height 28
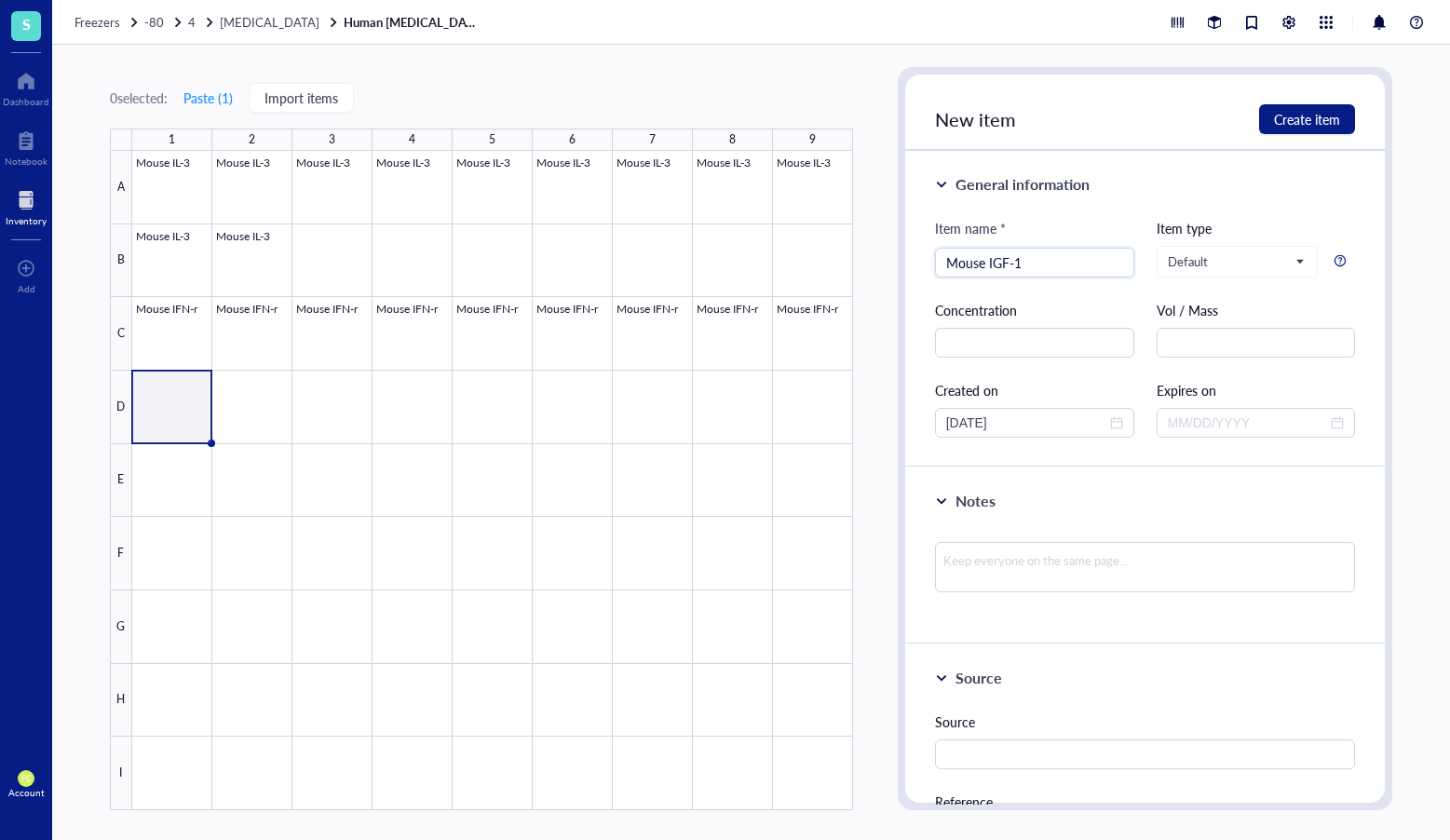
type input "Mouse IGF-1"
click at [1014, 343] on input "text" at bounding box center [1035, 342] width 200 height 30
paste input "1000 µg /ml"
type input "1000 µg /ml"
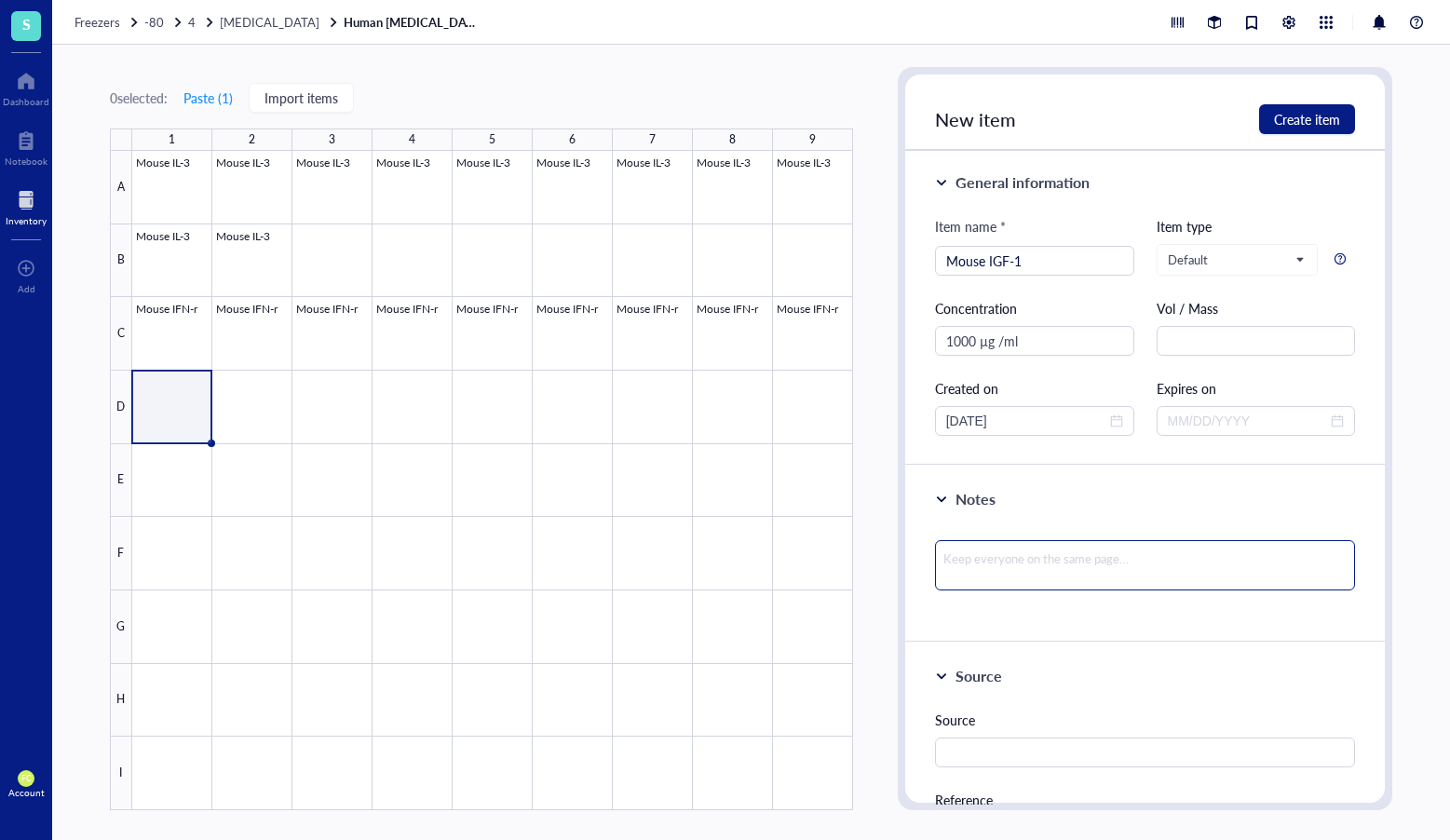
click at [1081, 568] on textarea at bounding box center [1146, 565] width 421 height 50
paste textarea "Dissolved in H2O"
type textarea "Dissolved in H2O"
click at [945, 574] on textarea "Dissolved in H2O" at bounding box center [1146, 569] width 421 height 58
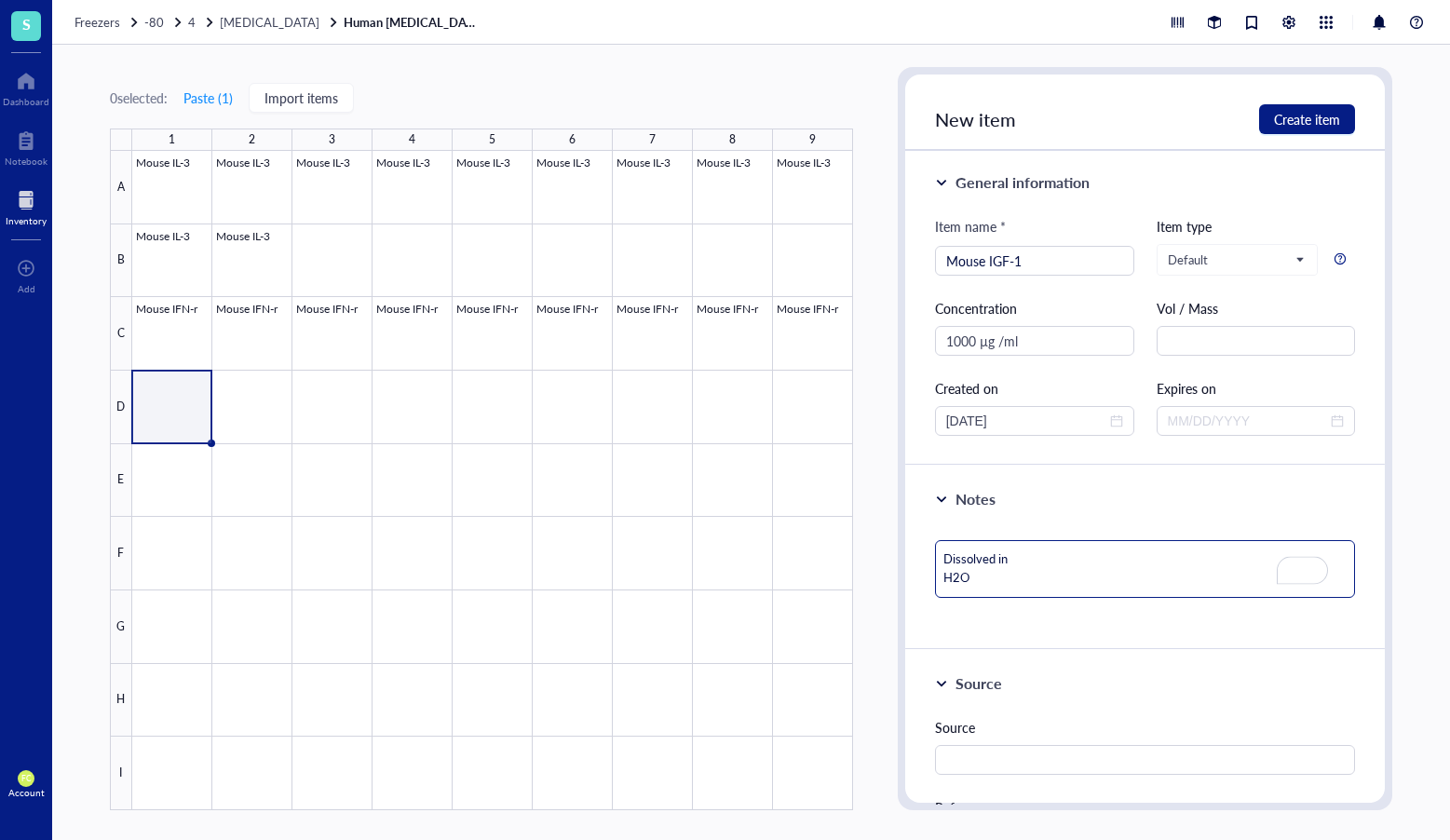
type textarea "Dissolved in H2O"
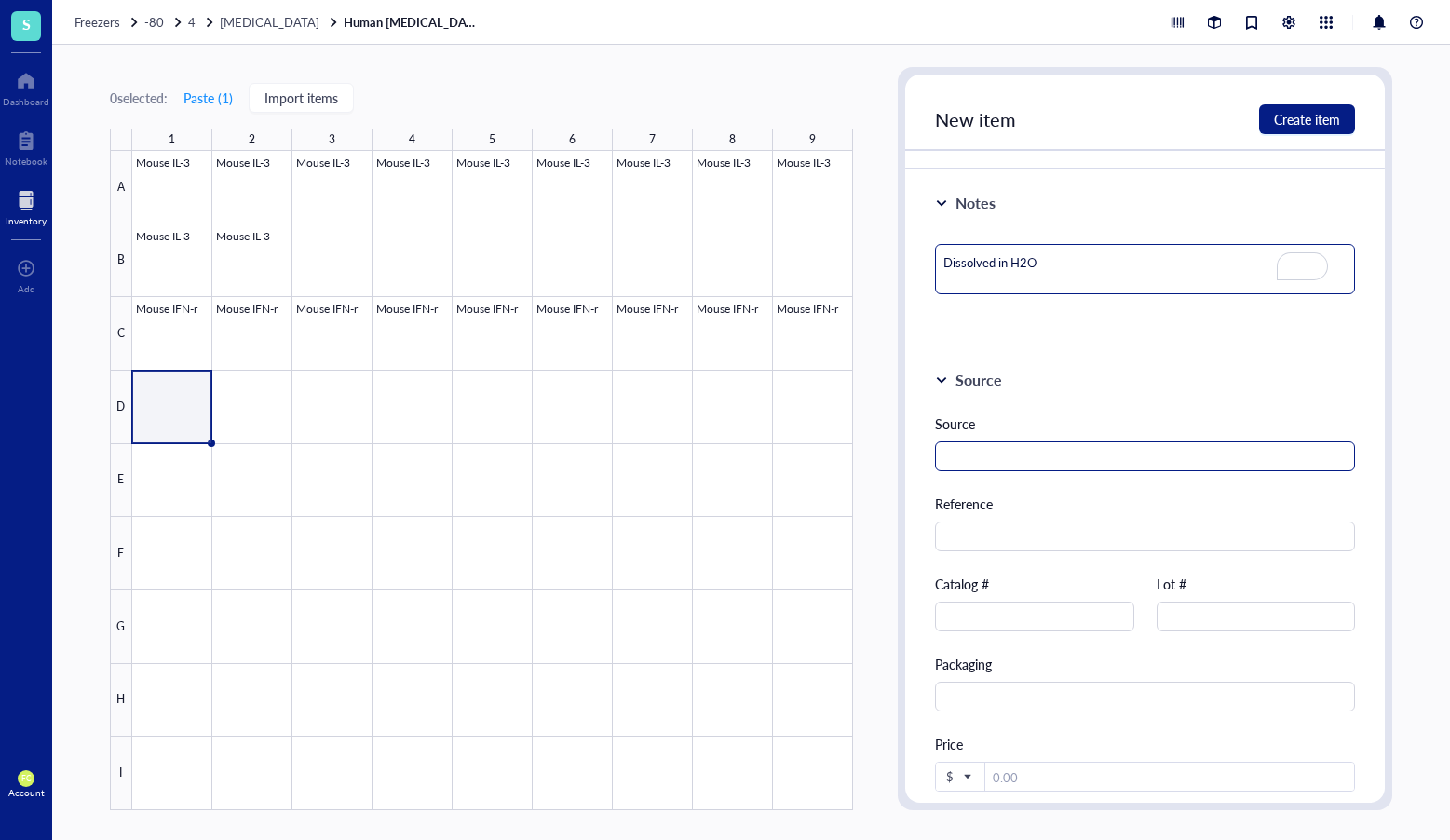
scroll to position [328, 0]
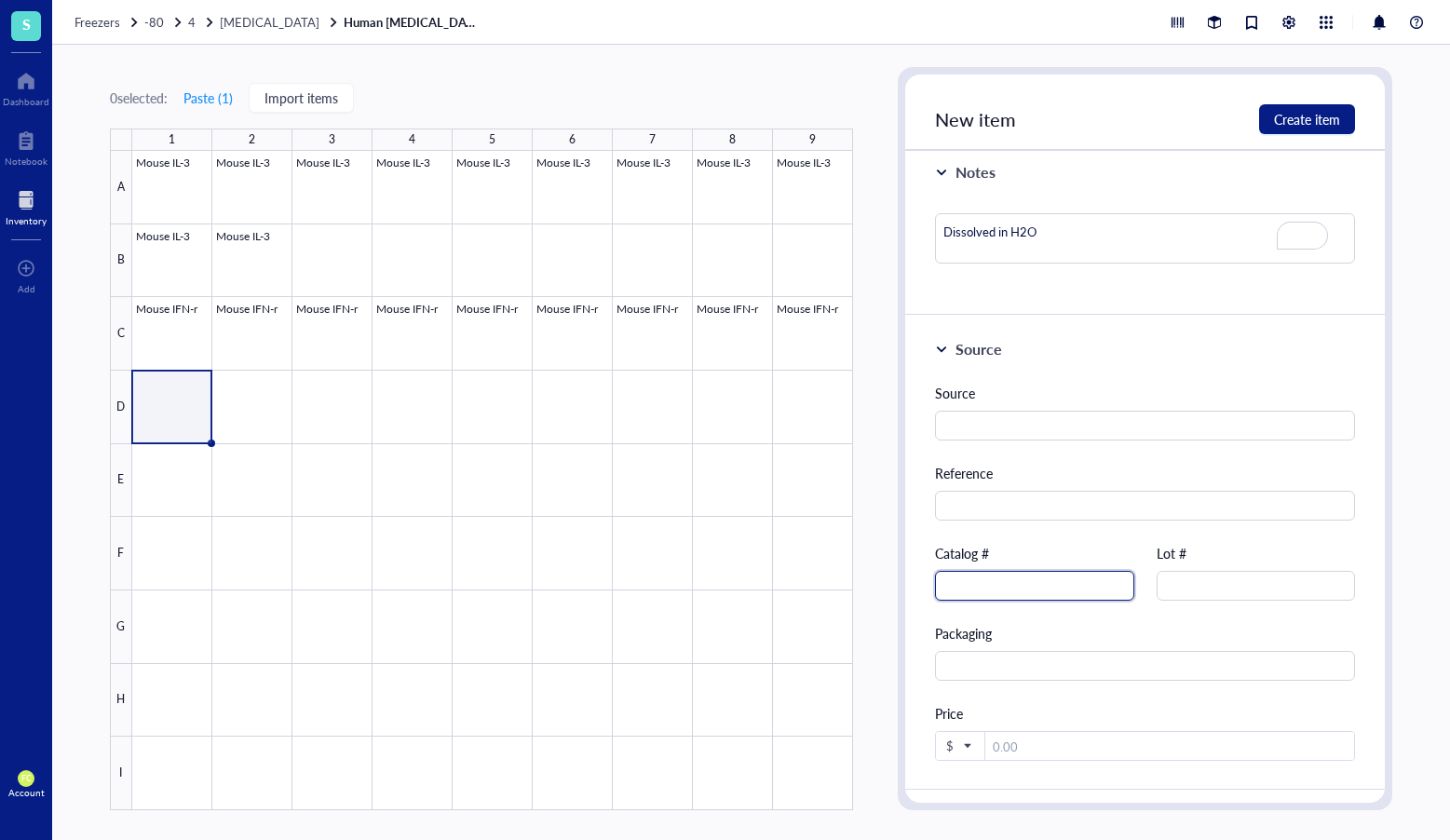
click at [1035, 593] on input "text" at bounding box center [1035, 586] width 200 height 30
paste input "230-19"
type input "230-19"
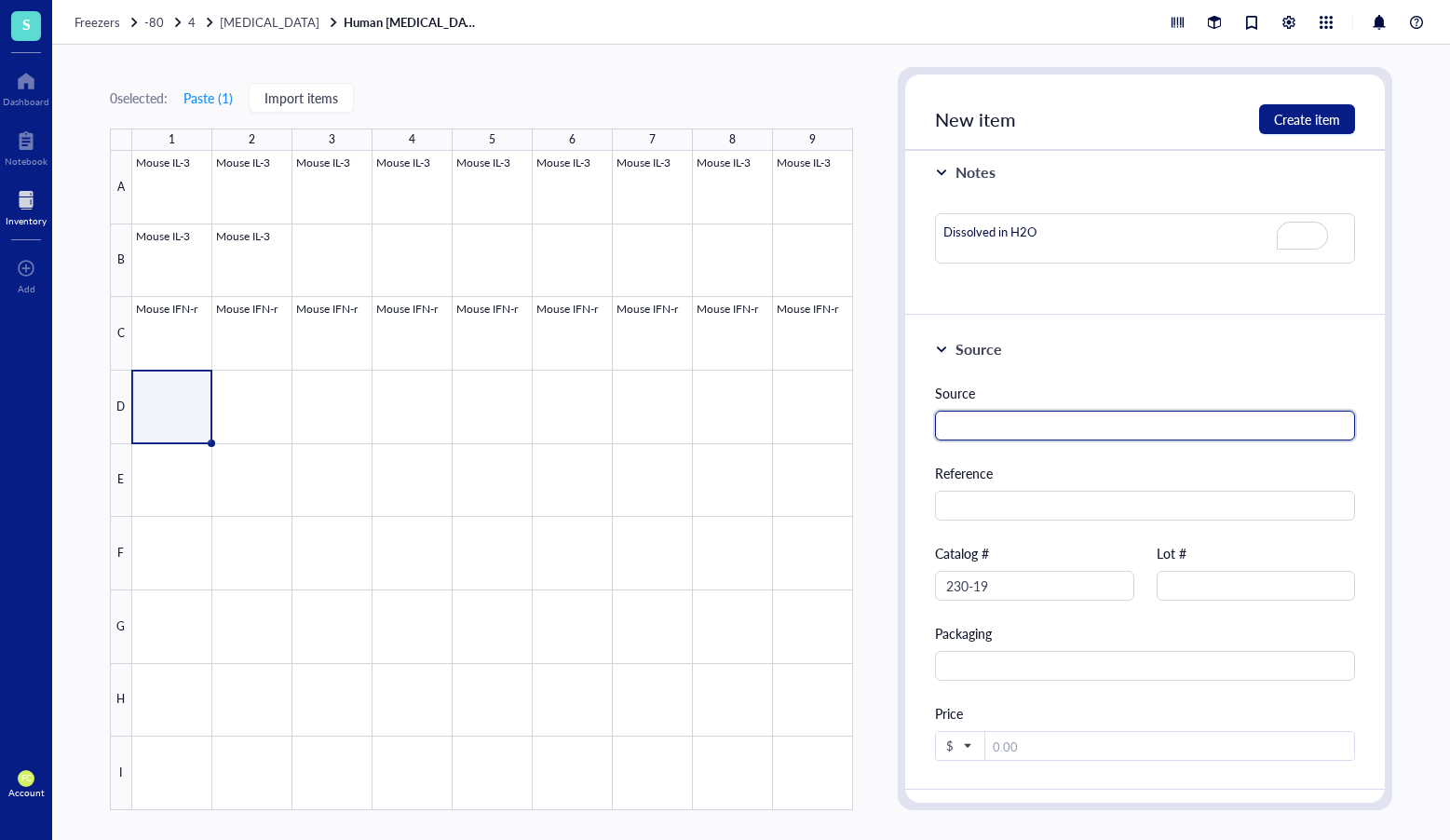
click at [1011, 420] on input "text" at bounding box center [1146, 425] width 421 height 30
click at [1035, 426] on input "P" at bounding box center [1146, 425] width 421 height 30
paste input "eproTech"
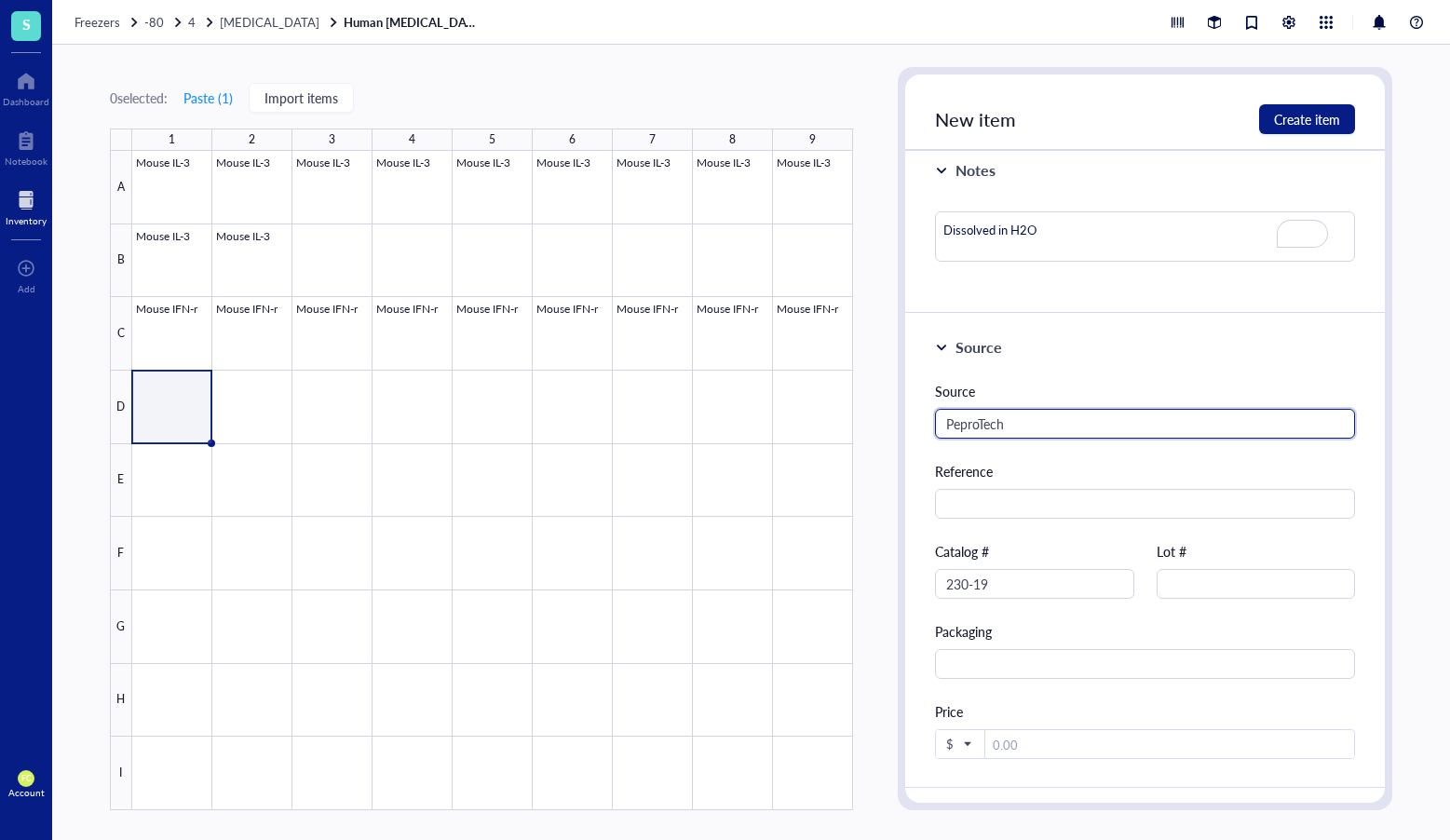
type input "PeproTech"
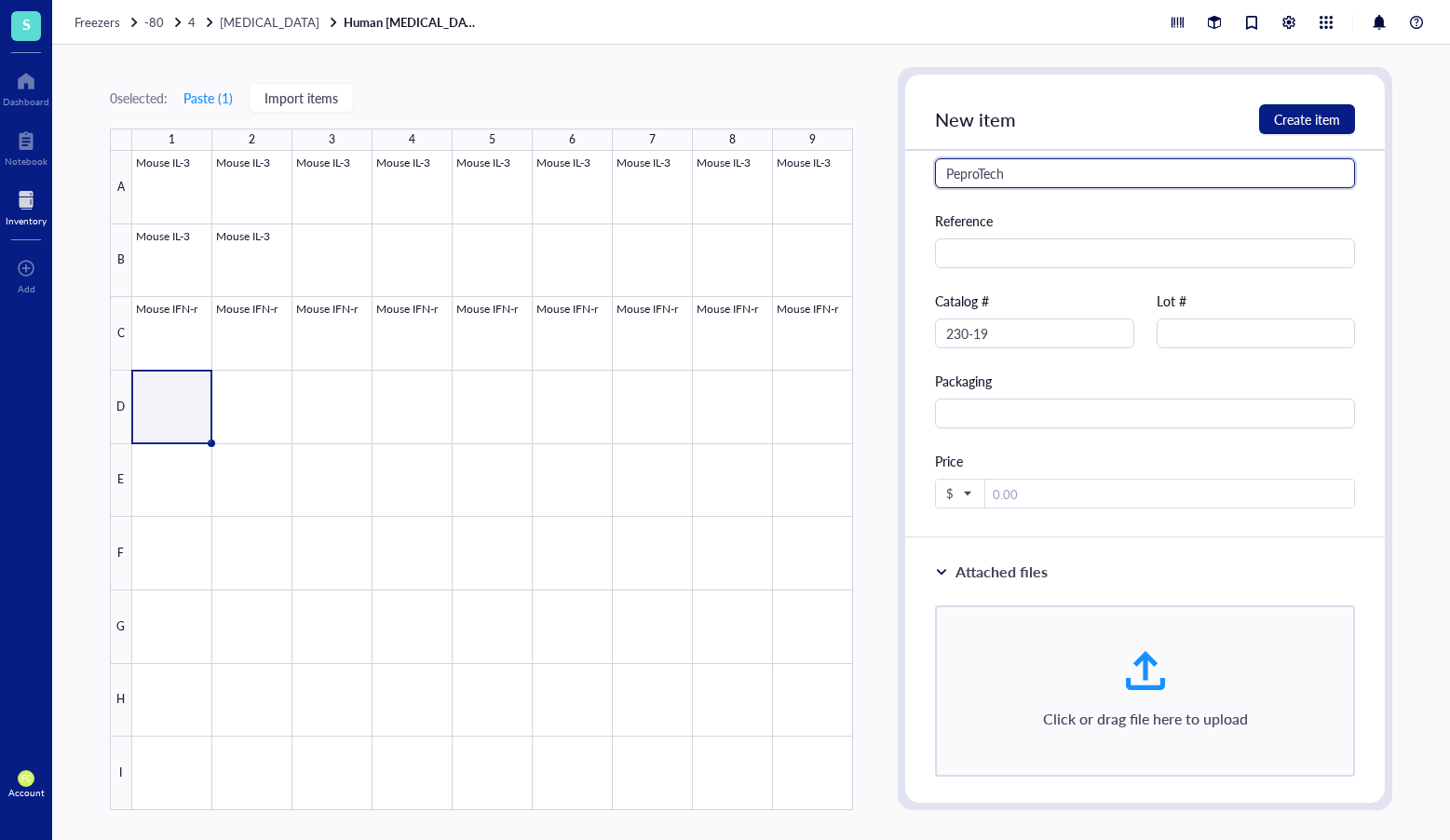
scroll to position [587, 0]
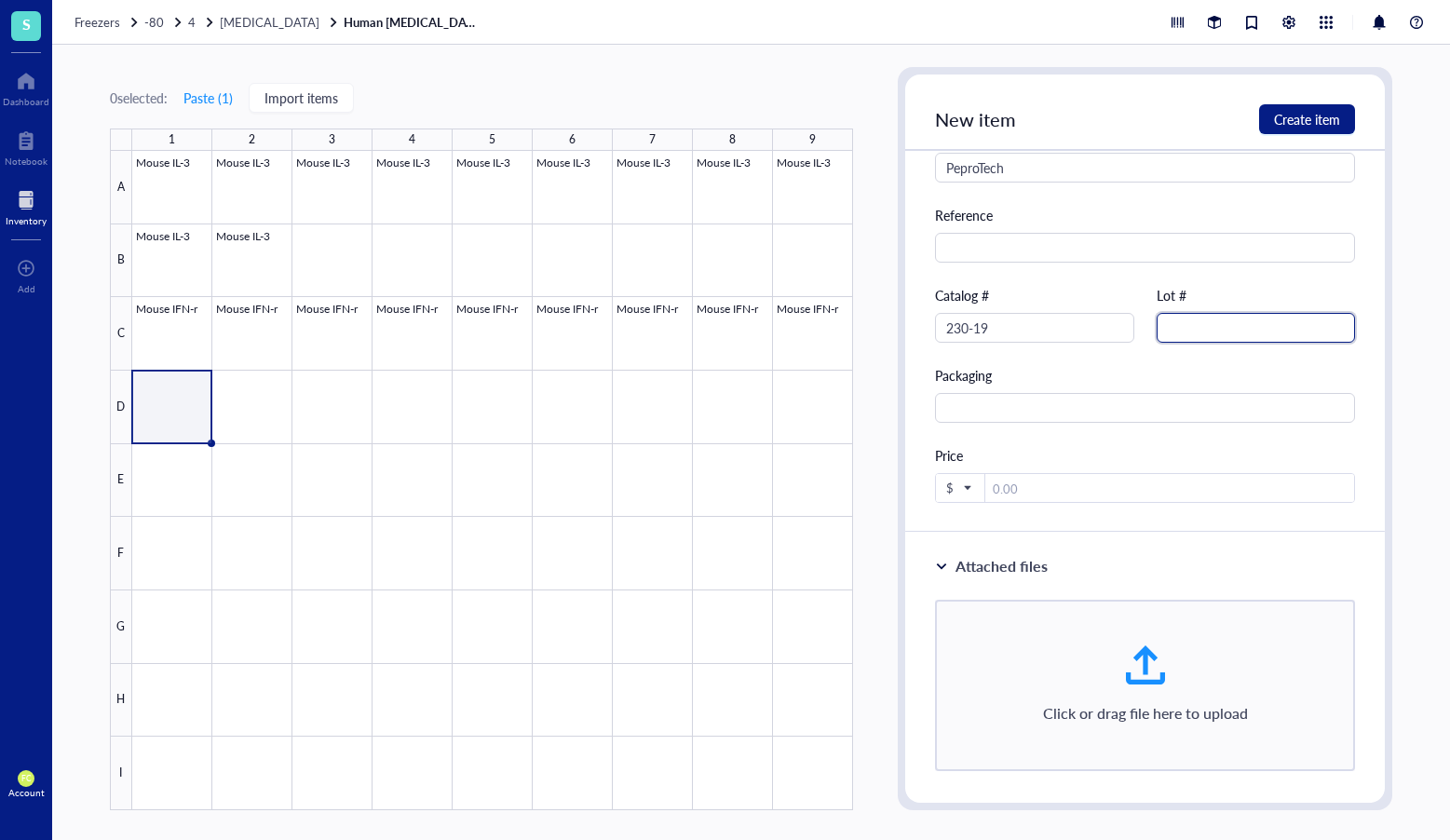
click at [1251, 340] on input "text" at bounding box center [1257, 327] width 200 height 30
paste input "316170"
type input "316170"
click at [1327, 125] on span "Create item" at bounding box center [1307, 119] width 66 height 15
type textarea "Keep everyone on the same page…"
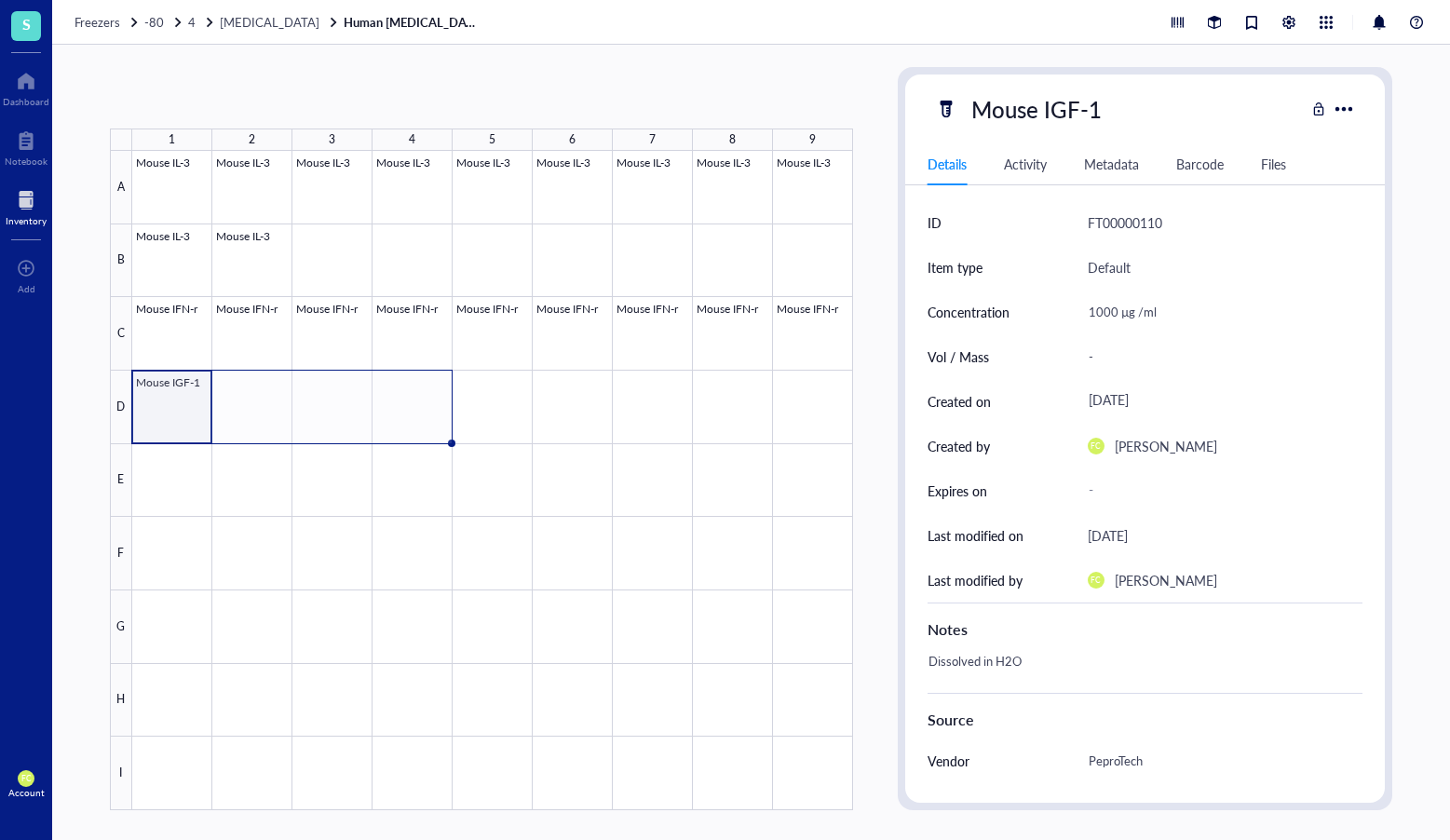
drag, startPoint x: 208, startPoint y: 441, endPoint x: 446, endPoint y: 429, distance: 238.3
click at [0, 0] on div "Mouse IL-3 Mouse IL-3 Mouse IL-3 Mouse IL-3 Mouse IL-3 Mouse IL-3 Mouse IL-3 Mo…" at bounding box center [0, 0] width 0 height 0
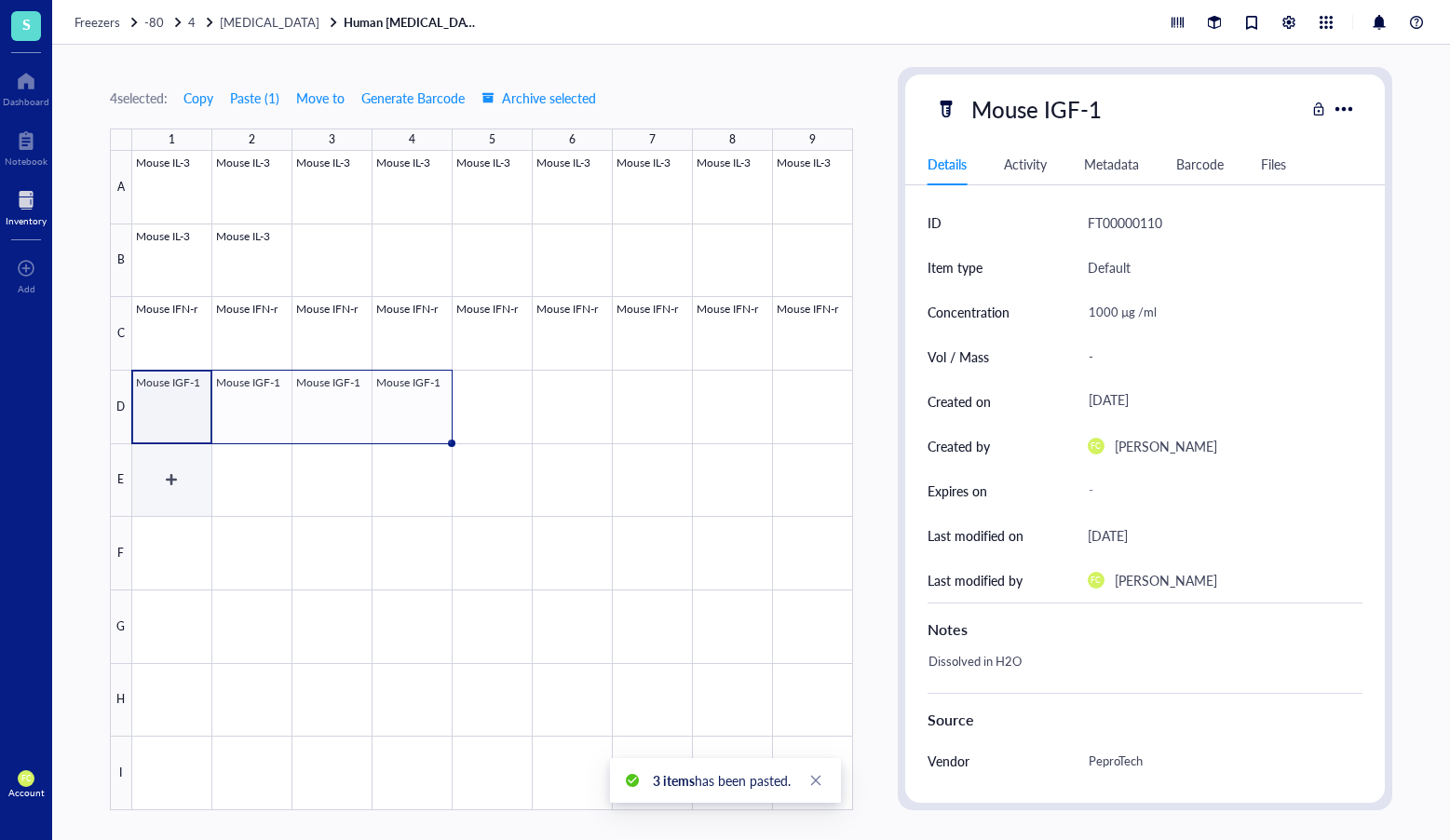
click at [153, 480] on div at bounding box center [493, 480] width 721 height 660
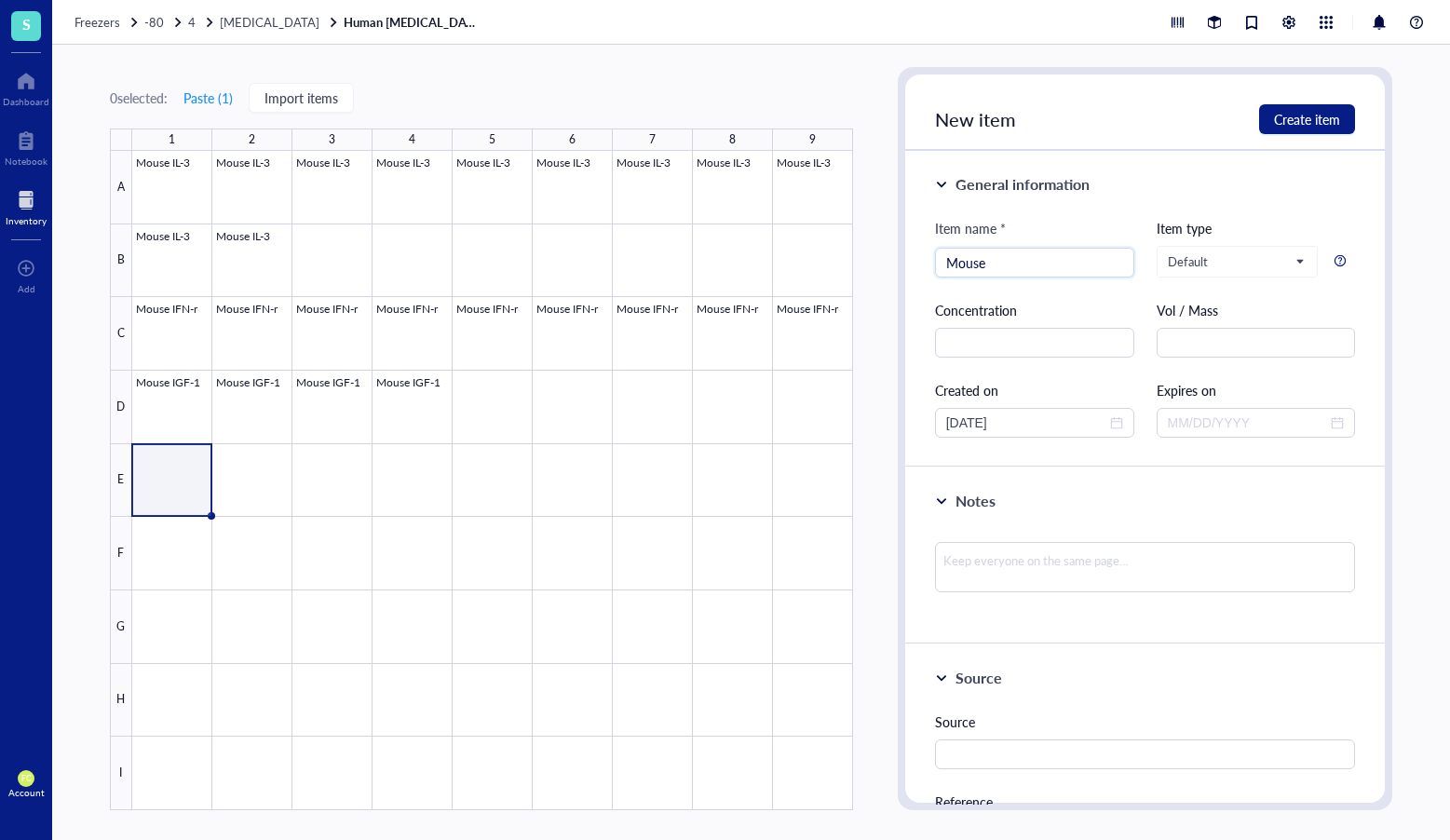
type input "Mouse"
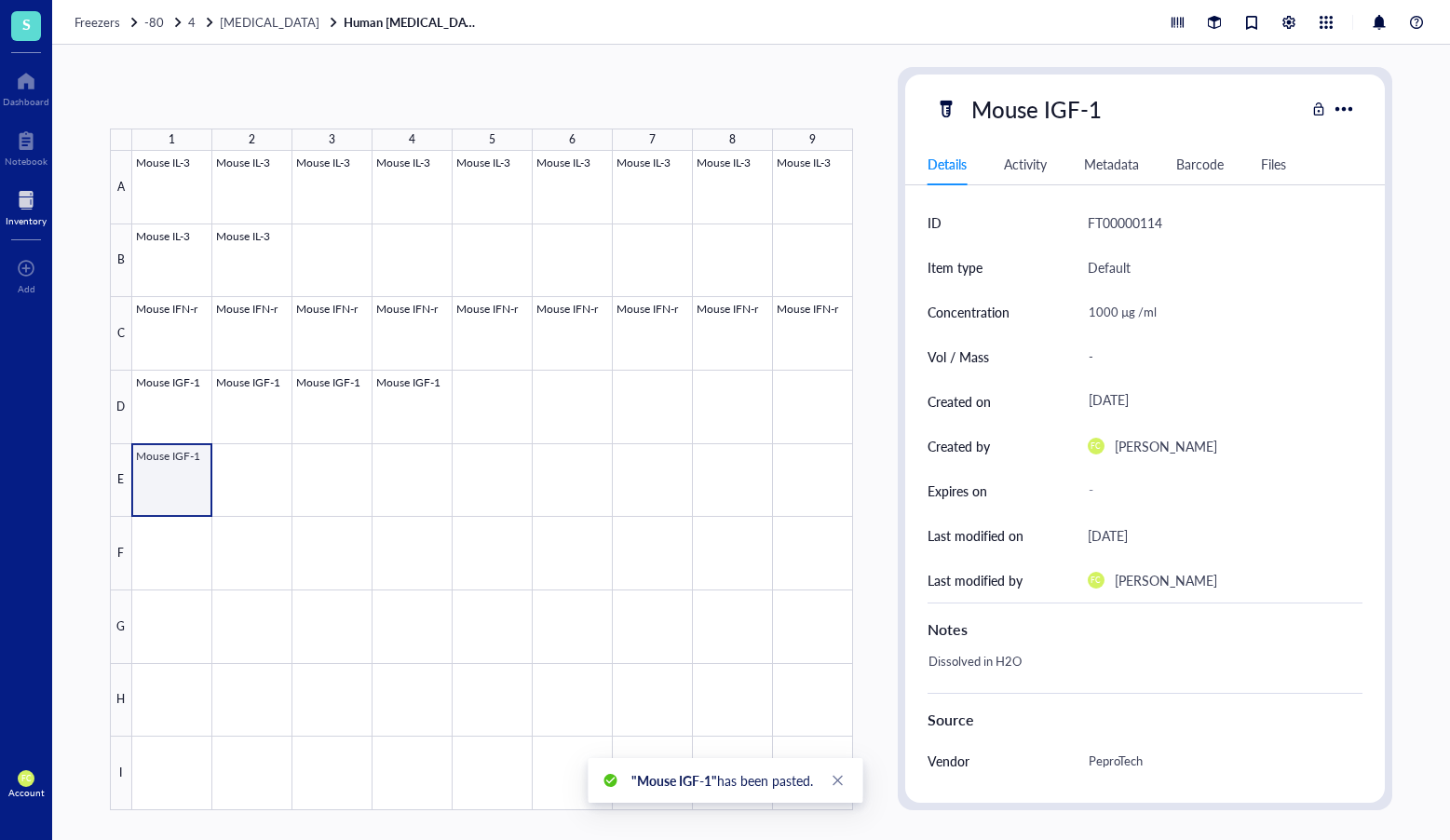
click at [206, 483] on div at bounding box center [493, 480] width 721 height 660
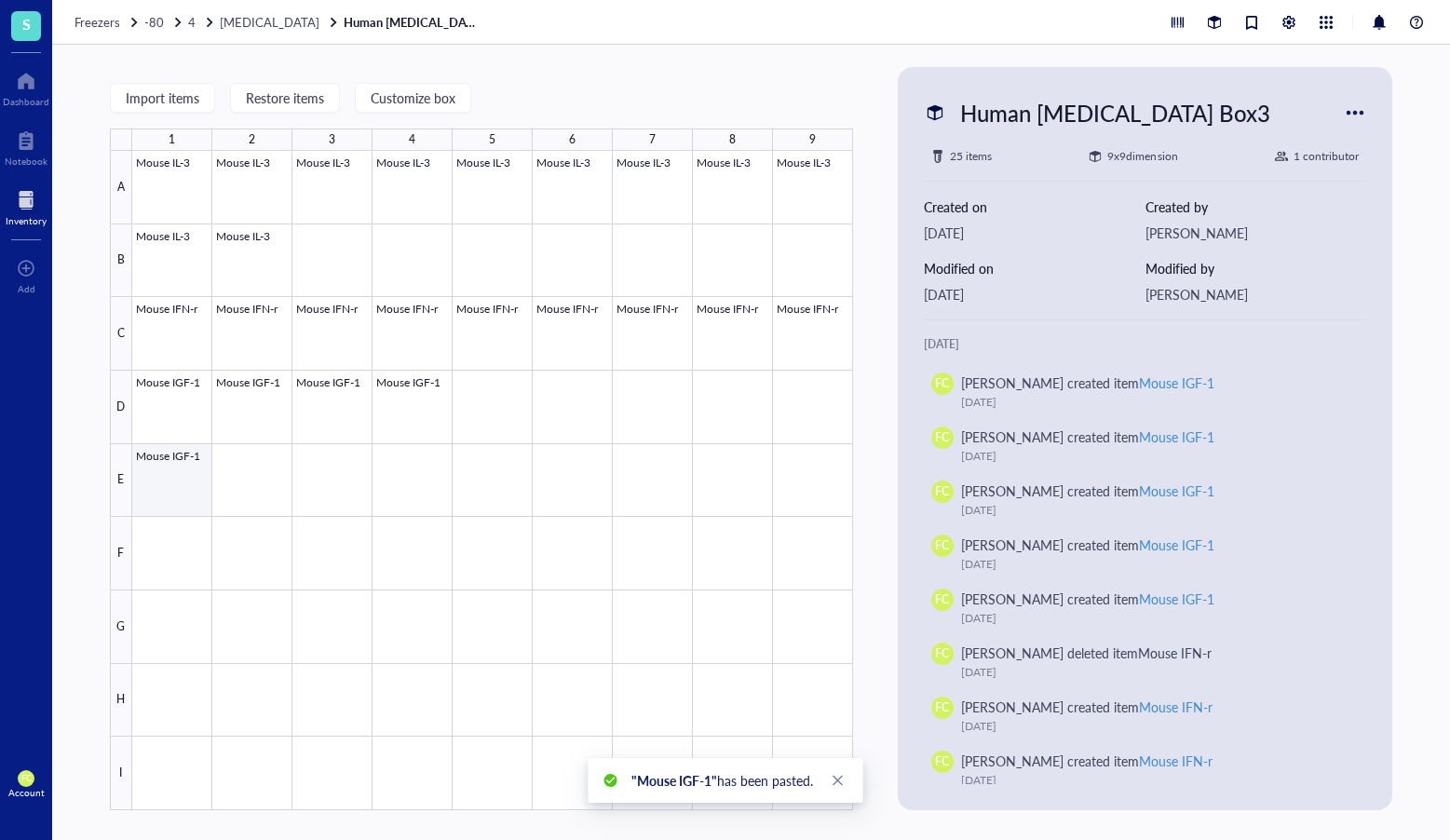
click at [205, 483] on div at bounding box center [493, 480] width 721 height 660
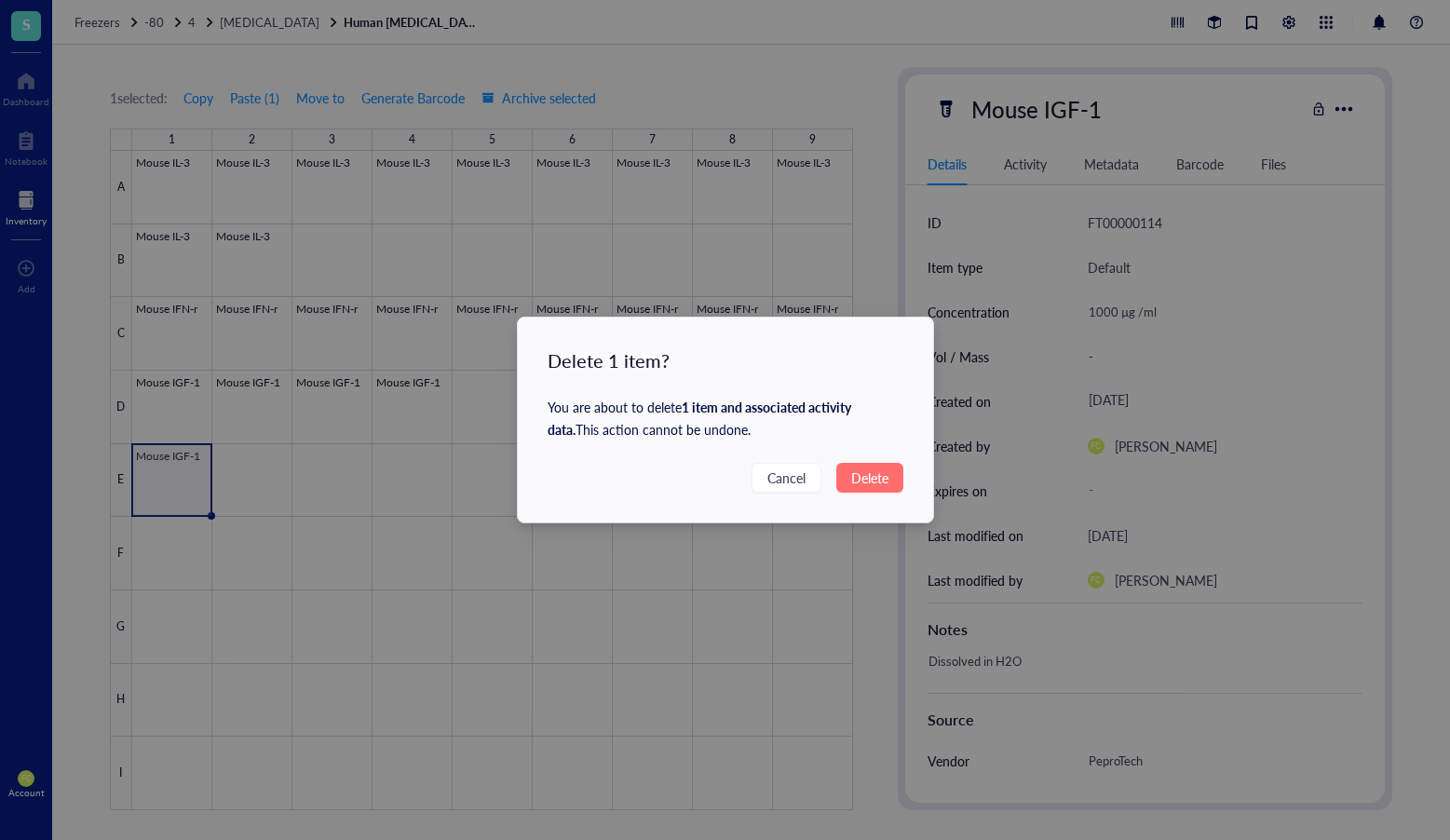
click at [874, 471] on span "Delete" at bounding box center [870, 477] width 37 height 20
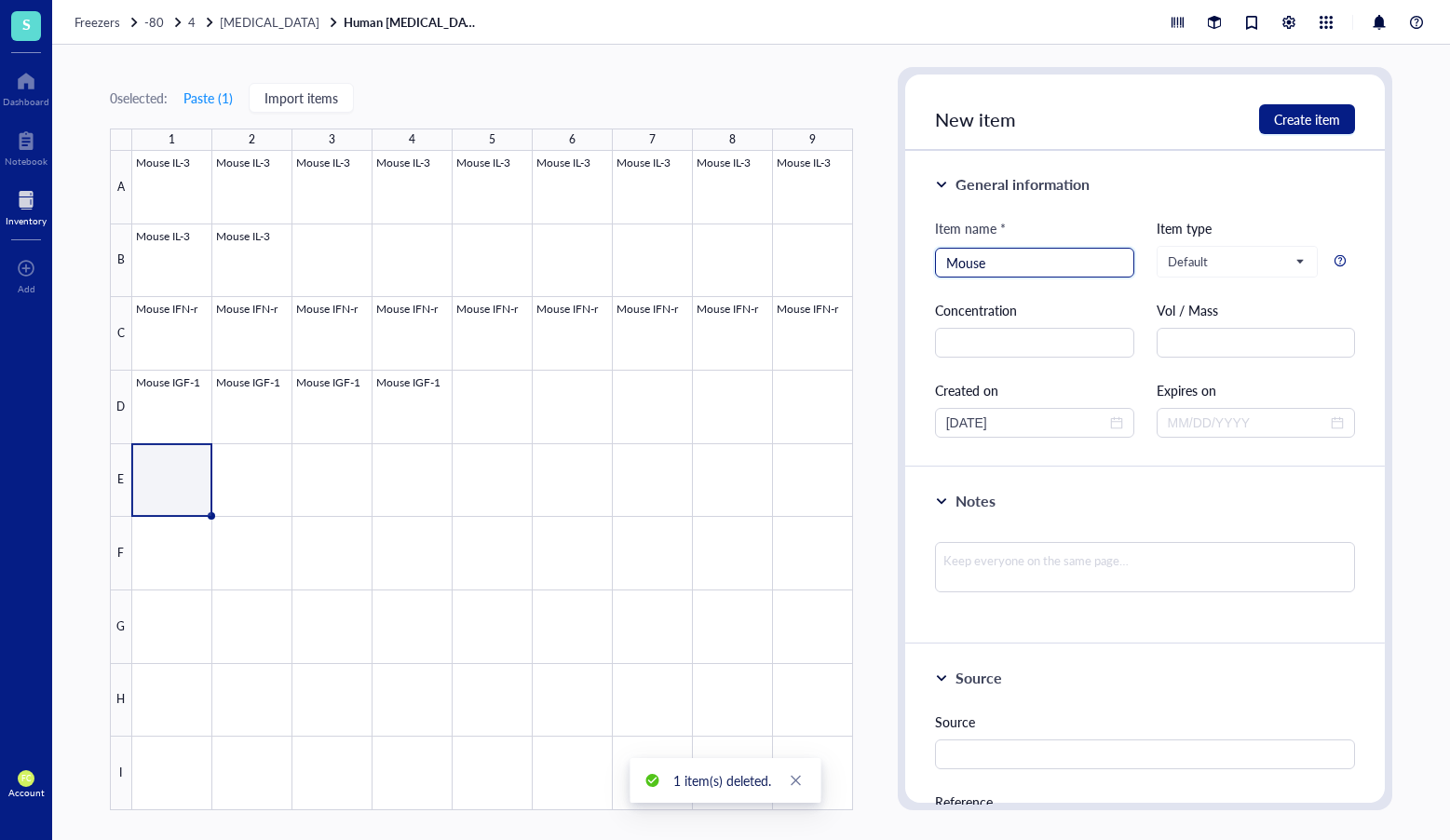
paste input "IL1-b"
type input "Mouse IL1-b"
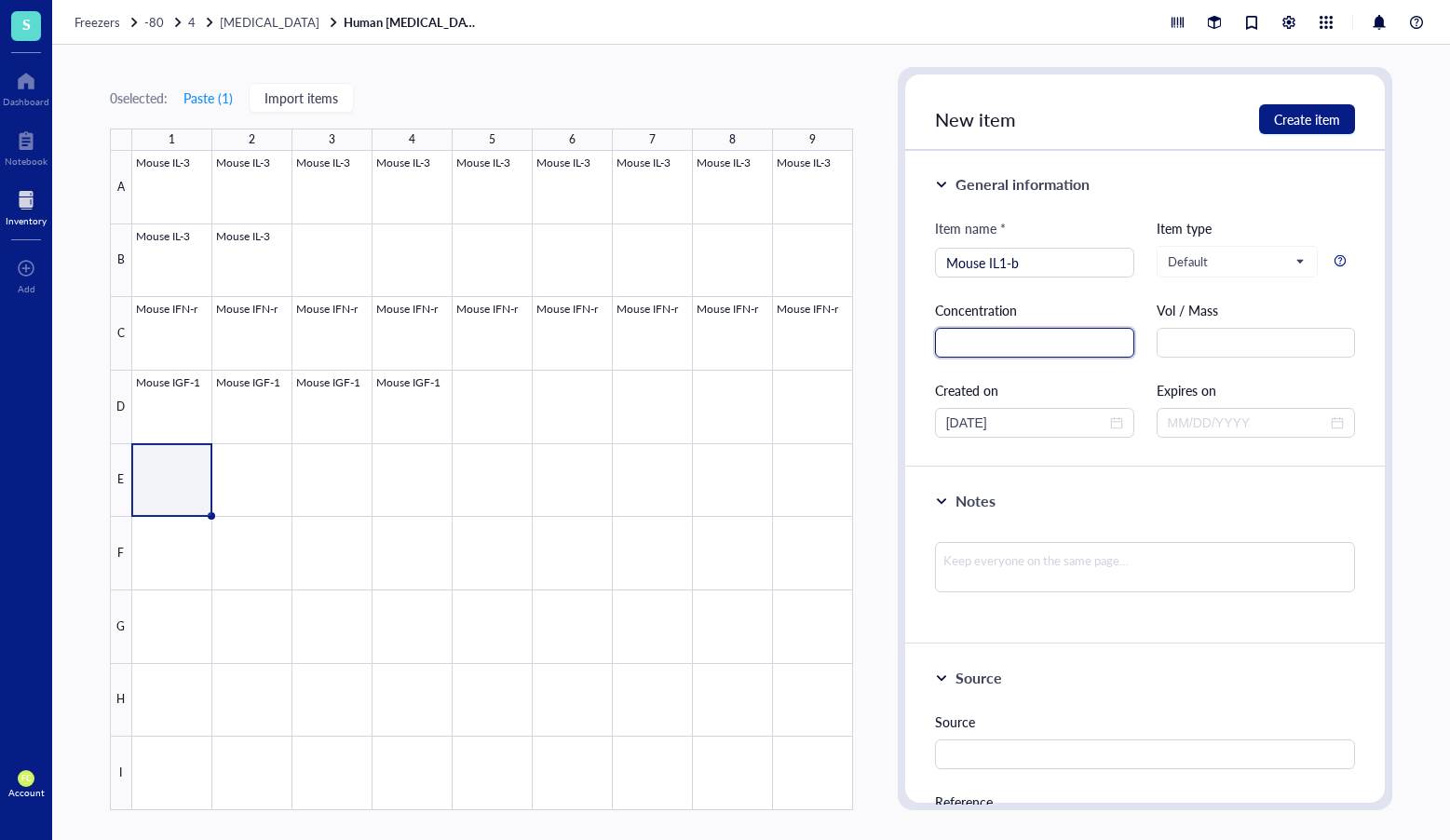
click at [1024, 340] on input "text" at bounding box center [1035, 342] width 200 height 30
paste input "100 µg /ml"
type input "100 µg /ml"
drag, startPoint x: 1143, startPoint y: 538, endPoint x: 1140, endPoint y: 560, distance: 22.2
click at [1143, 538] on div at bounding box center [1146, 574] width 421 height 80
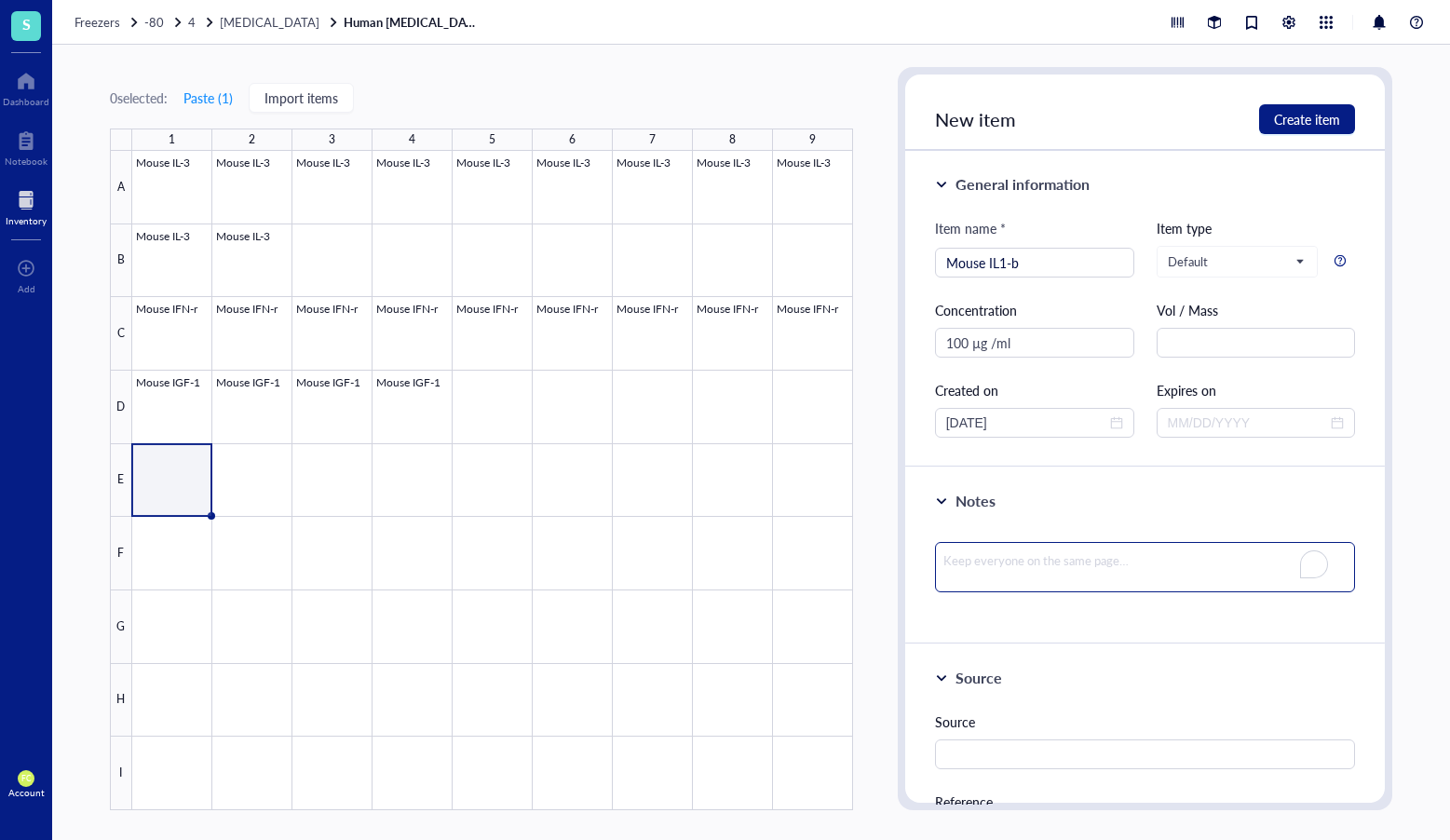
click at [1140, 560] on textarea "To enrich screen reader interactions, please activate Accessibility in Grammarl…" at bounding box center [1146, 567] width 421 height 50
paste textarea "Dissolved in H2O"
type textarea "Dissolved in H2O"
click at [940, 580] on textarea "Dissolved in H2O" at bounding box center [1146, 571] width 421 height 58
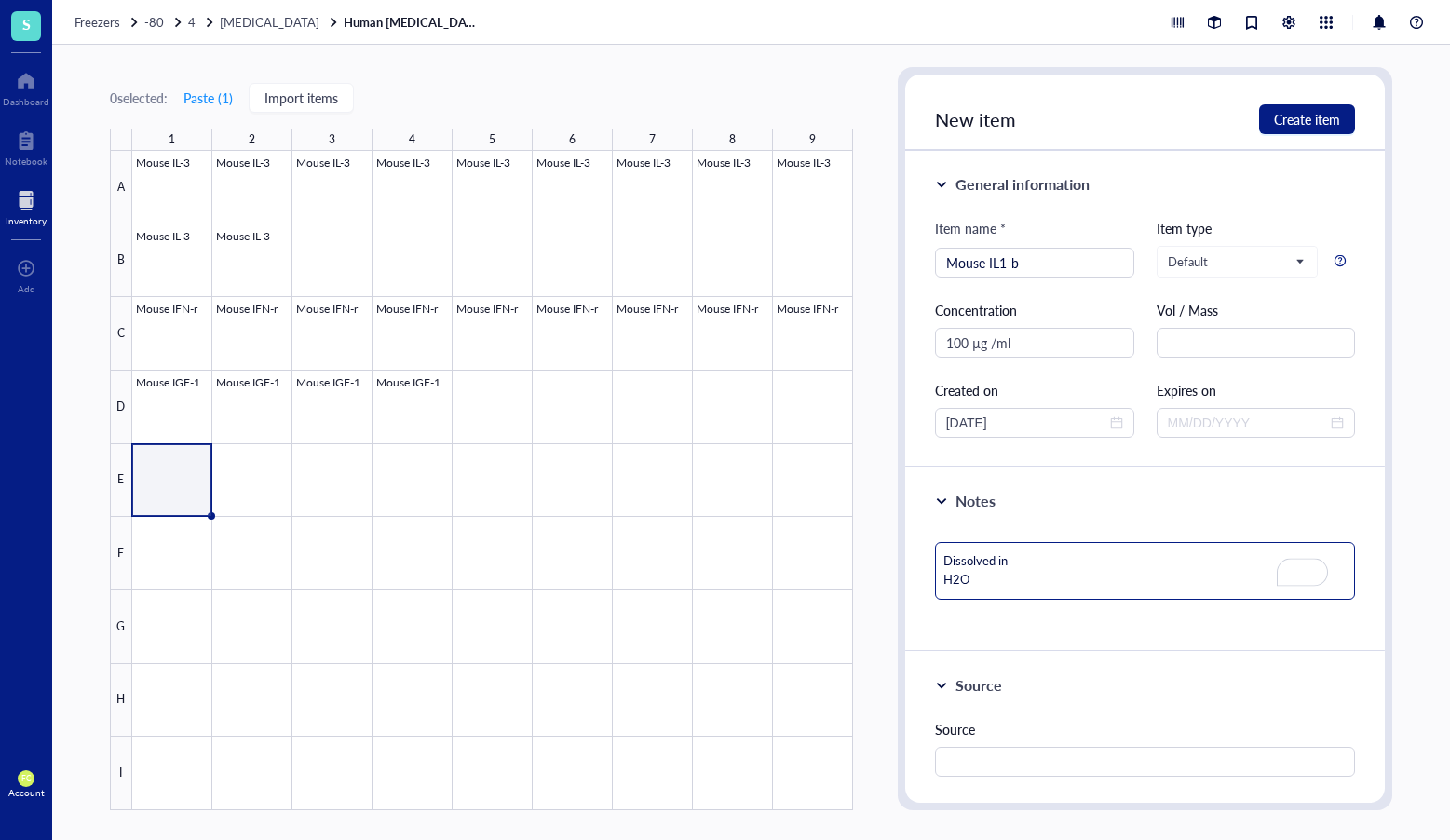
type textarea "Dissolved in H2O"
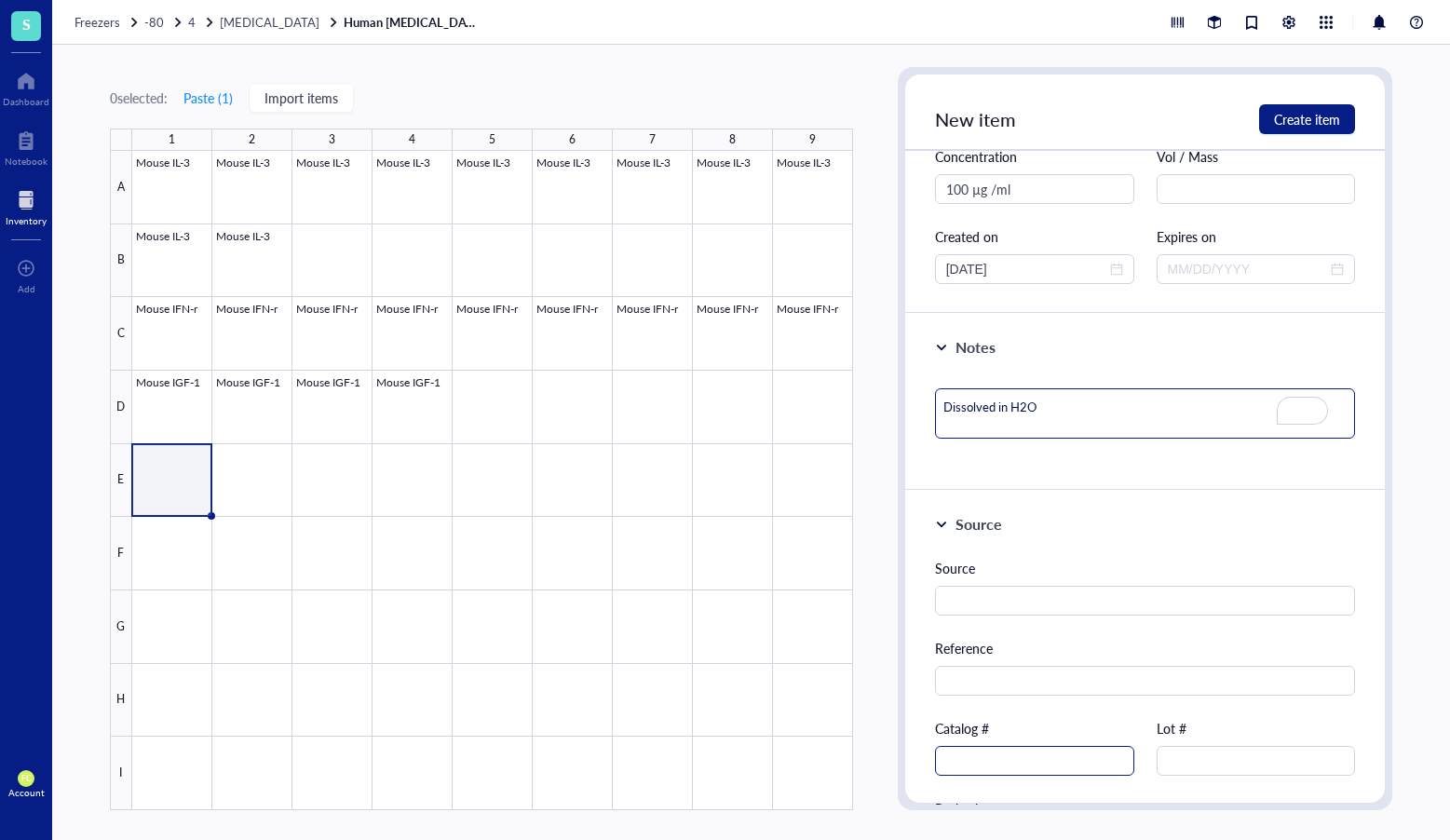
scroll to position [171, 0]
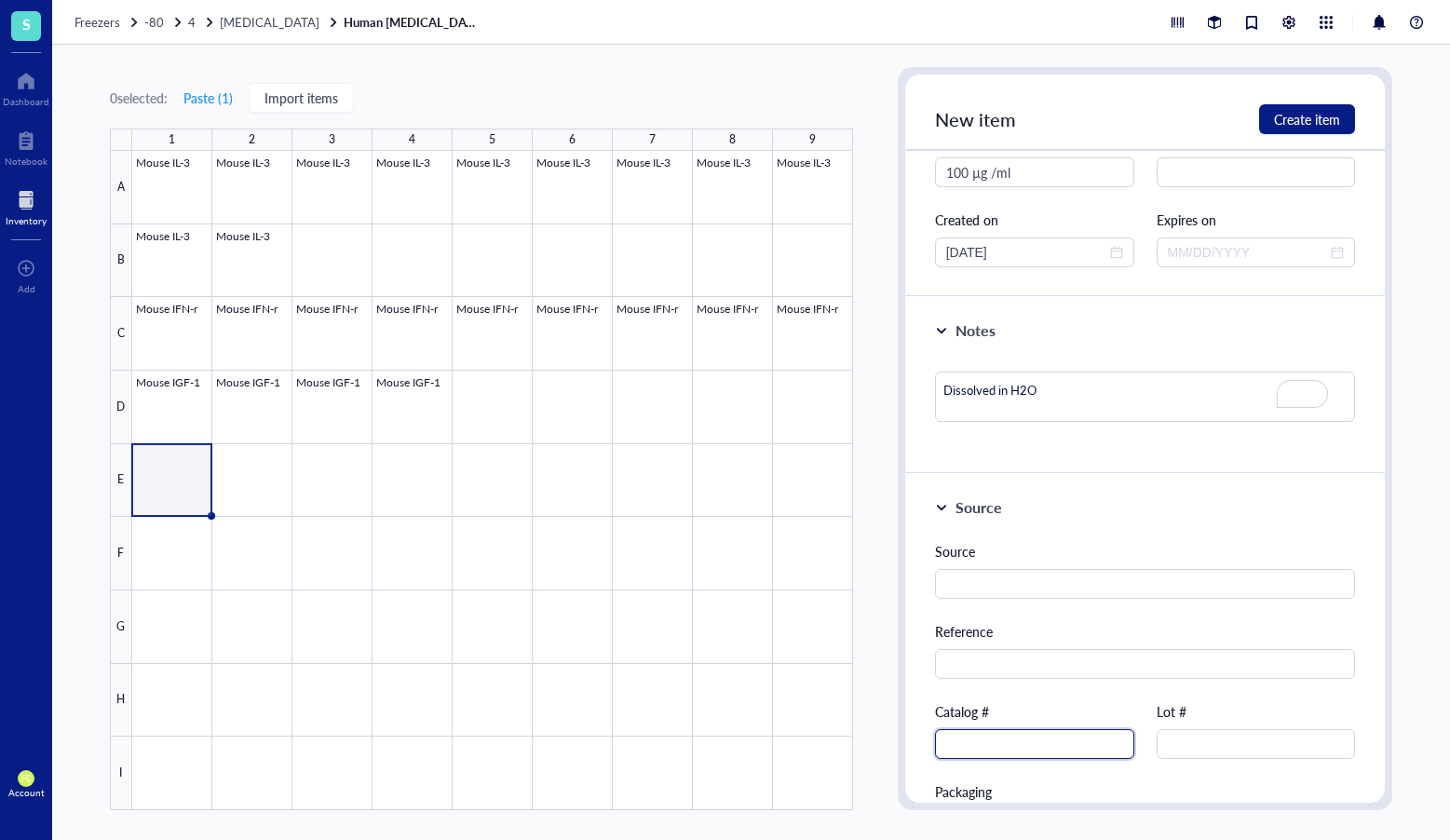
click at [1049, 739] on input "text" at bounding box center [1035, 744] width 200 height 30
paste input "211-113"
type input "211-113"
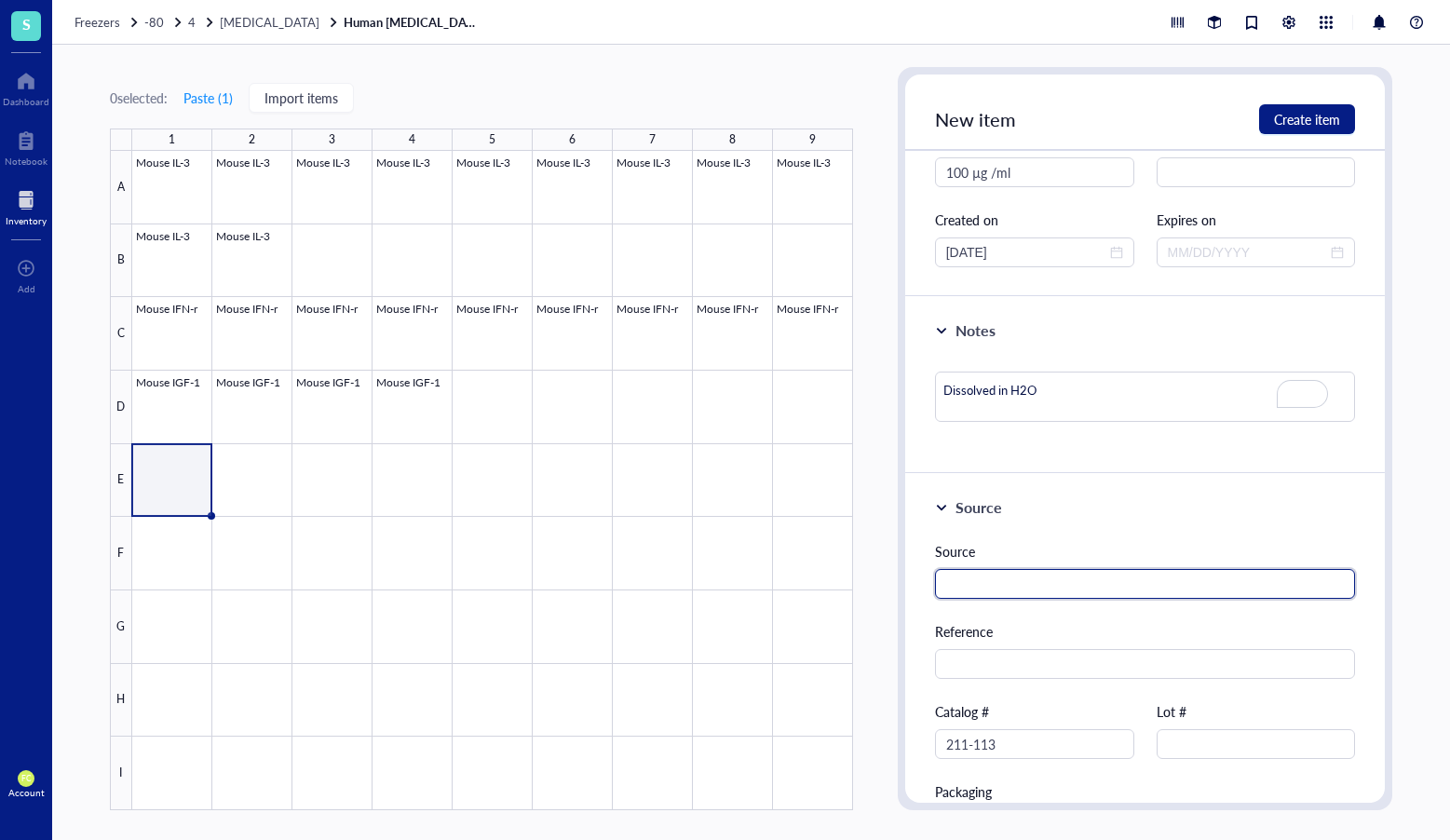
click at [1089, 582] on input "text" at bounding box center [1146, 584] width 421 height 30
paste input "PeproTech"
type input "PeproTech"
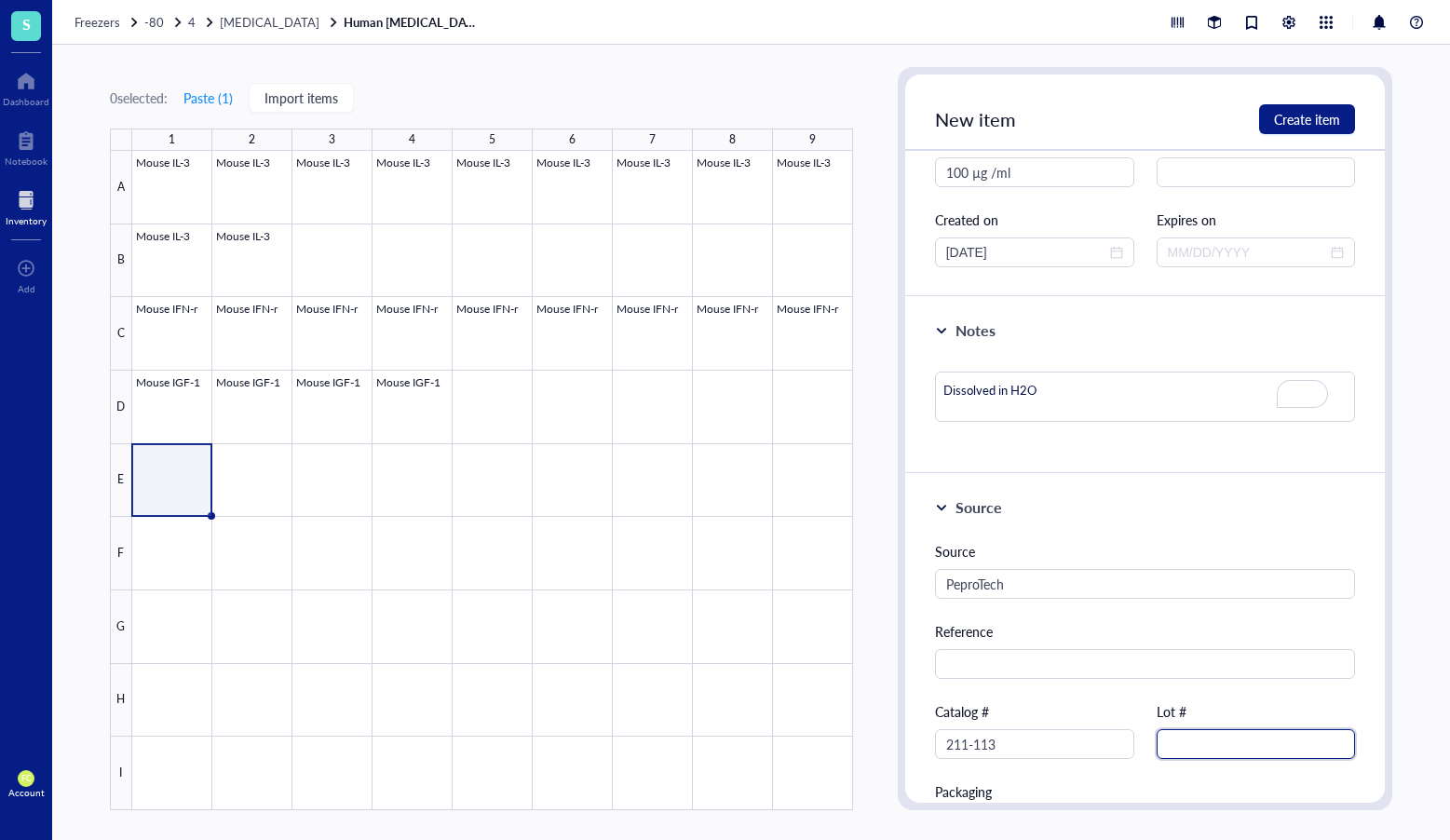
click at [1246, 731] on input "text" at bounding box center [1257, 744] width 200 height 30
paste input "100947J2924"
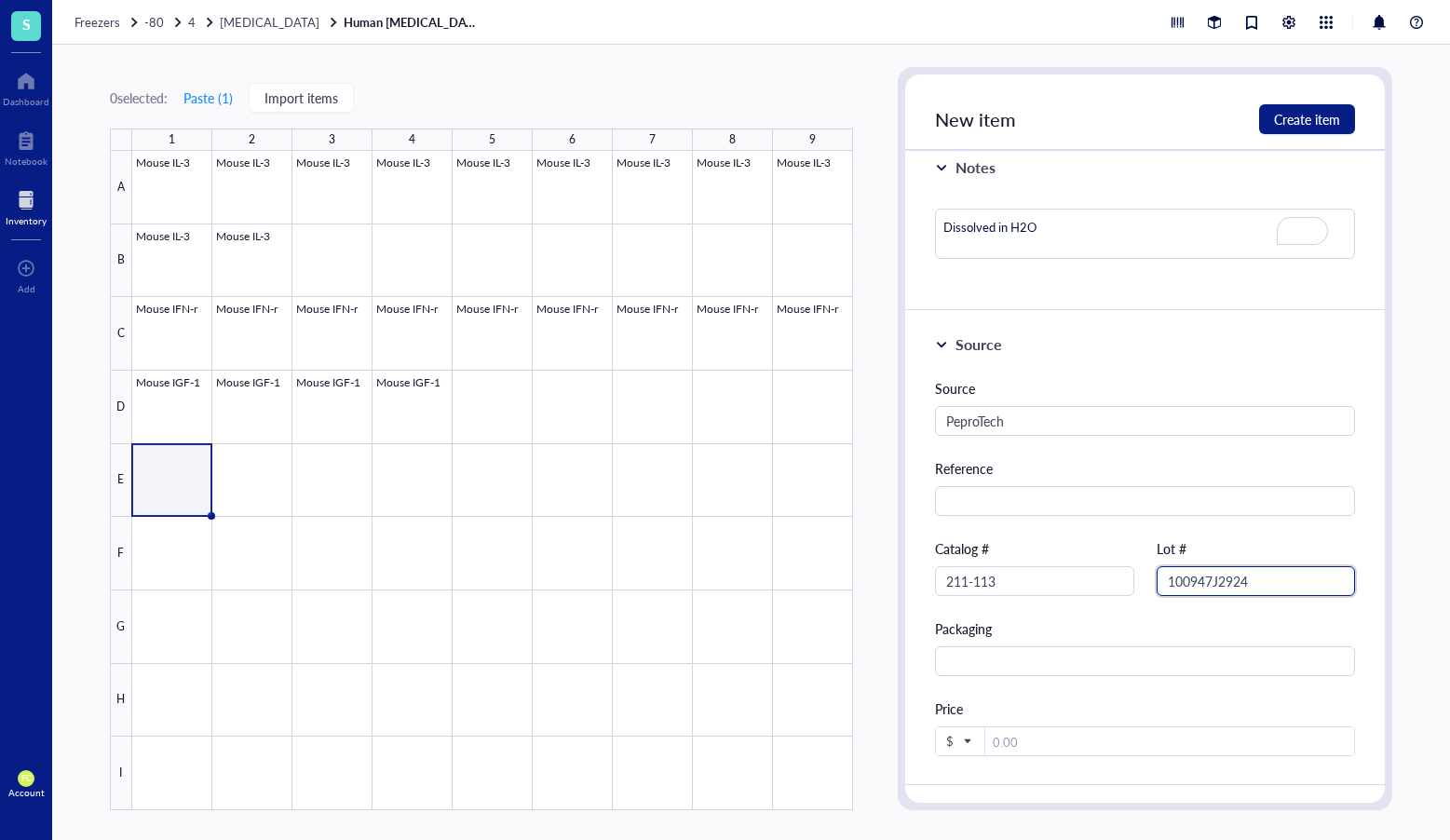
scroll to position [342, 0]
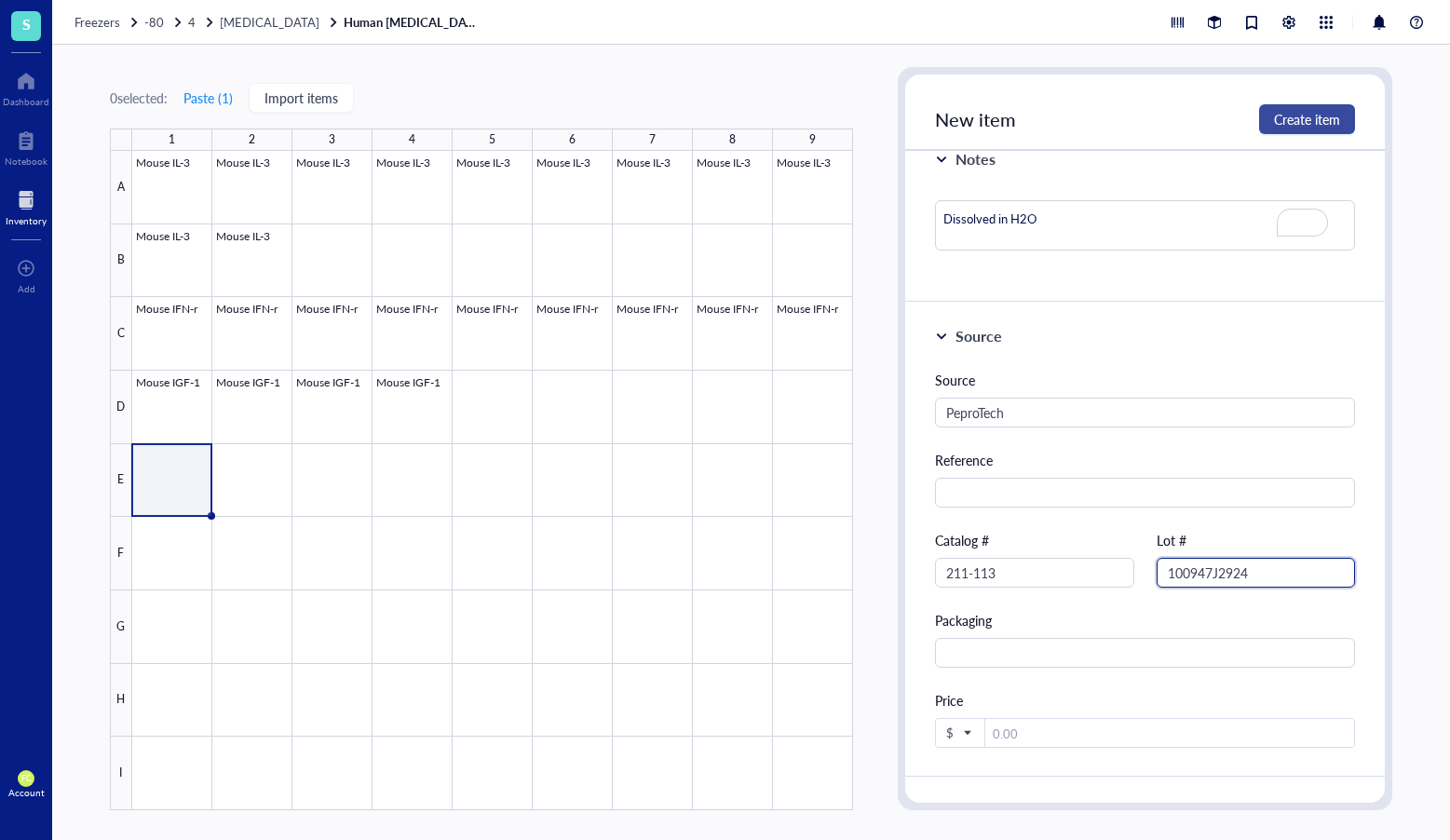
type input "100947J2924"
click at [1326, 121] on span "Create item" at bounding box center [1307, 119] width 66 height 15
type textarea "Keep everyone on the same page…"
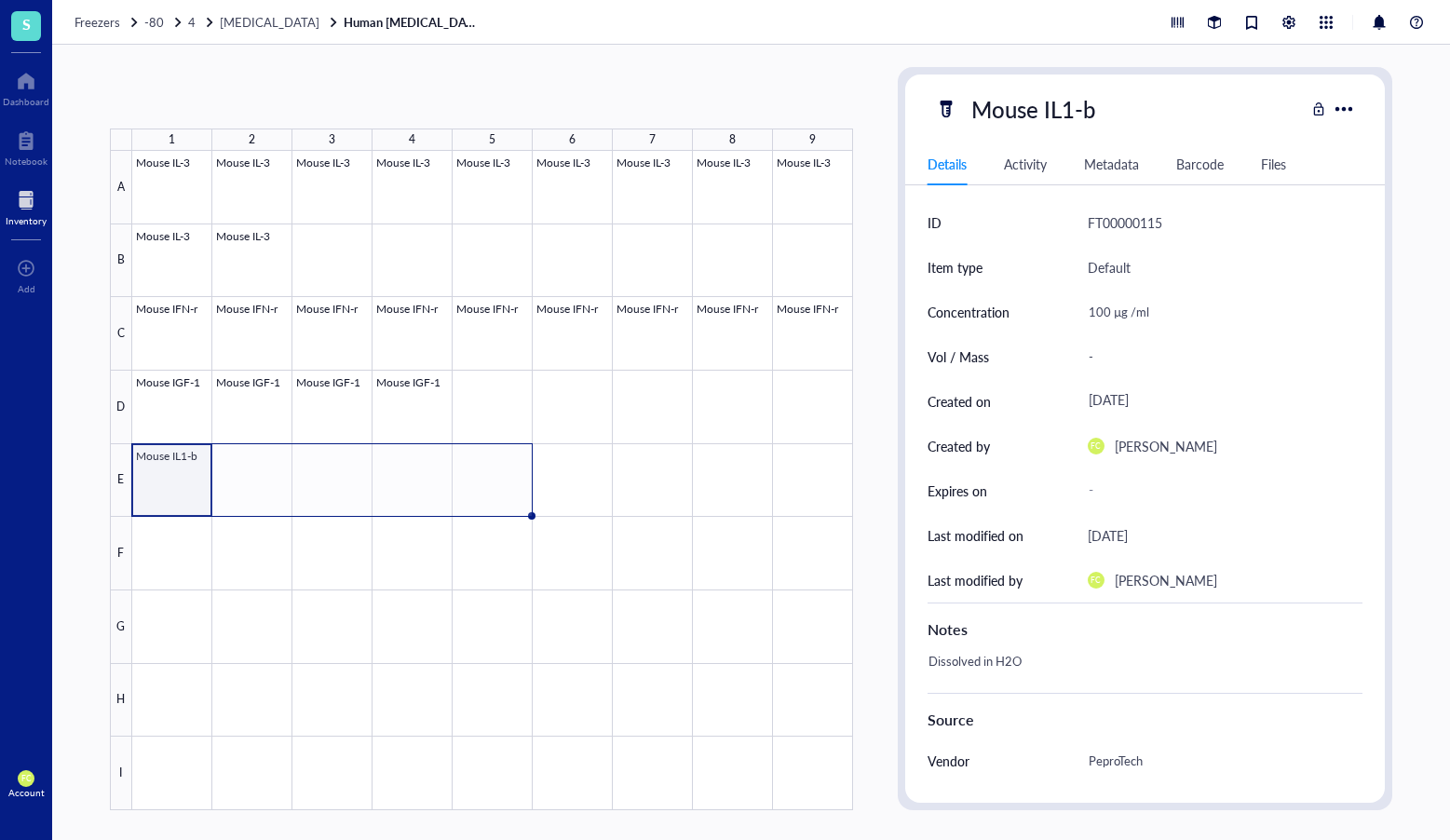
drag, startPoint x: 208, startPoint y: 515, endPoint x: 513, endPoint y: 509, distance: 305.1
click at [0, 0] on div "Mouse IL-3 Mouse IL-3 Mouse IL-3 Mouse IL-3 Mouse IL-3 Mouse IL-3 Mouse IL-3 Mo…" at bounding box center [0, 0] width 0 height 0
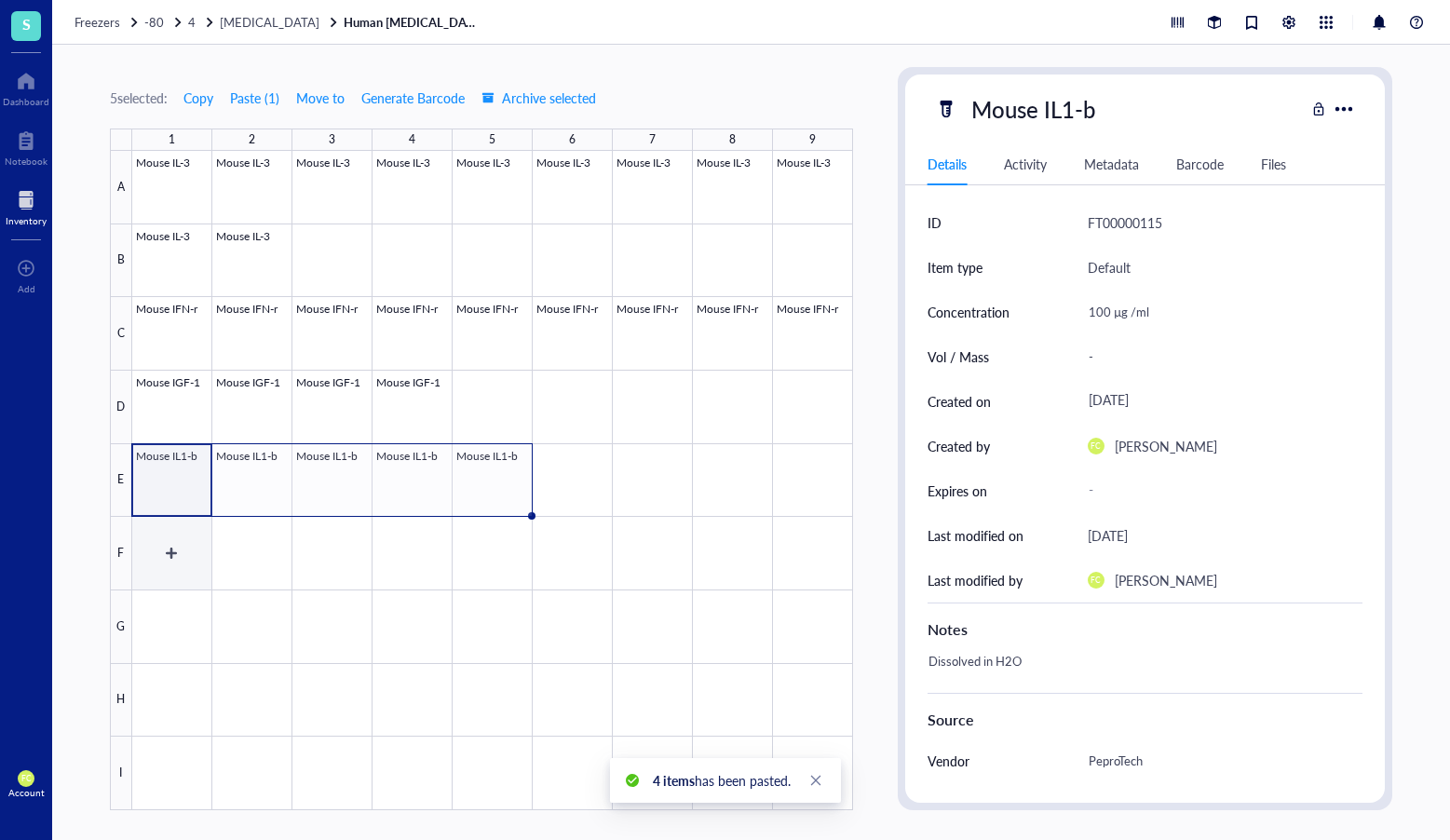
click at [171, 549] on div at bounding box center [493, 480] width 721 height 660
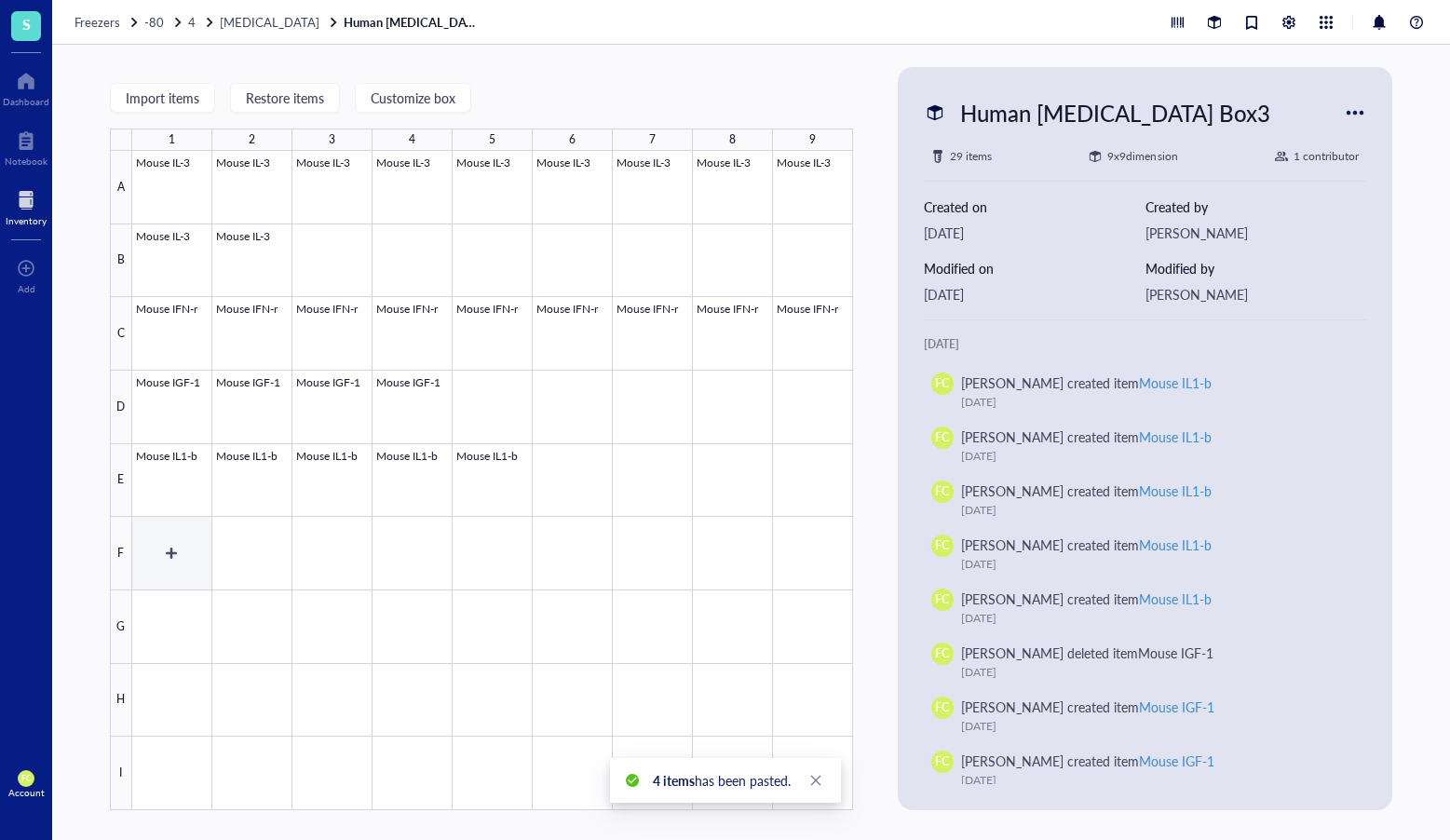
click at [146, 556] on div at bounding box center [493, 480] width 721 height 660
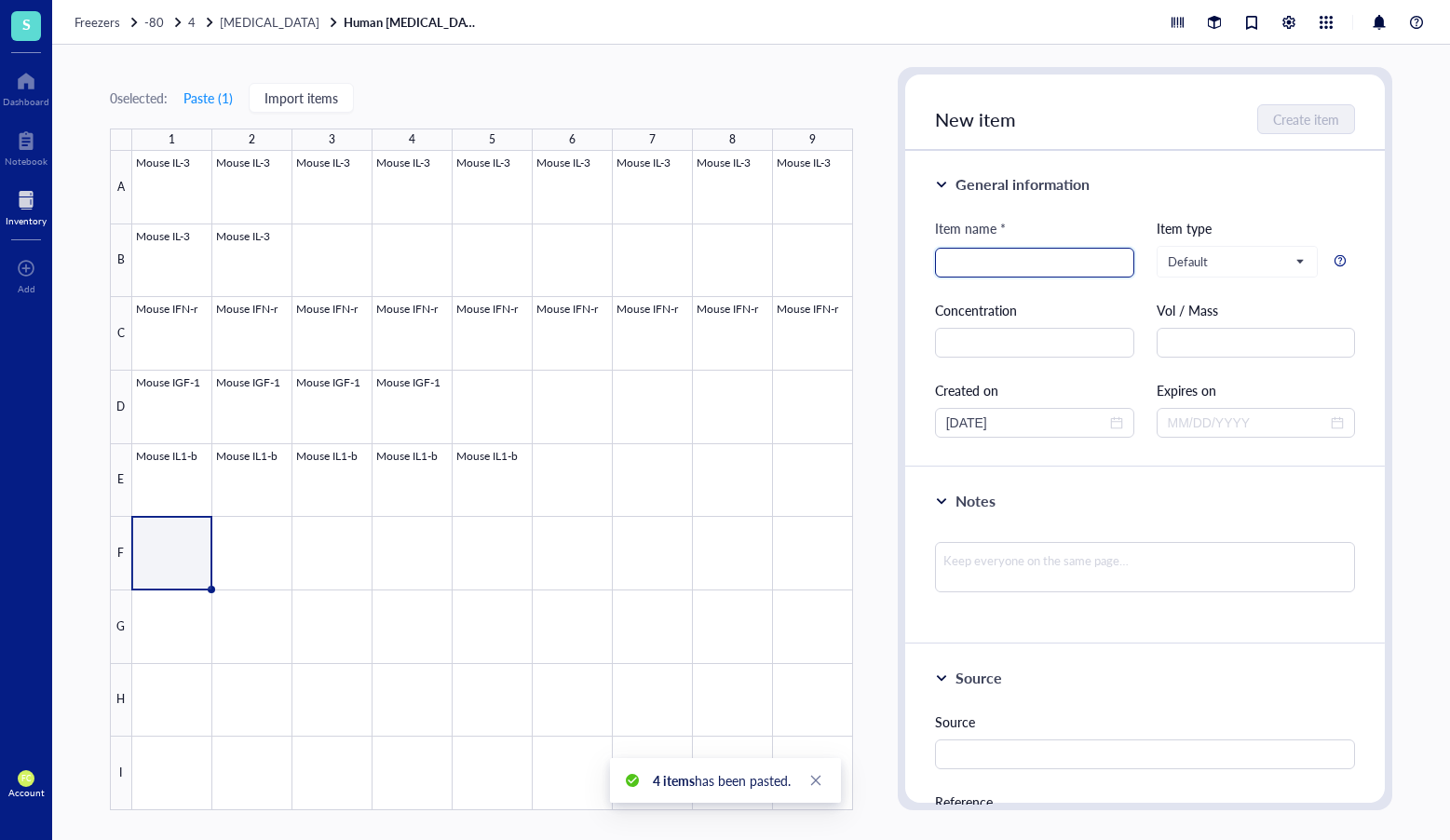
click at [1047, 260] on input "search" at bounding box center [1035, 262] width 177 height 28
click at [1016, 267] on input "search" at bounding box center [1035, 262] width 177 height 28
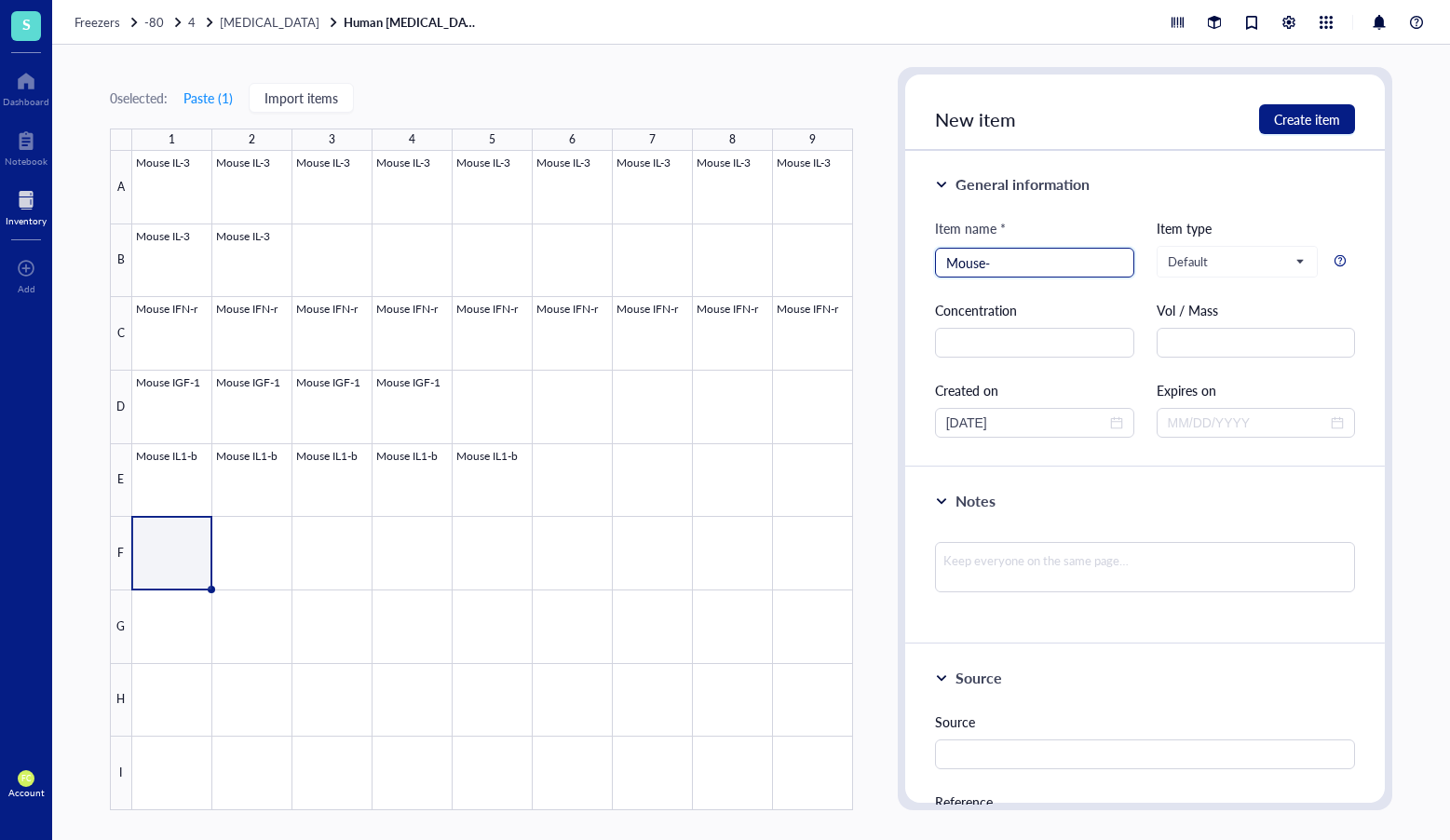
click at [955, 265] on input "Mouse-" at bounding box center [1035, 262] width 177 height 28
click at [1096, 263] on input "Mouse-" at bounding box center [1035, 262] width 177 height 28
paste input "TNF-a"
click at [996, 266] on input "Mouse- TNF-a" at bounding box center [1035, 262] width 177 height 28
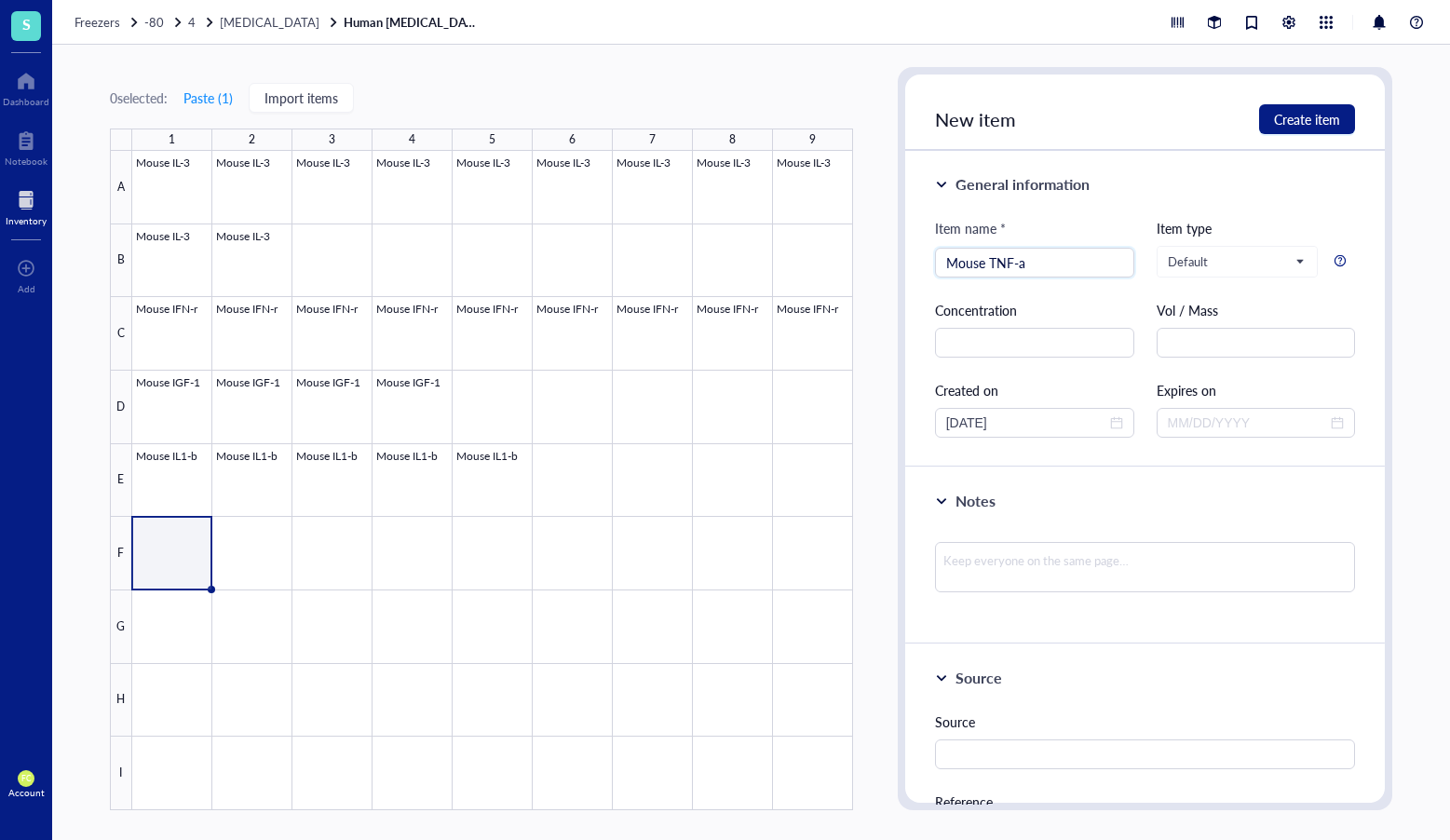
type input "Mouse TNF-a"
click at [971, 342] on input "text" at bounding box center [1035, 342] width 200 height 30
paste input "100 µg /ml"
type input "100 µg /ml"
click at [1008, 749] on input "text" at bounding box center [1146, 754] width 421 height 30
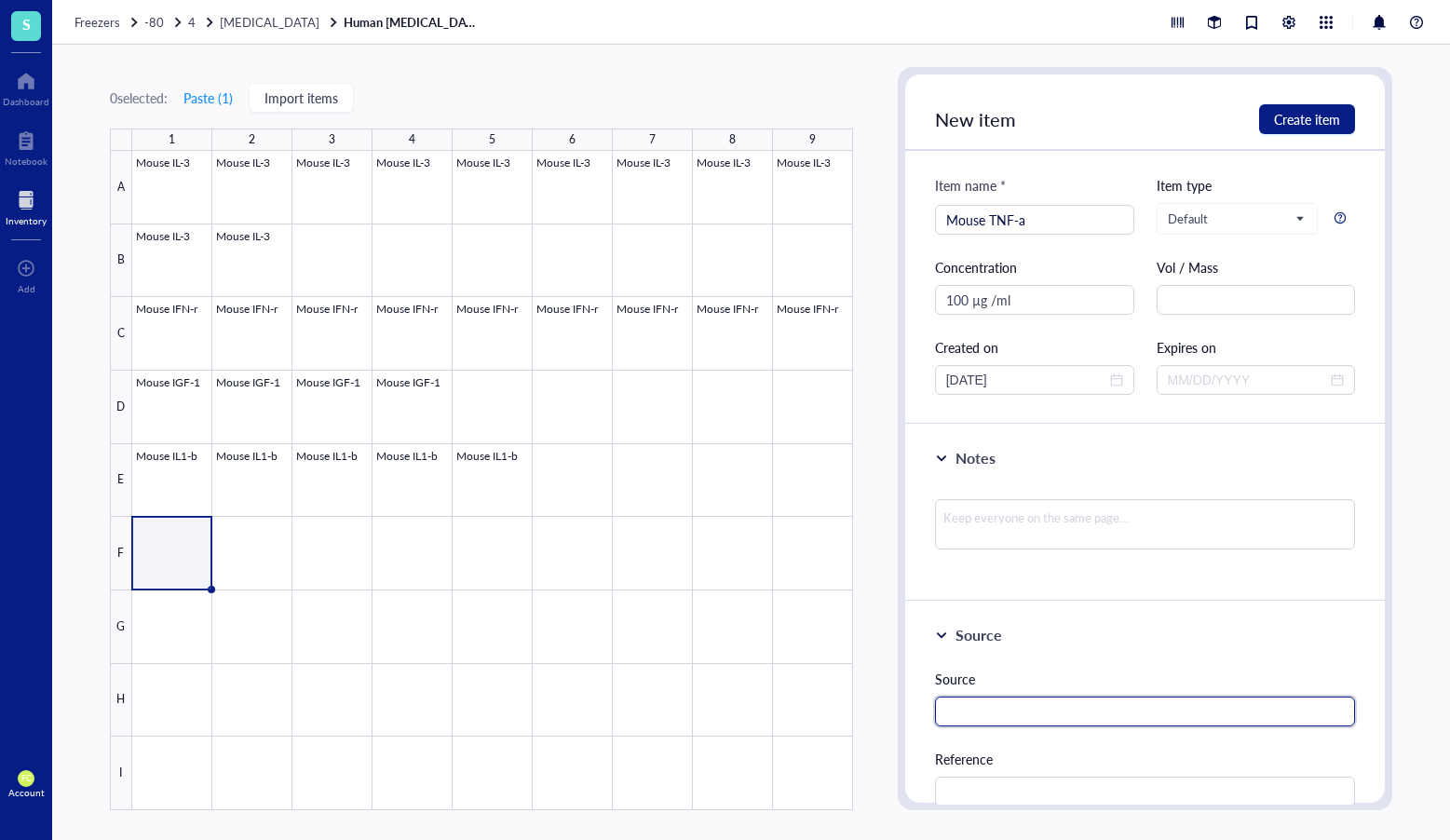
scroll to position [49, 0]
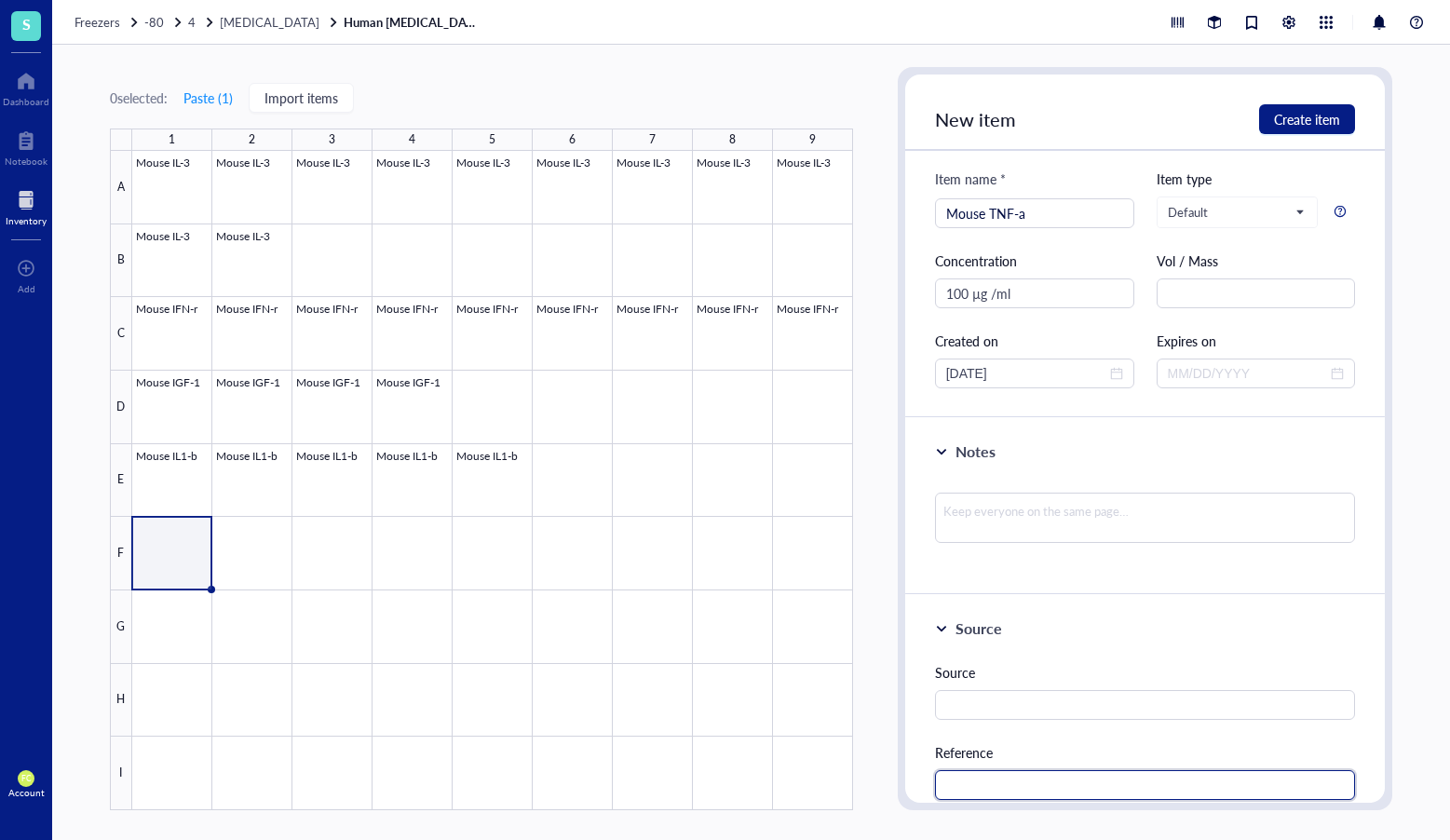
click at [1021, 781] on input "text" at bounding box center [1146, 784] width 421 height 30
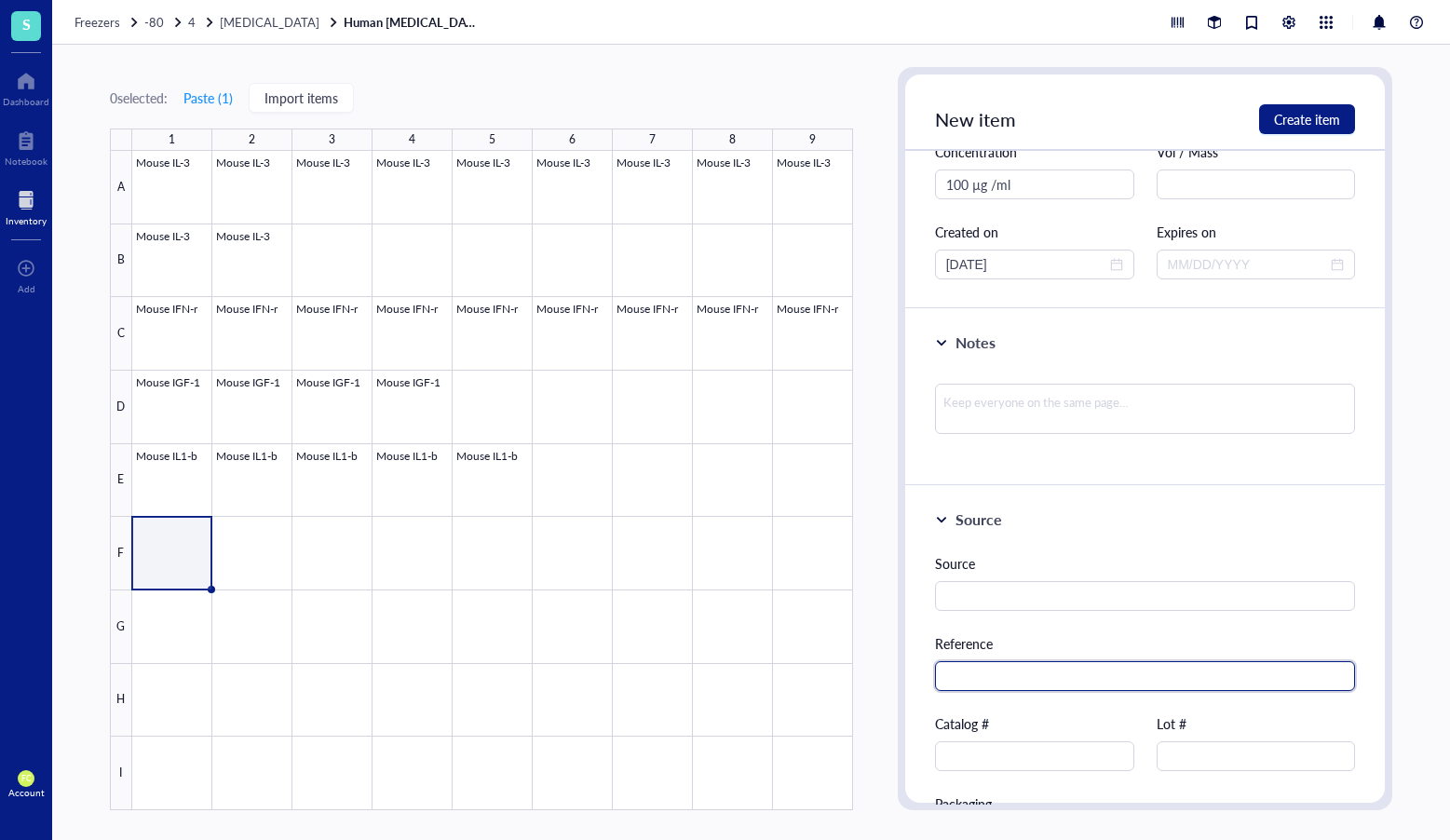
scroll to position [177, 0]
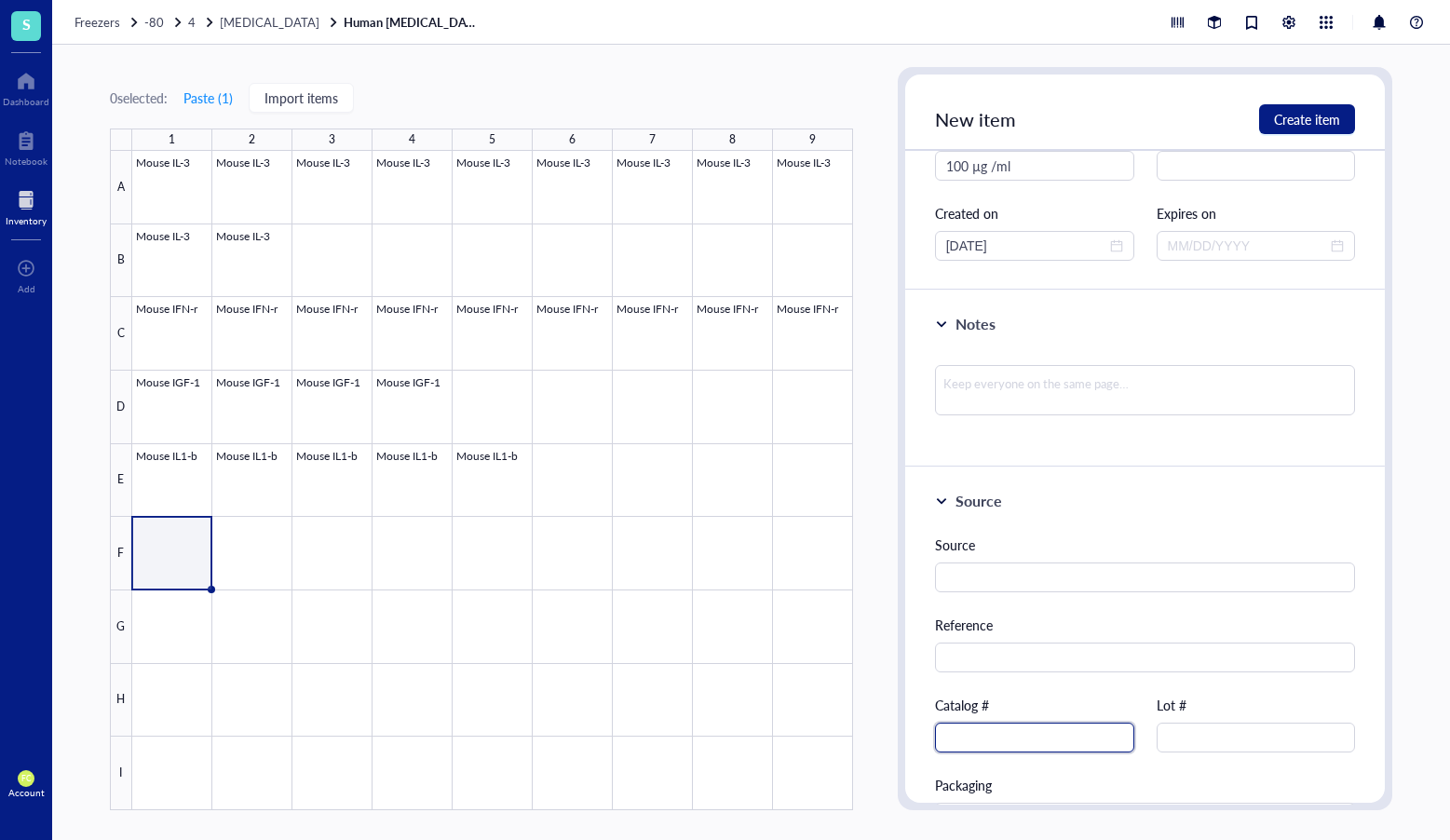
click at [1006, 734] on input "text" at bounding box center [1035, 737] width 200 height 30
paste input "315-01A"
type input "315-01A"
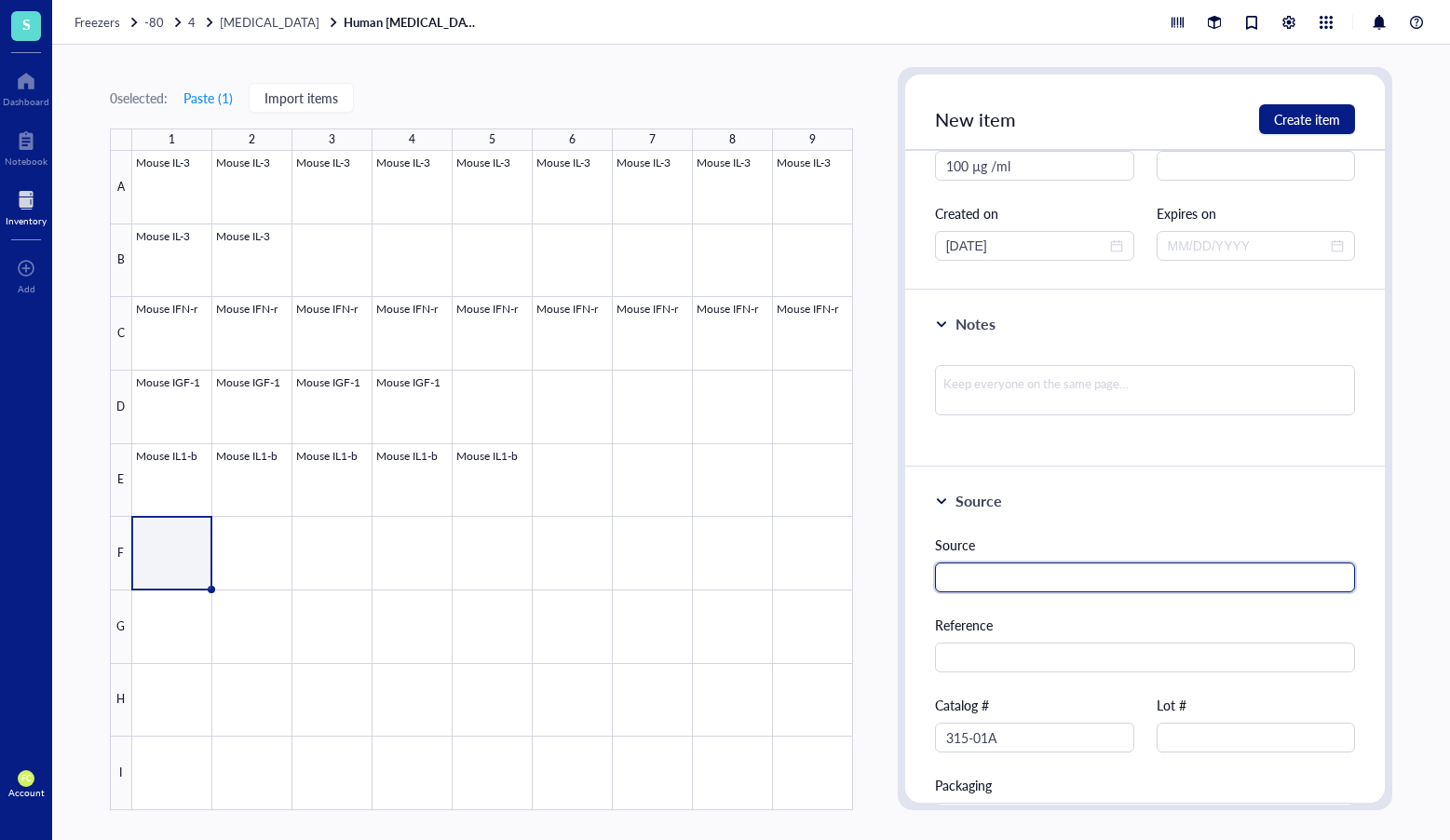
click at [1118, 586] on input "text" at bounding box center [1146, 577] width 421 height 30
paste input "PeproTech"
type input "PeproTech"
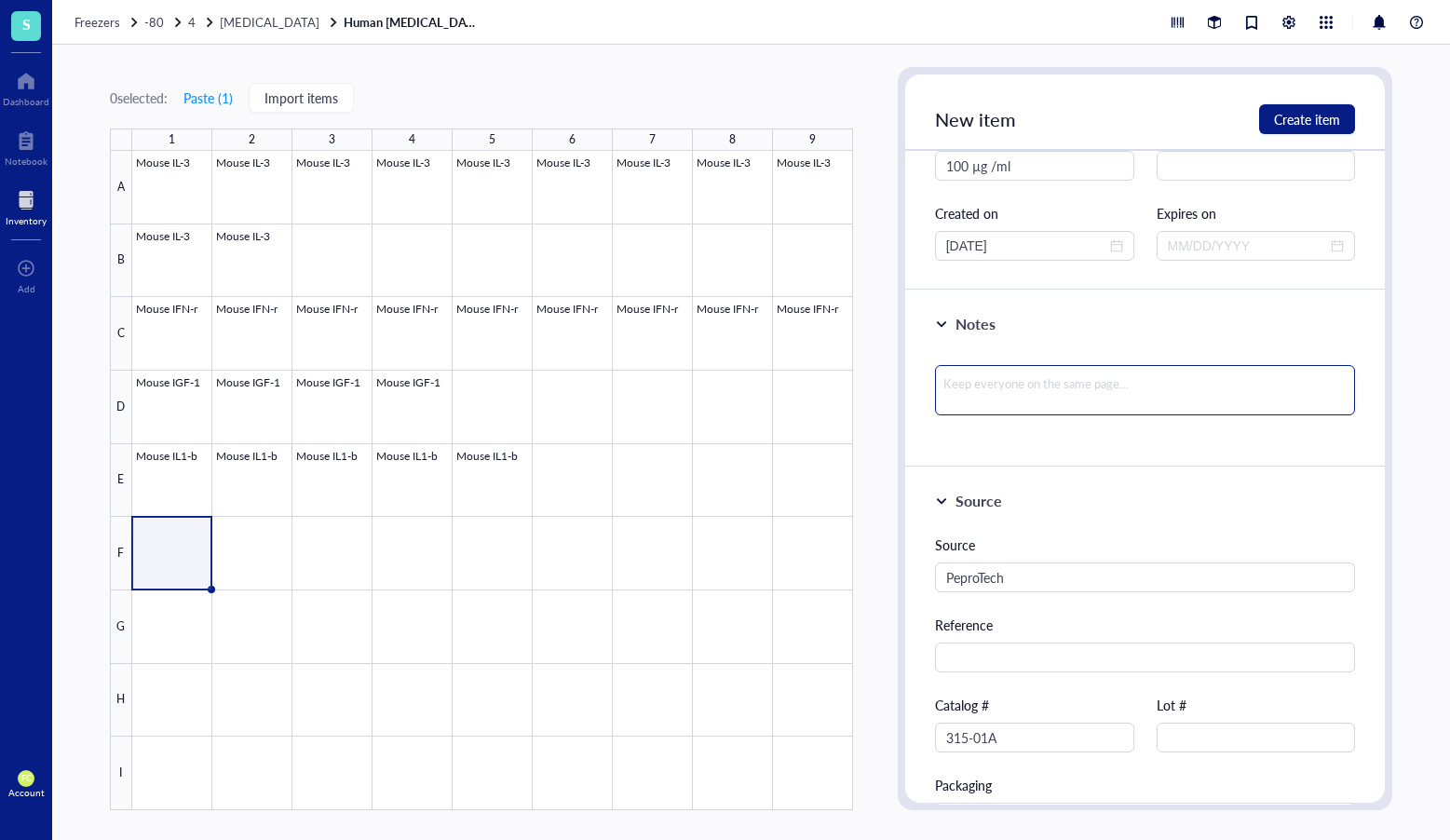
click at [1088, 387] on textarea at bounding box center [1146, 390] width 421 height 50
paste textarea "H2O"
type textarea "H2O"
click at [941, 380] on textarea "H2O" at bounding box center [1146, 390] width 421 height 50
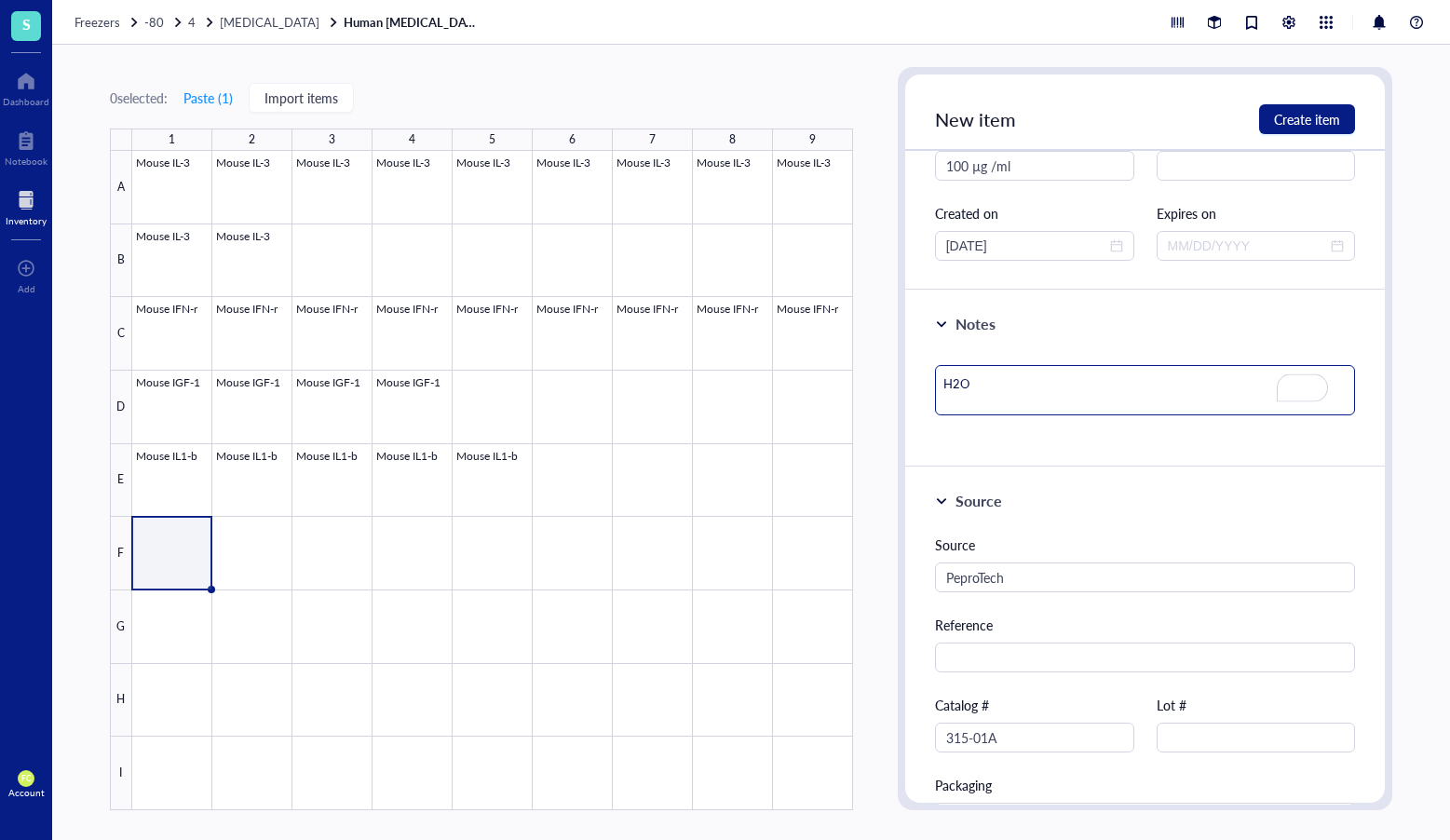
paste textarea "Dissolved in"
type textarea "Dissolved in H2O"
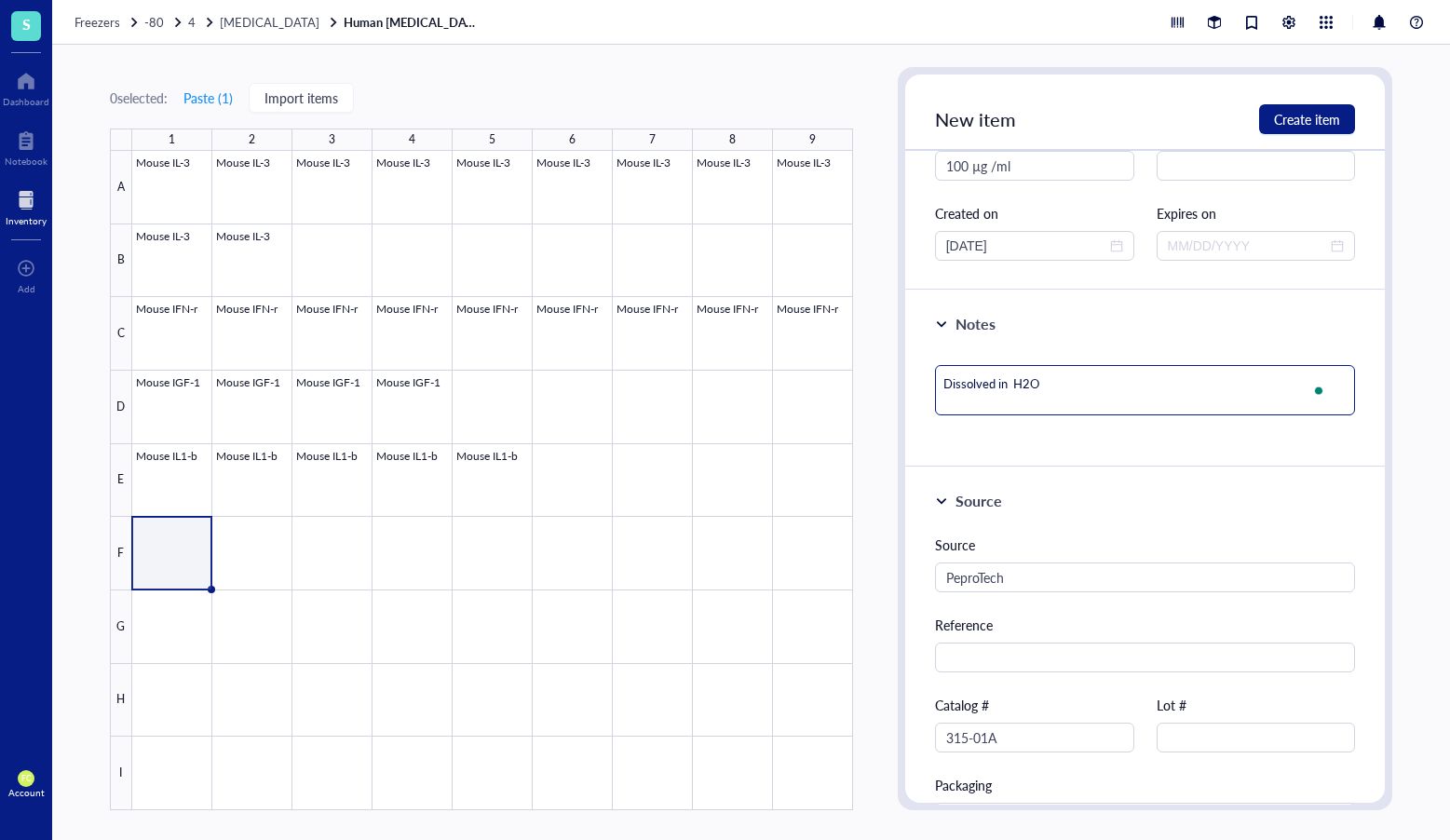
type textarea "Dissolved in H2O"
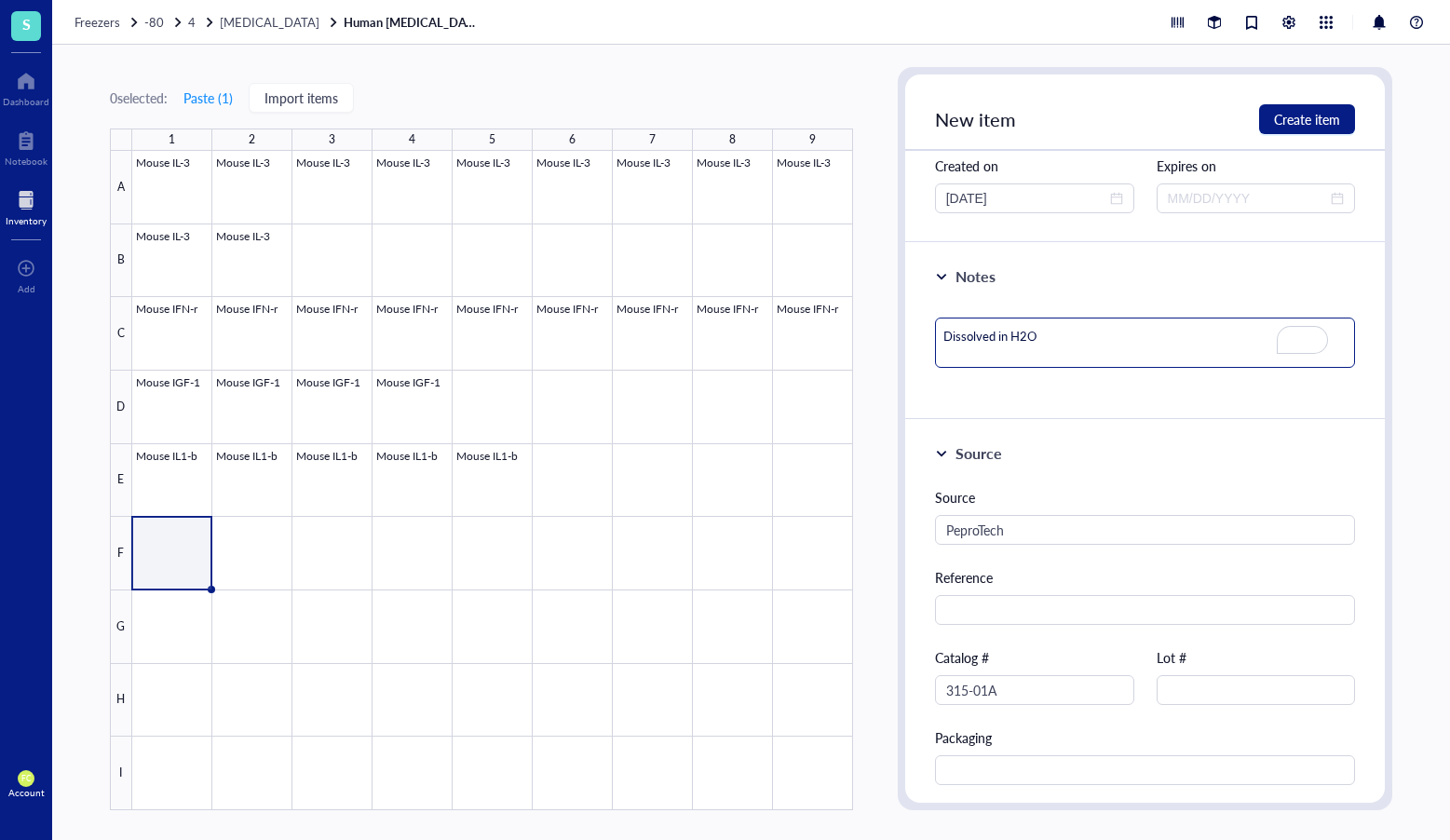
scroll to position [227, 0]
click at [1205, 680] on input "text" at bounding box center [1257, 687] width 200 height 30
paste input "061454-1"
type input "061454-1"
click at [1309, 116] on span "Create item" at bounding box center [1307, 119] width 66 height 15
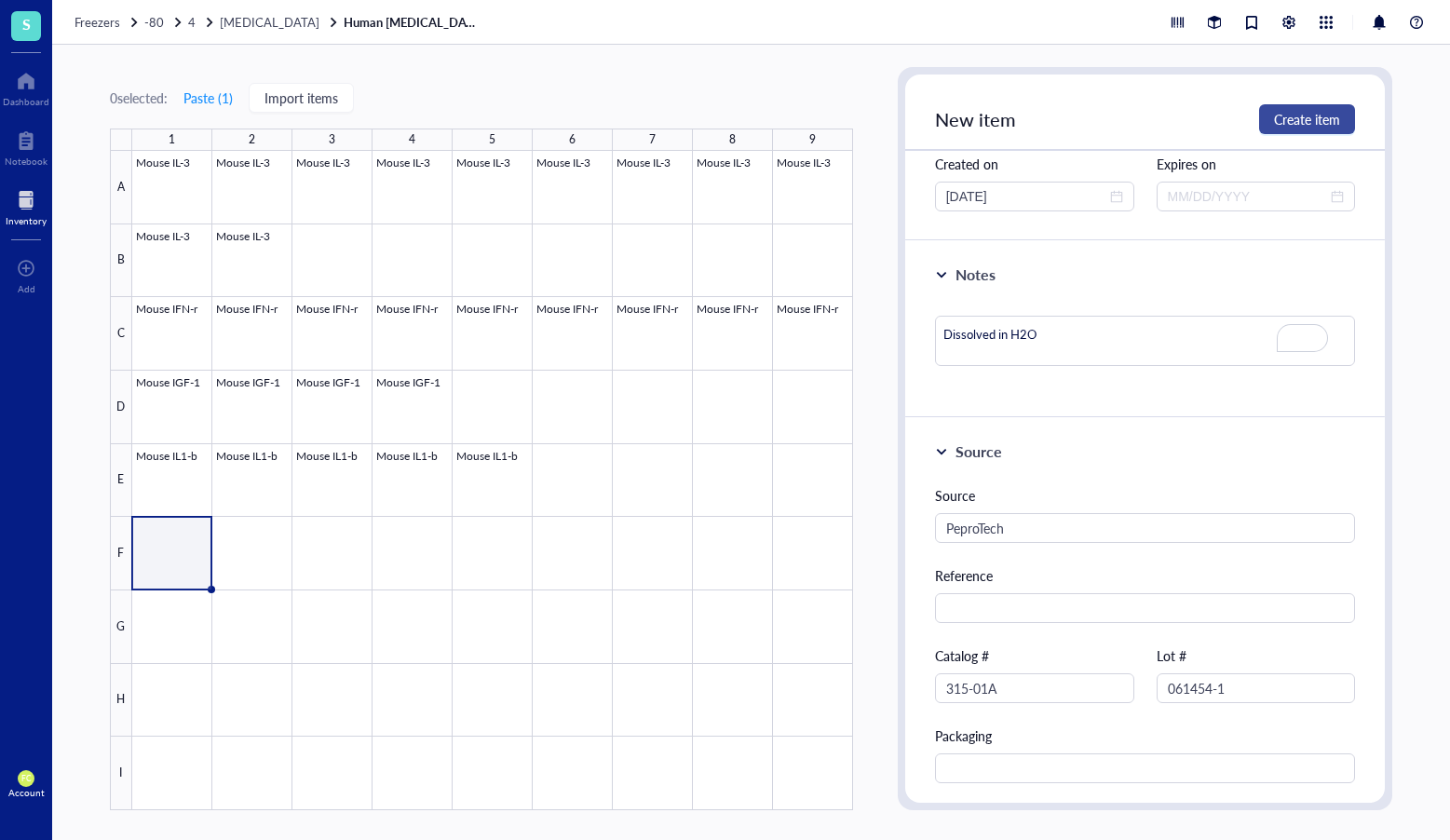
type textarea "Keep everyone on the same page…"
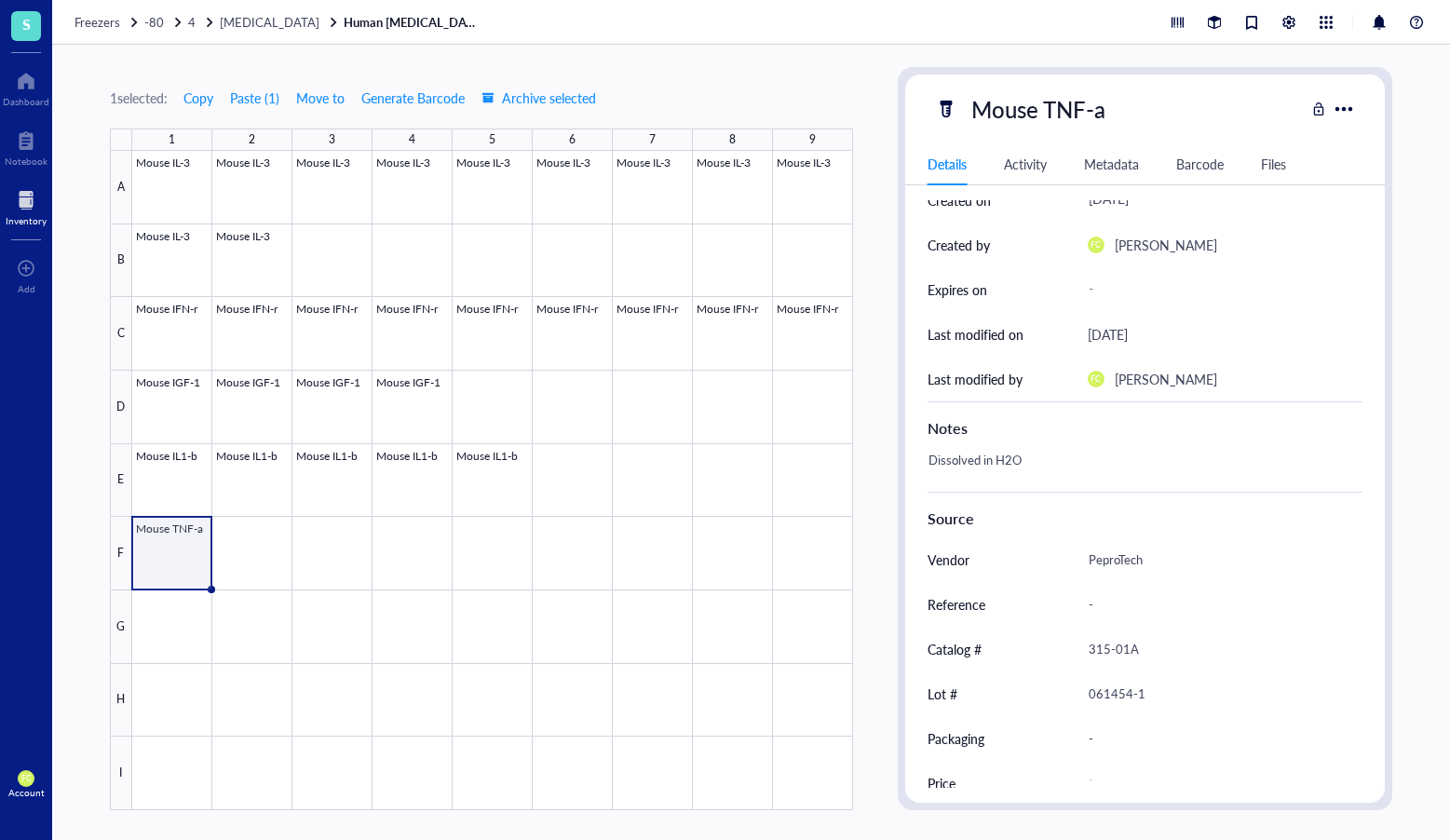
scroll to position [219, 0]
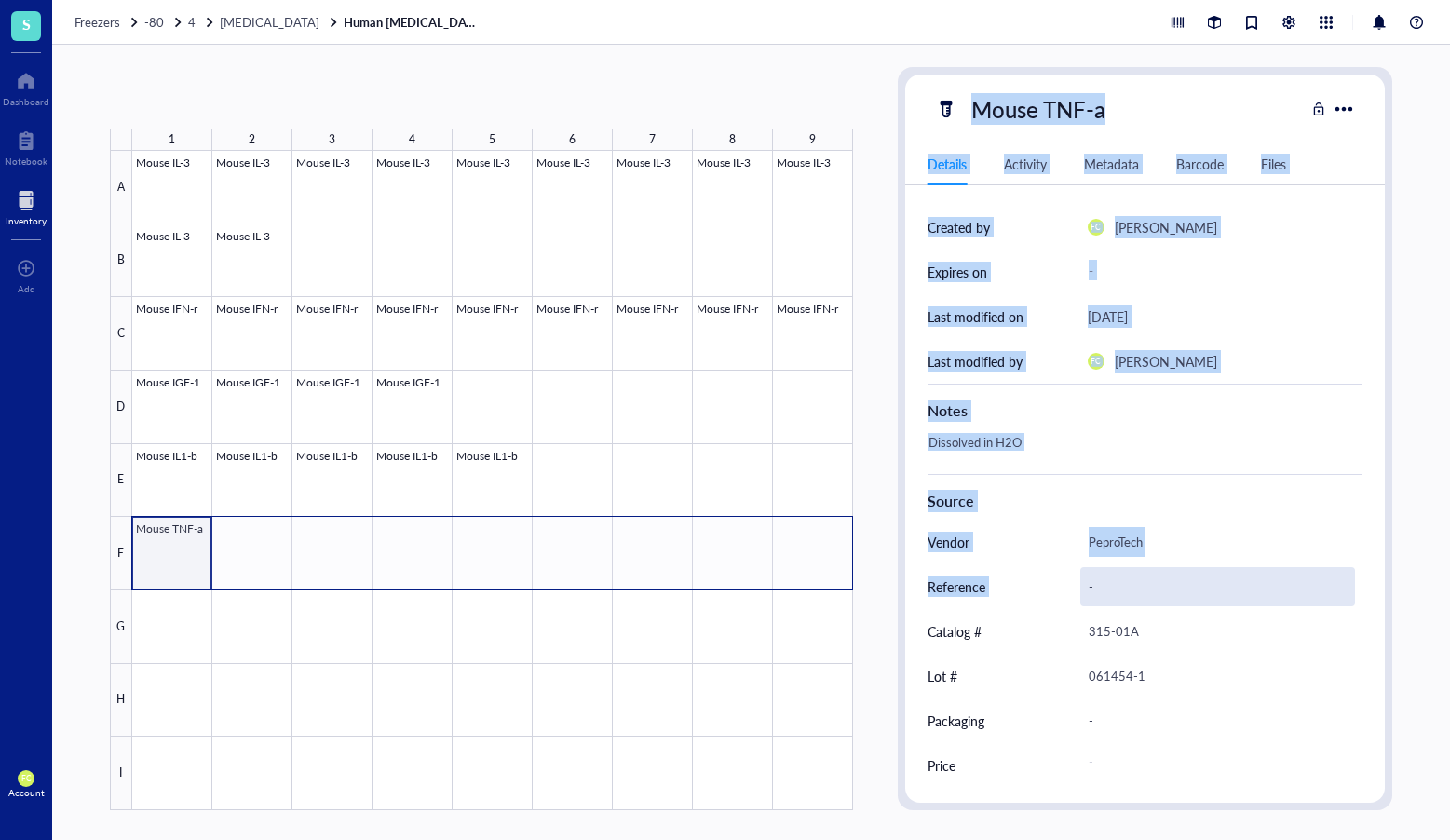
drag, startPoint x: 205, startPoint y: 587, endPoint x: 1080, endPoint y: 580, distance: 875.0
click at [1080, 580] on div "1 2 3 4 5 6 7 8 9 A B C D E F G H I Mouse IL-3 Mouse IL-3 Mouse IL-3 Mouse IL-3…" at bounding box center [751, 443] width 1398 height 795
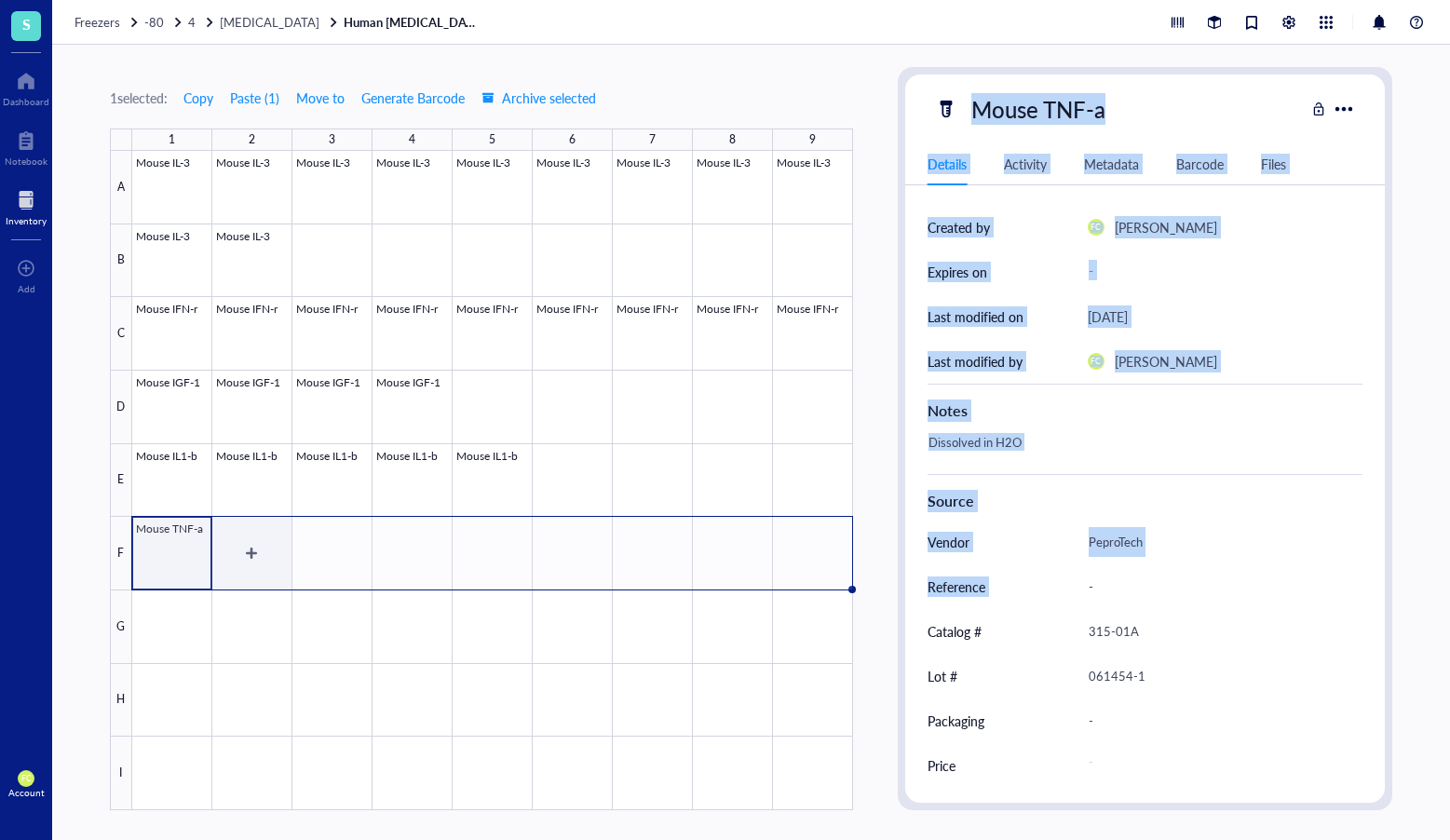
drag, startPoint x: 225, startPoint y: 575, endPoint x: 182, endPoint y: 576, distance: 43.0
click at [223, 575] on div at bounding box center [493, 480] width 721 height 660
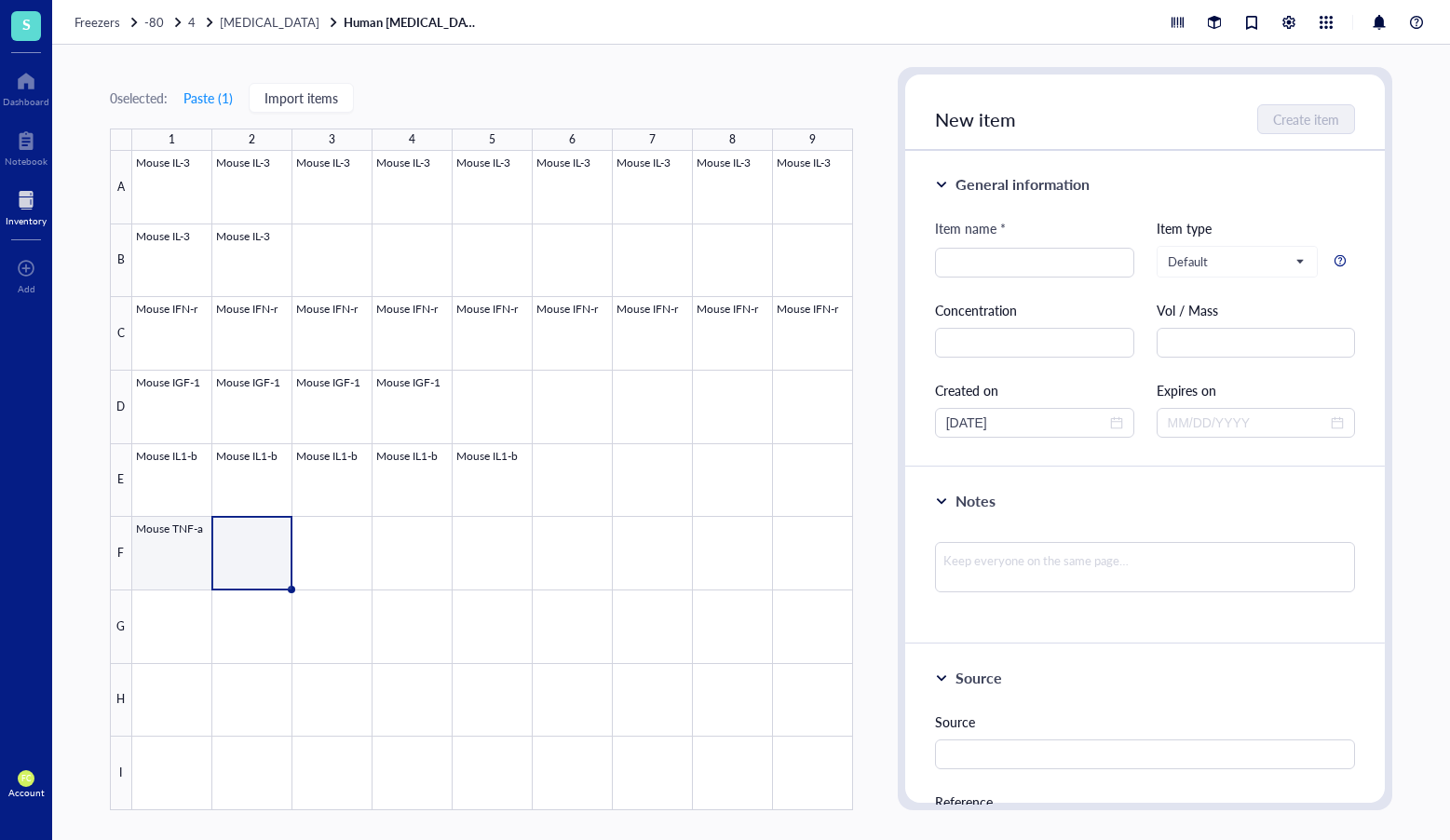
click at [182, 576] on div at bounding box center [493, 480] width 721 height 660
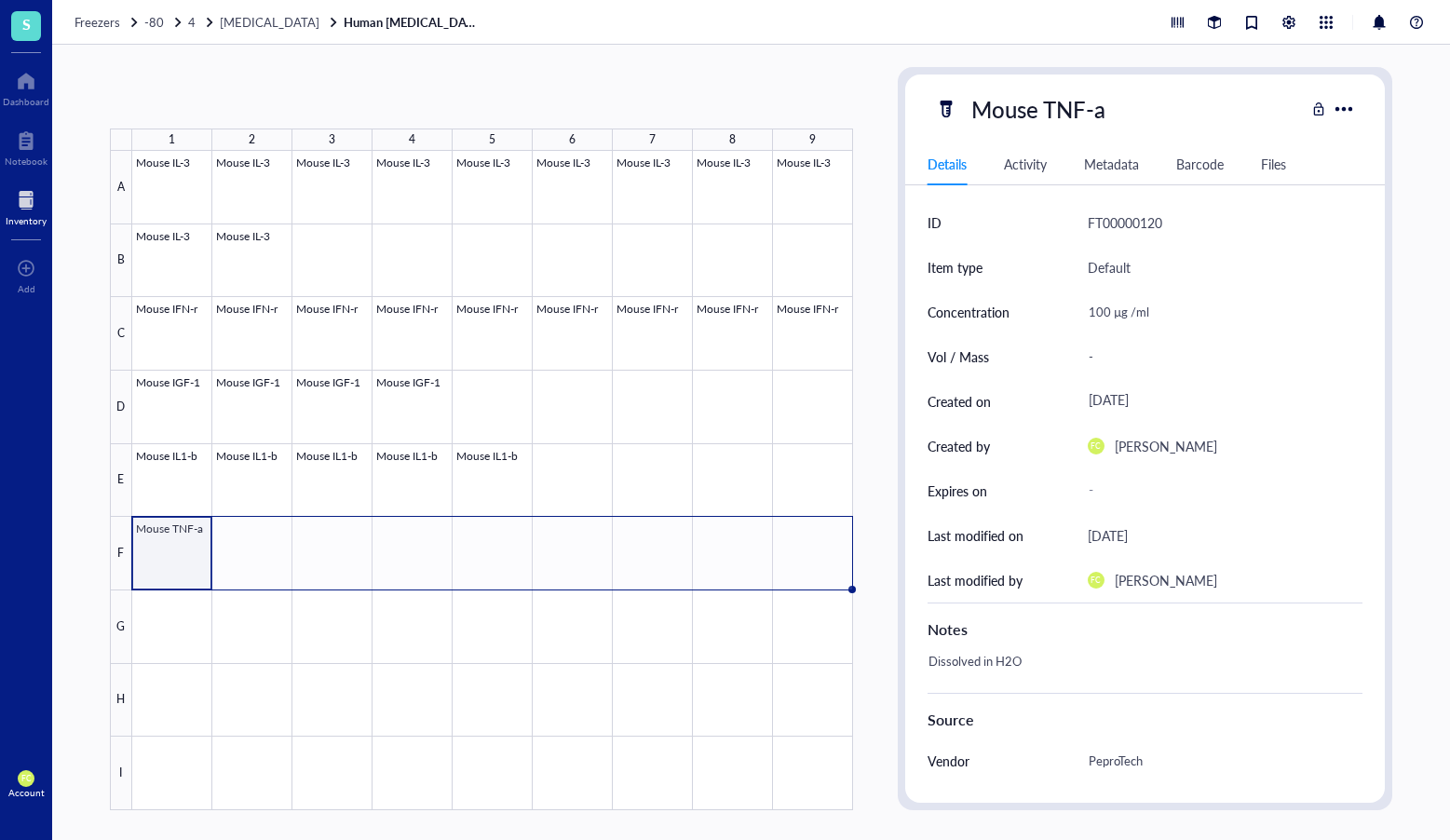
drag, startPoint x: 210, startPoint y: 587, endPoint x: 792, endPoint y: 563, distance: 582.5
click at [0, 0] on div "Mouse IL-3 Mouse IL-3 Mouse IL-3 Mouse IL-3 Mouse IL-3 Mouse IL-3 Mouse IL-3 Mo…" at bounding box center [0, 0] width 0 height 0
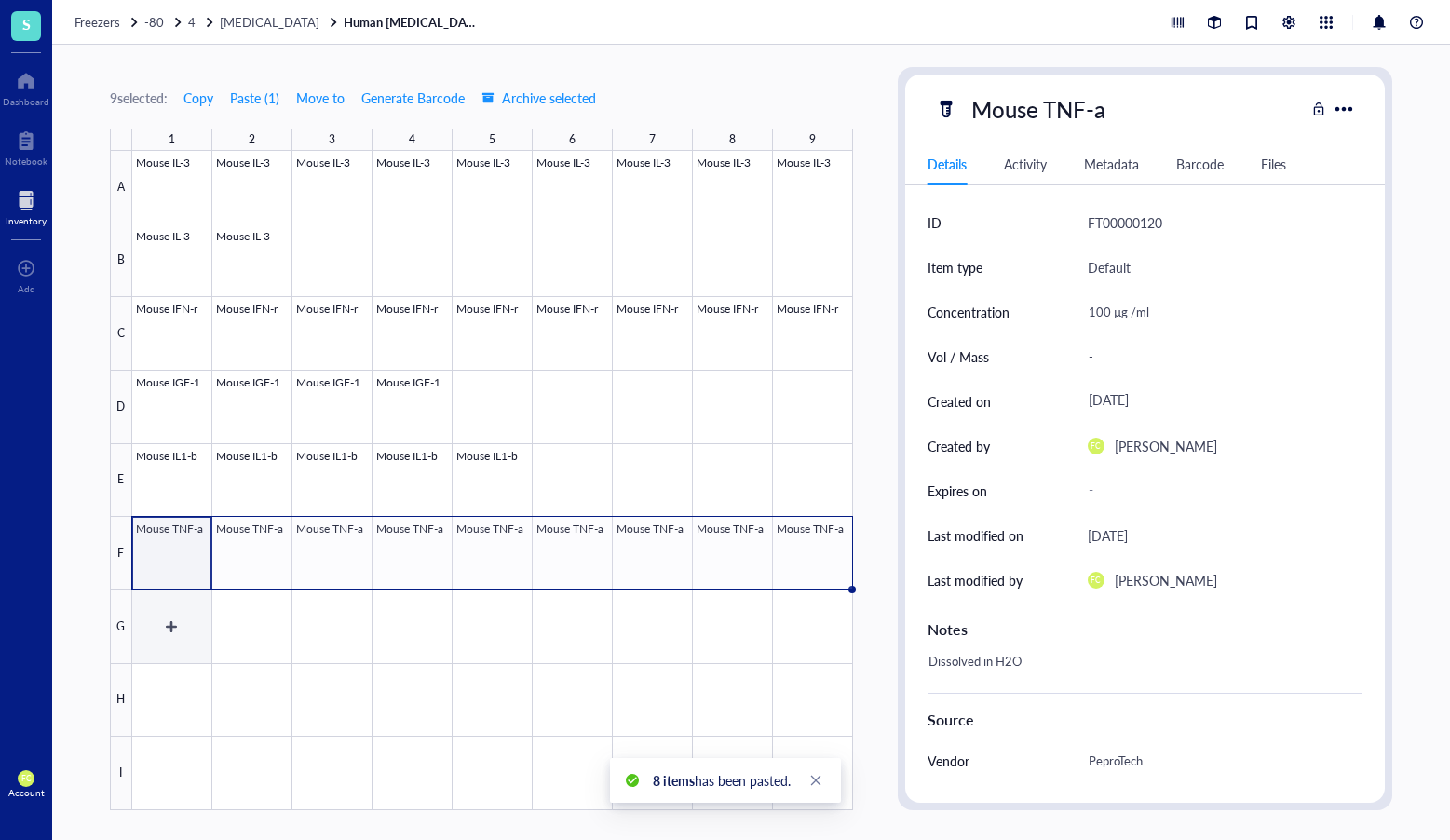
click at [168, 618] on div at bounding box center [493, 480] width 721 height 660
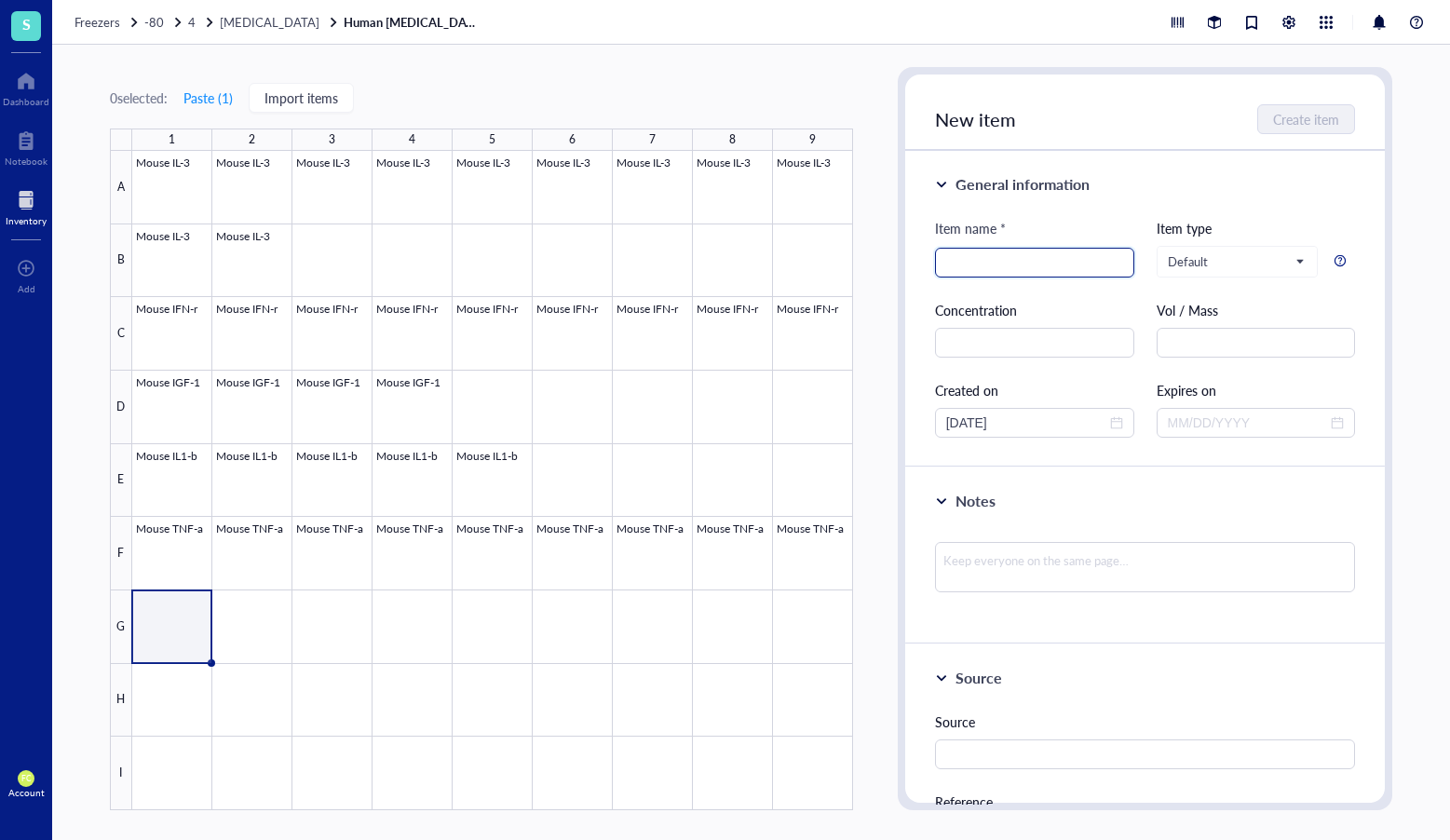
click at [1097, 262] on input "search" at bounding box center [1035, 262] width 177 height 28
paste input "MIP-1r"
type input "Mouse MIP-1r"
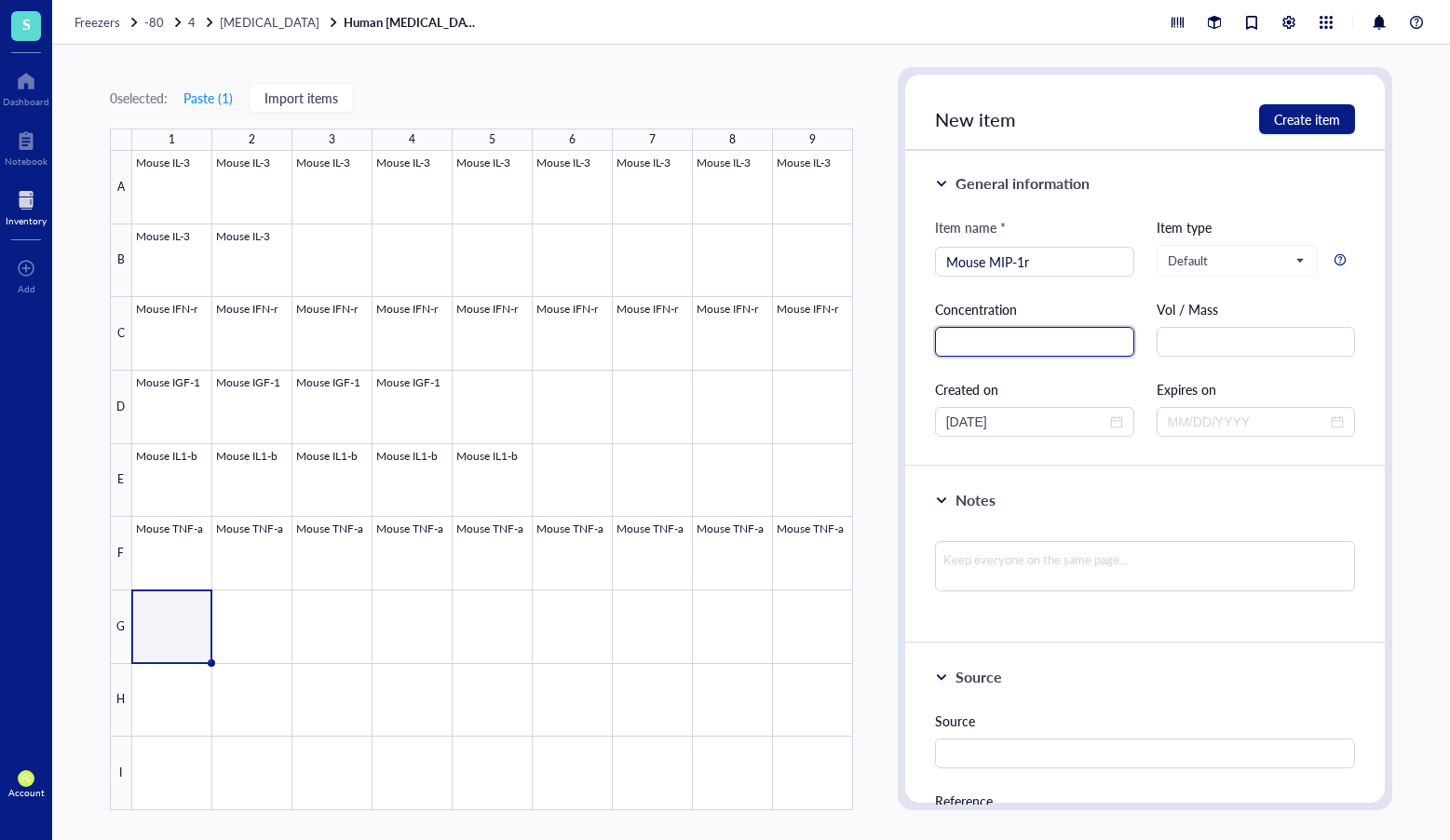
click at [1071, 329] on input "text" at bounding box center [1035, 342] width 200 height 30
paste input "100 µg /ml"
type input "100 µg /ml"
click at [1100, 566] on textarea at bounding box center [1146, 566] width 421 height 50
paste textarea "Dissolved in H2O"
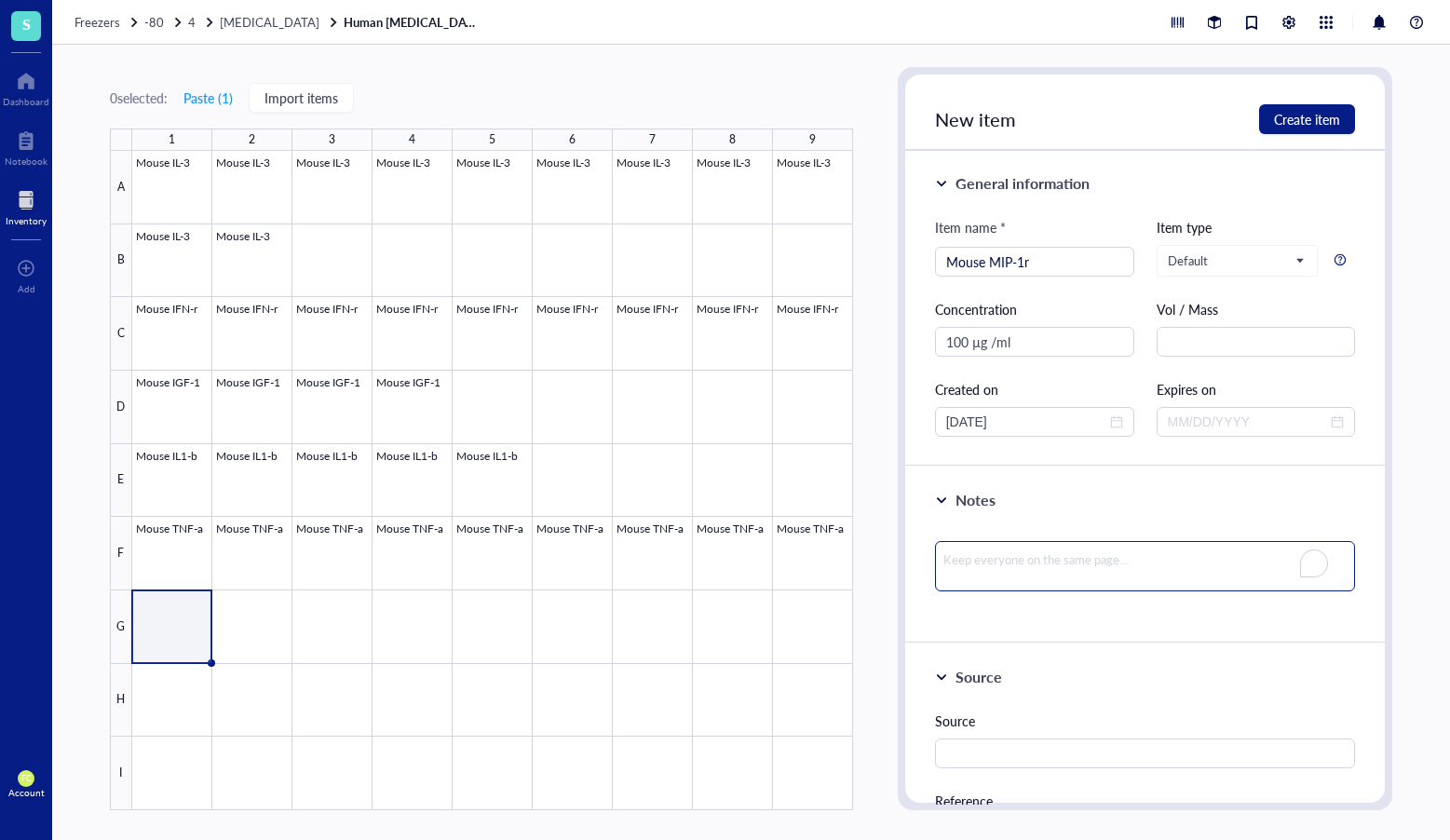
type textarea "Dissolved in H2O"
click at [943, 576] on textarea "Dissolved in H2O" at bounding box center [1146, 570] width 421 height 58
type textarea "Dissolved in H2O"
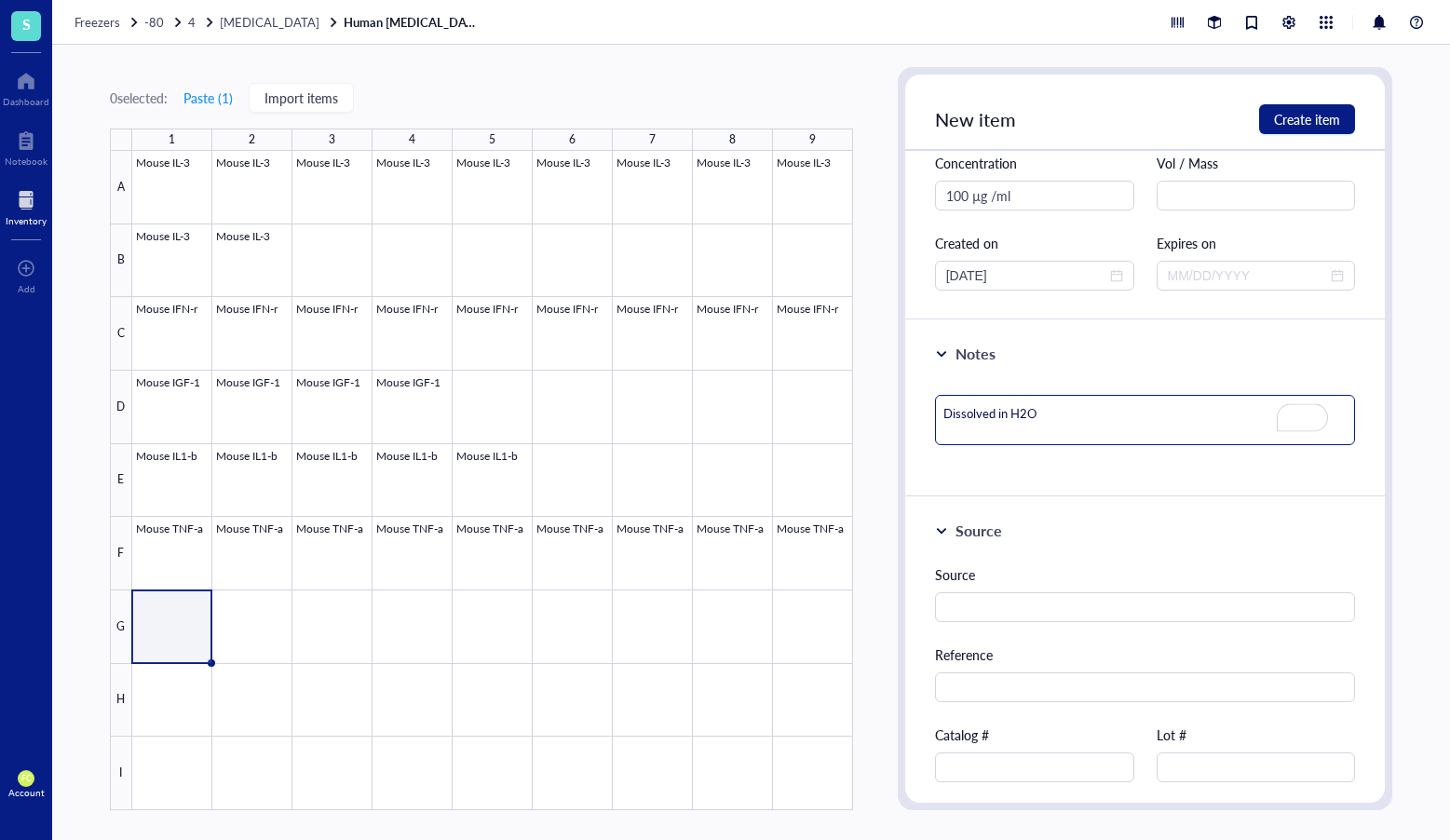
scroll to position [148, 0]
type textarea "Dissolved in H2O"
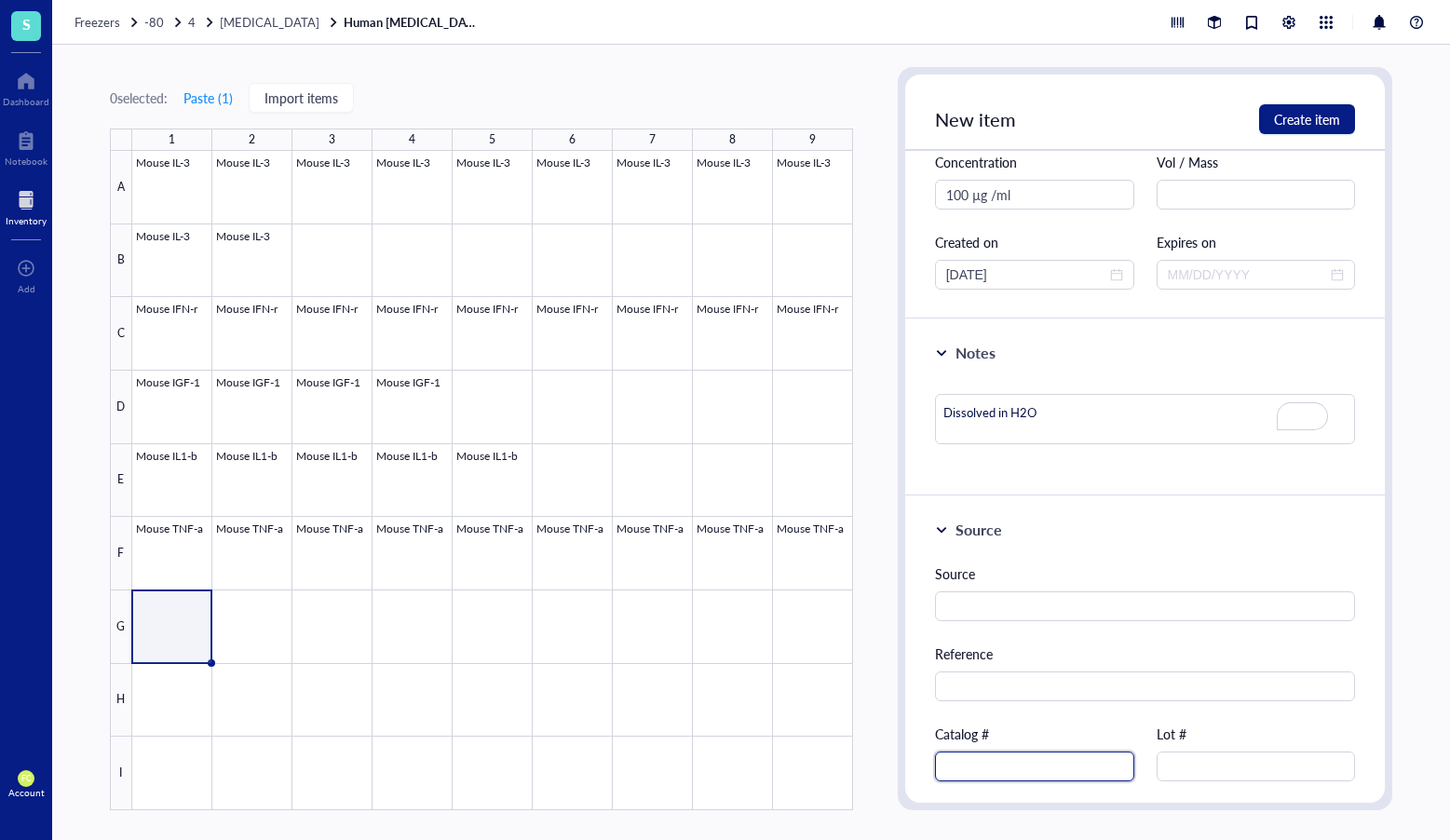
click at [1086, 771] on input "text" at bounding box center [1035, 766] width 200 height 30
paste input "250-12"
type input "250-12"
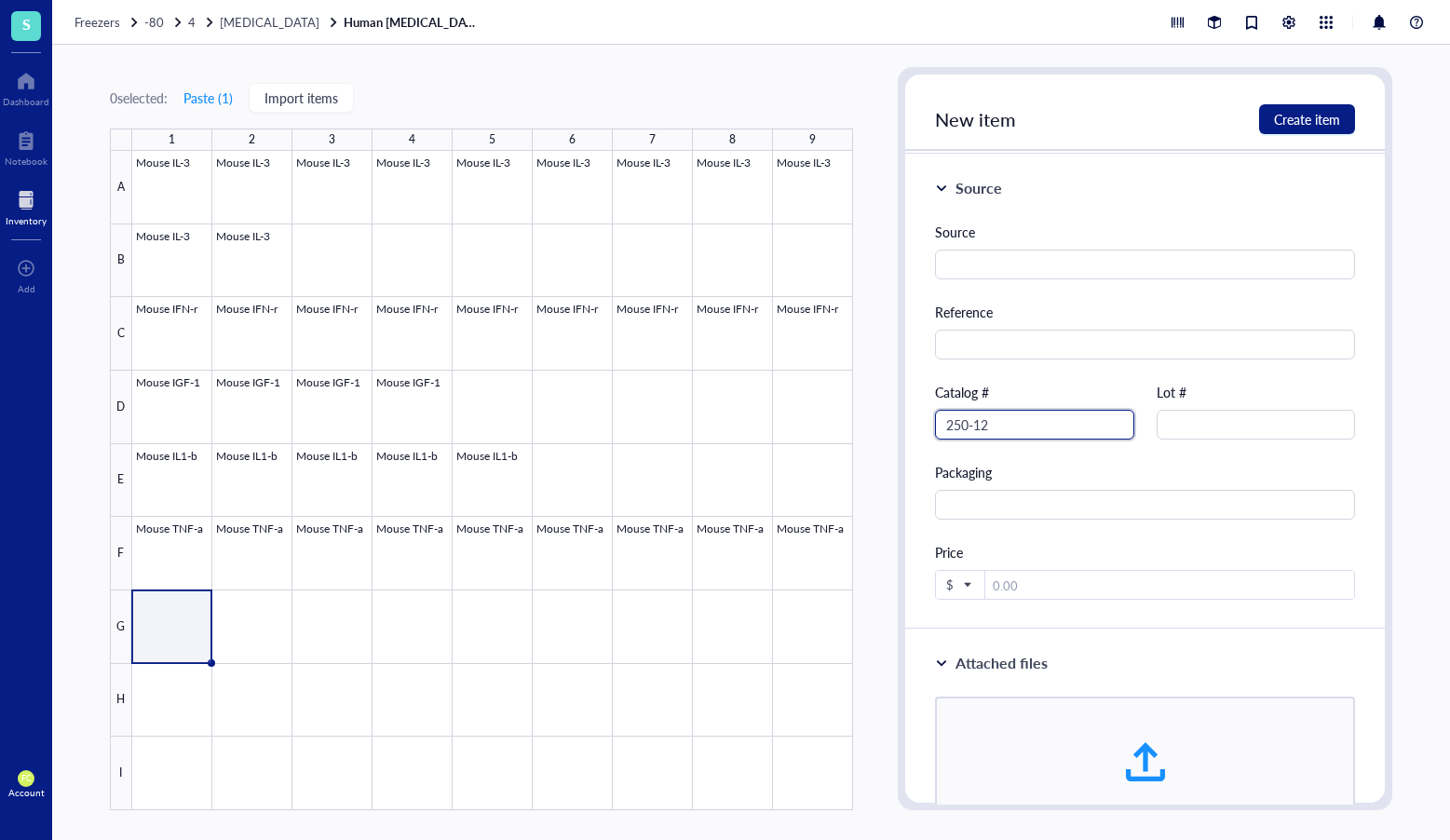
scroll to position [606, 0]
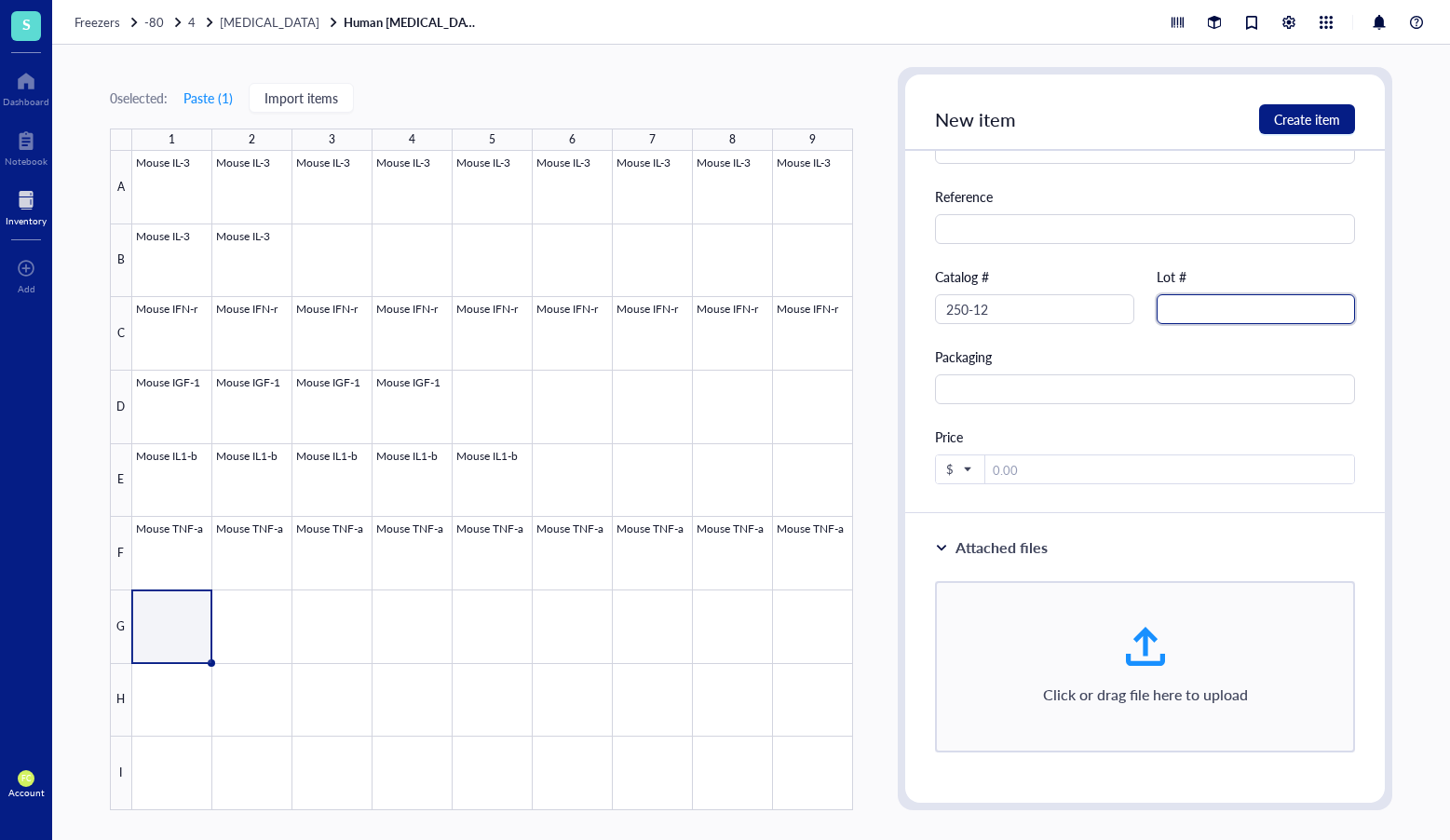
click at [1317, 316] on input "text" at bounding box center [1257, 309] width 200 height 30
paste input "408129"
type input "408129"
click at [1317, 114] on span "Create item" at bounding box center [1307, 119] width 66 height 15
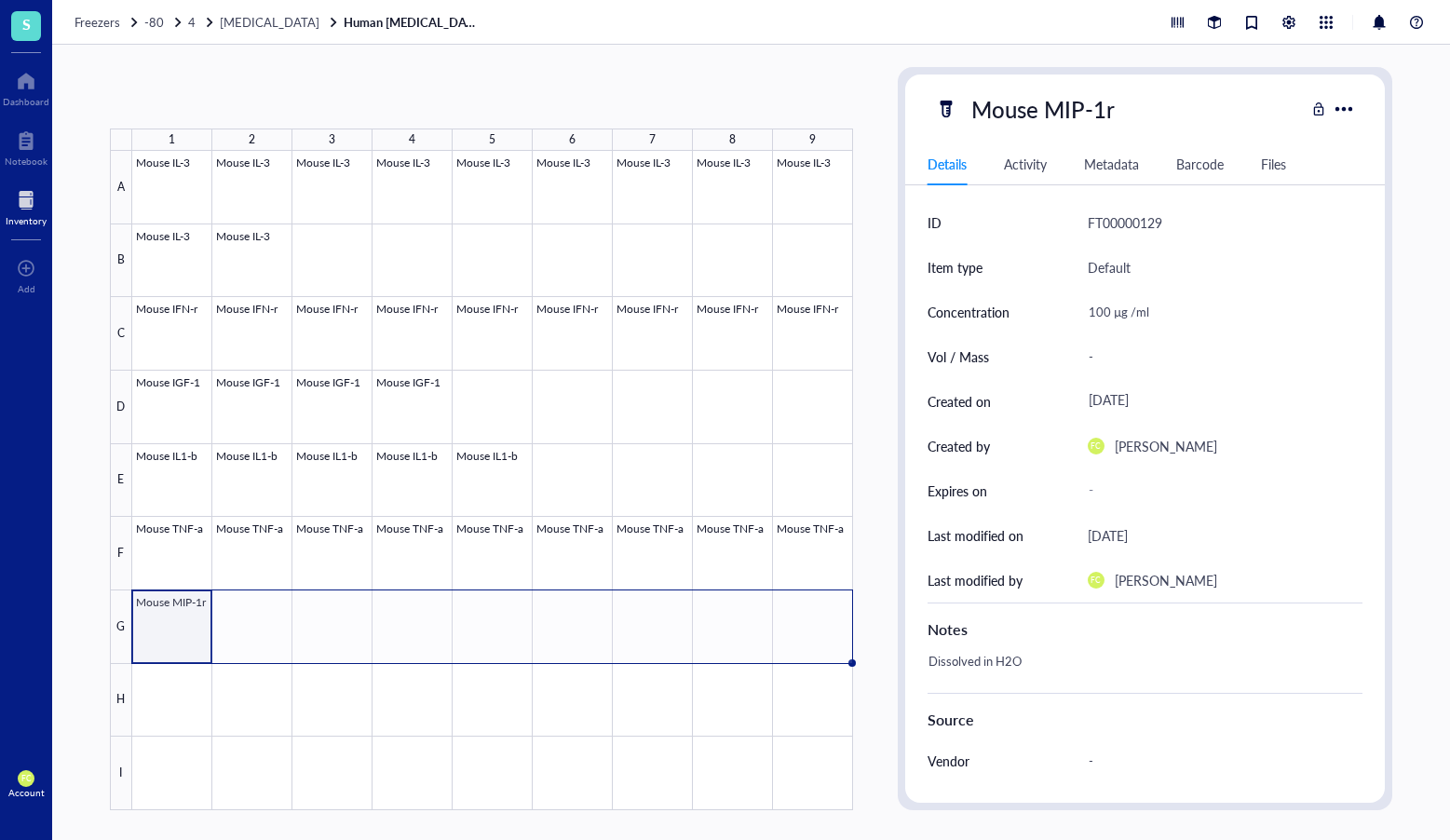
drag, startPoint x: 210, startPoint y: 660, endPoint x: 843, endPoint y: 629, distance: 633.8
click at [0, 0] on div "Mouse IL-3 Mouse IL-3 Mouse IL-3 Mouse IL-3 Mouse IL-3 Mouse IL-3 Mouse IL-3 Mo…" at bounding box center [0, 0] width 0 height 0
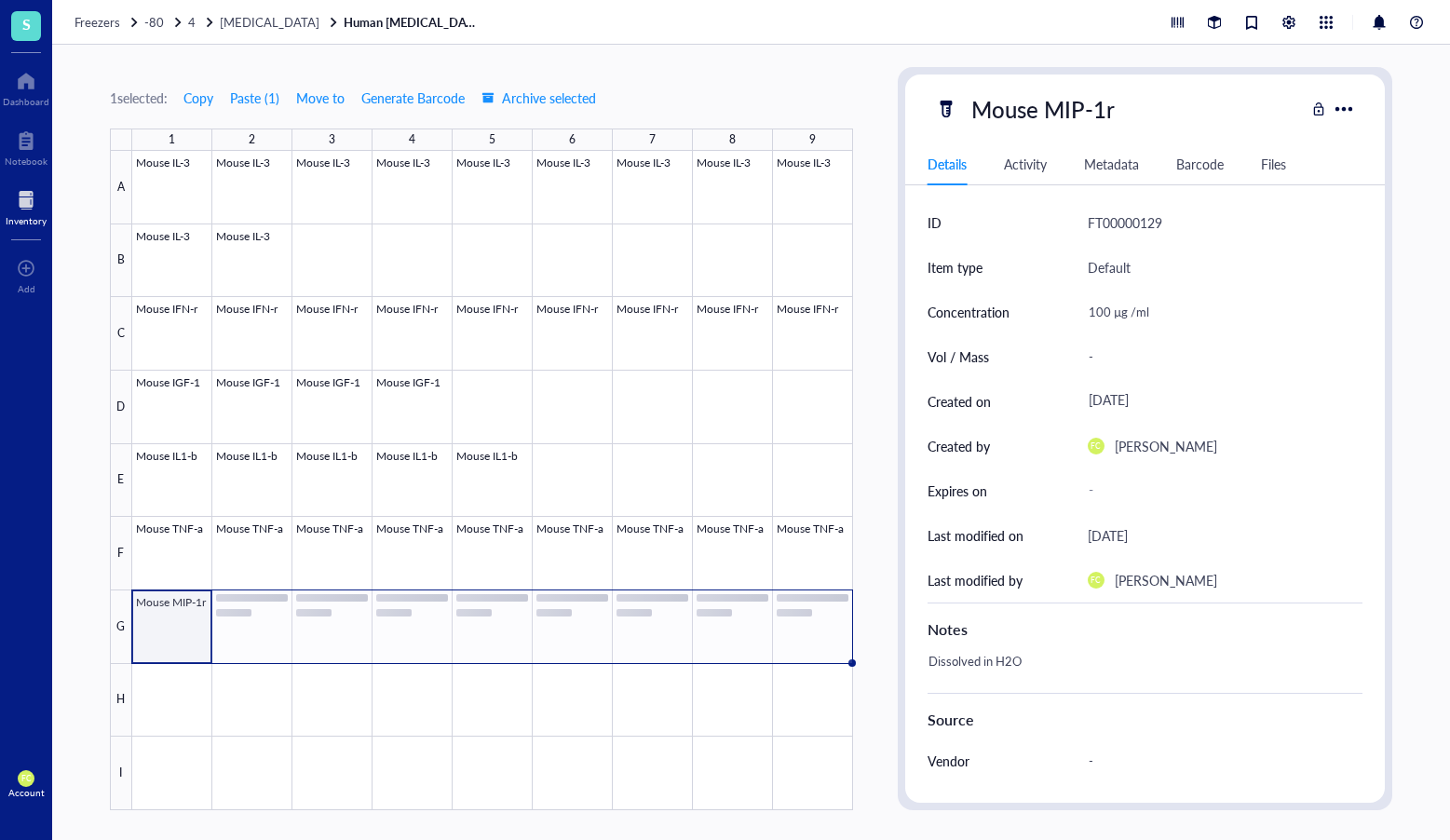
click at [203, 650] on div at bounding box center [493, 480] width 721 height 660
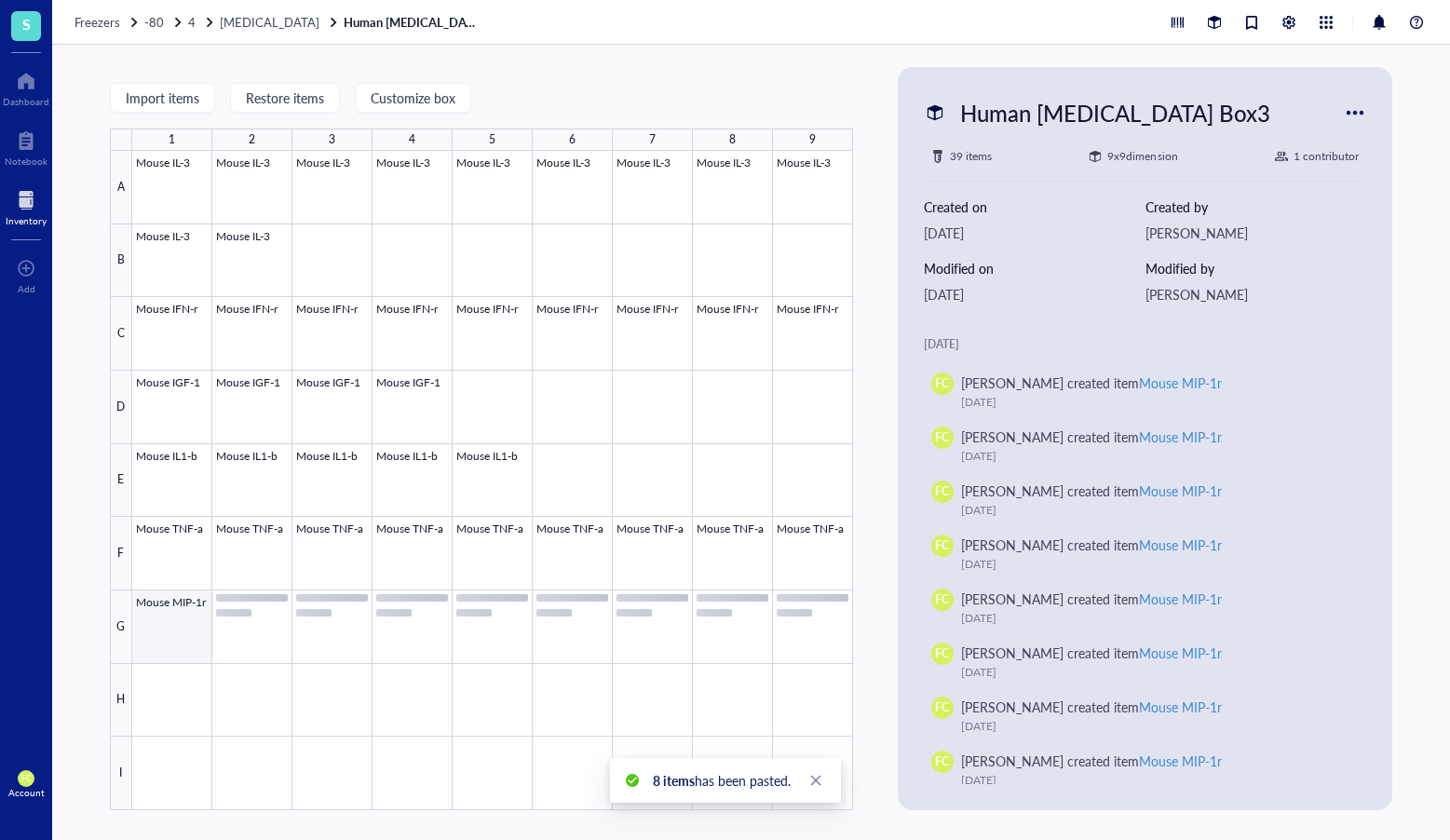
click at [201, 653] on div at bounding box center [493, 480] width 721 height 660
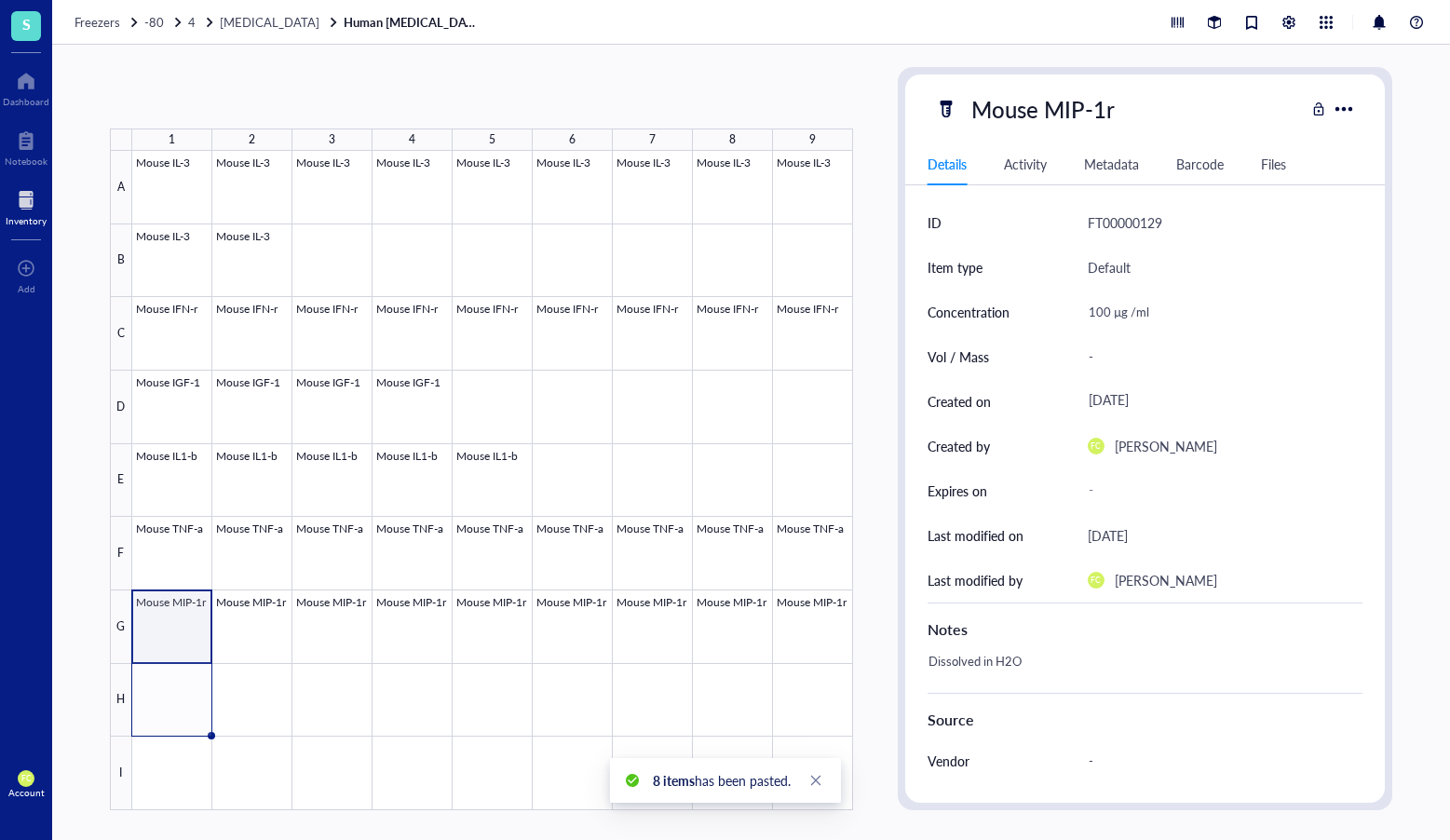
drag, startPoint x: 211, startPoint y: 663, endPoint x: 207, endPoint y: 706, distance: 43.2
click at [0, 0] on div "Mouse IL-3 Mouse IL-3 Mouse IL-3 Mouse IL-3 Mouse IL-3 Mouse IL-3 Mouse IL-3 Mo…" at bounding box center [0, 0] width 0 height 0
drag, startPoint x: 151, startPoint y: 774, endPoint x: 163, endPoint y: 771, distance: 12.4
click at [151, 774] on div at bounding box center [493, 480] width 721 height 660
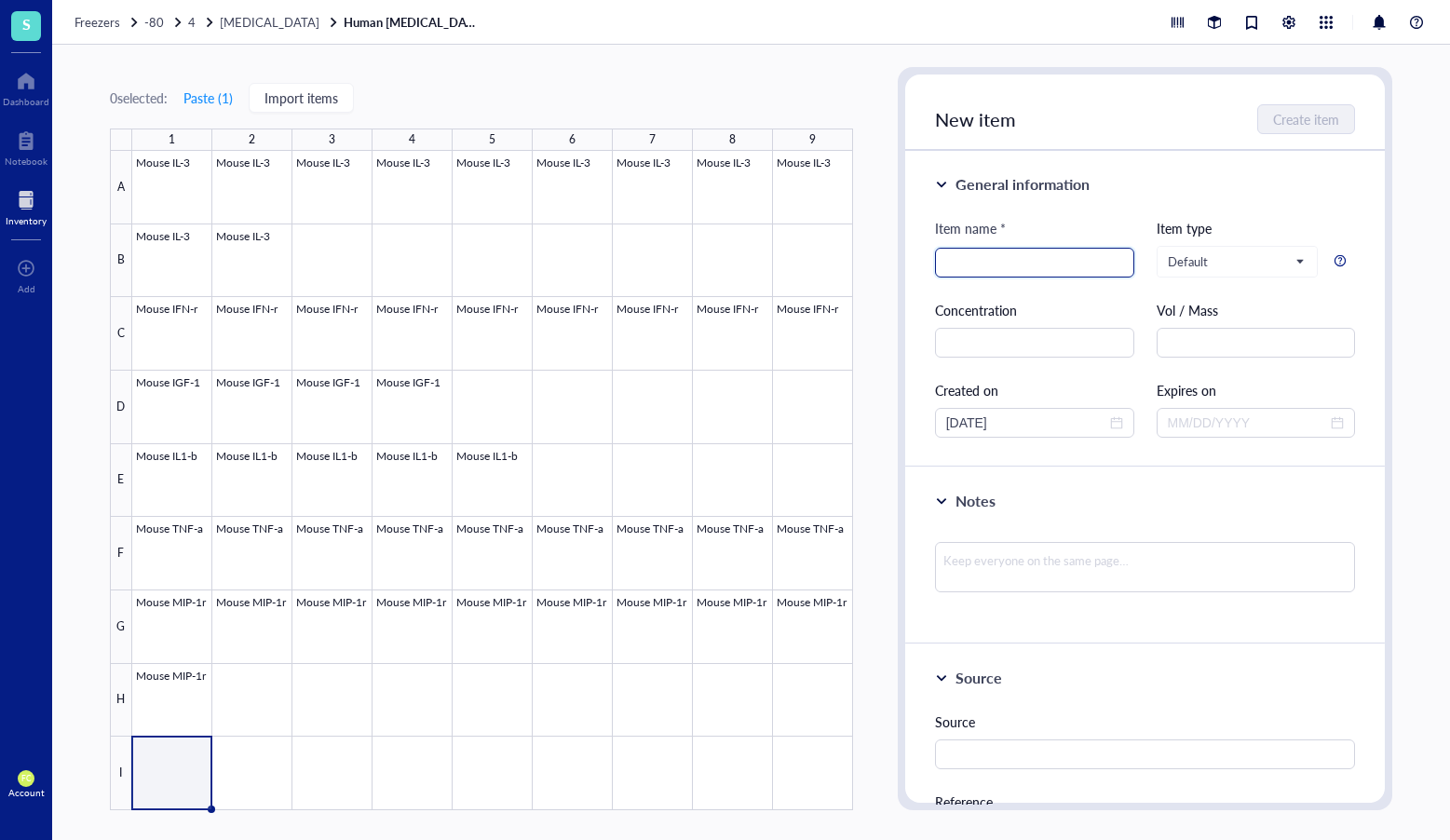
click at [1057, 251] on input "search" at bounding box center [1035, 262] width 177 height 28
type input "Mouse IL6"
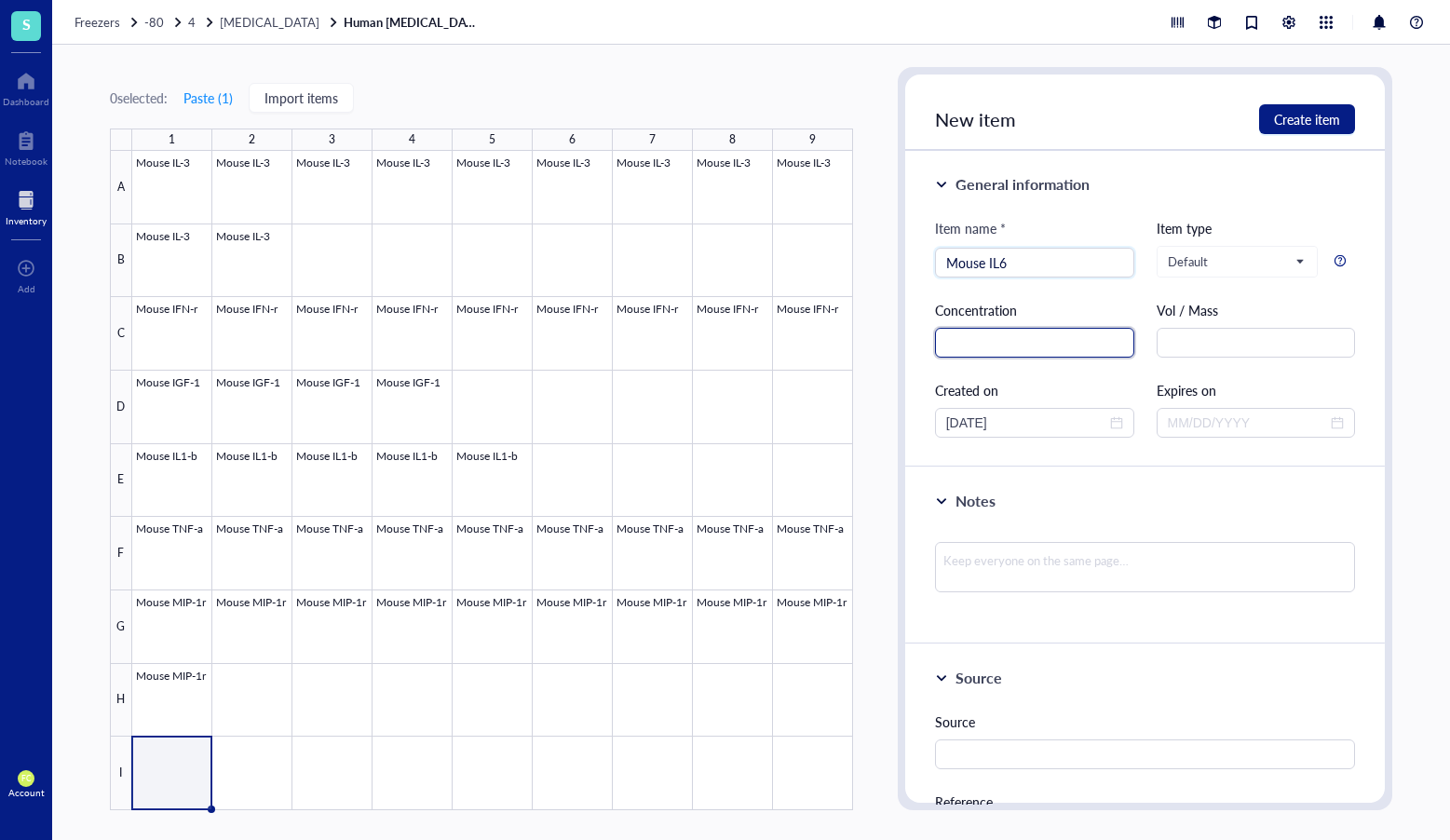
click at [1018, 336] on input "text" at bounding box center [1035, 342] width 200 height 30
paste input "100 µg /ml"
type input "100 µg /ml"
click at [1051, 575] on textarea "To enrich screen reader interactions, please activate Accessibility in Grammarl…" at bounding box center [1146, 567] width 421 height 50
paste textarea "0.1 % BSA"
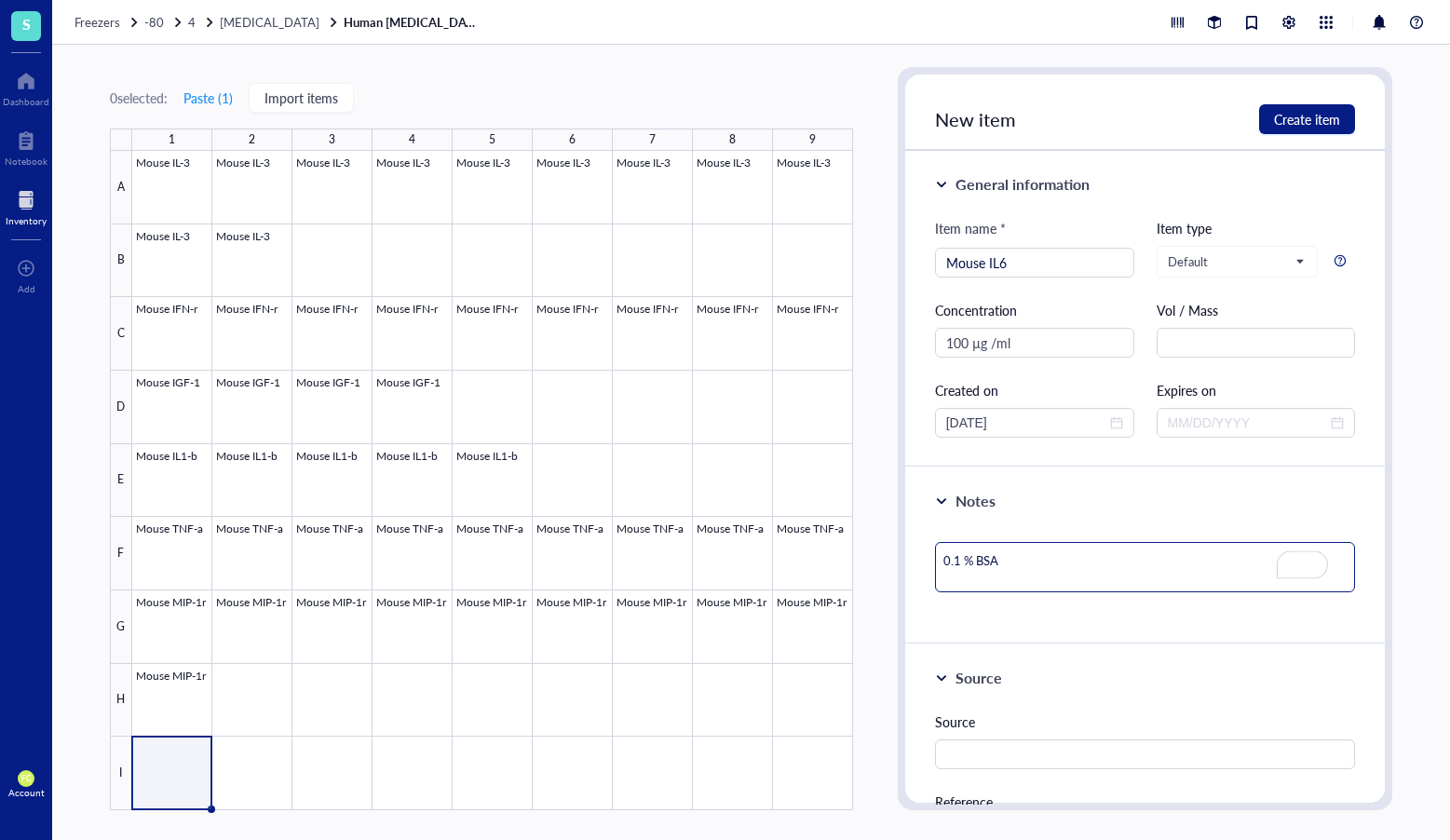
drag, startPoint x: 941, startPoint y: 564, endPoint x: 971, endPoint y: 558, distance: 30.6
click at [941, 564] on textarea "0.1 % BSA" at bounding box center [1146, 567] width 421 height 50
paste textarea "Dissolved in"
type textarea "Dissolved in 0.1 % BSA"
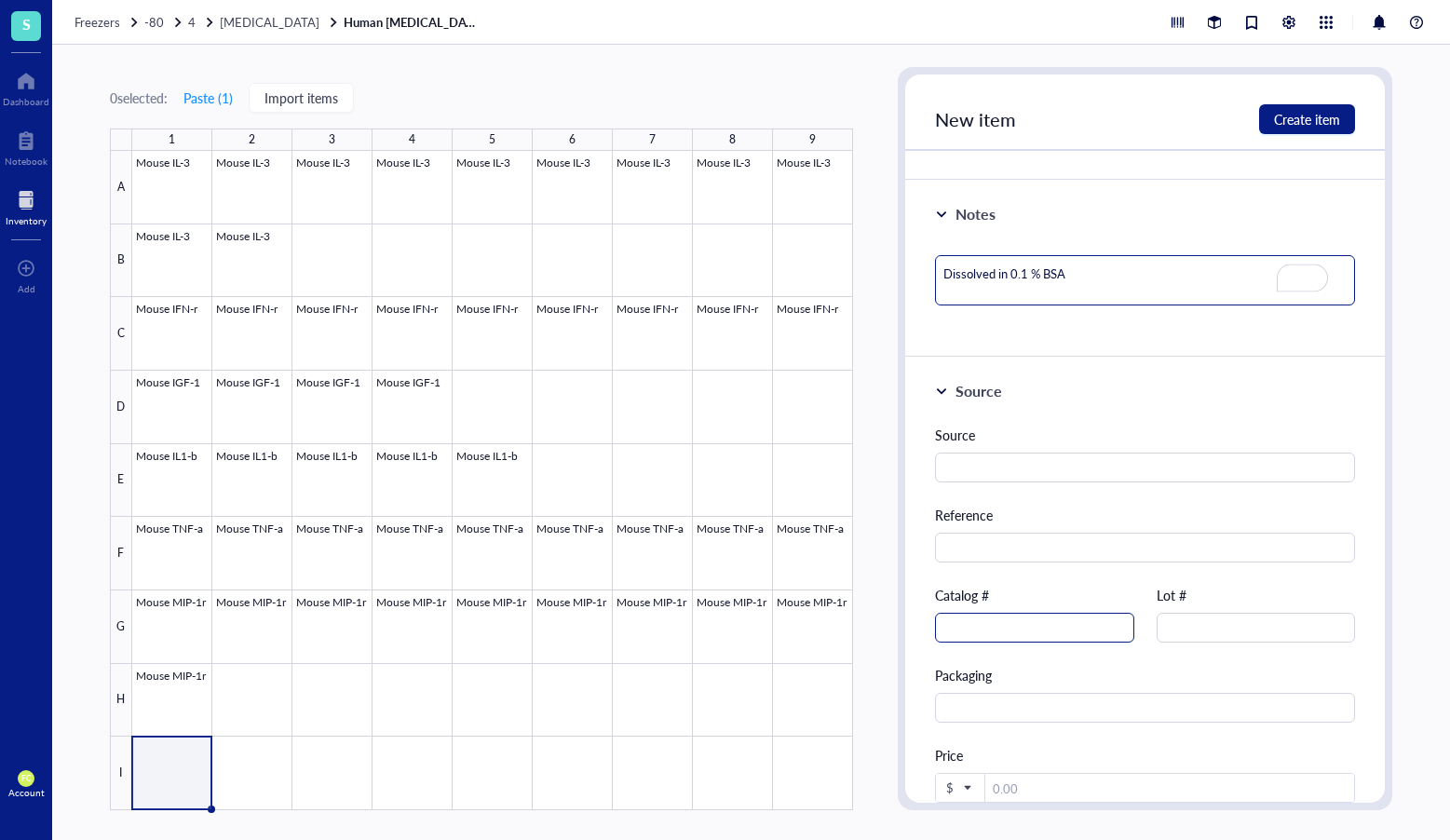
scroll to position [293, 0]
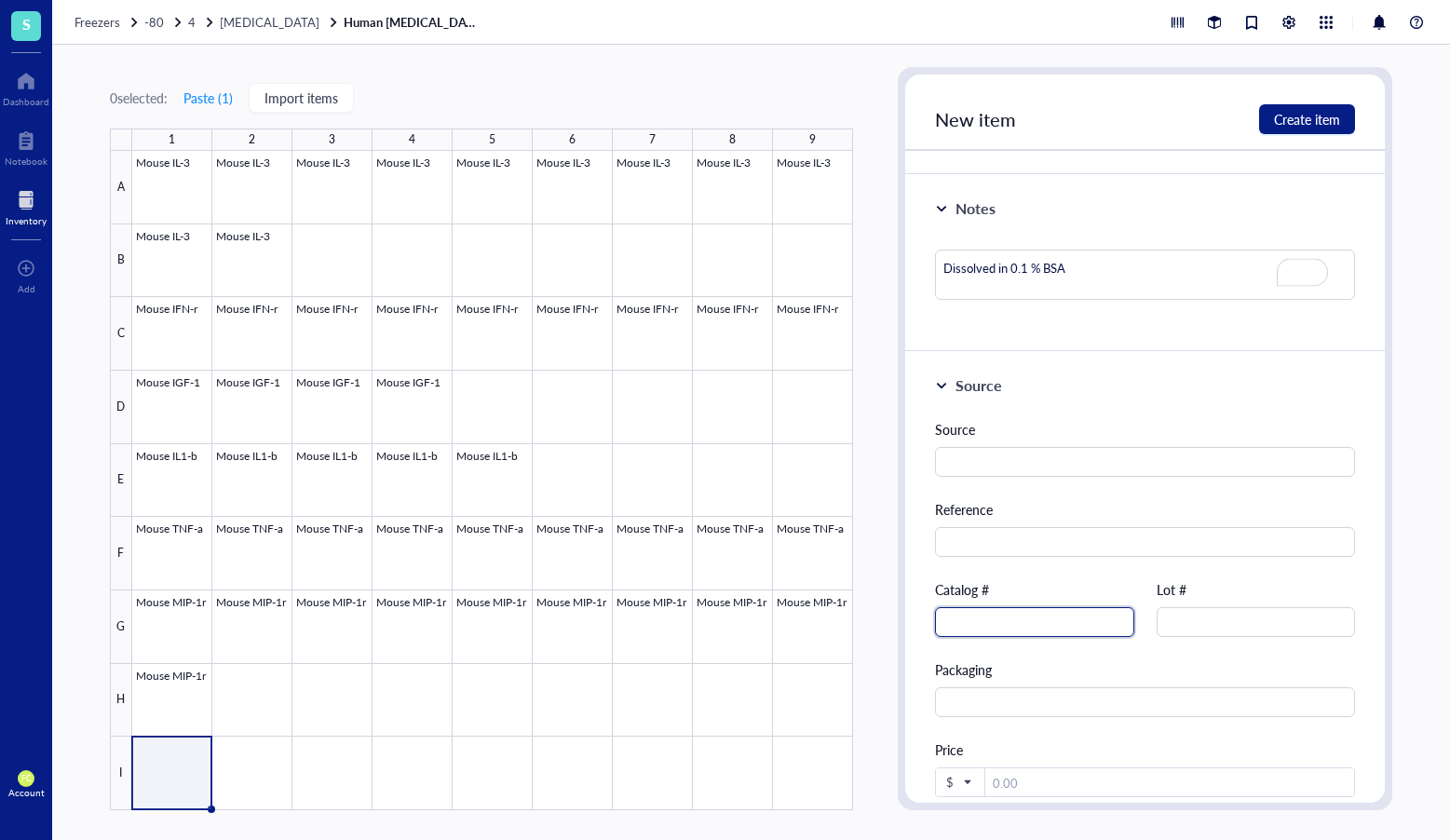
click at [1031, 617] on input "text" at bounding box center [1035, 622] width 200 height 30
paste input "406-ML"
type input "406-ML"
click at [1266, 619] on input "text" at bounding box center [1257, 622] width 200 height 30
paste input "NUQ35221111"
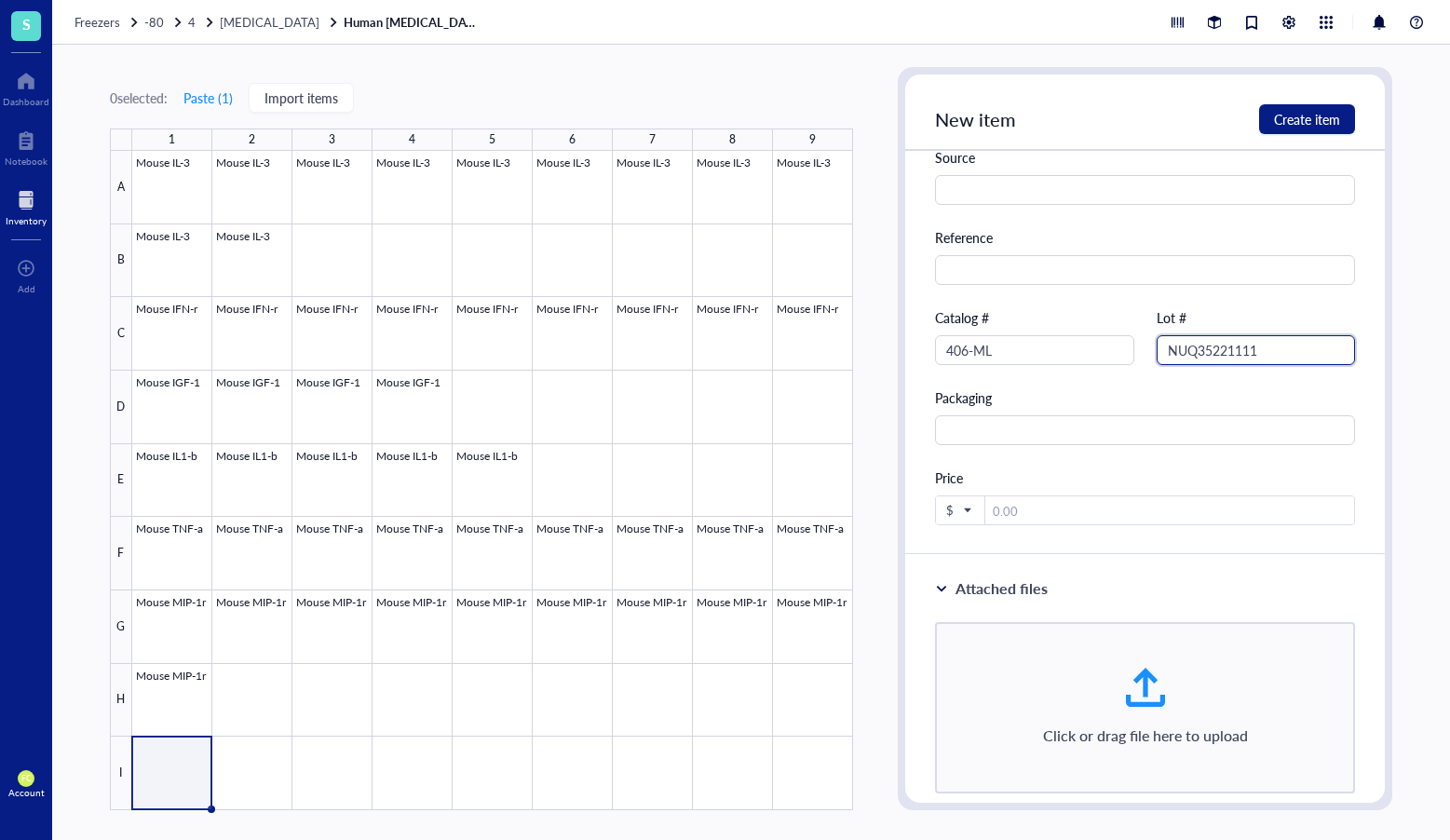
scroll to position [606, 0]
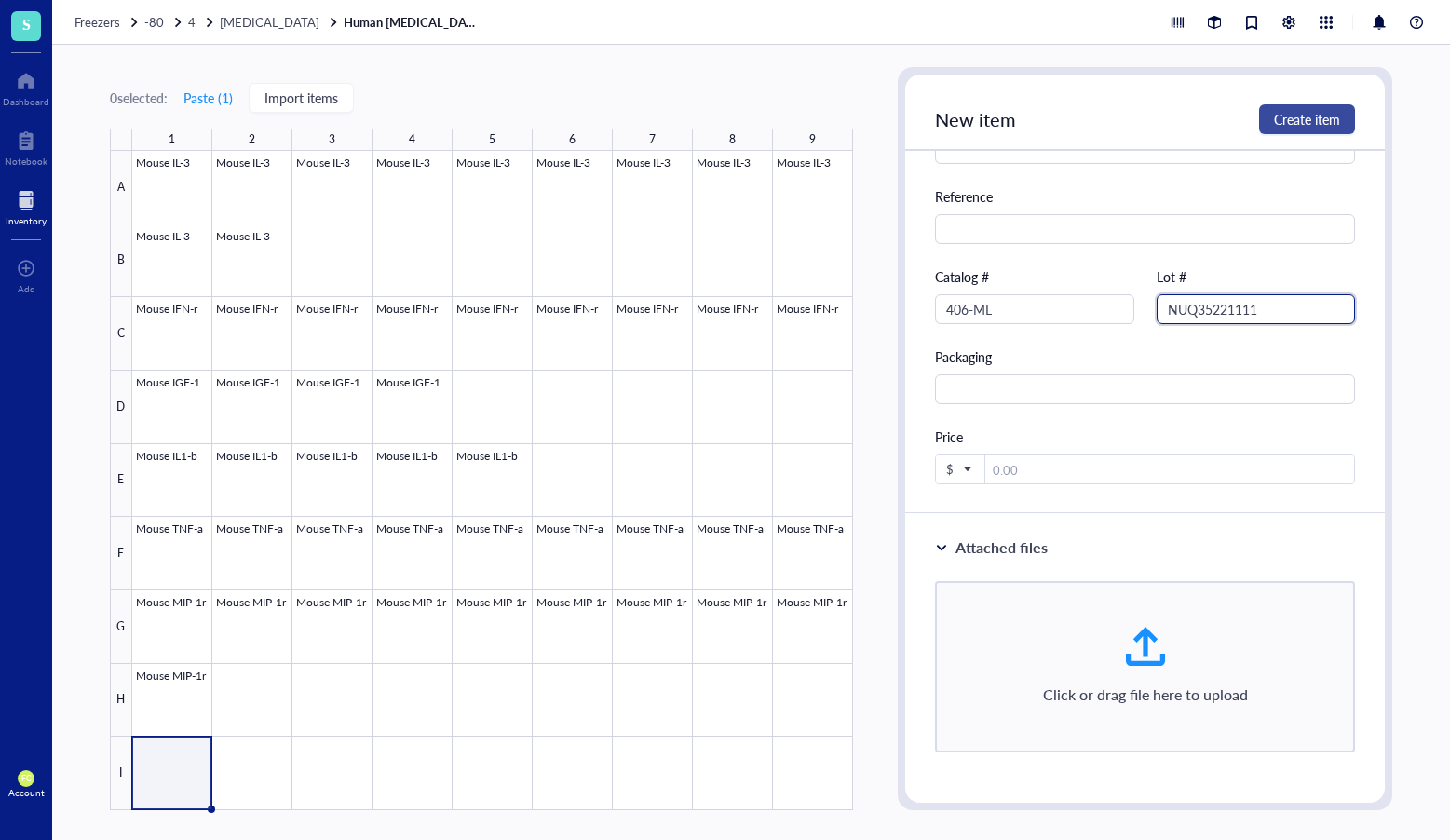
type input "NUQ35221111"
click at [1292, 133] on button "Create item" at bounding box center [1308, 119] width 96 height 30
